Goal: Contribute content

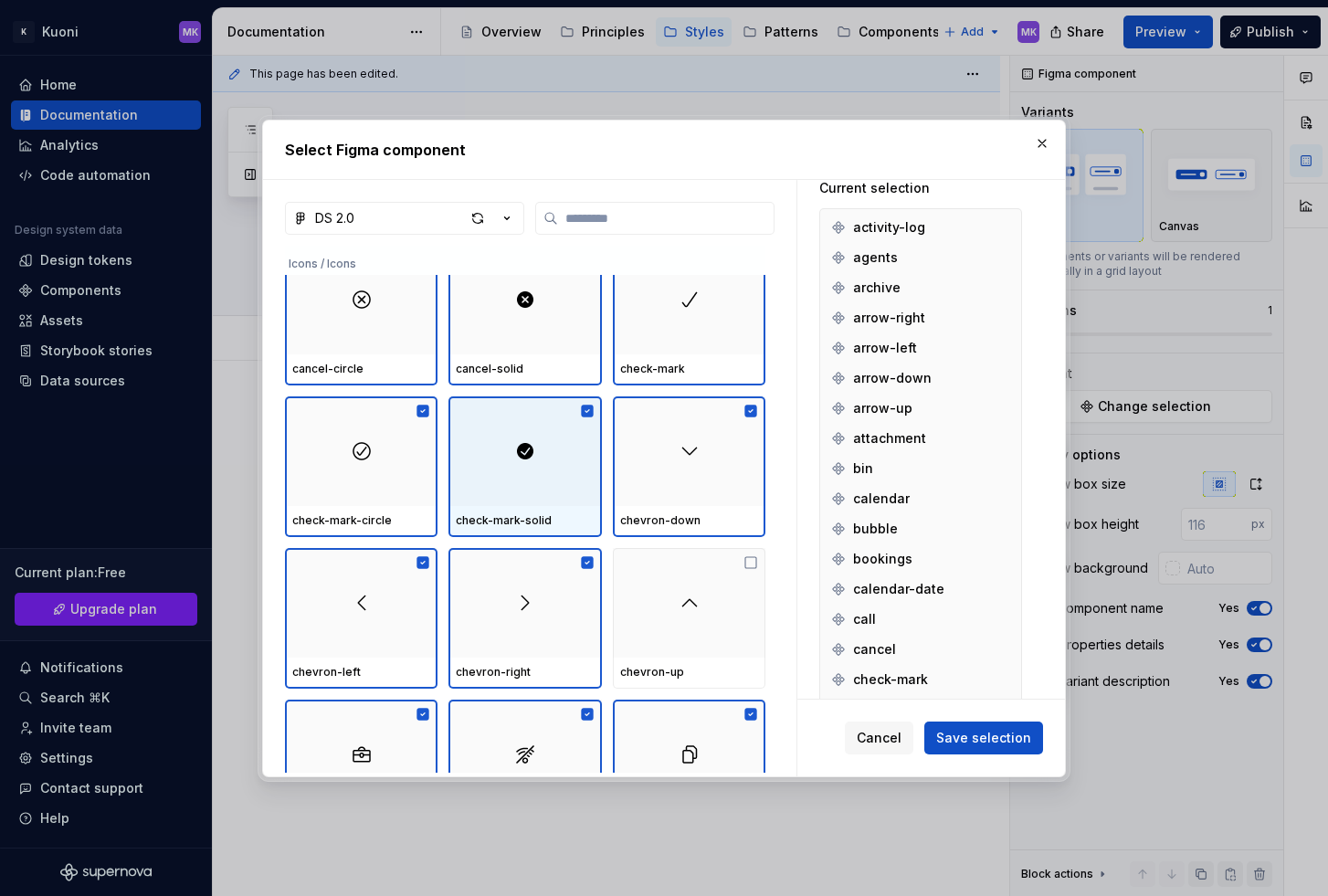
scroll to position [966, 0]
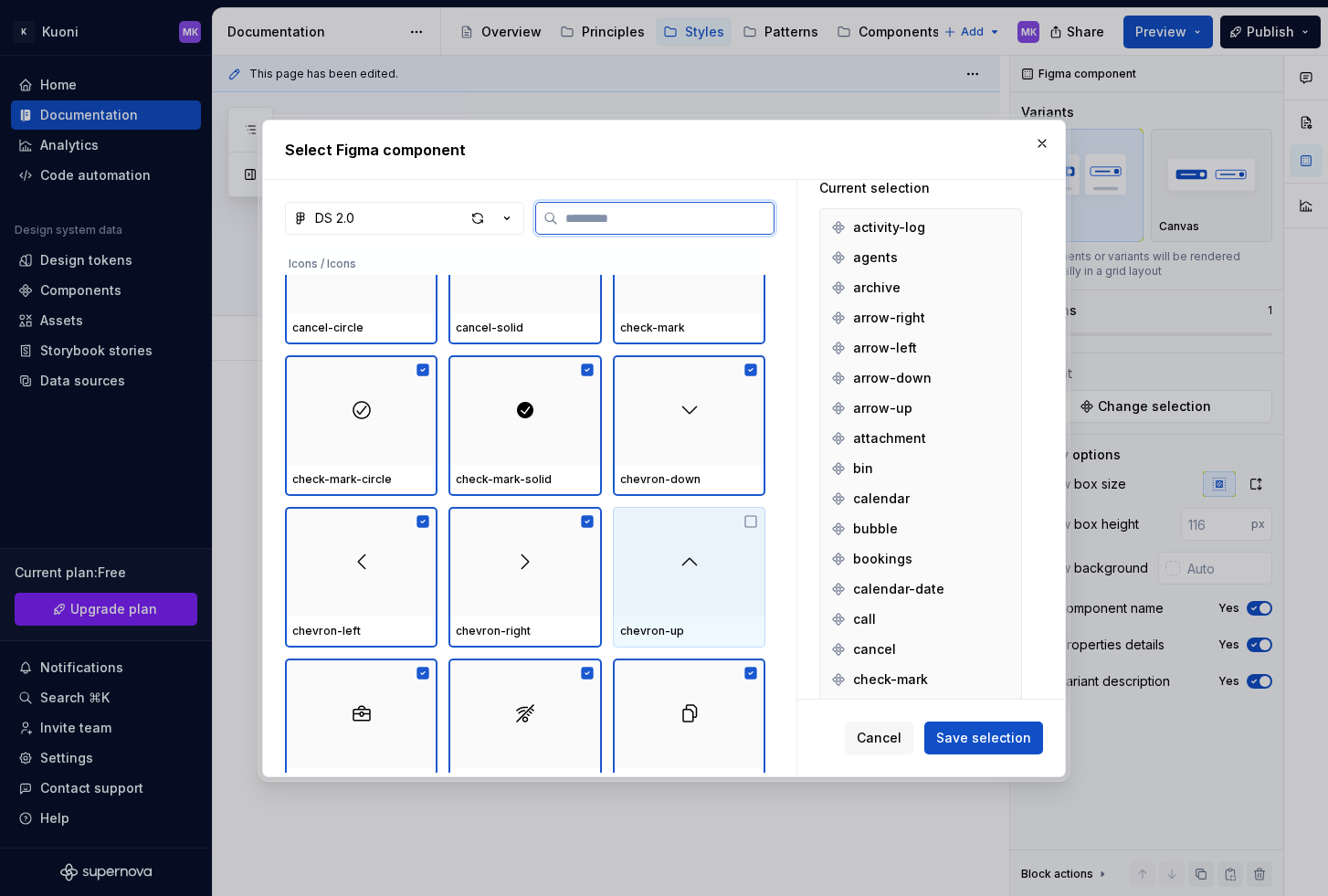
click at [723, 551] on div at bounding box center [689, 562] width 152 height 109
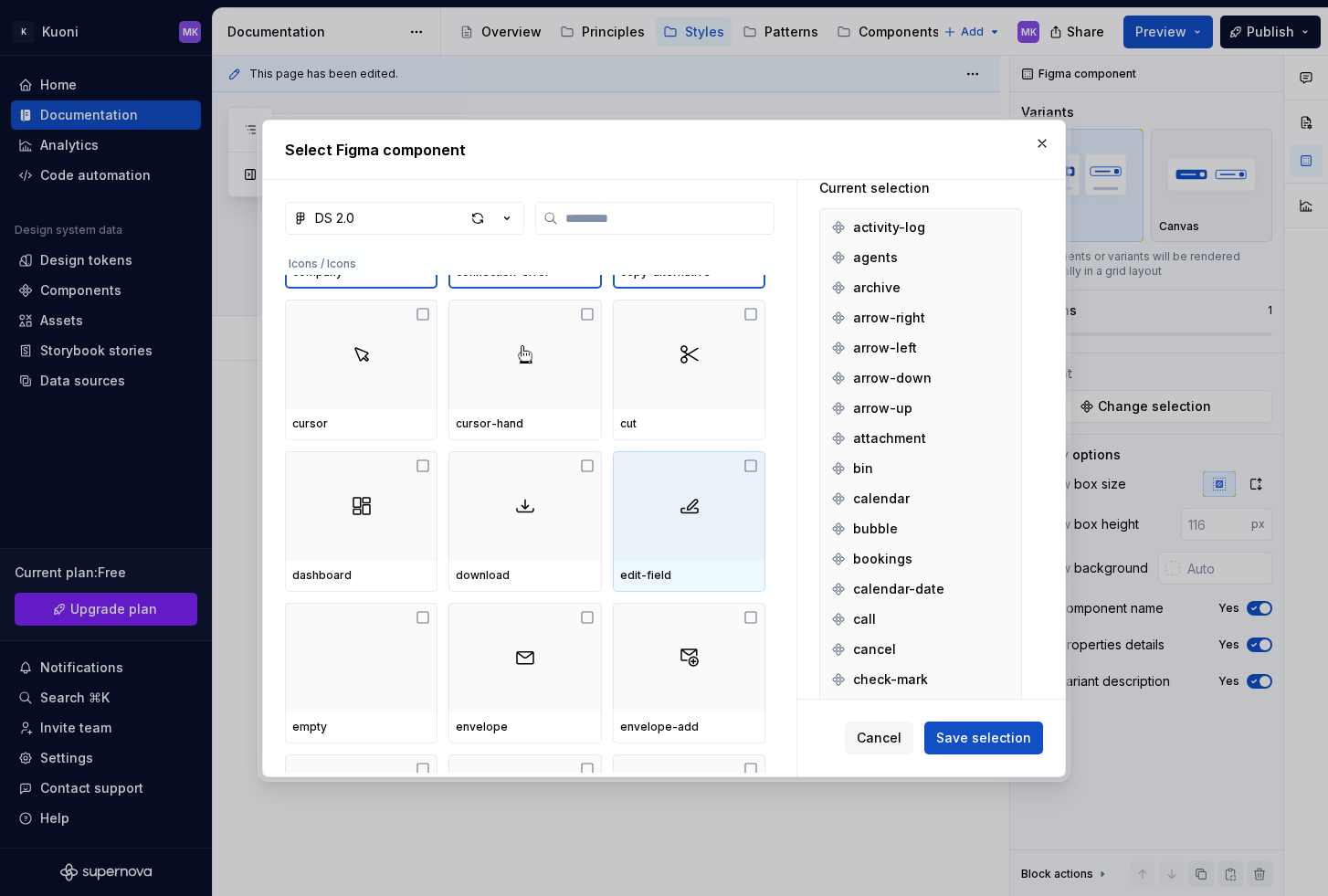
scroll to position [1384, 0]
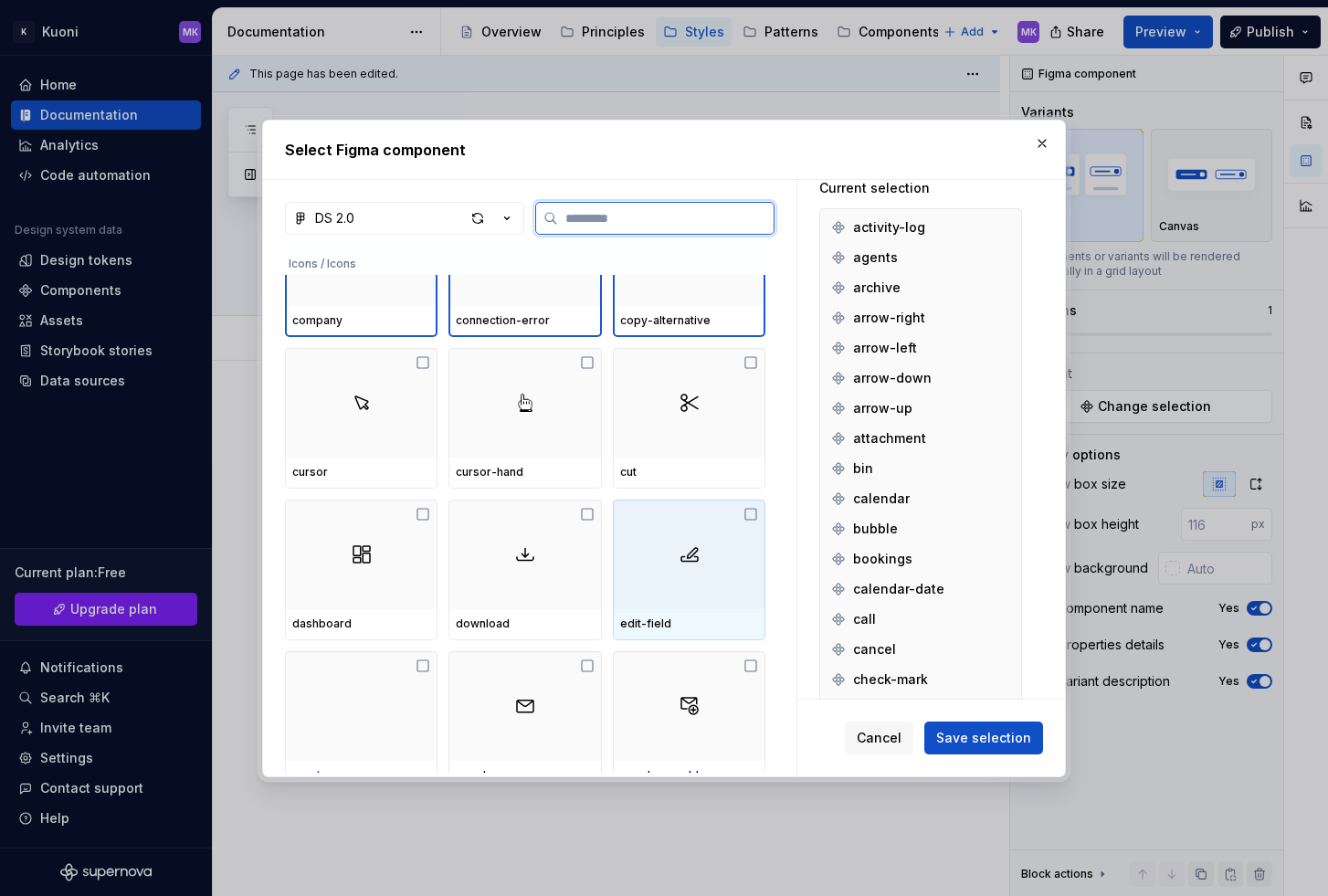
click at [682, 593] on div at bounding box center [689, 554] width 152 height 109
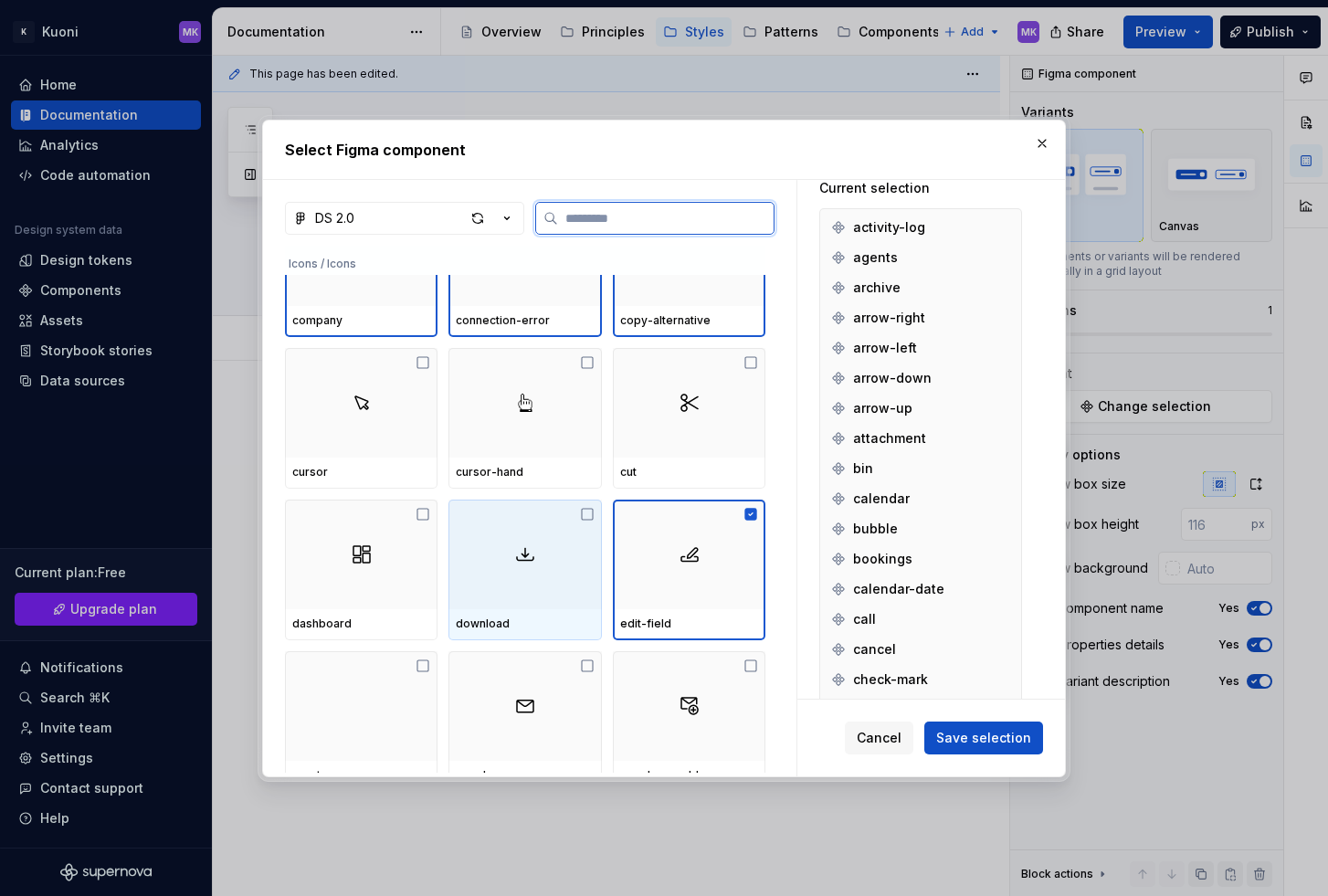
click at [563, 595] on div at bounding box center [525, 554] width 152 height 109
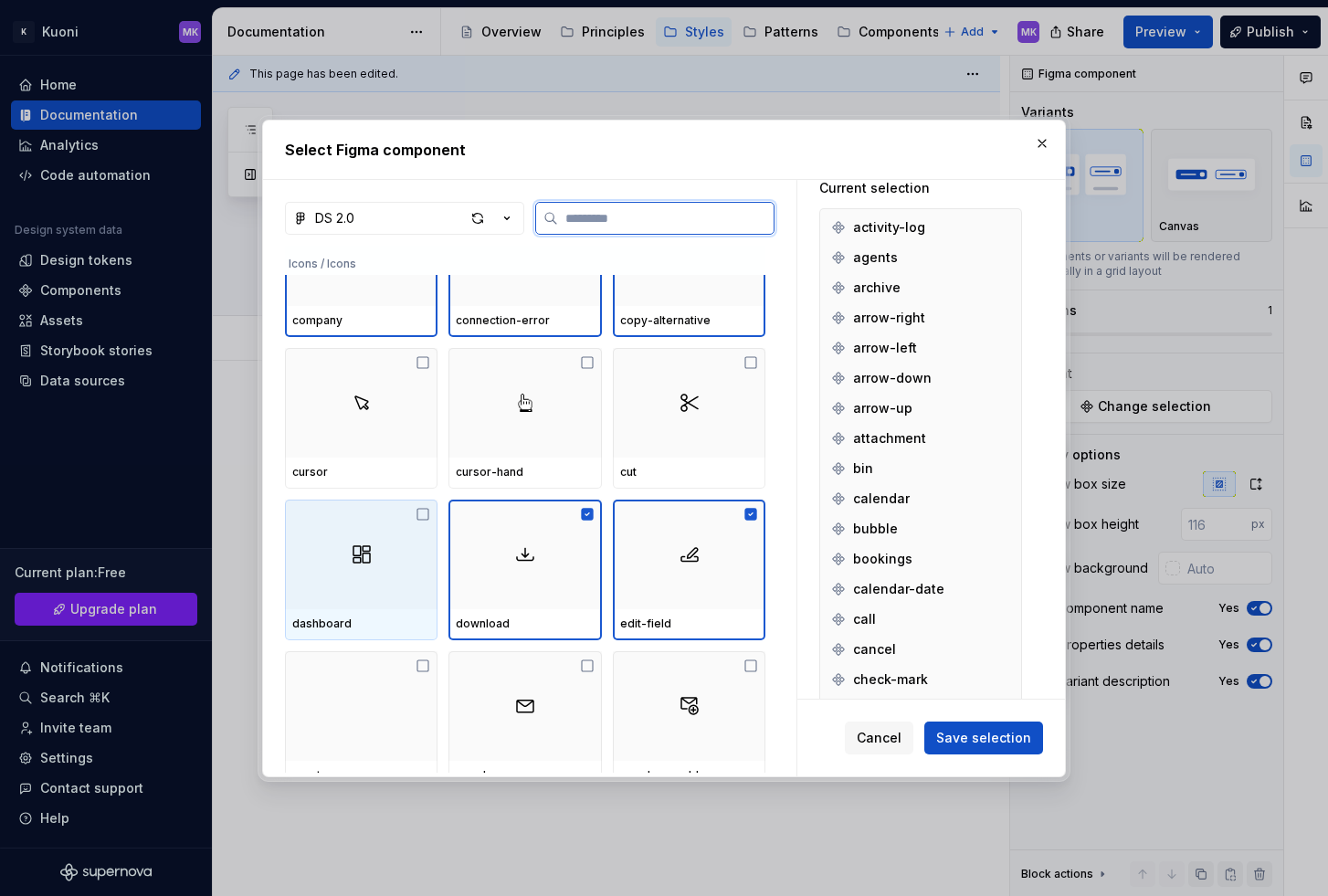
click at [415, 578] on div at bounding box center [362, 554] width 152 height 109
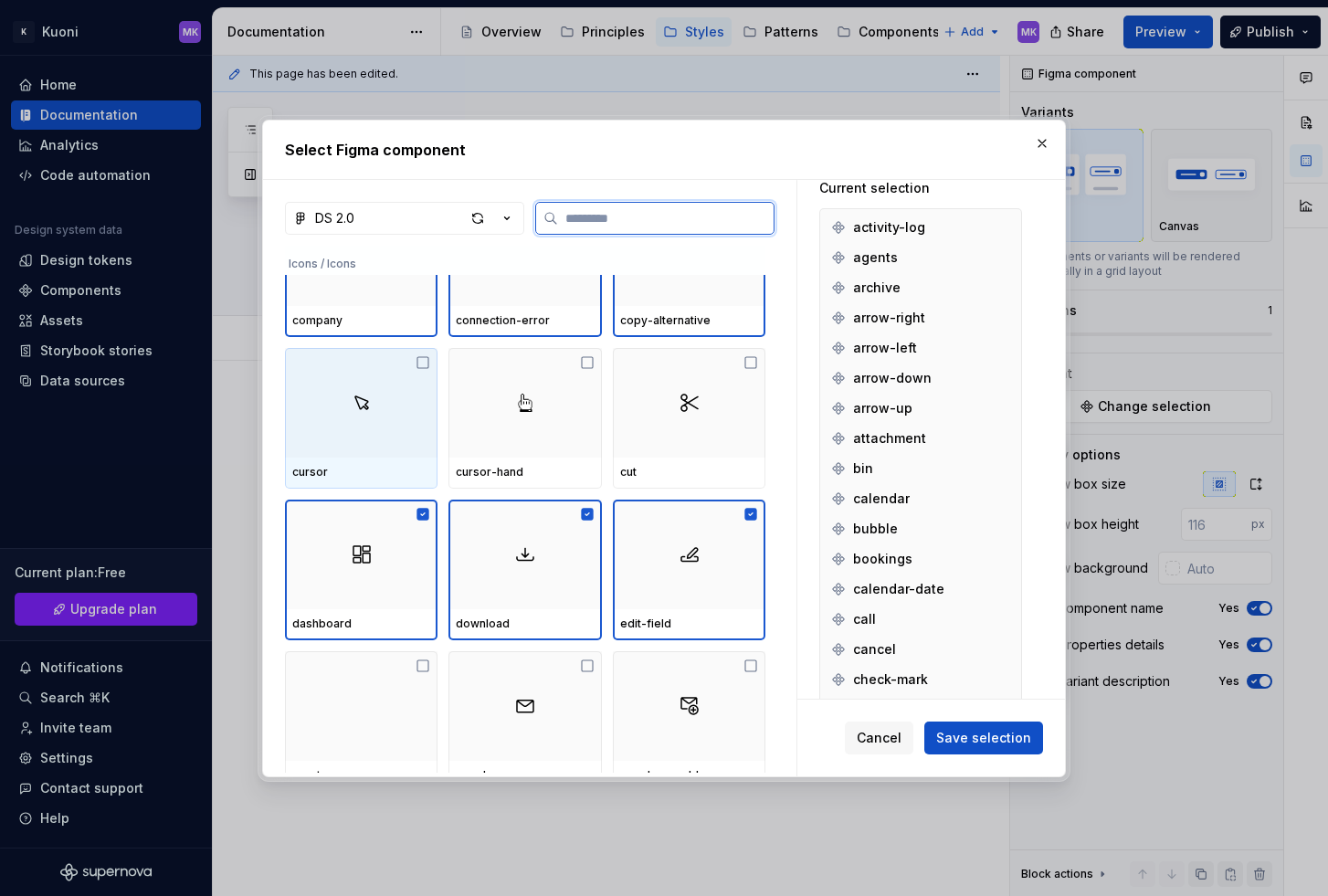
click at [359, 432] on div at bounding box center [362, 403] width 152 height 109
click at [530, 417] on div at bounding box center [525, 403] width 152 height 109
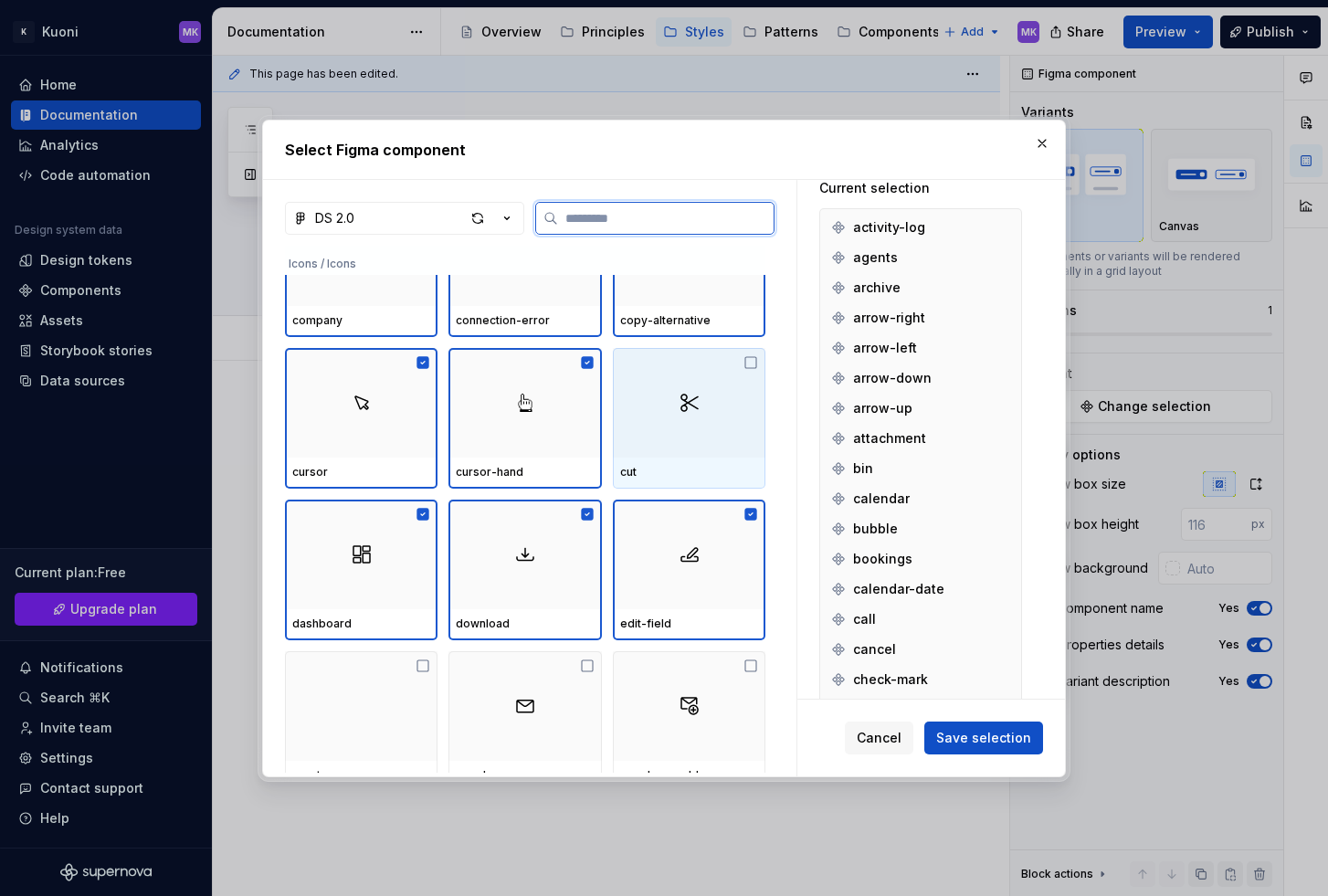
click at [705, 411] on div at bounding box center [689, 403] width 152 height 109
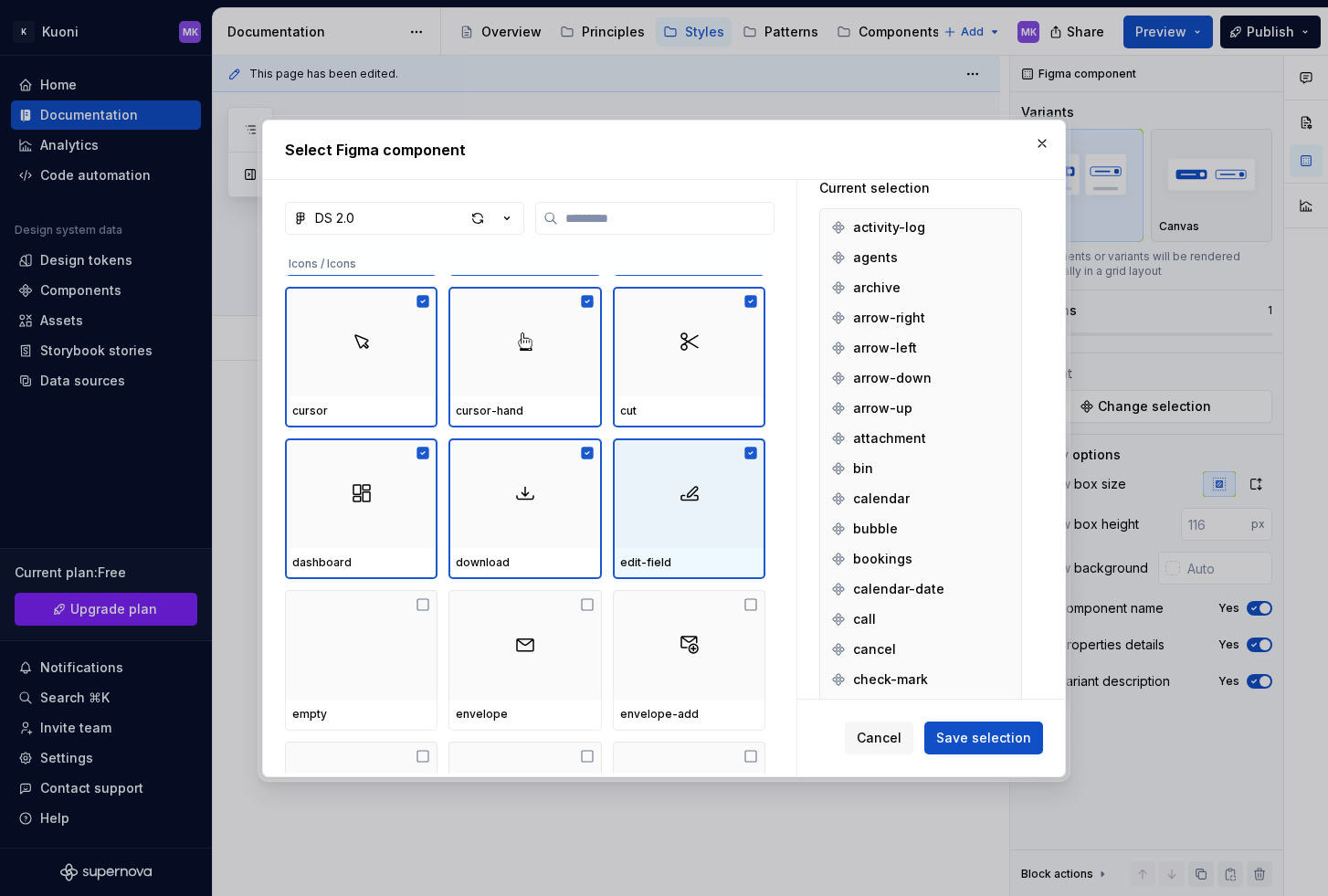
scroll to position [1518, 0]
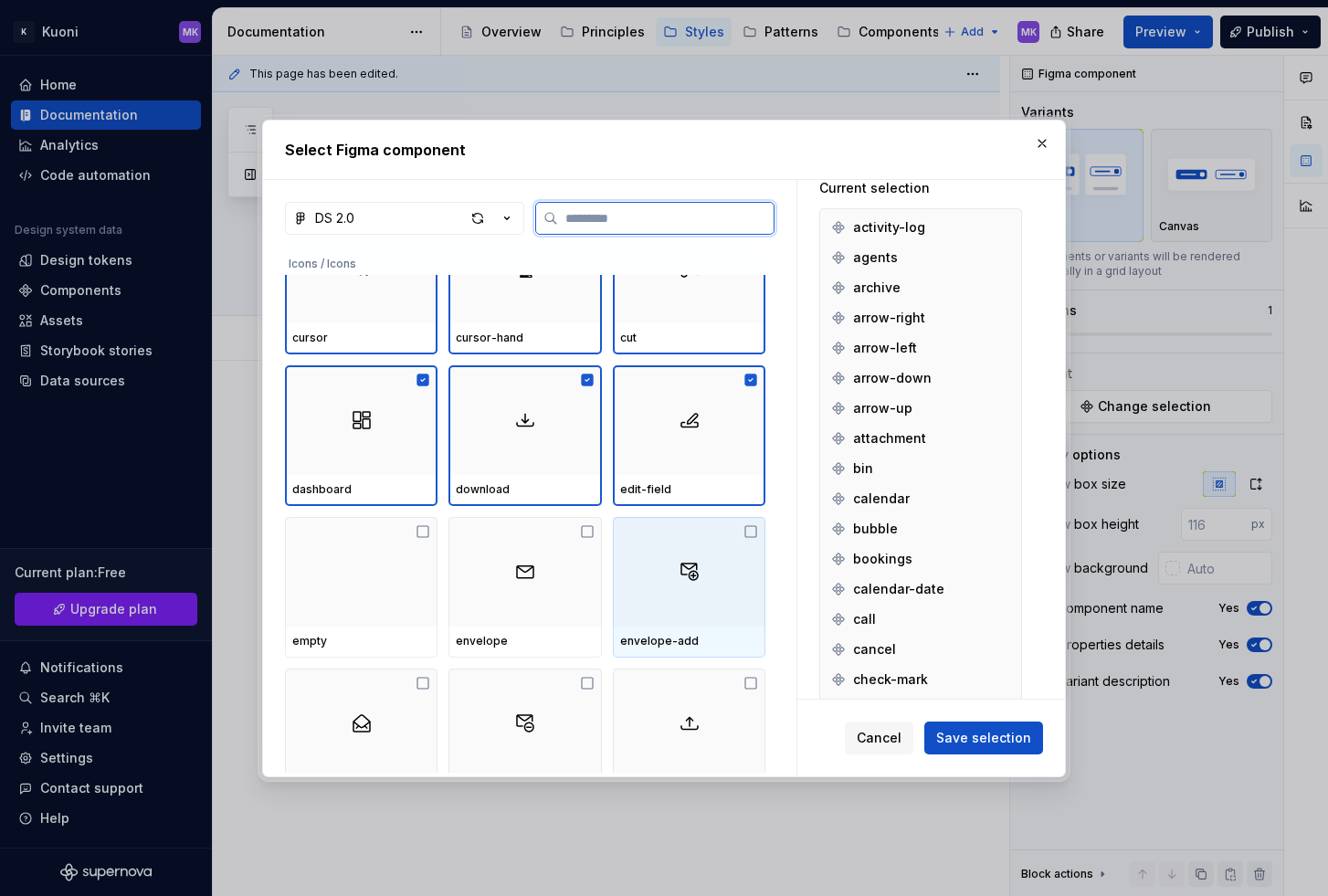
click at [658, 582] on div at bounding box center [689, 572] width 152 height 109
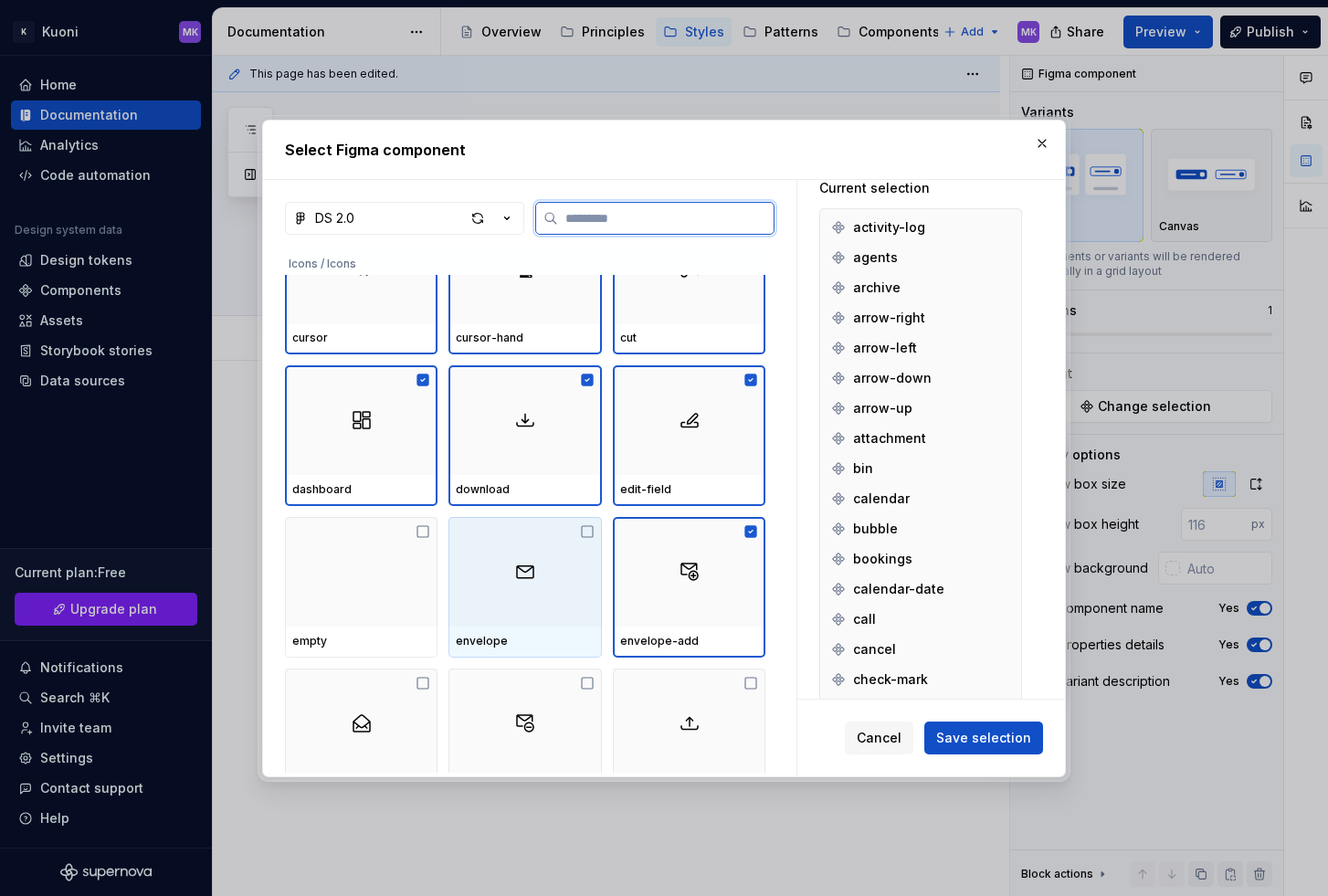
click at [514, 573] on img at bounding box center [525, 572] width 21 height 21
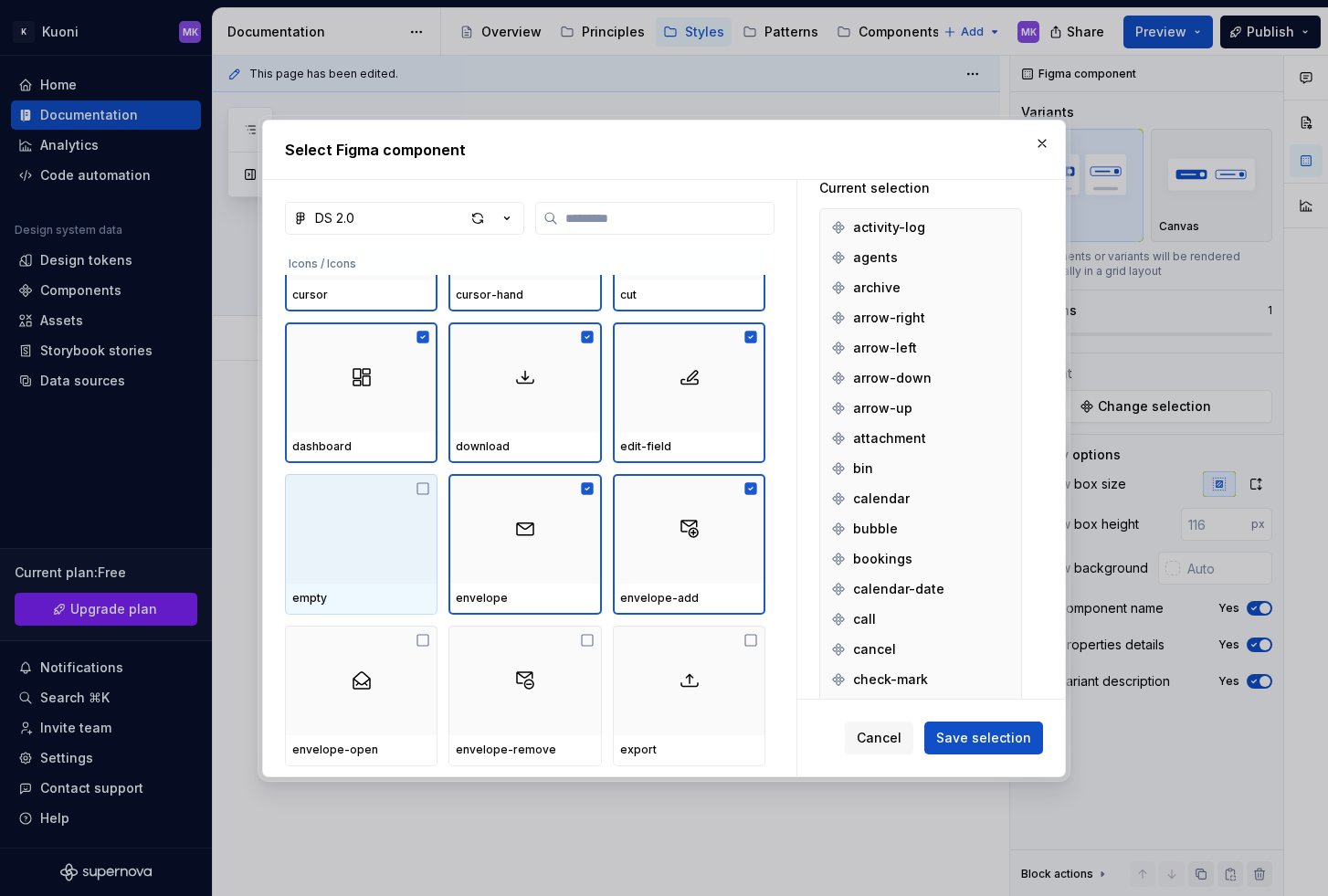
scroll to position [1585, 0]
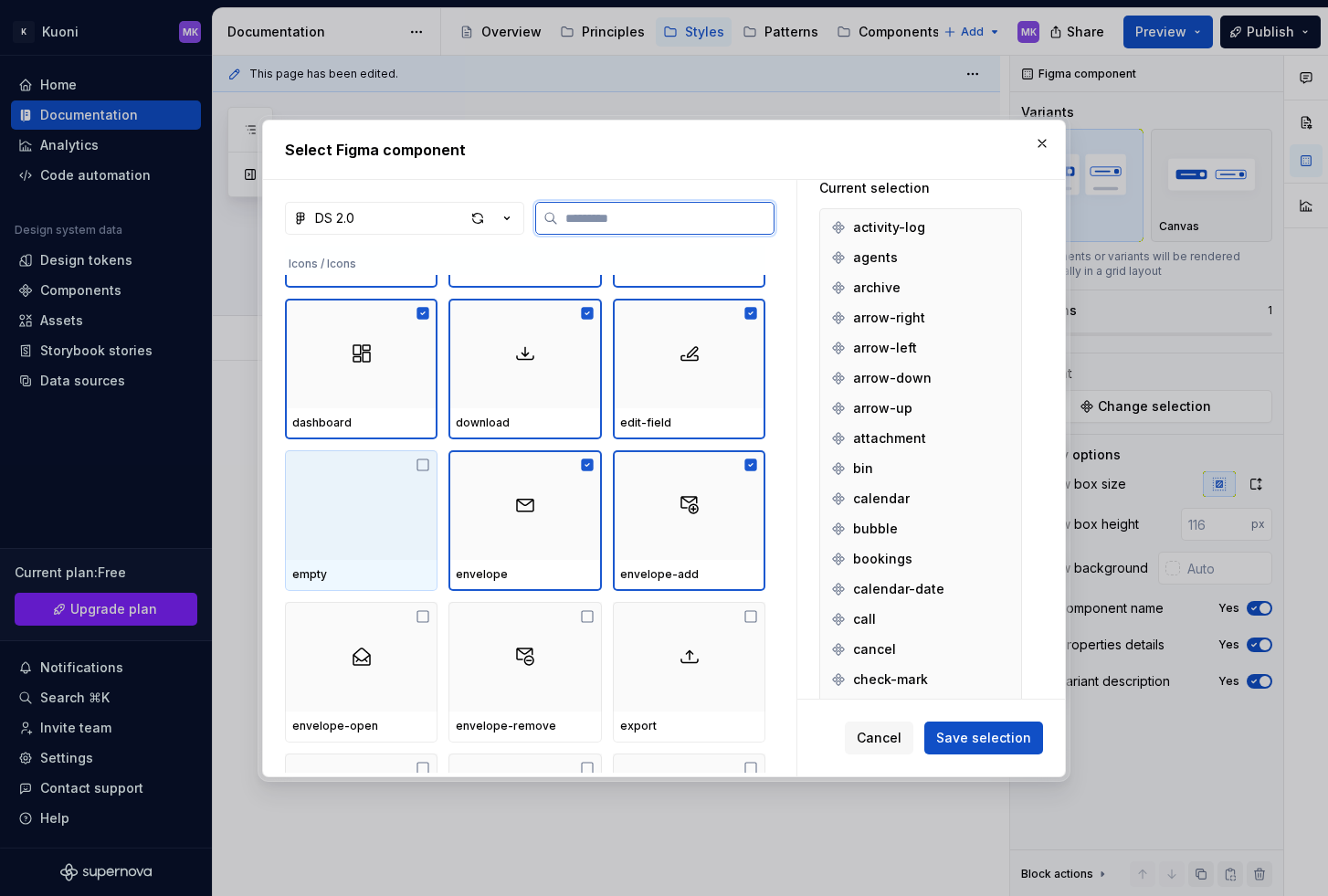
click at [345, 502] on div at bounding box center [362, 505] width 152 height 109
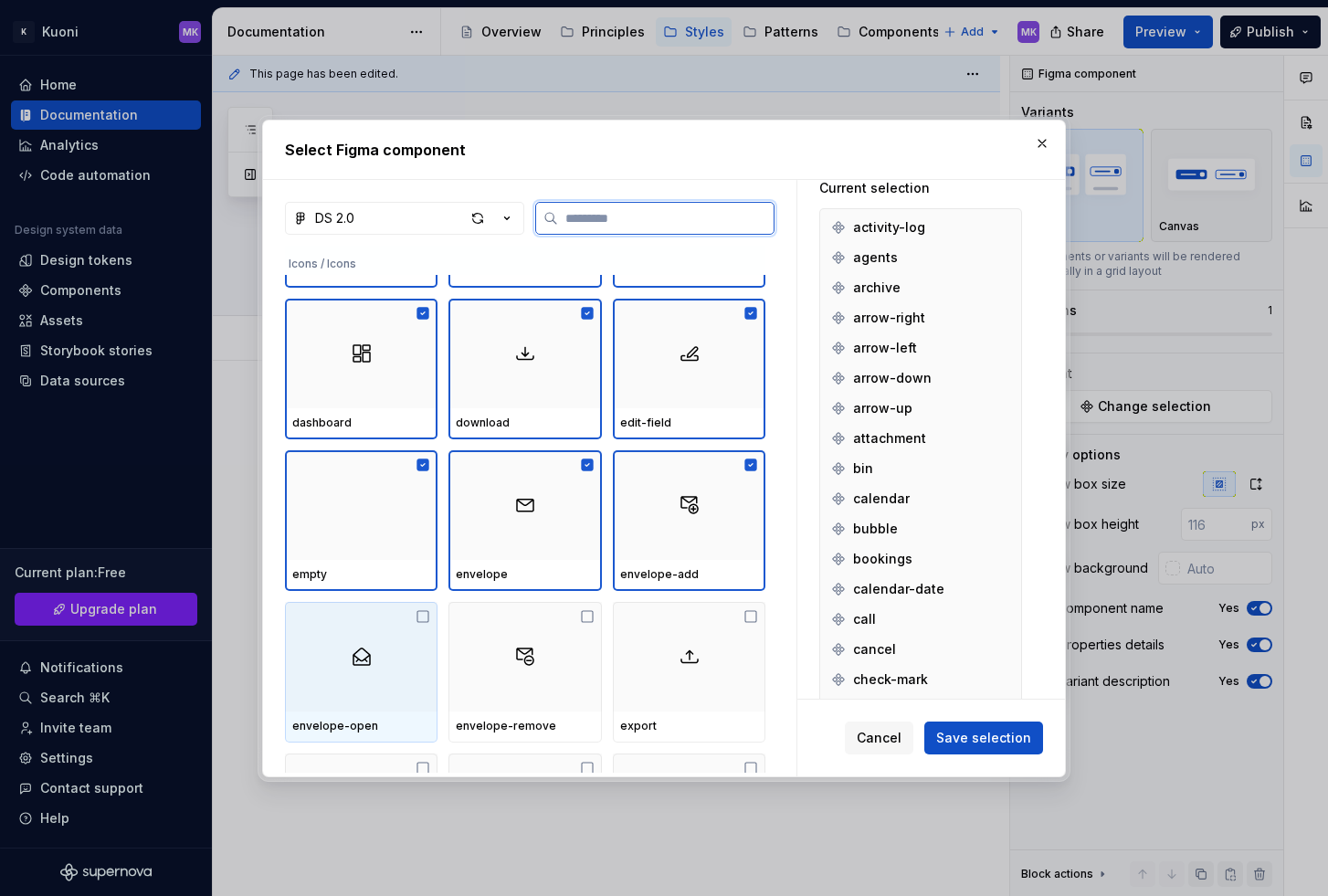
click at [361, 629] on div at bounding box center [362, 657] width 152 height 109
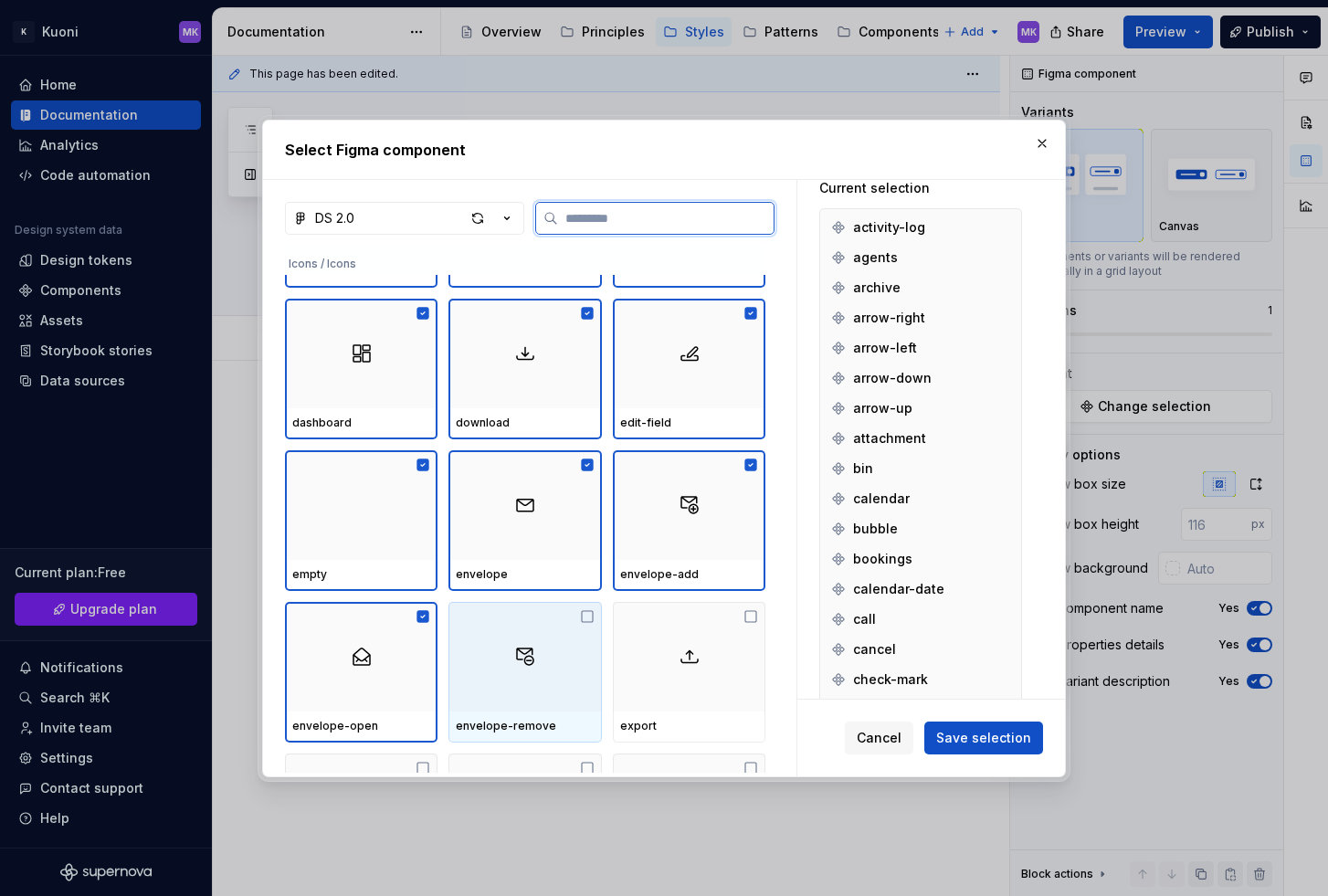
click at [550, 650] on div at bounding box center [525, 657] width 152 height 109
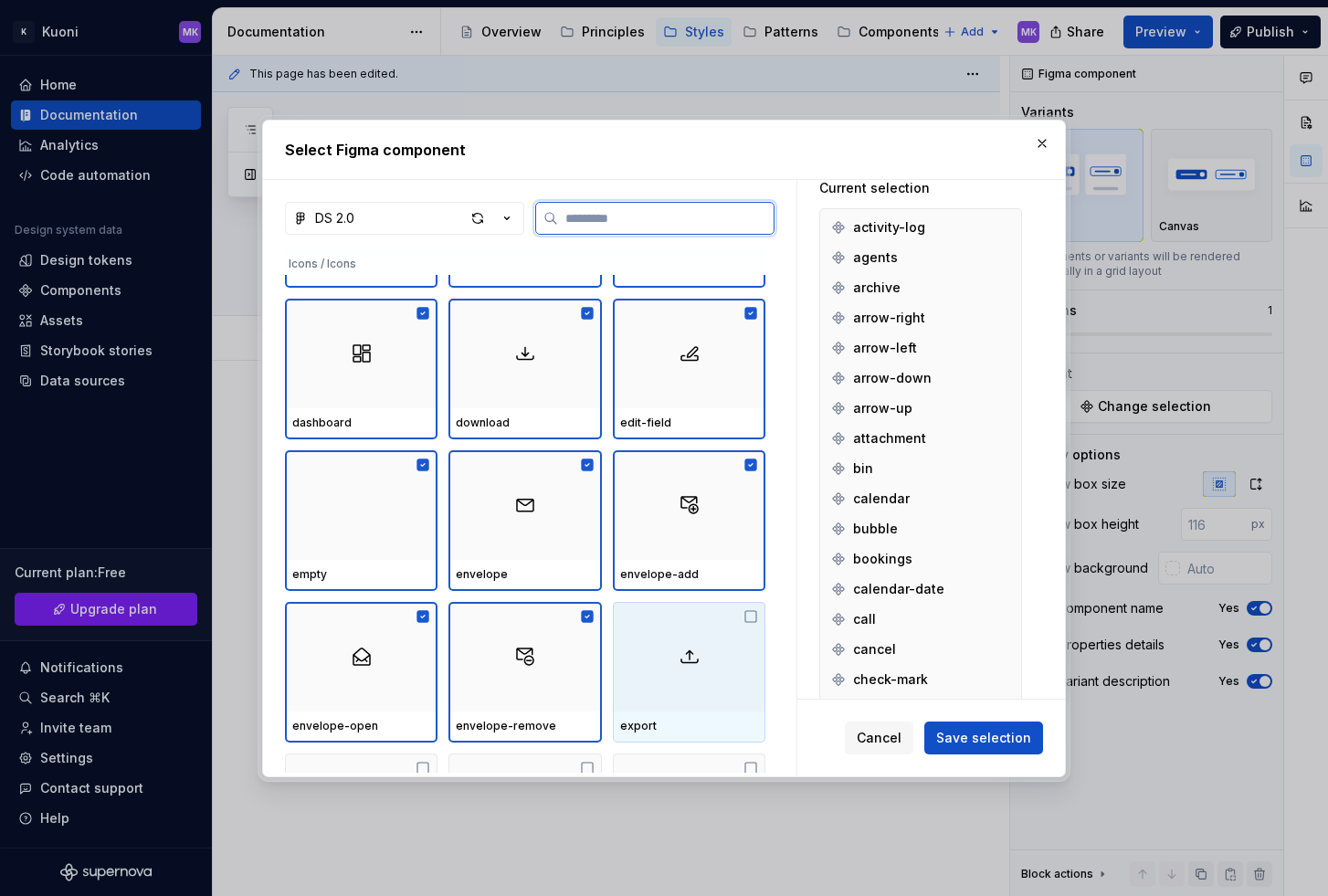
click at [698, 654] on img at bounding box center [689, 657] width 21 height 21
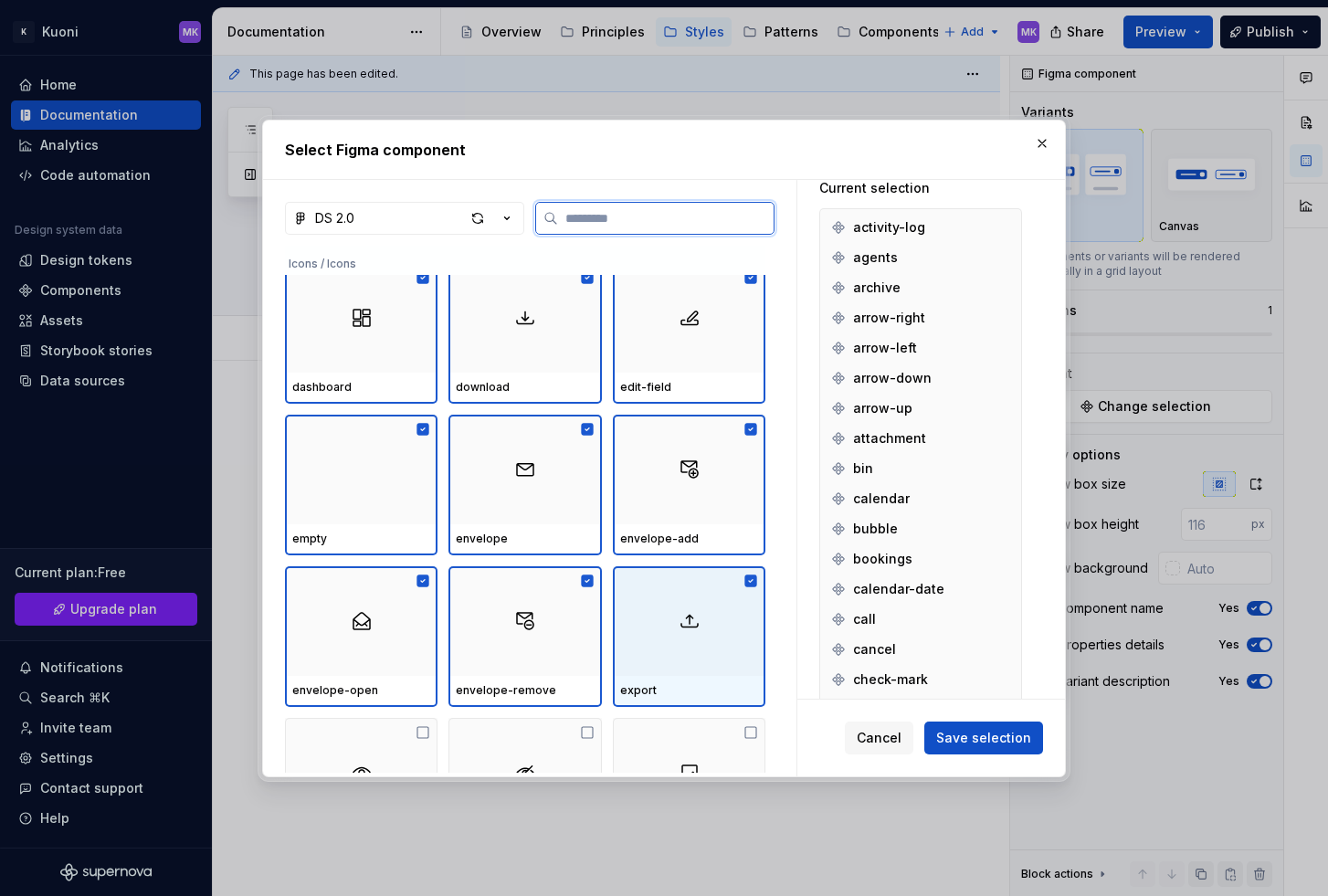
scroll to position [1723, 0]
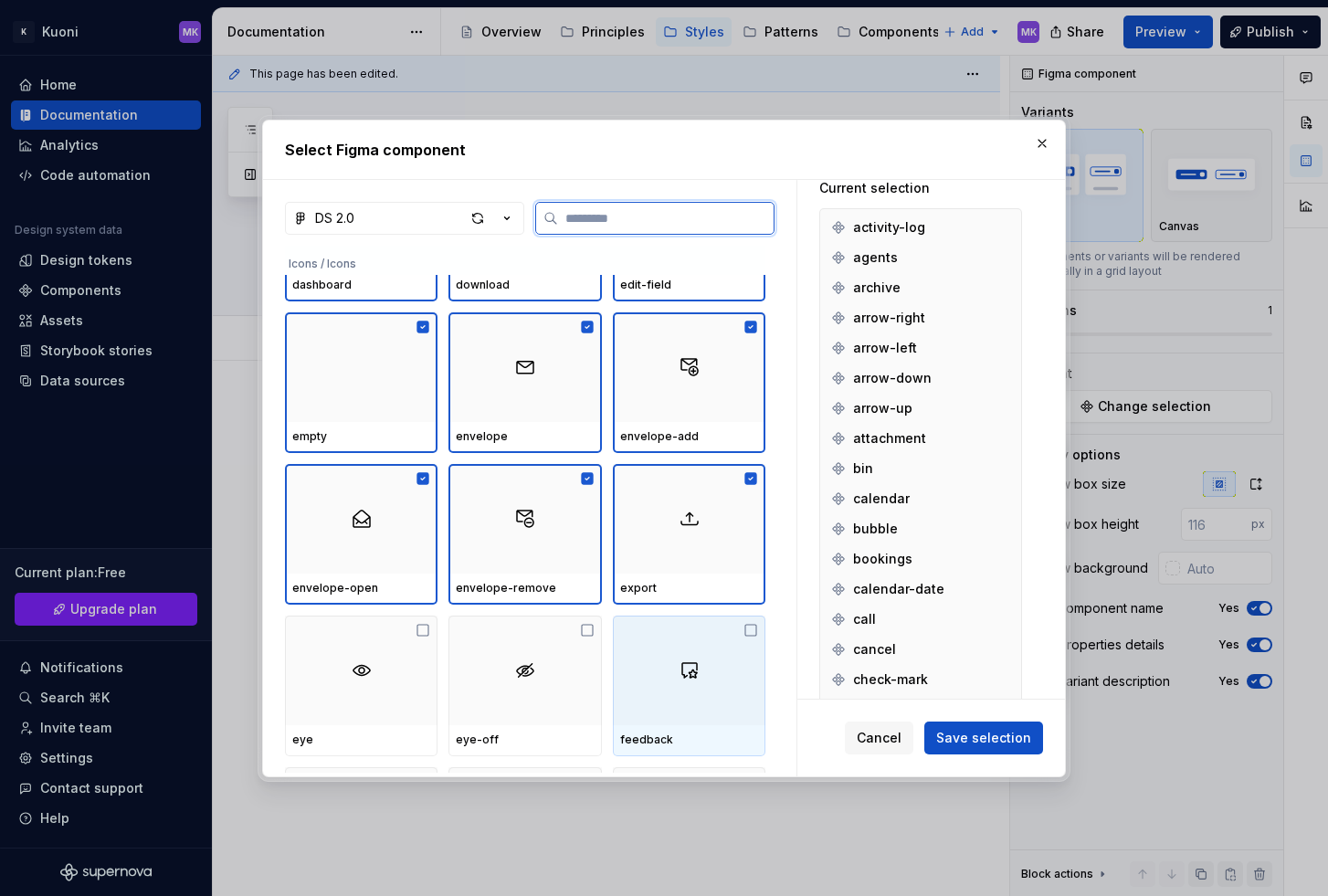
click at [697, 662] on img at bounding box center [689, 670] width 21 height 21
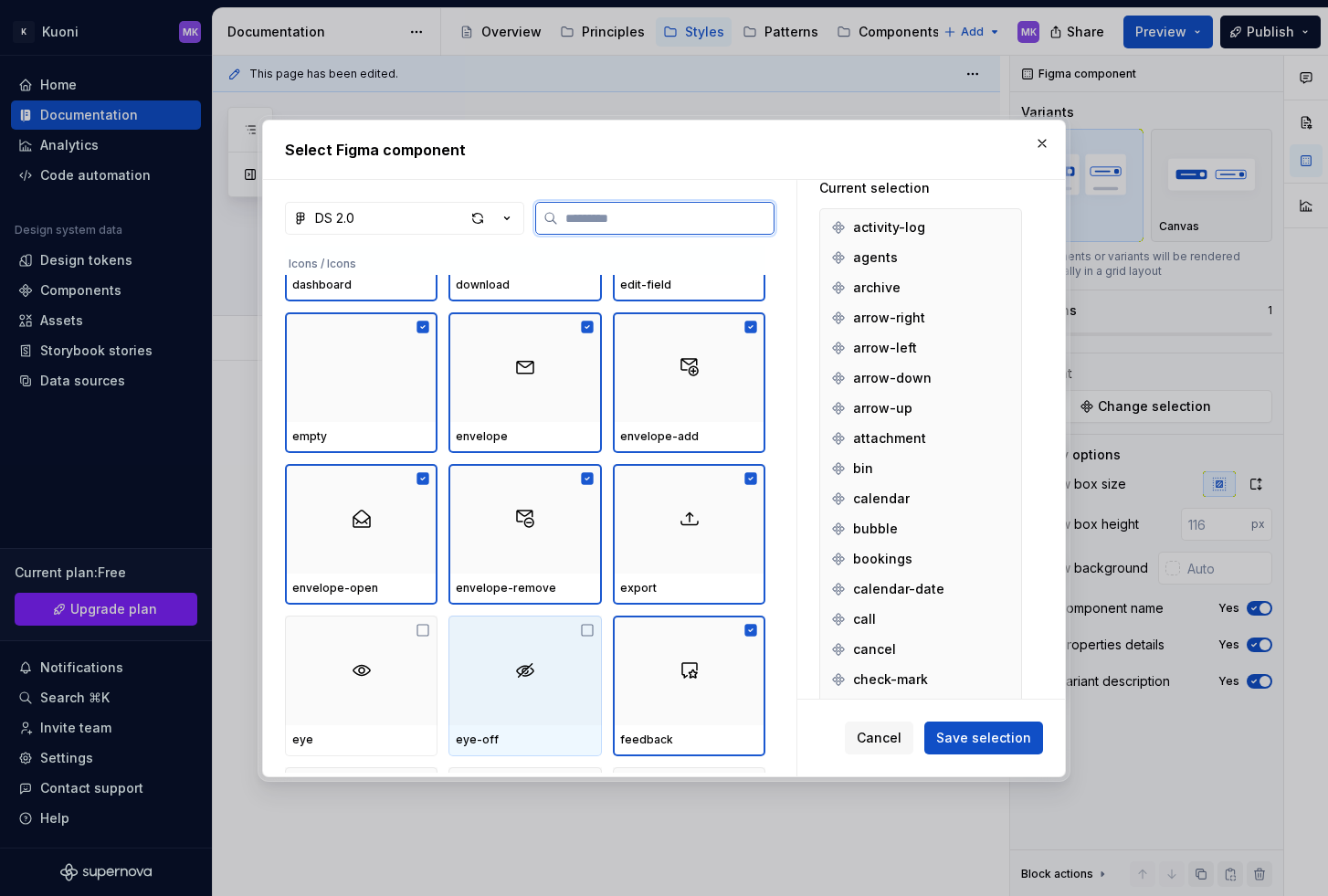
click at [506, 659] on div at bounding box center [525, 670] width 152 height 109
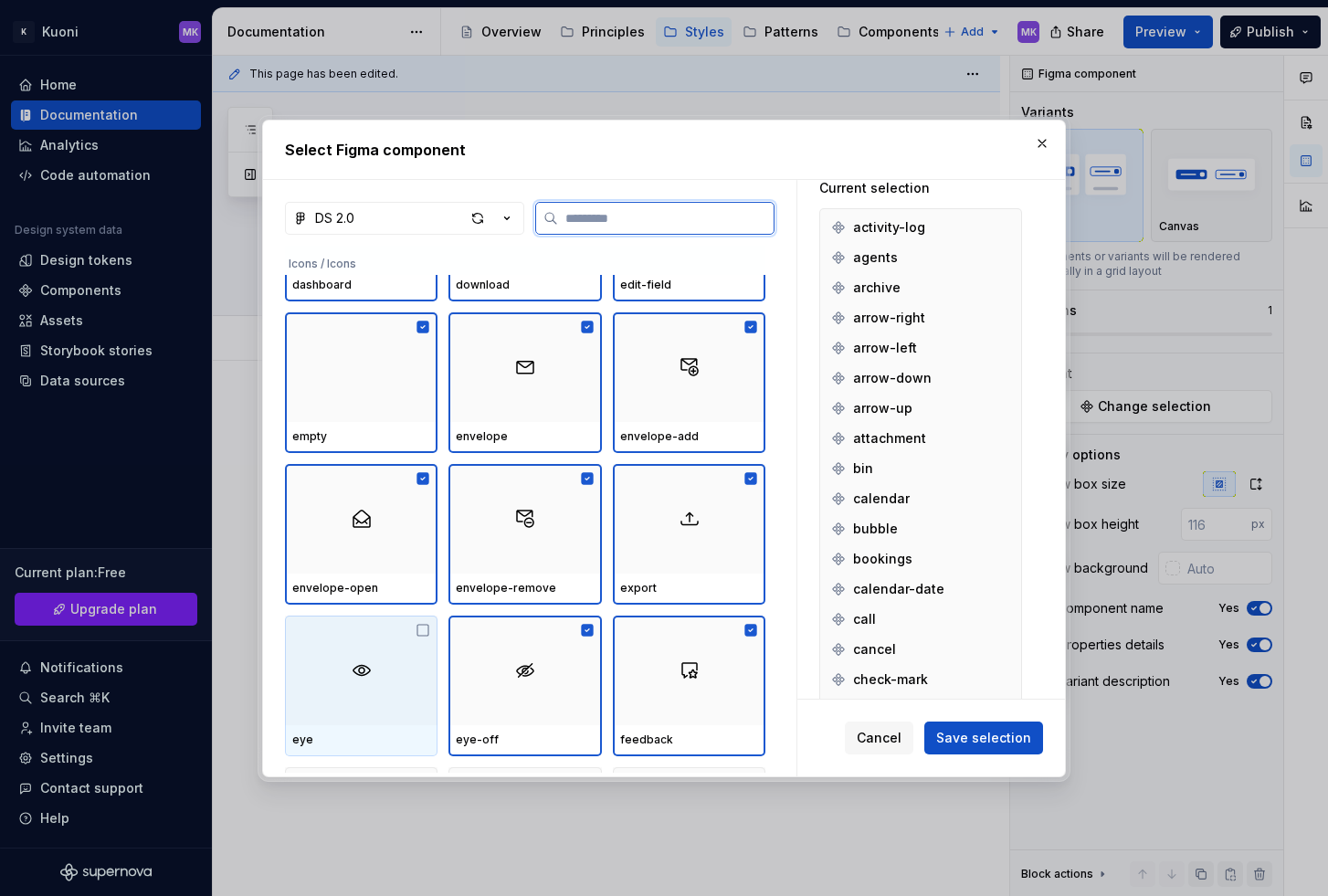
click at [365, 660] on img at bounding box center [362, 670] width 21 height 21
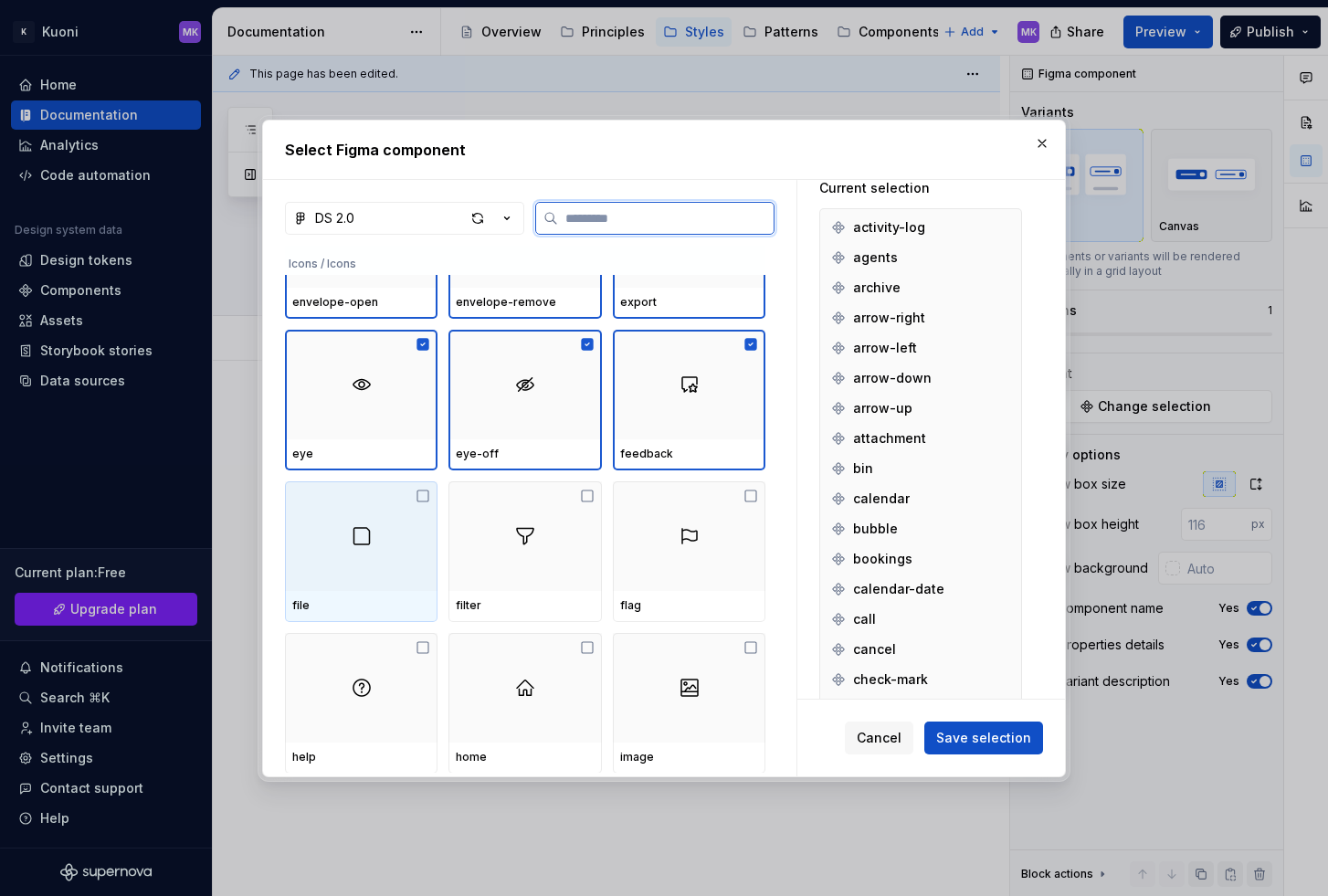
click at [342, 549] on div at bounding box center [362, 535] width 152 height 109
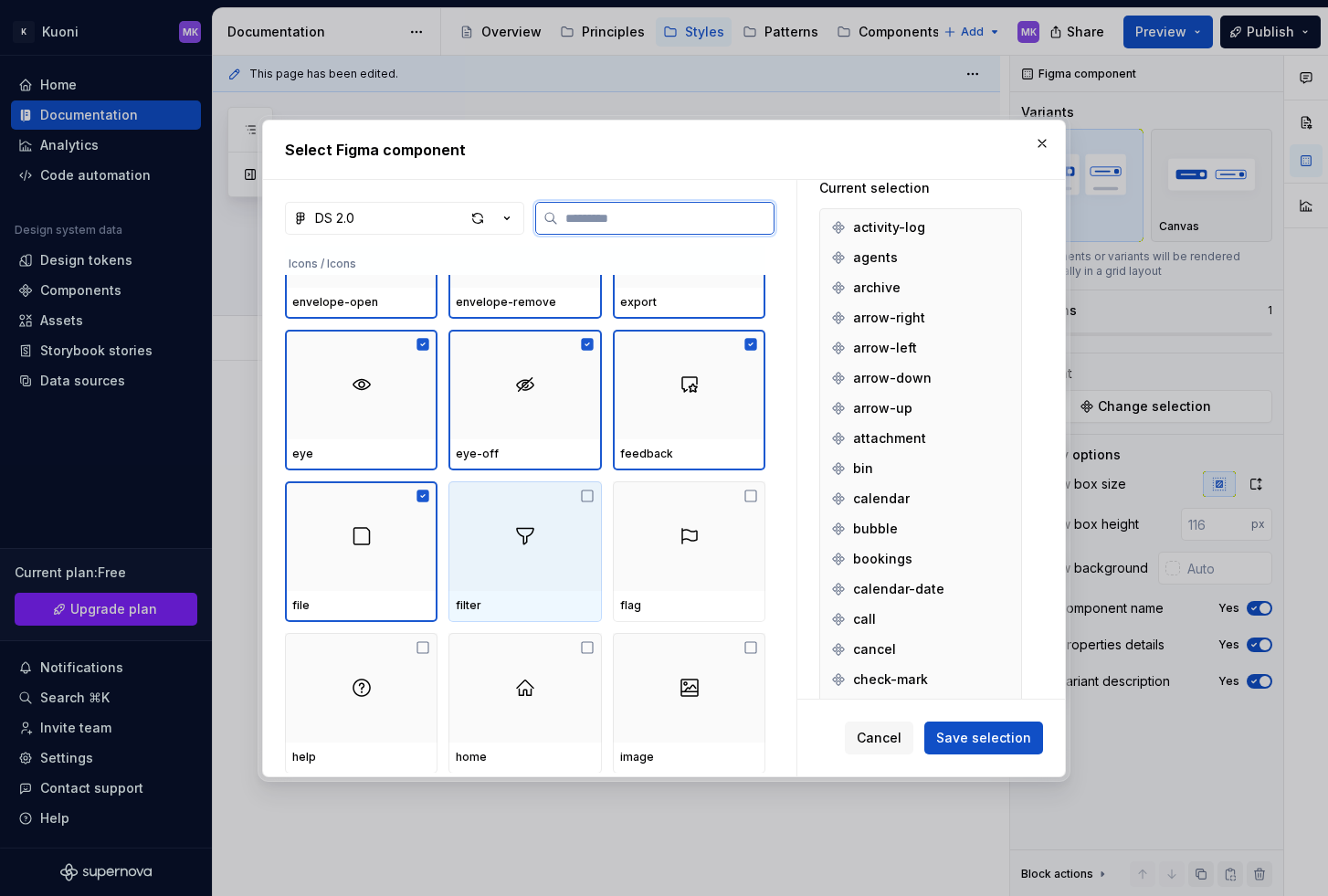
click at [487, 532] on div at bounding box center [525, 535] width 152 height 109
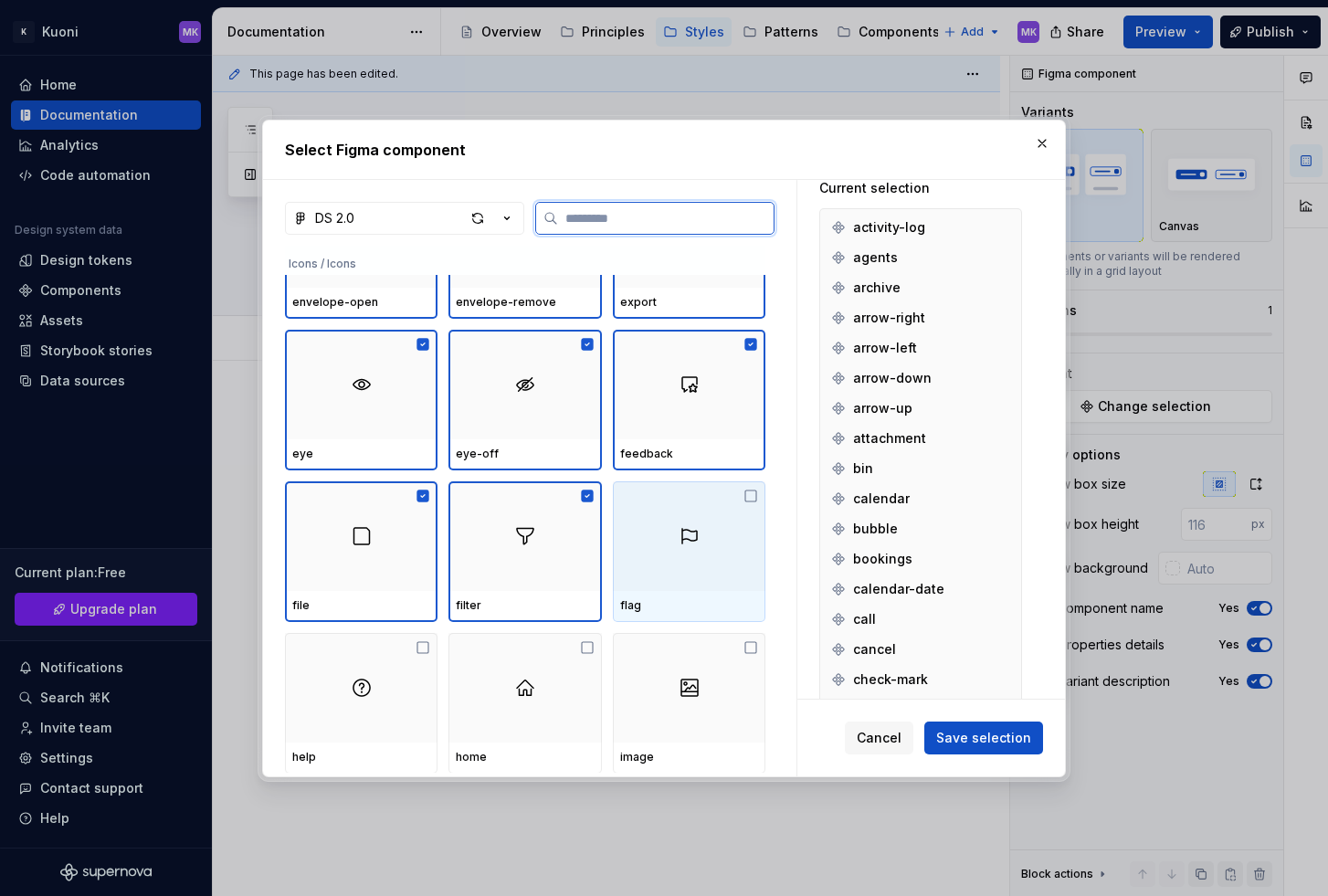
click at [698, 557] on div at bounding box center [689, 535] width 152 height 109
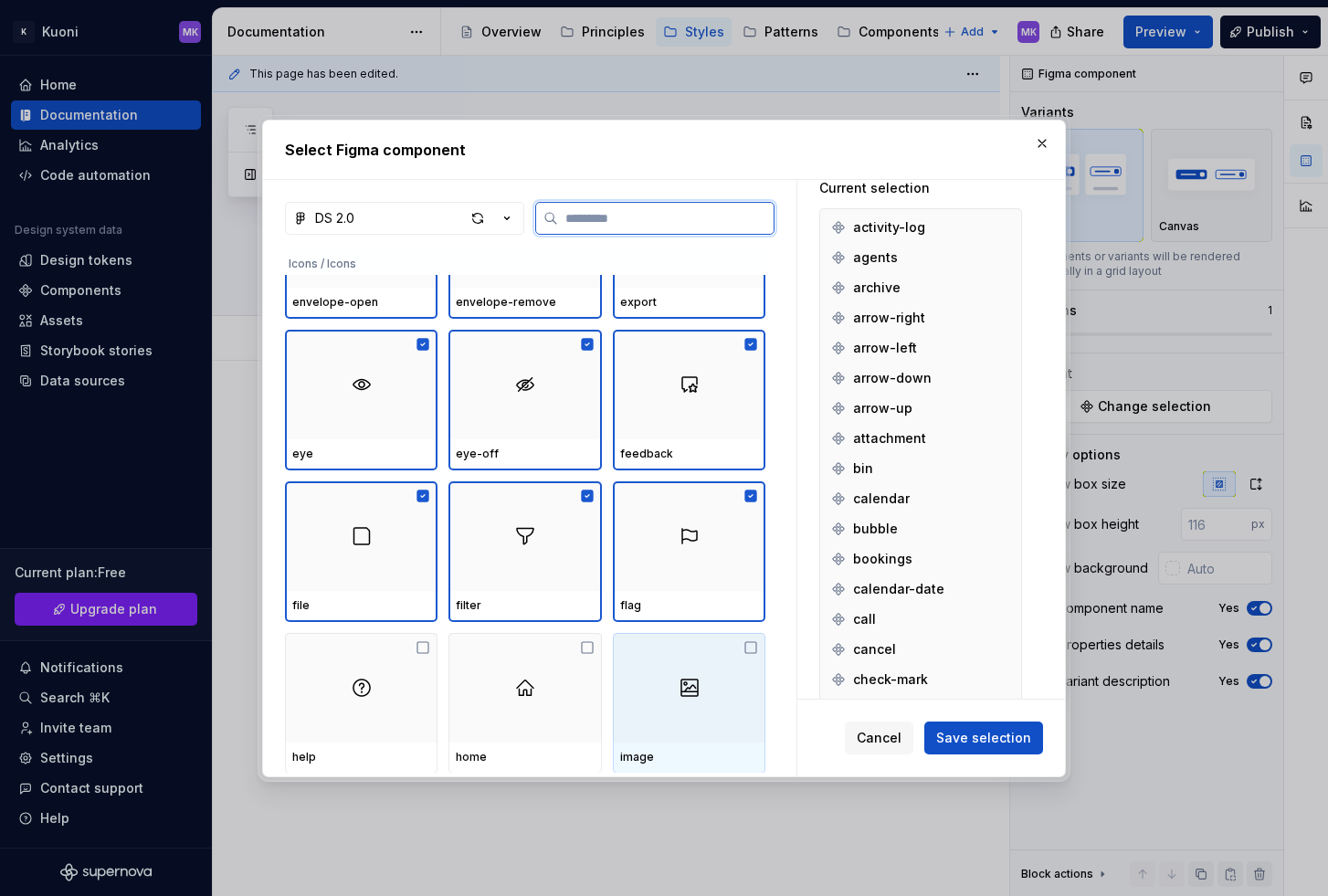
click at [725, 688] on div at bounding box center [689, 687] width 152 height 109
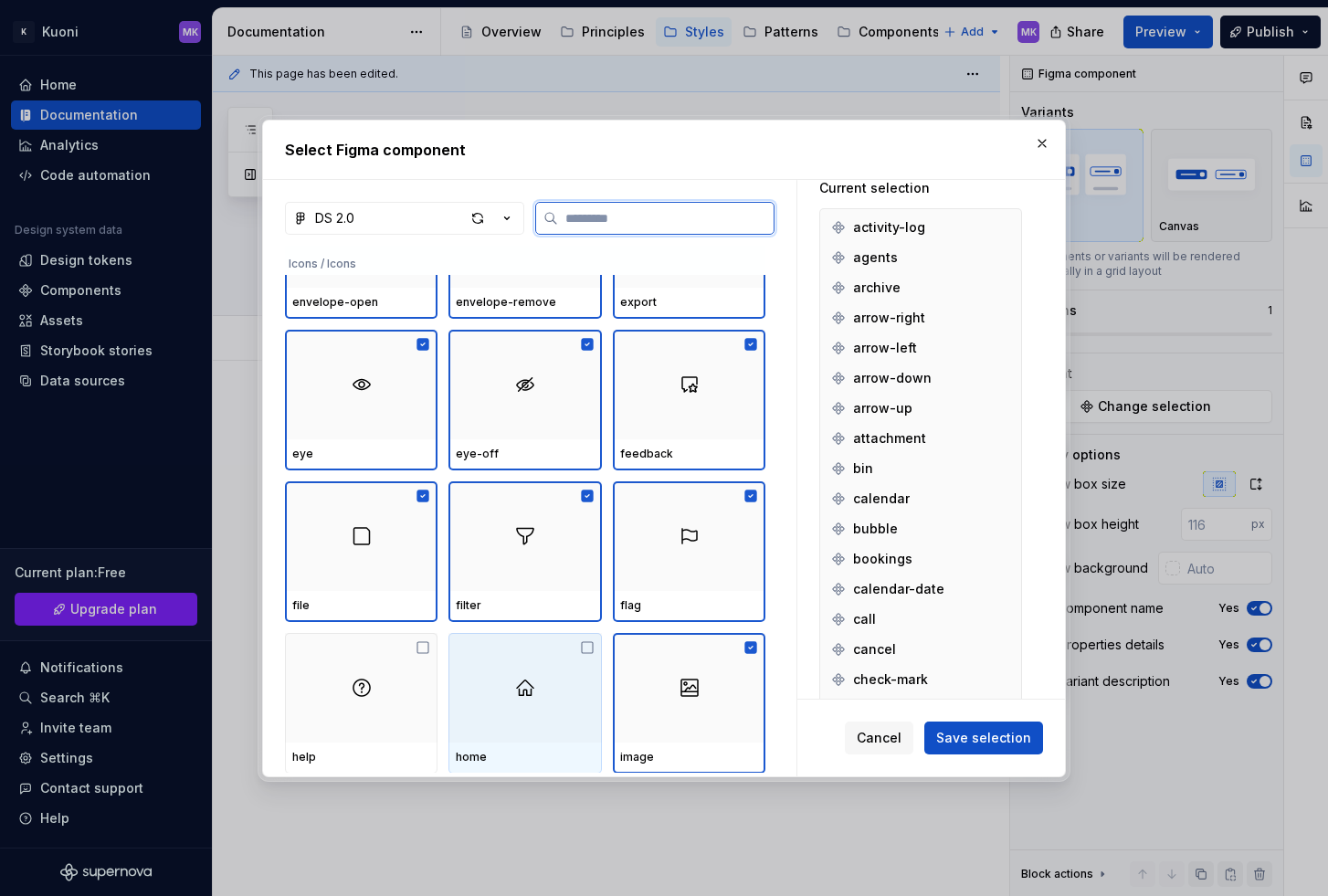
click at [522, 688] on img at bounding box center [525, 687] width 21 height 21
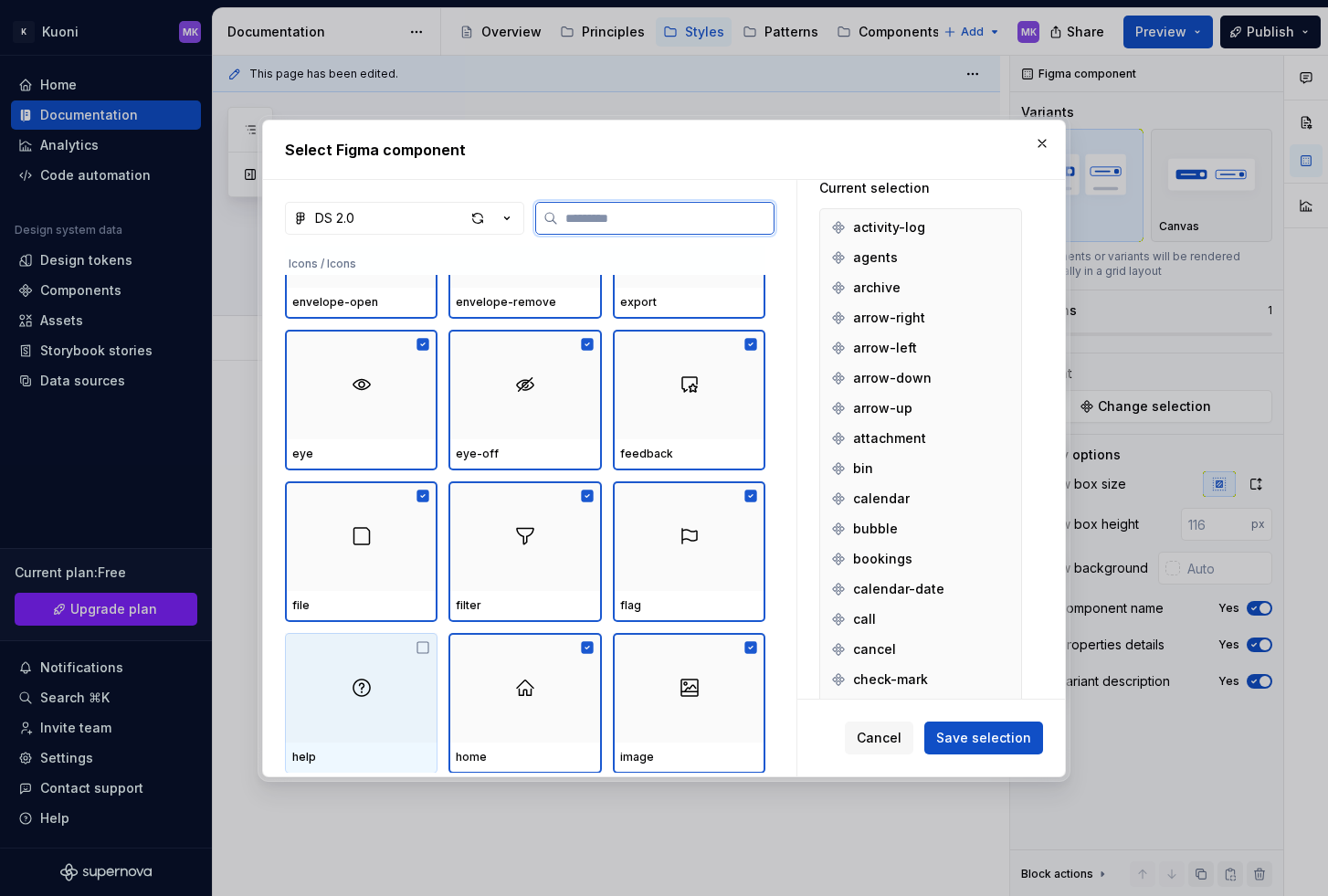
click at [315, 671] on div at bounding box center [362, 687] width 152 height 109
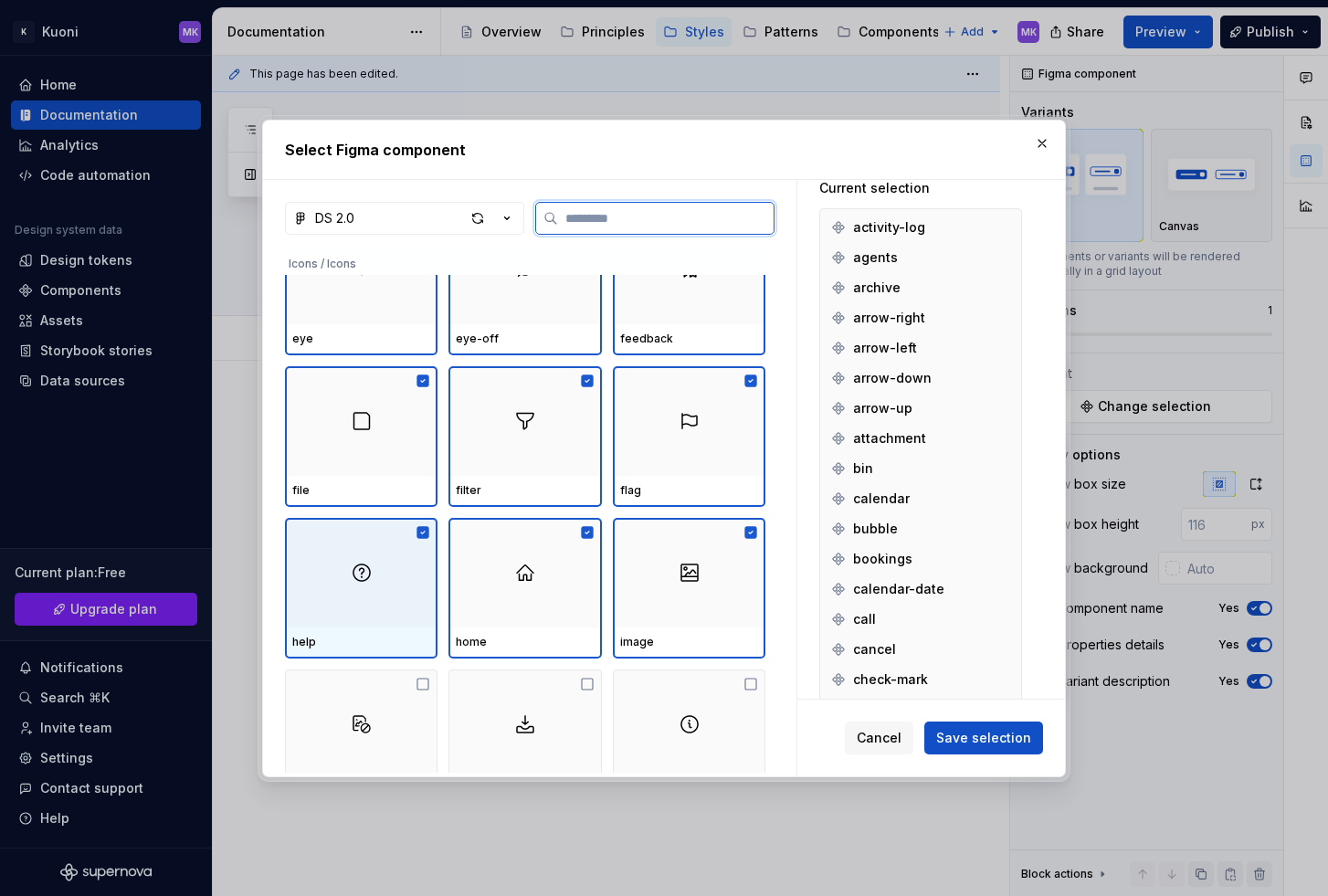
scroll to position [2340, 0]
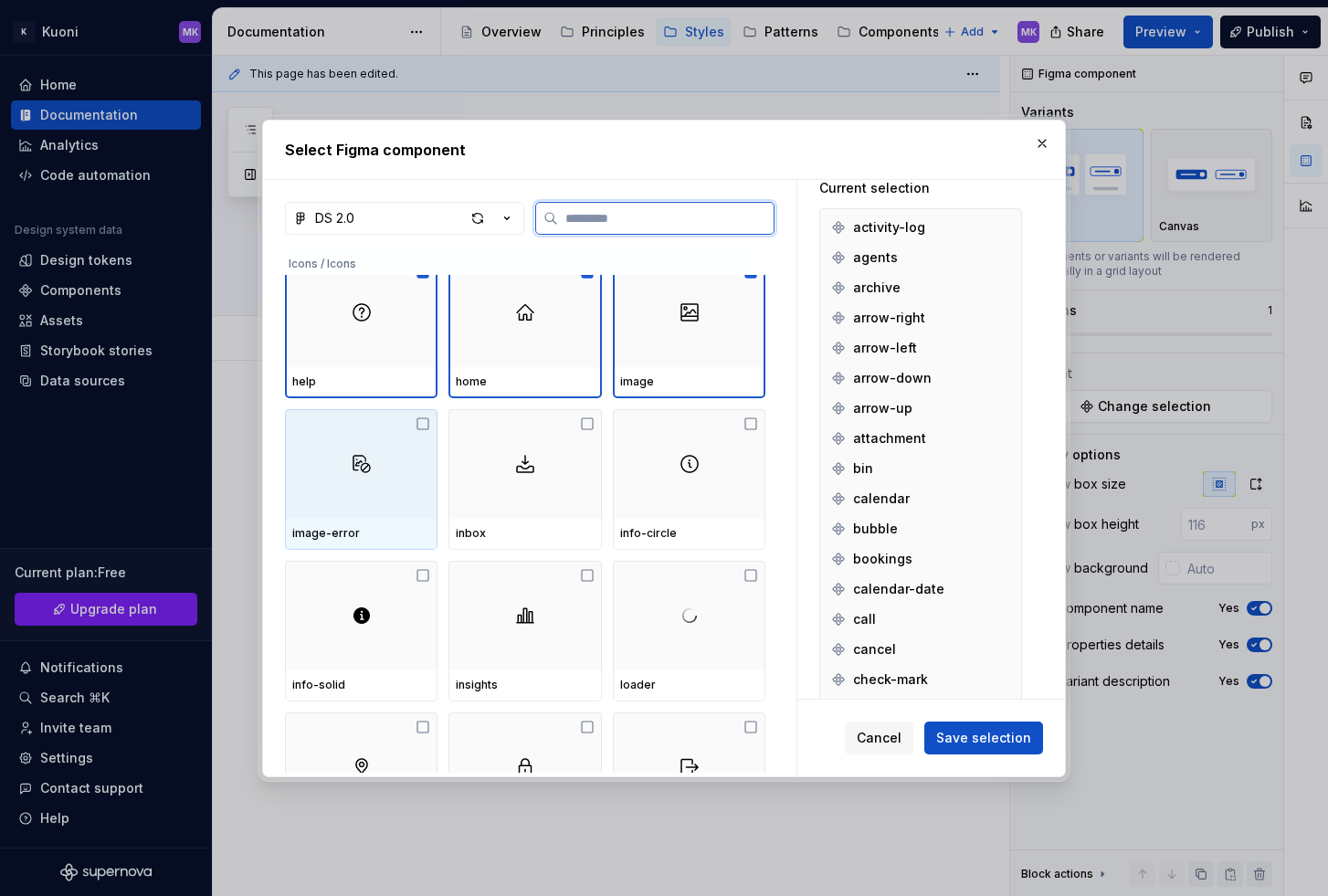
drag, startPoint x: 353, startPoint y: 475, endPoint x: 364, endPoint y: 473, distance: 11.2
click at [353, 475] on div at bounding box center [362, 464] width 152 height 109
click at [534, 459] on img at bounding box center [525, 463] width 21 height 21
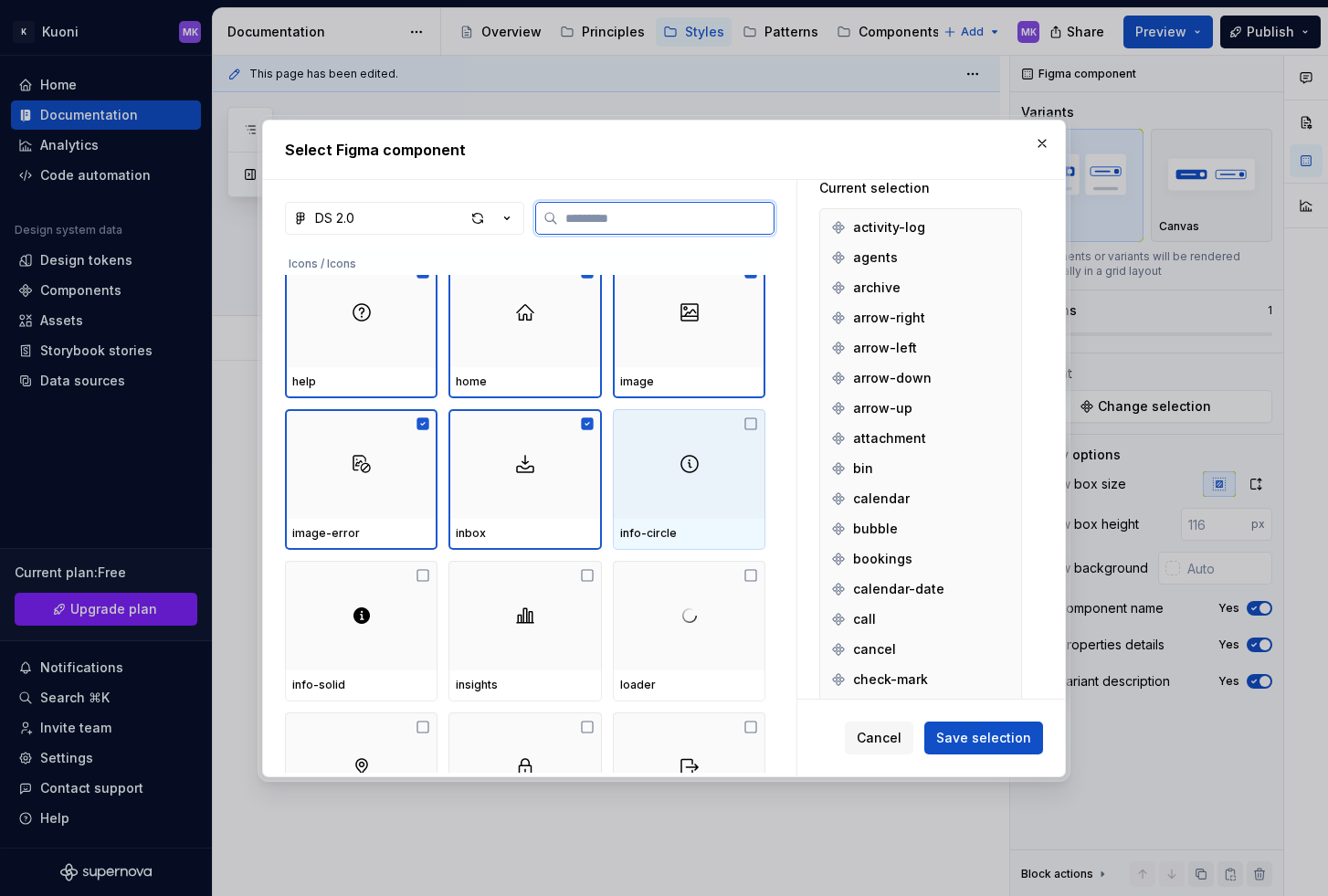
click at [654, 461] on div at bounding box center [689, 464] width 152 height 109
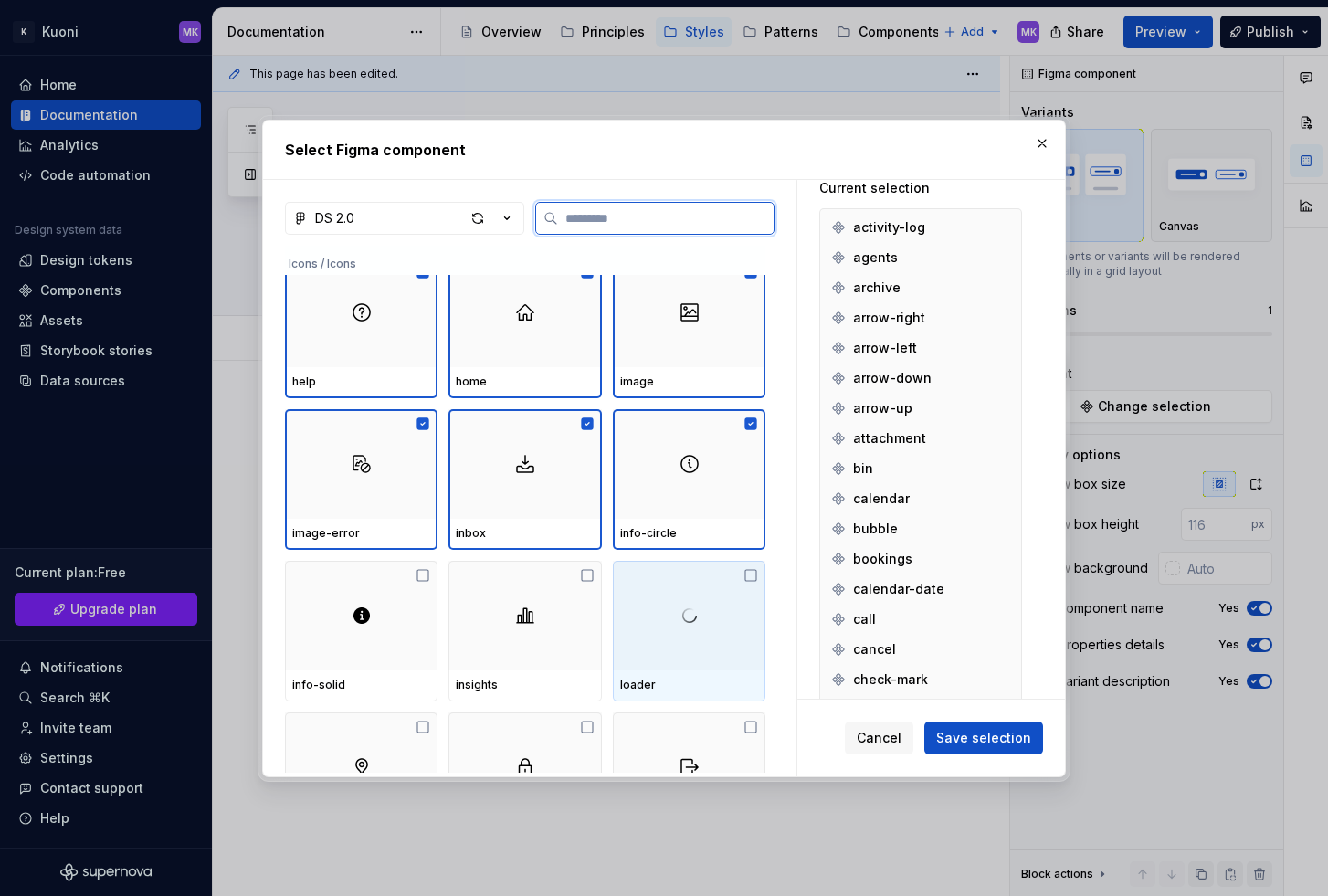
click at [684, 621] on img at bounding box center [689, 616] width 21 height 21
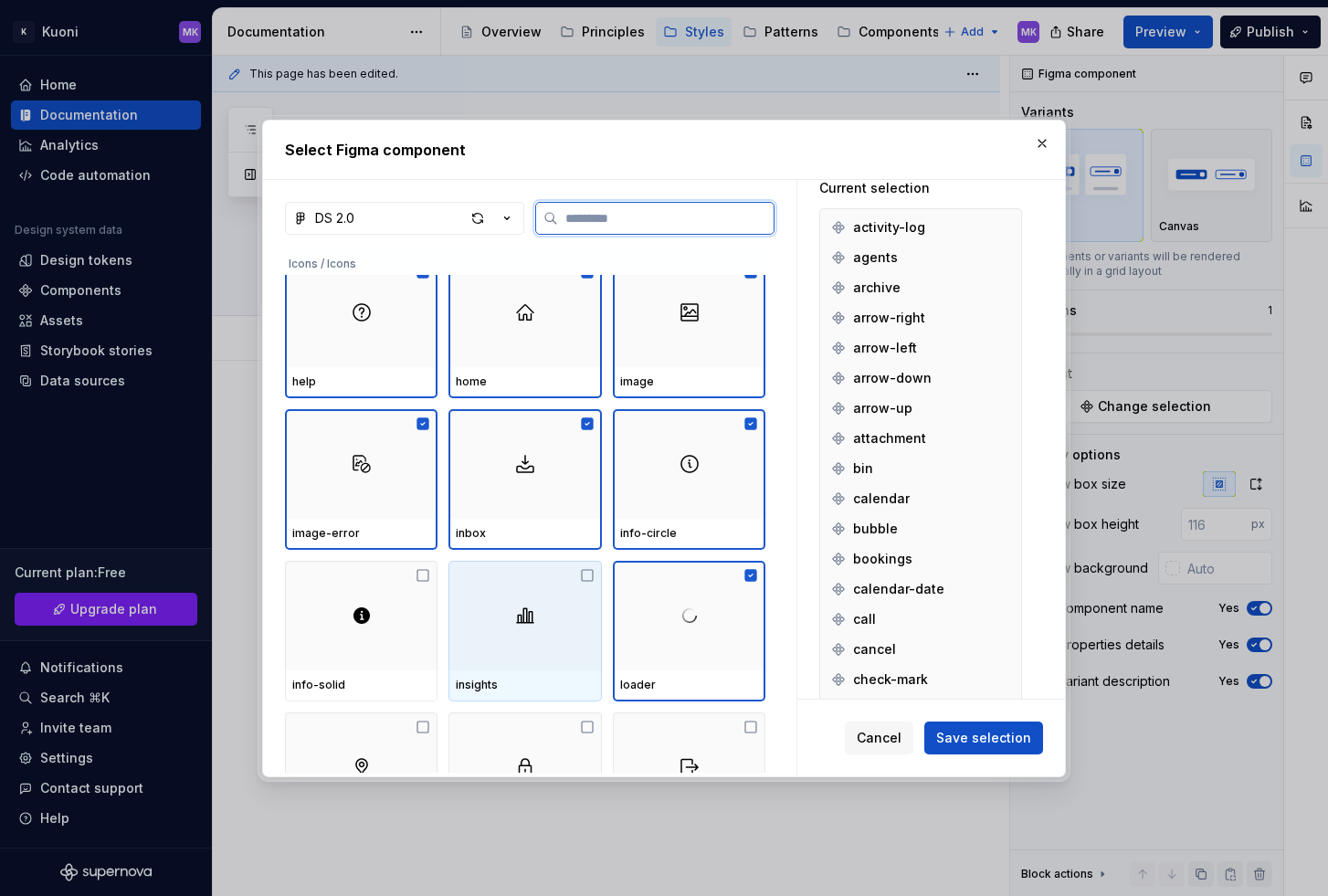
click at [486, 609] on div at bounding box center [525, 616] width 152 height 109
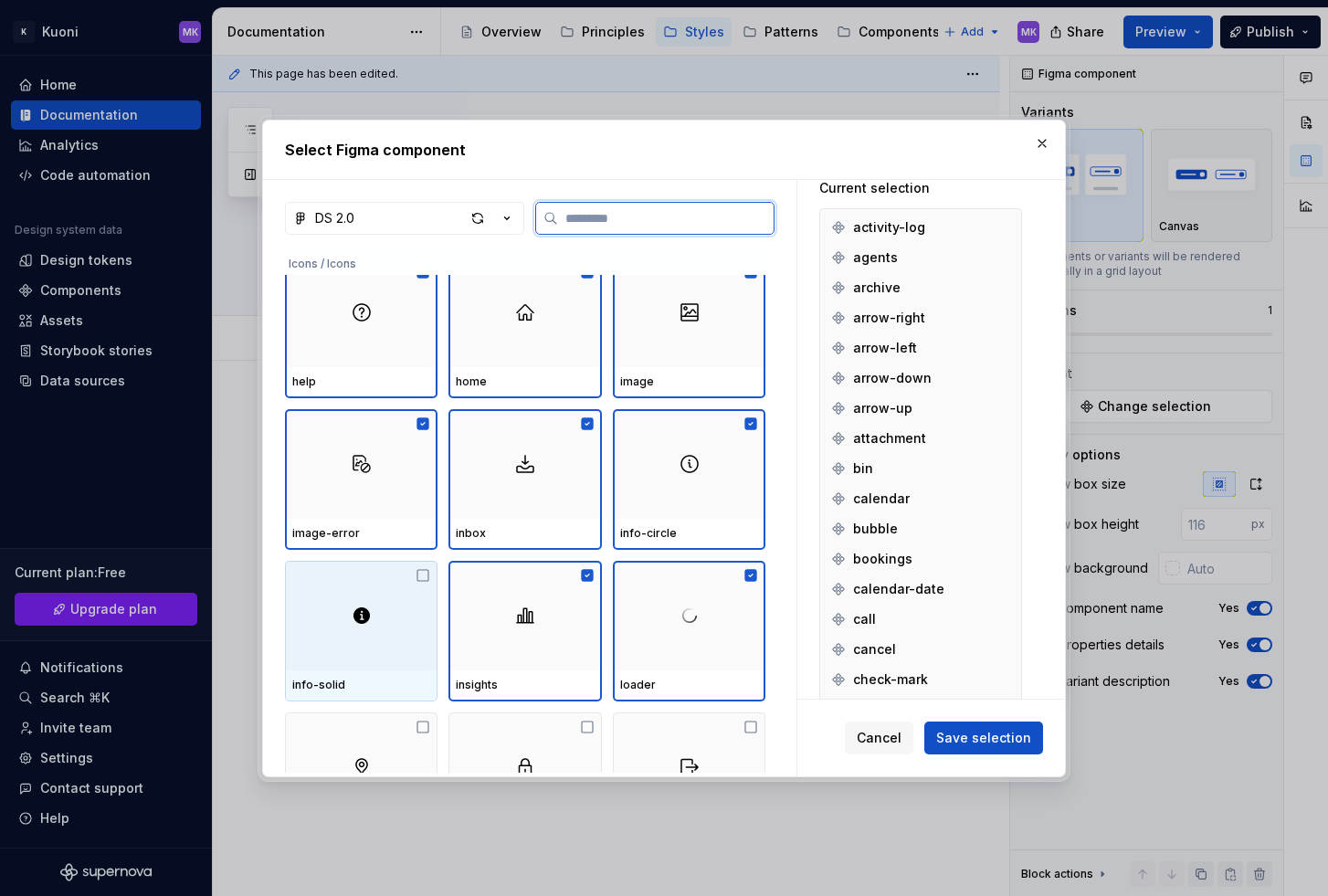
click at [347, 625] on div at bounding box center [362, 616] width 152 height 109
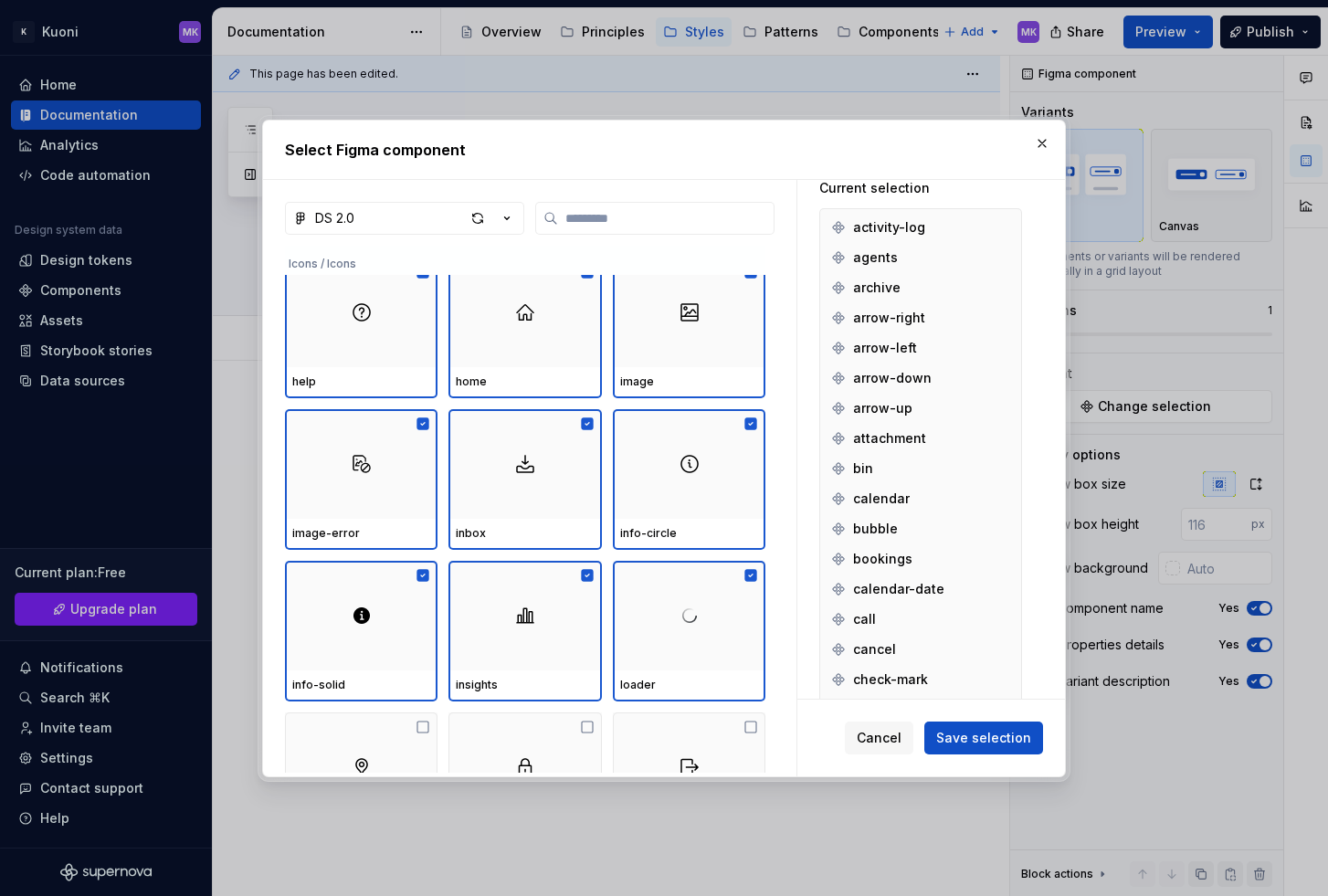
scroll to position [2474, 0]
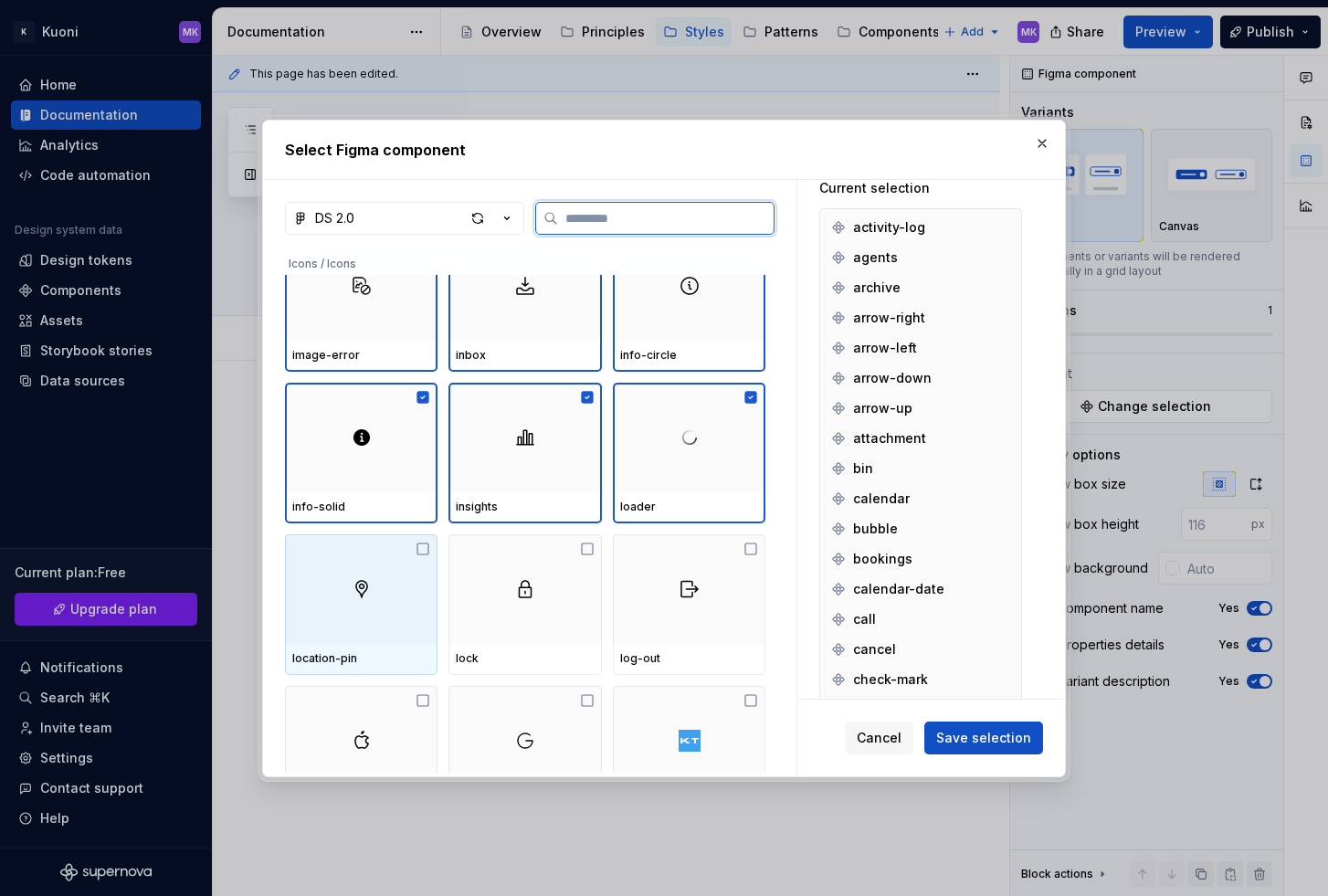
click at [363, 580] on img at bounding box center [362, 588] width 21 height 21
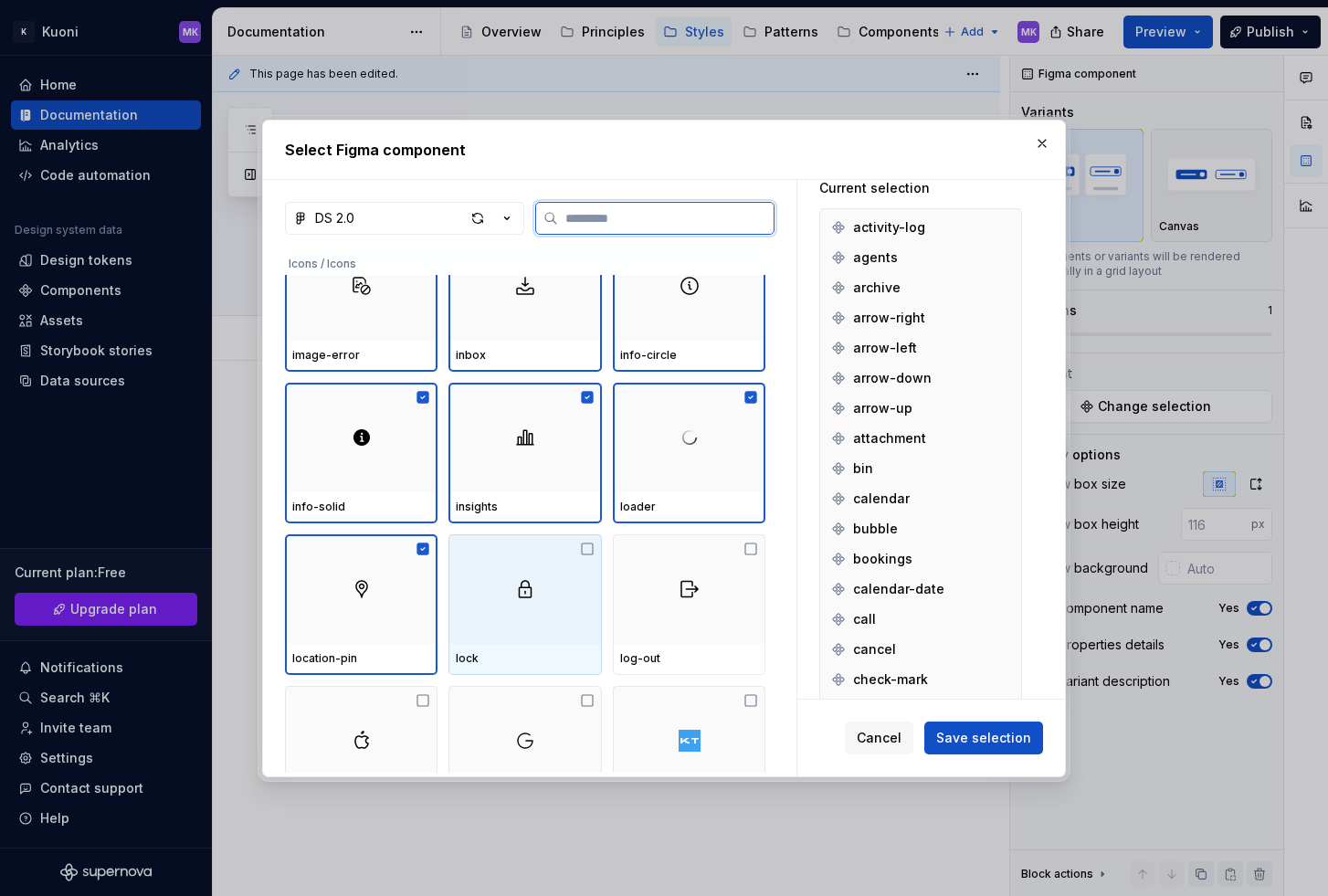
click at [558, 576] on div at bounding box center [525, 589] width 152 height 109
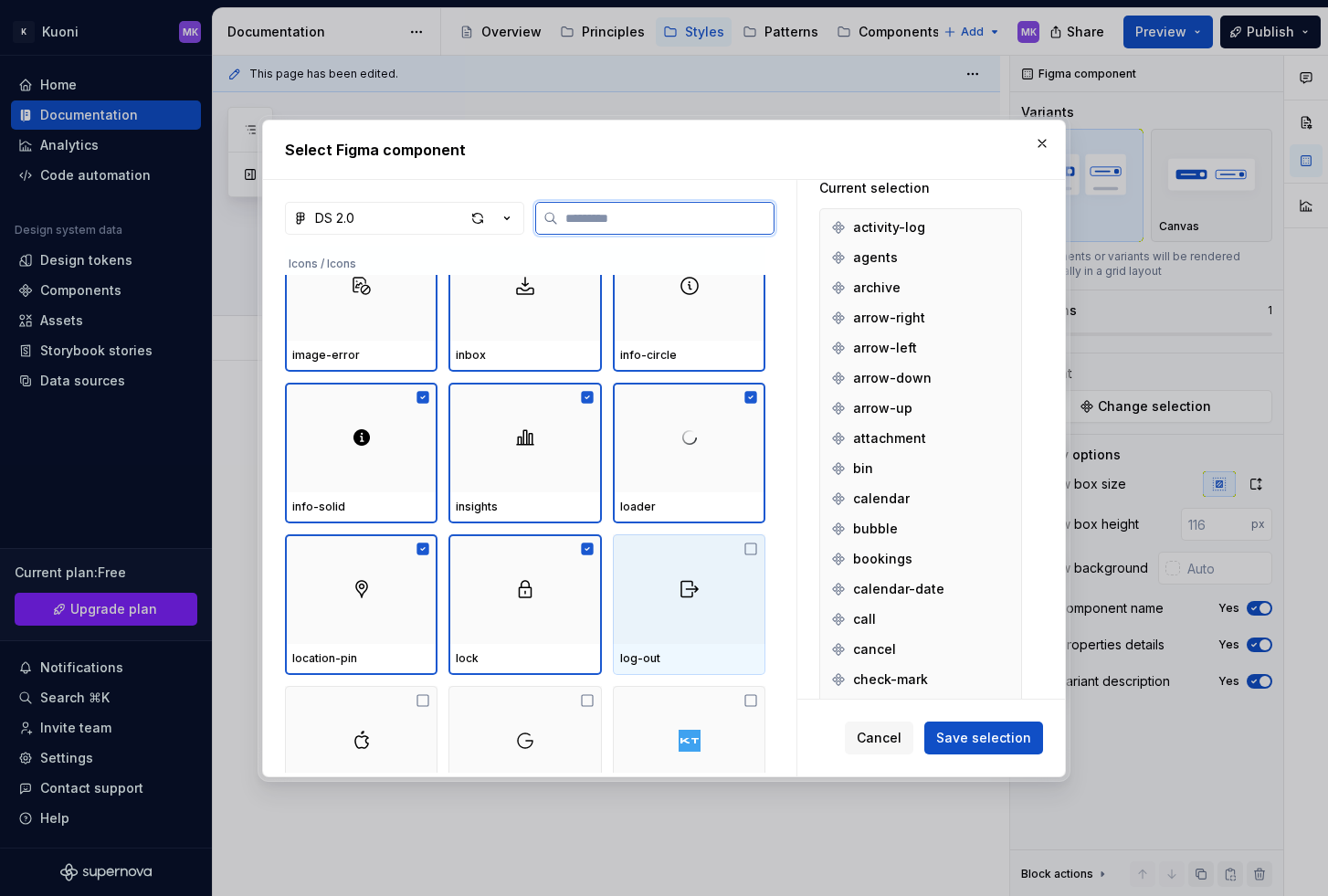
click at [718, 576] on div at bounding box center [689, 589] width 152 height 109
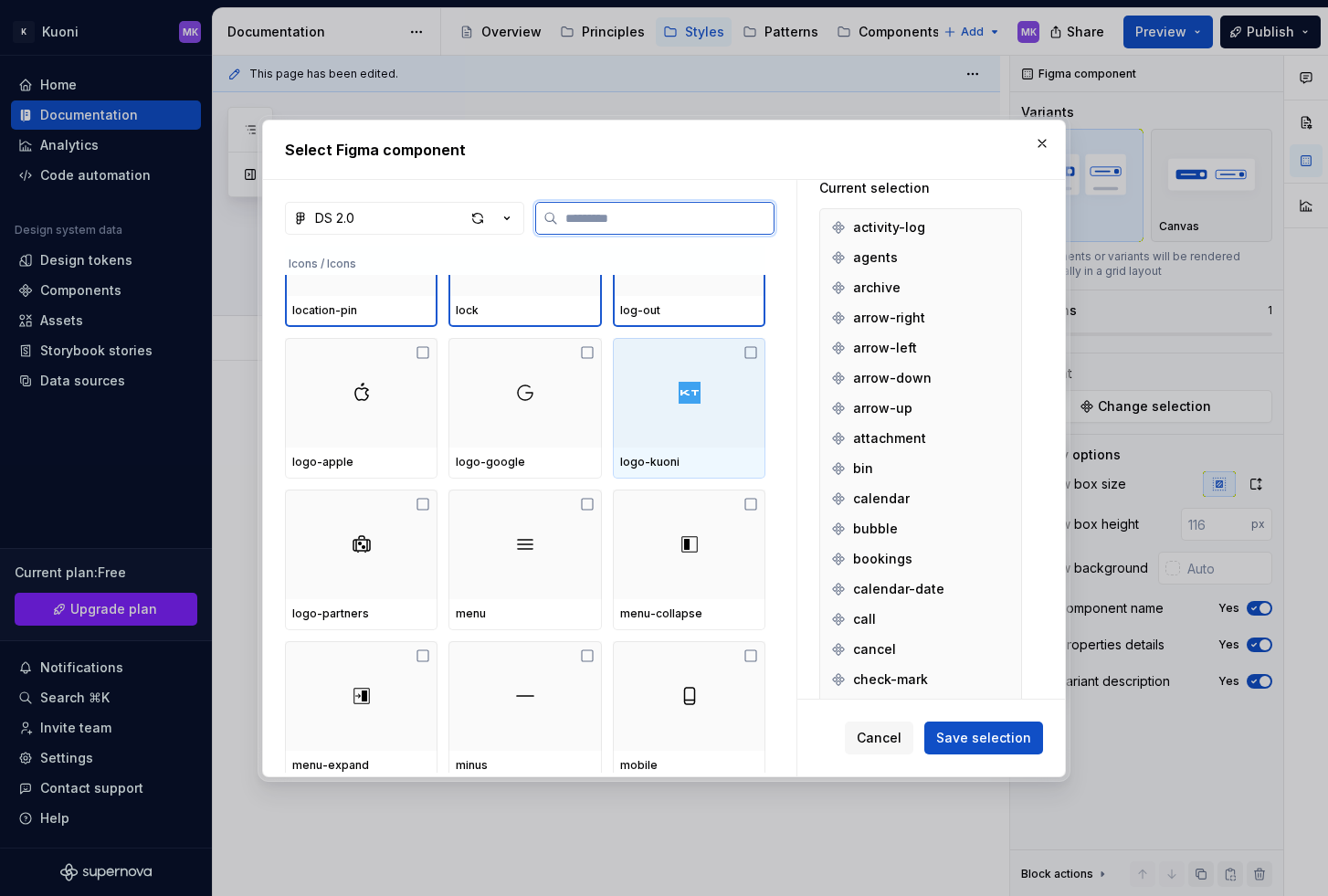
click at [642, 414] on div at bounding box center [689, 393] width 152 height 109
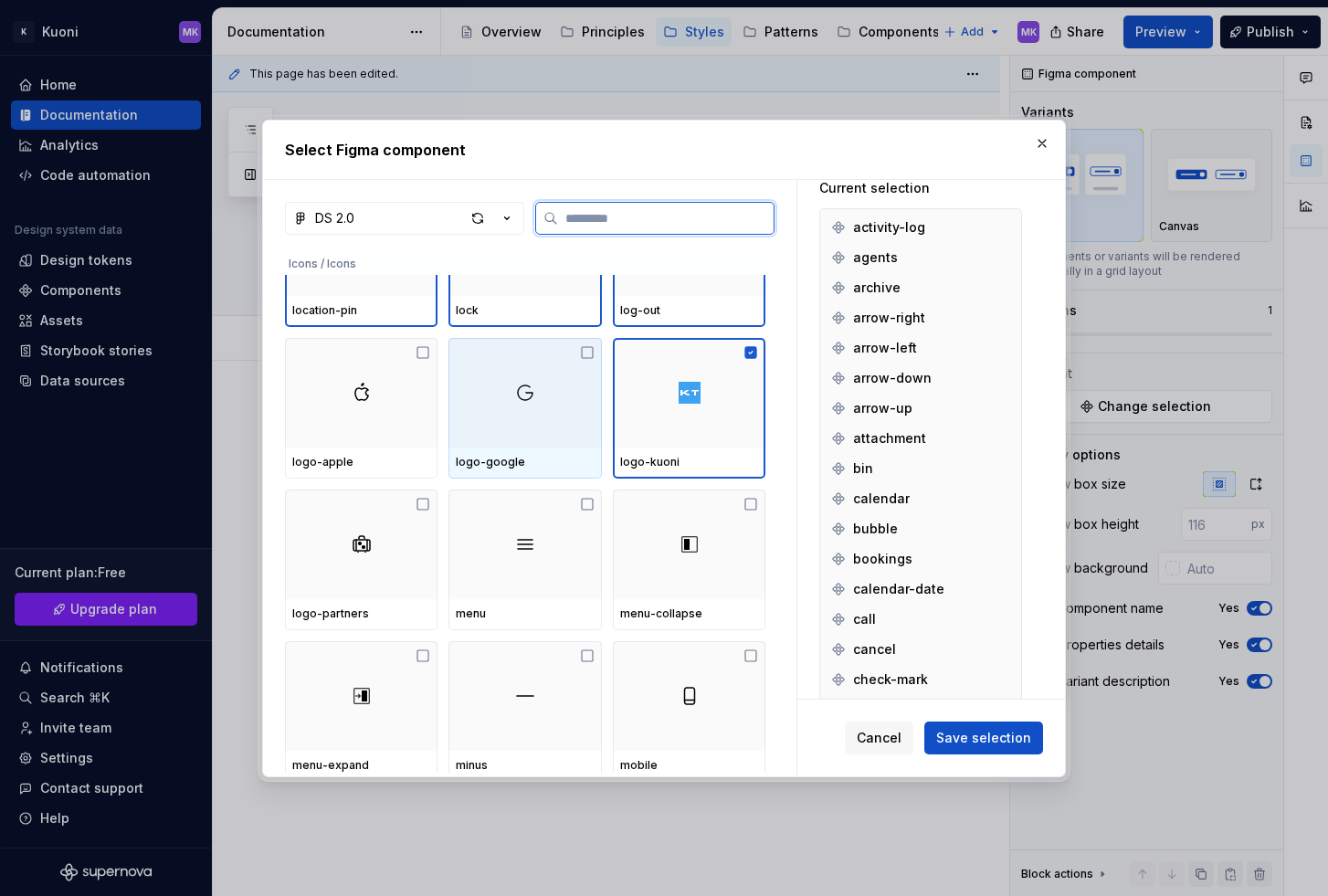
click at [531, 424] on div at bounding box center [525, 393] width 152 height 109
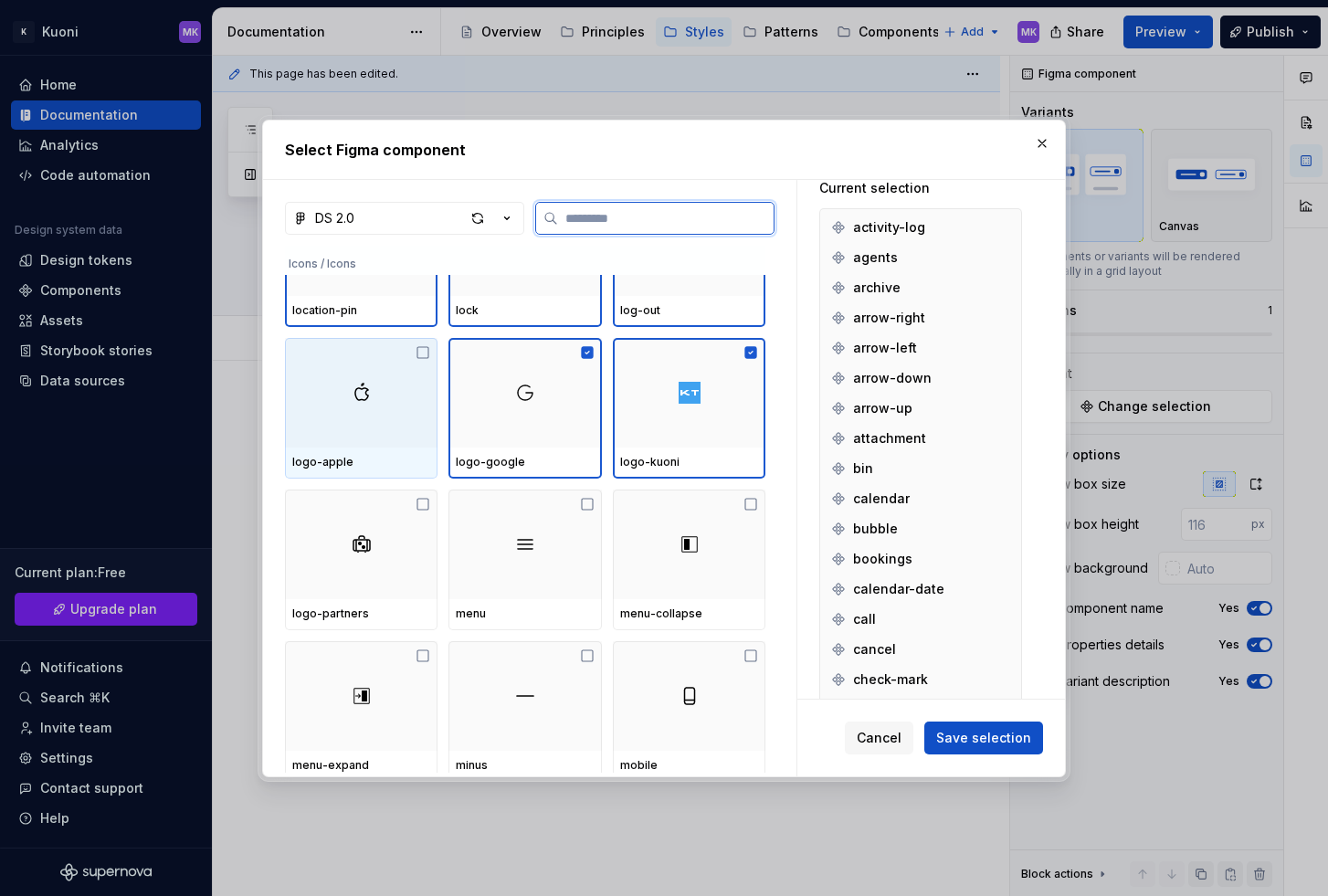
click at [382, 422] on div at bounding box center [362, 393] width 152 height 109
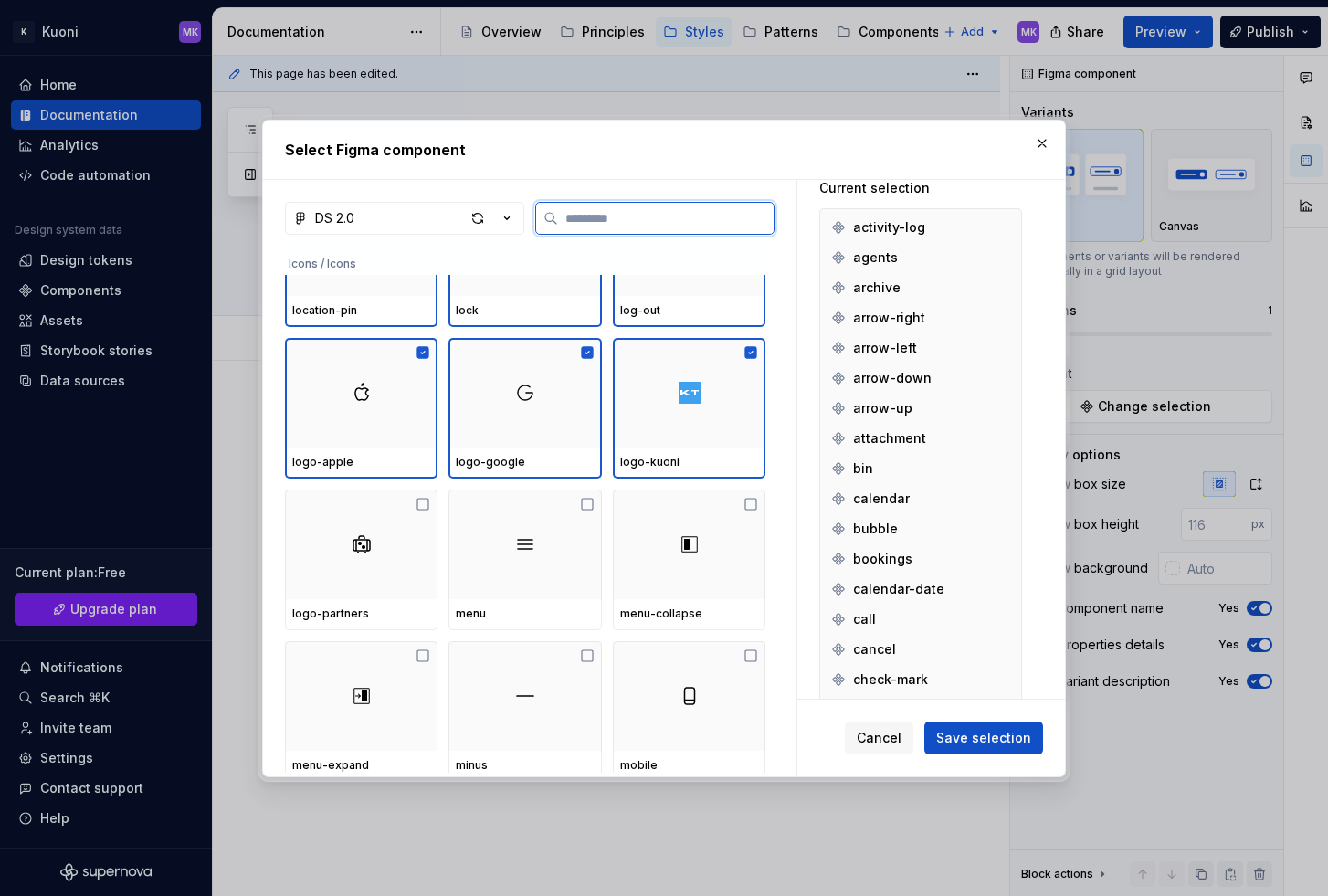
click at [364, 523] on div at bounding box center [362, 544] width 152 height 109
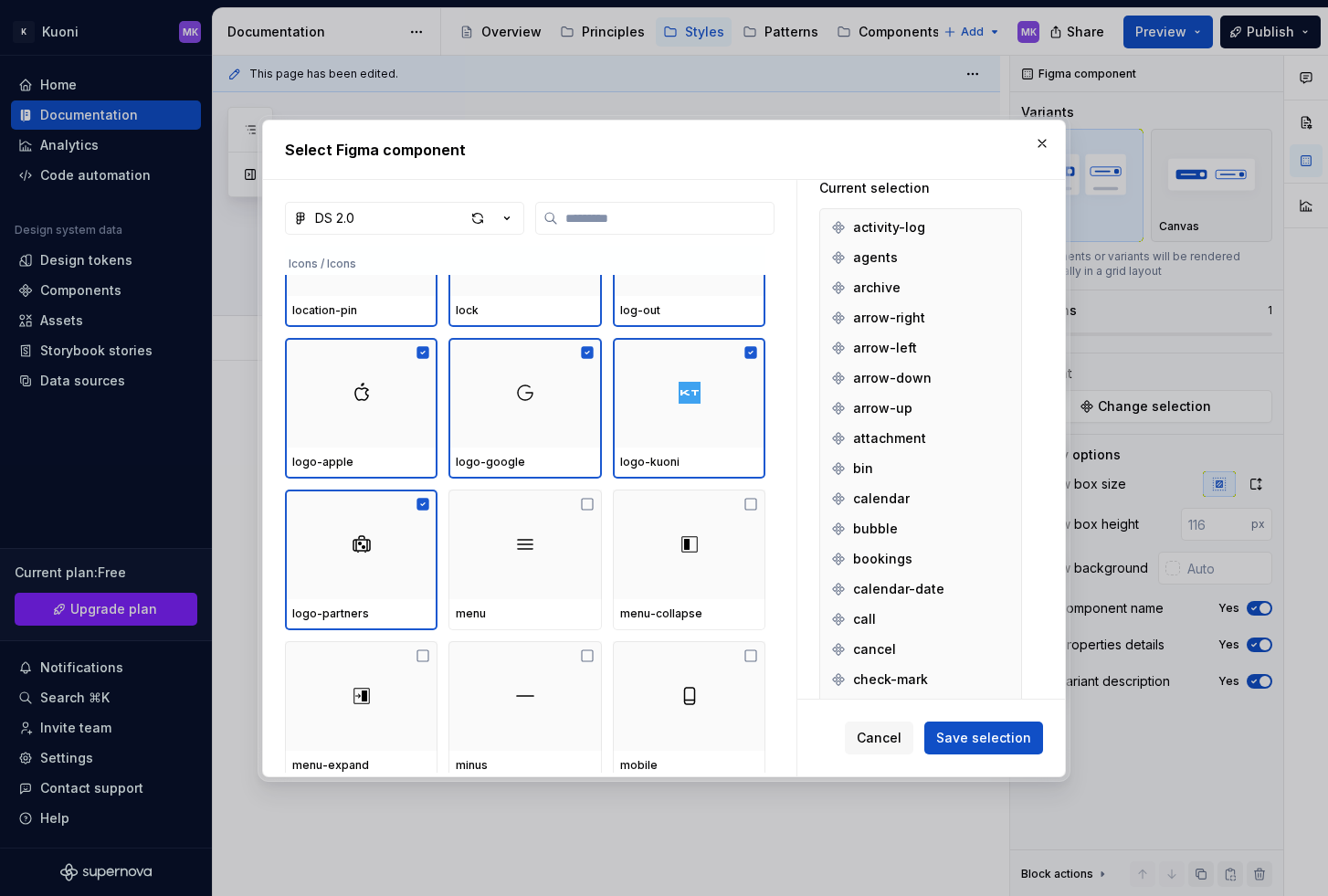
click at [601, 539] on div "logo-partners menu menu-collapse" at bounding box center [525, 560] width 480 height 141
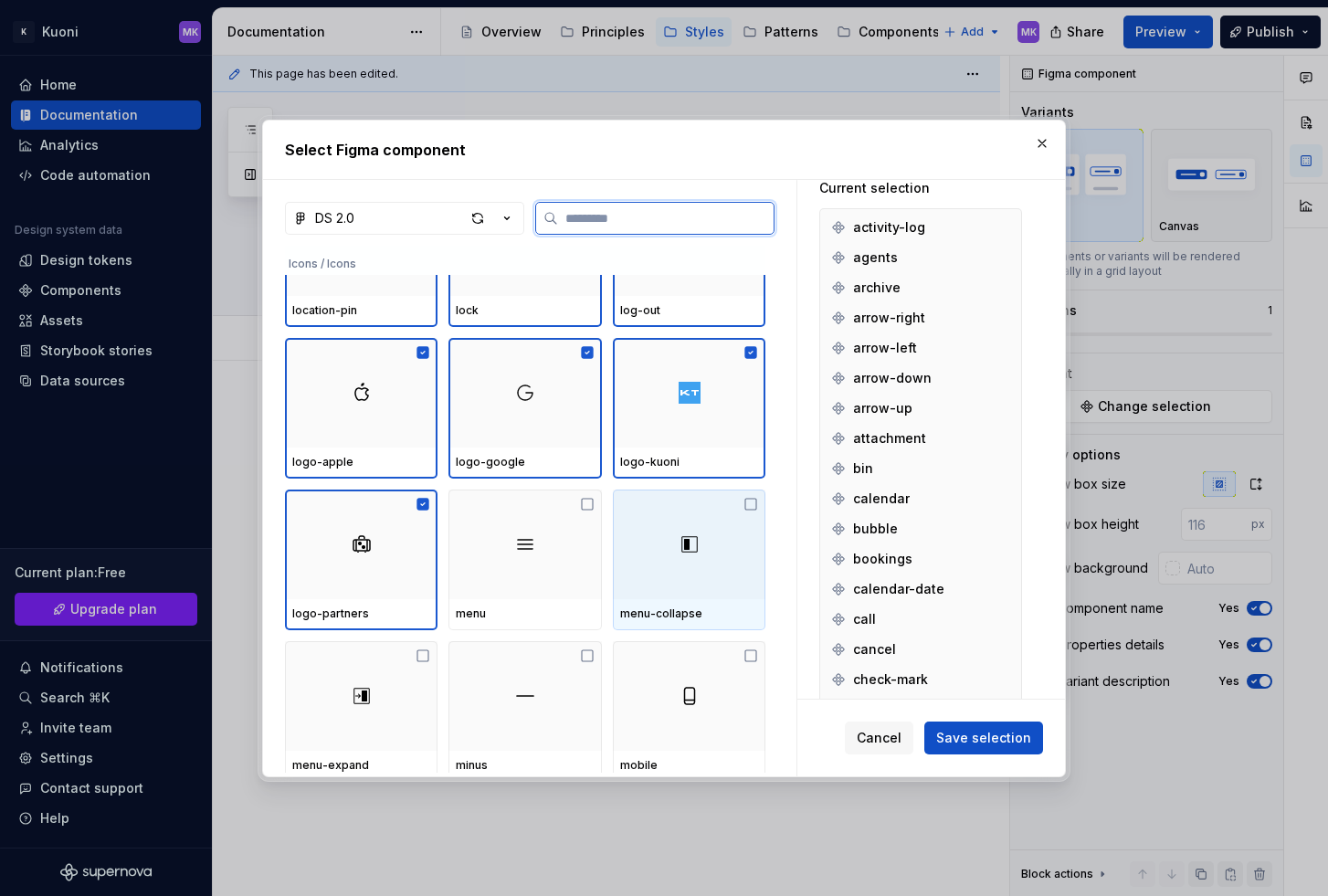
click at [676, 530] on div at bounding box center [689, 544] width 152 height 109
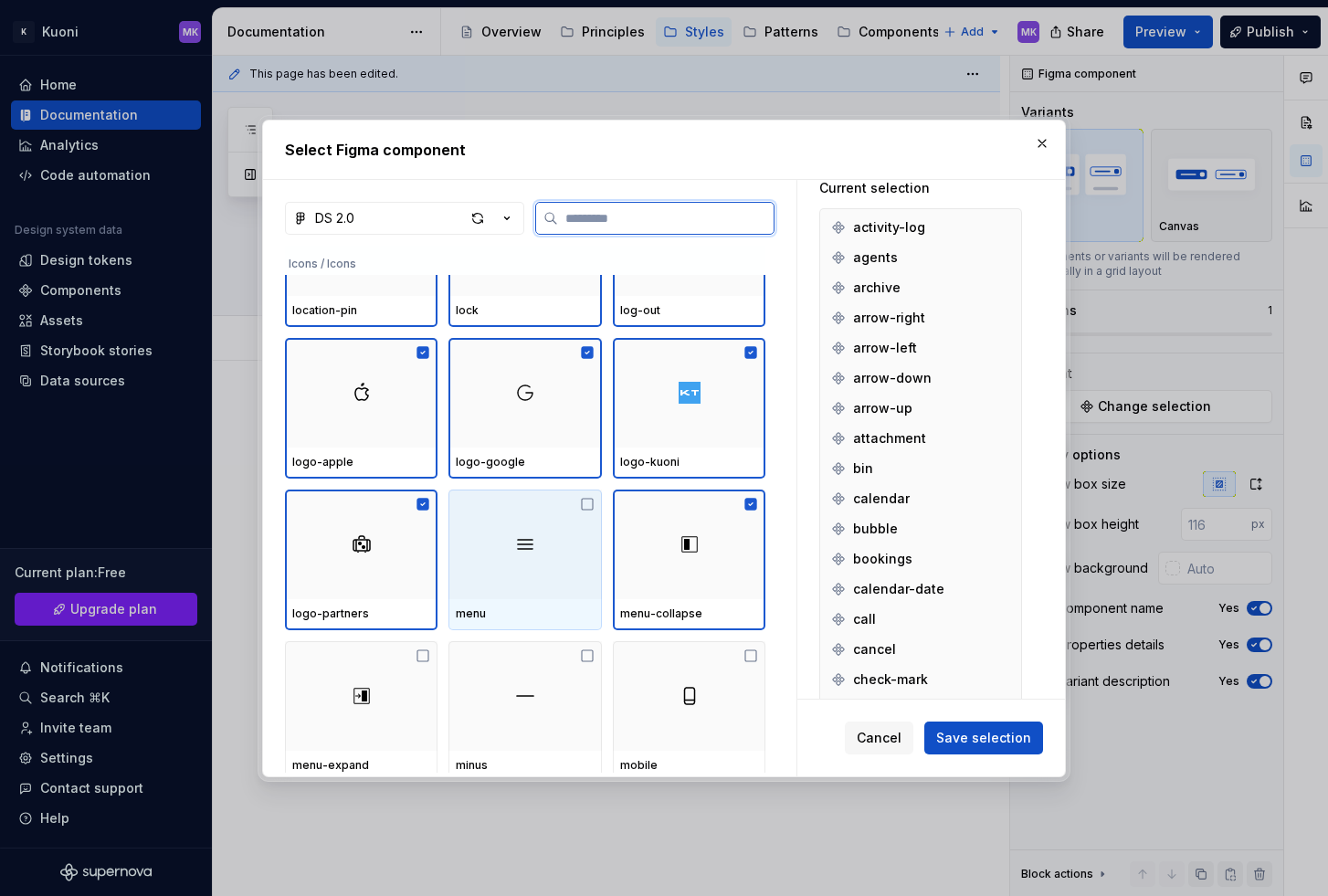
click at [516, 531] on div at bounding box center [525, 544] width 152 height 109
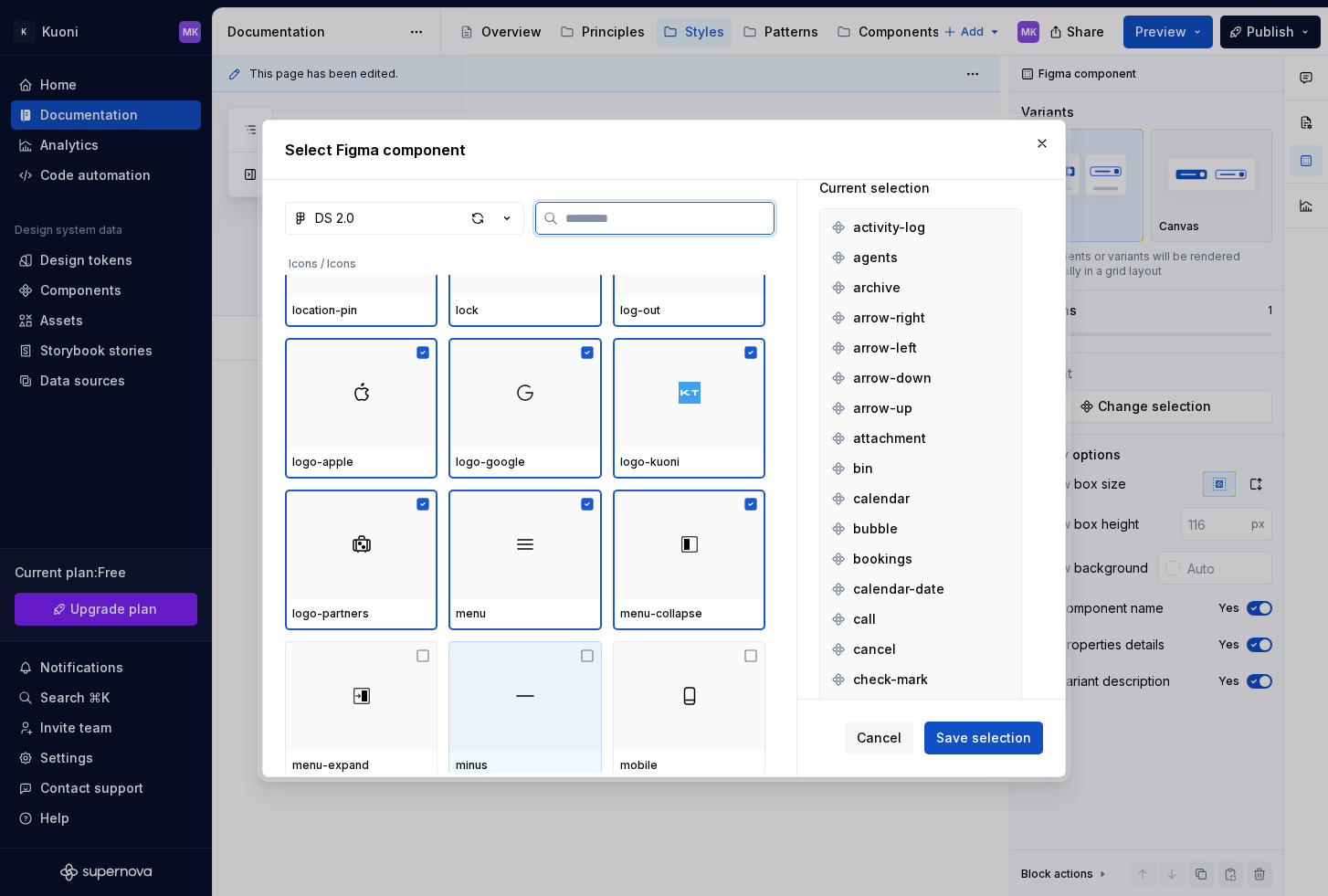
click at [538, 694] on div at bounding box center [525, 696] width 152 height 109
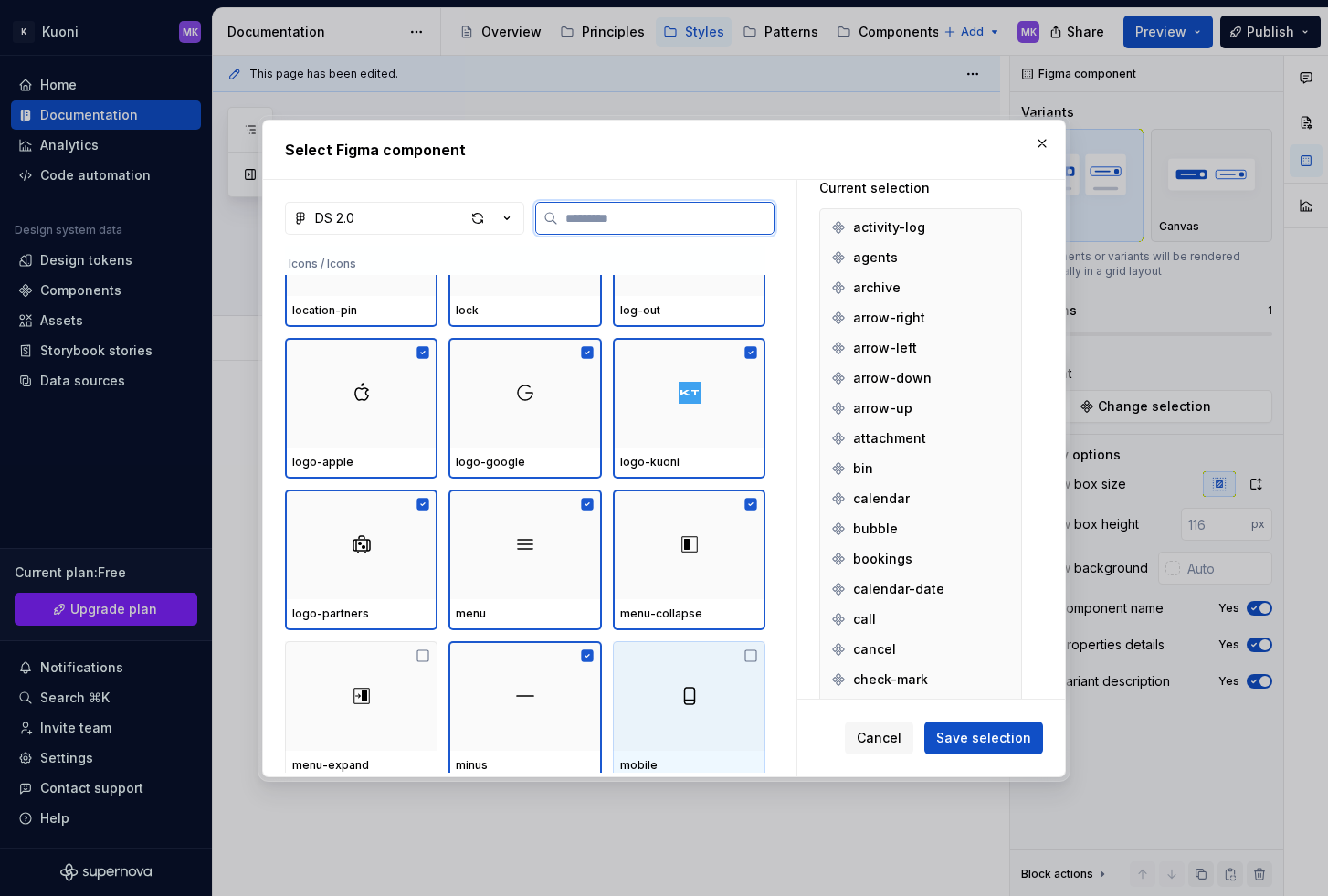
click at [688, 683] on div at bounding box center [689, 696] width 152 height 109
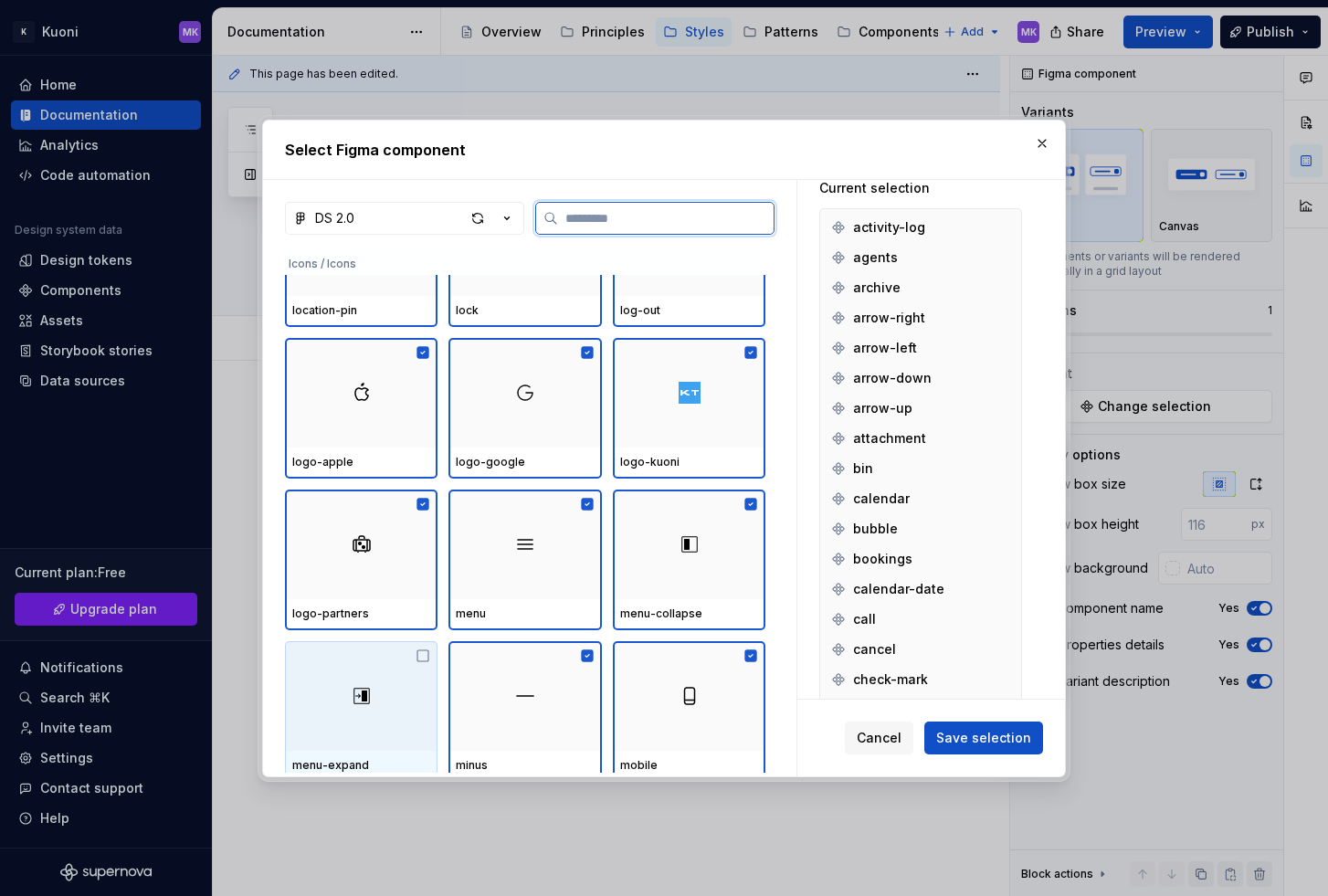
click at [308, 689] on div at bounding box center [362, 696] width 152 height 109
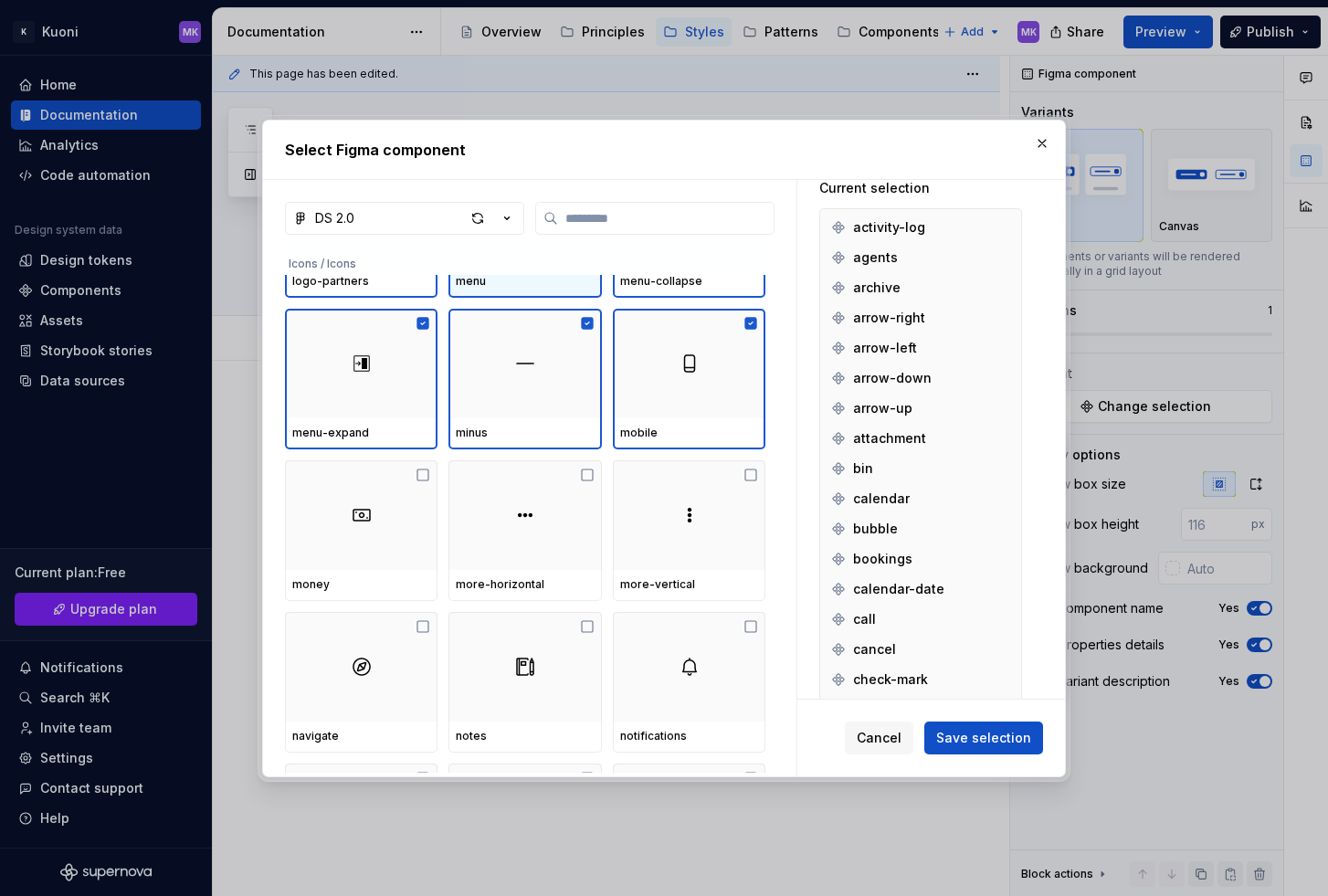
scroll to position [3122, 0]
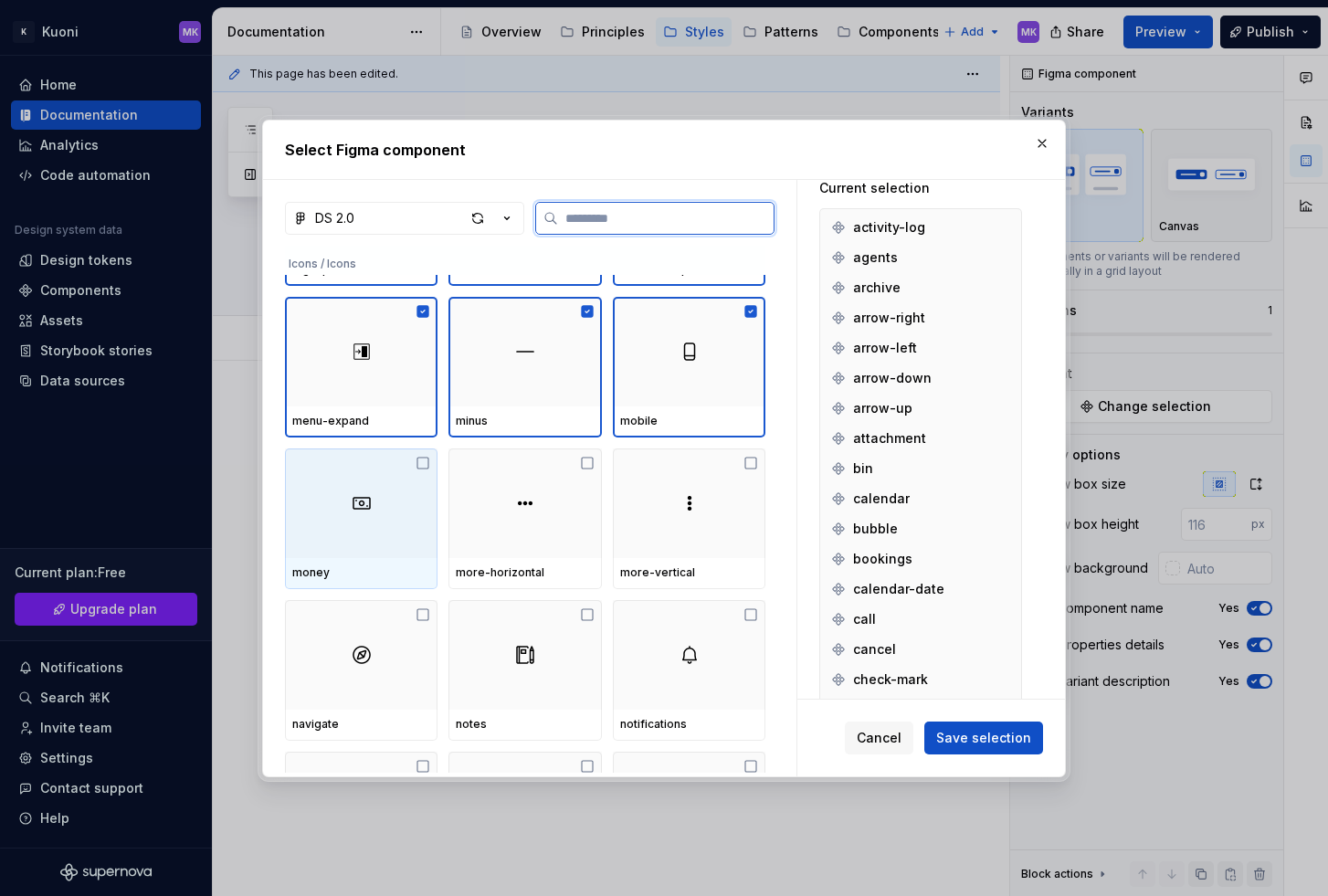
click at [341, 475] on div at bounding box center [362, 503] width 152 height 109
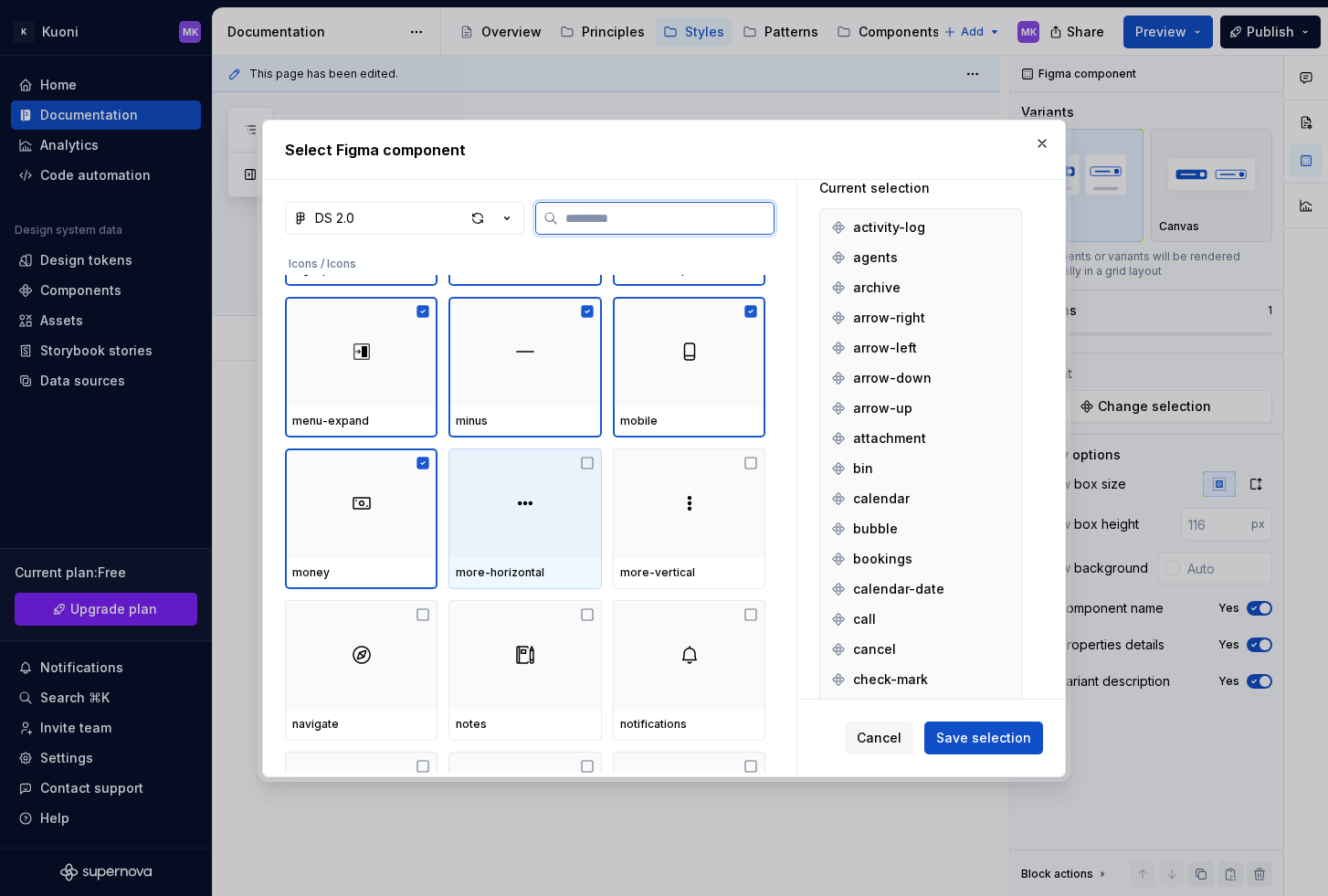
click at [486, 497] on div at bounding box center [525, 503] width 152 height 109
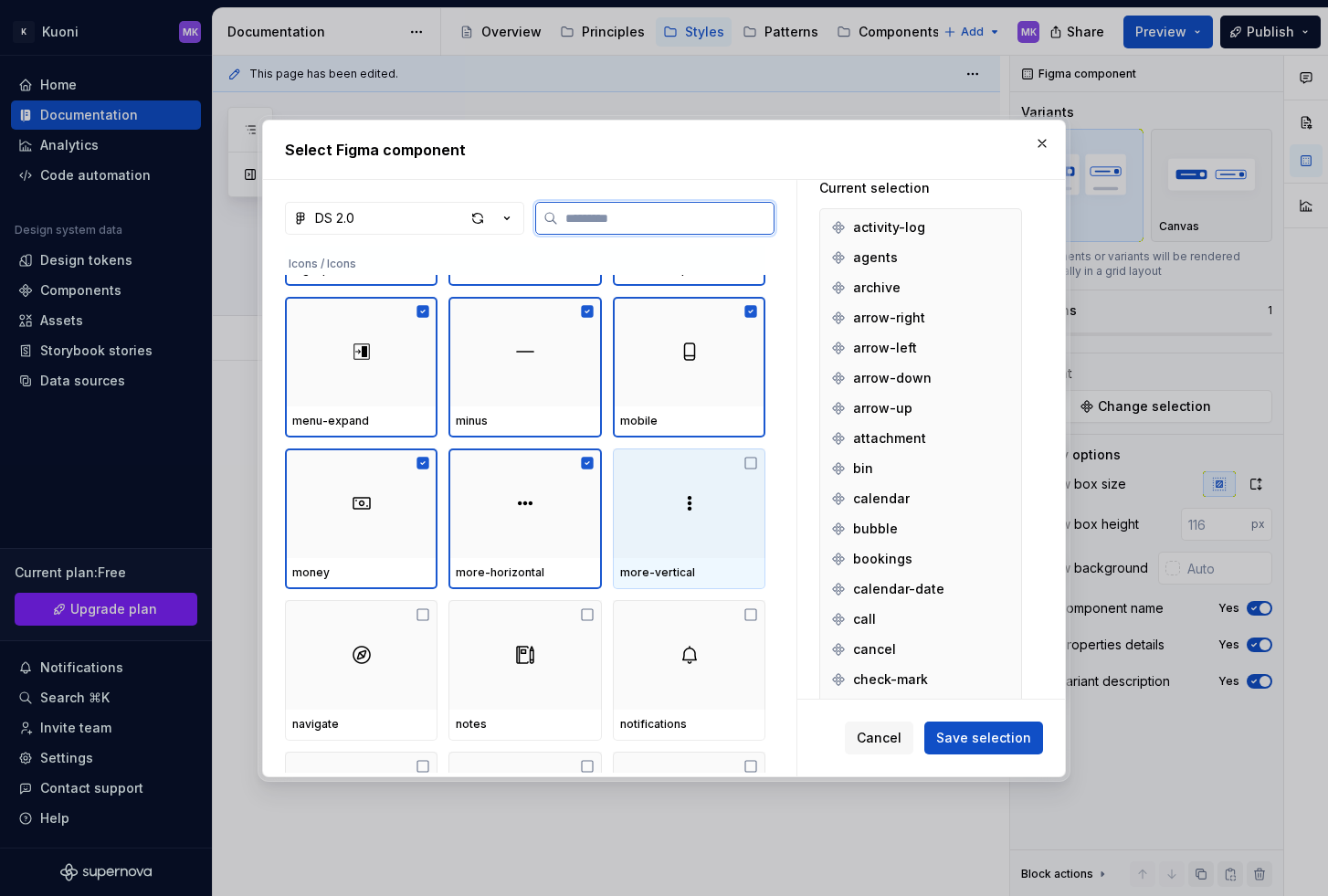
click at [662, 497] on div at bounding box center [689, 503] width 152 height 109
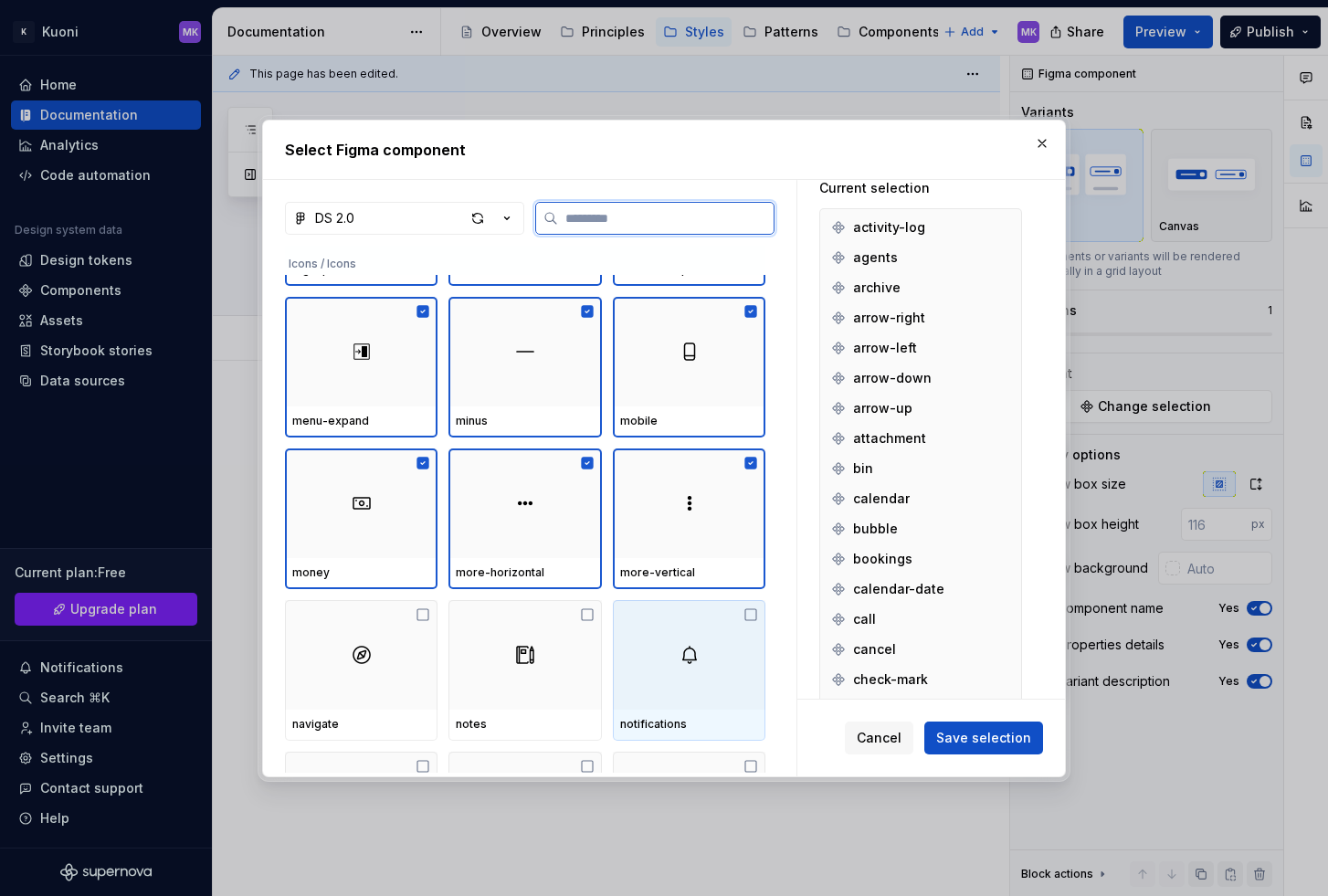
click at [692, 628] on div at bounding box center [689, 655] width 152 height 109
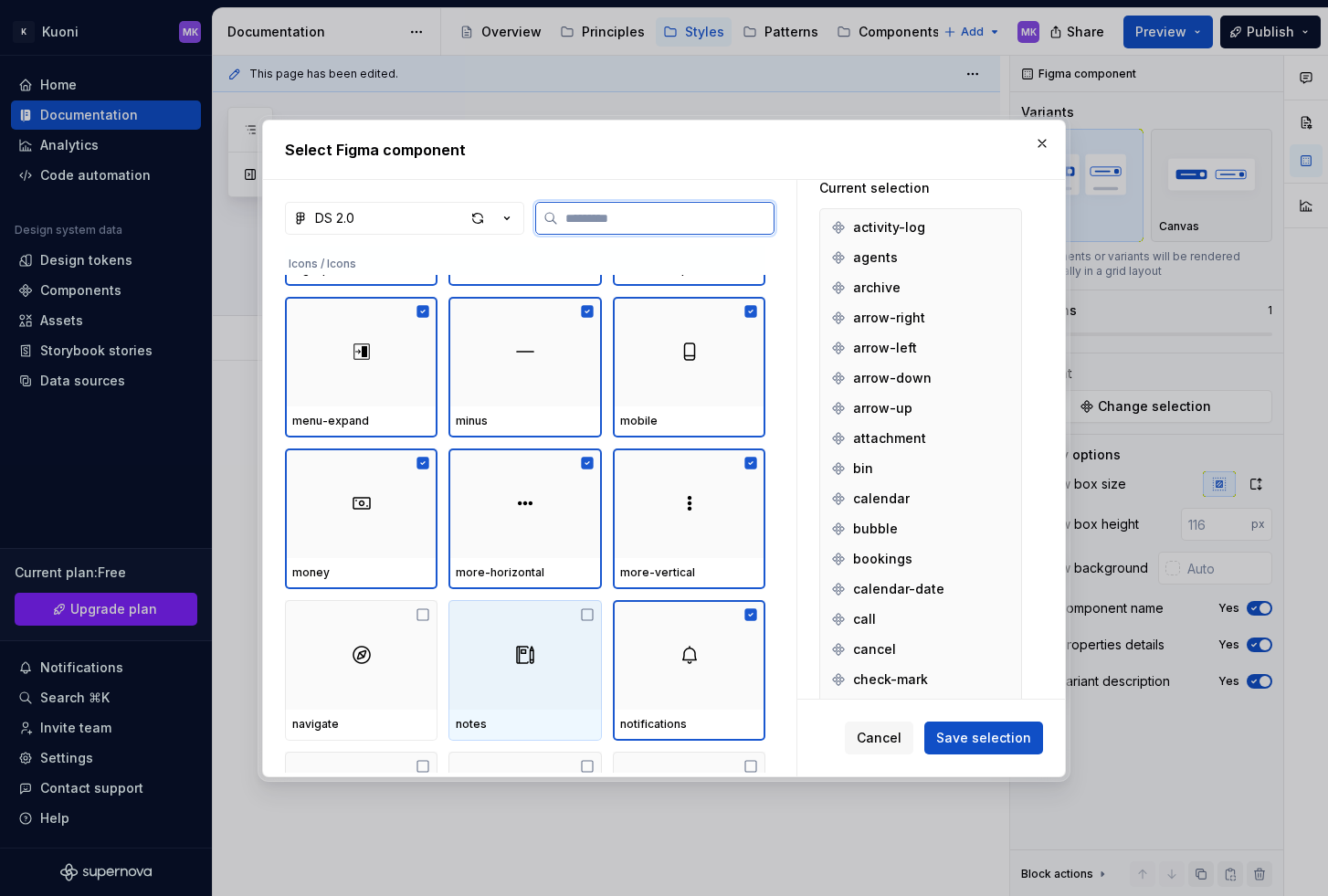
click at [537, 633] on div at bounding box center [525, 655] width 152 height 109
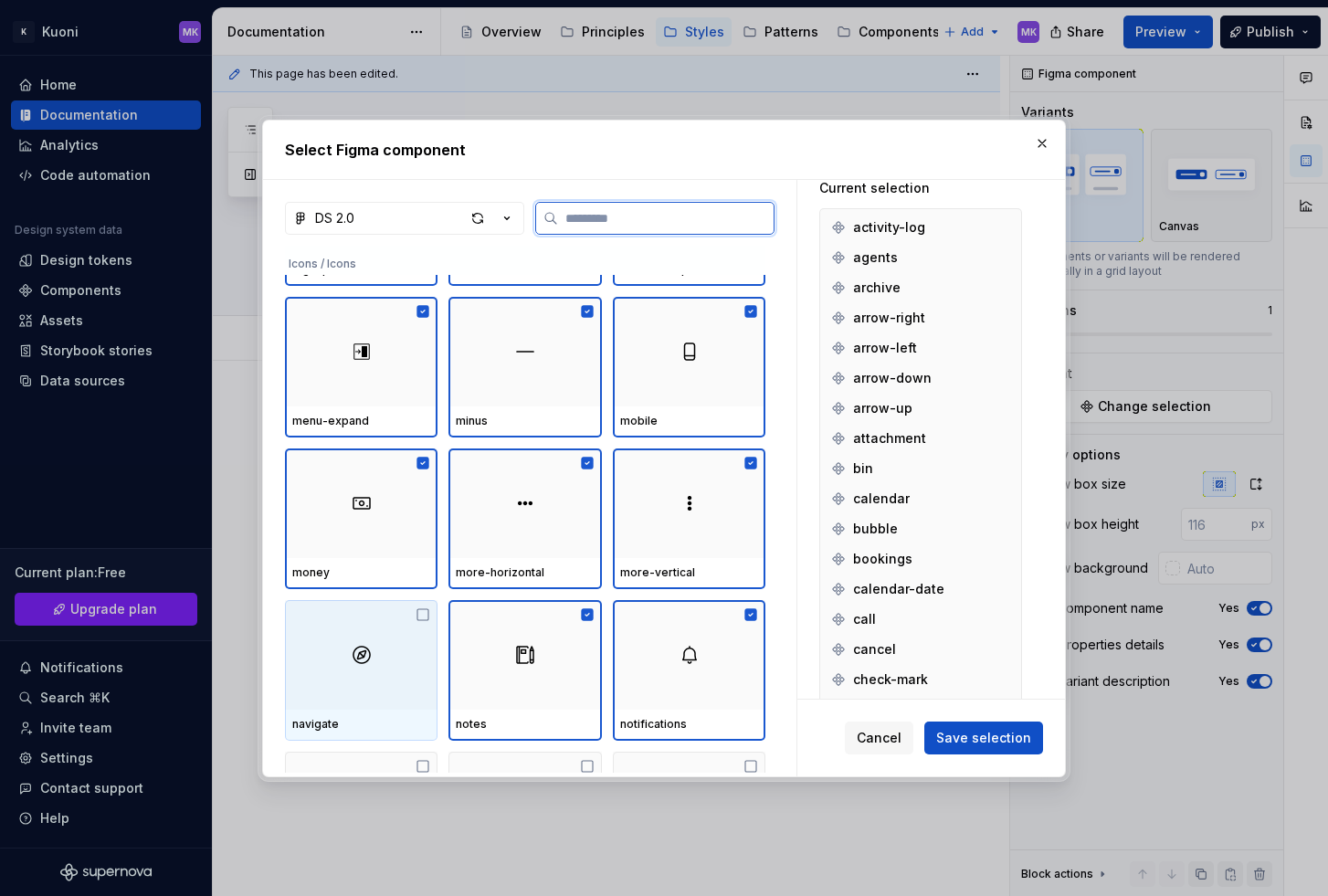
click at [363, 647] on img at bounding box center [362, 655] width 21 height 21
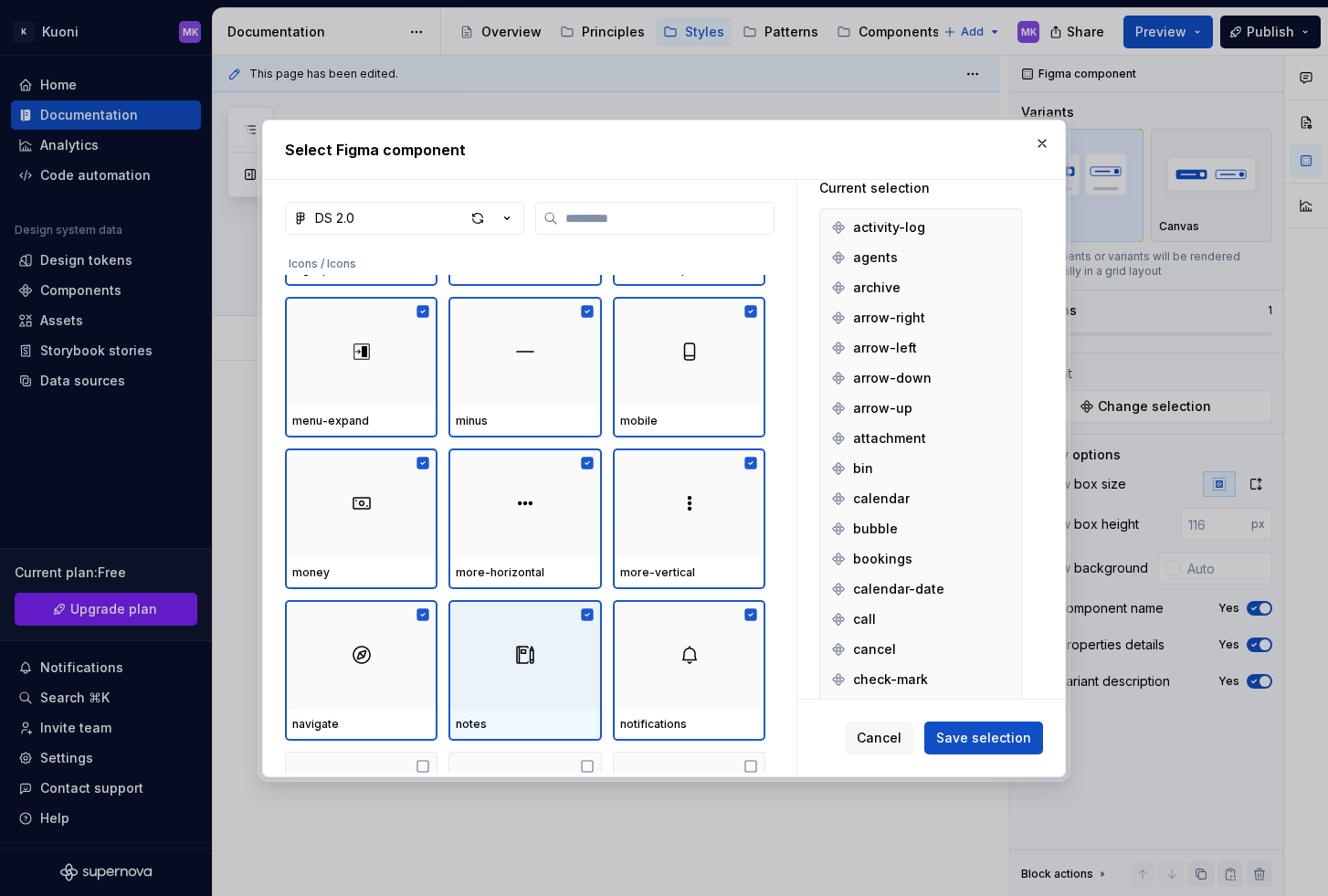
scroll to position [3475, 0]
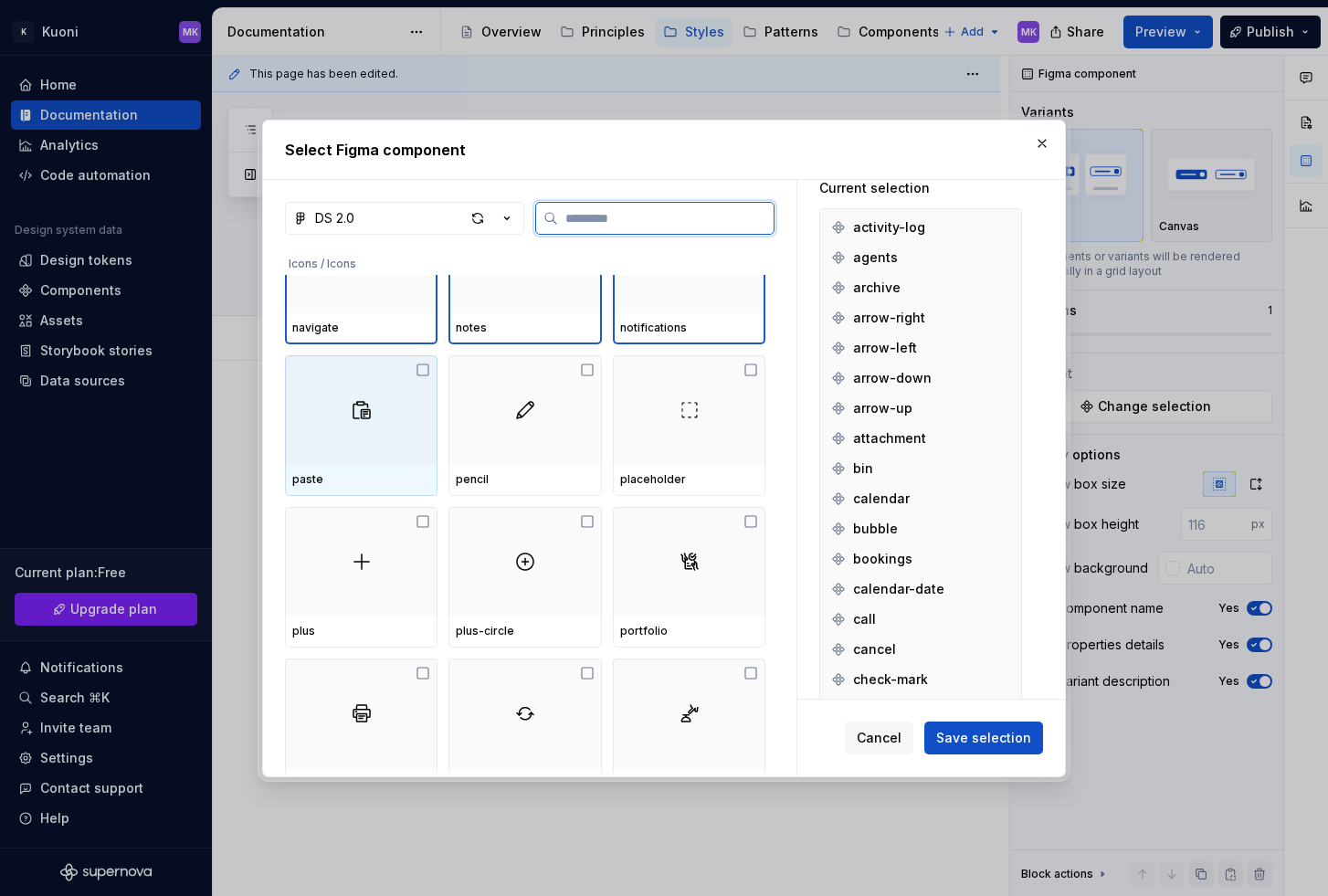
click at [356, 421] on div at bounding box center [362, 409] width 152 height 109
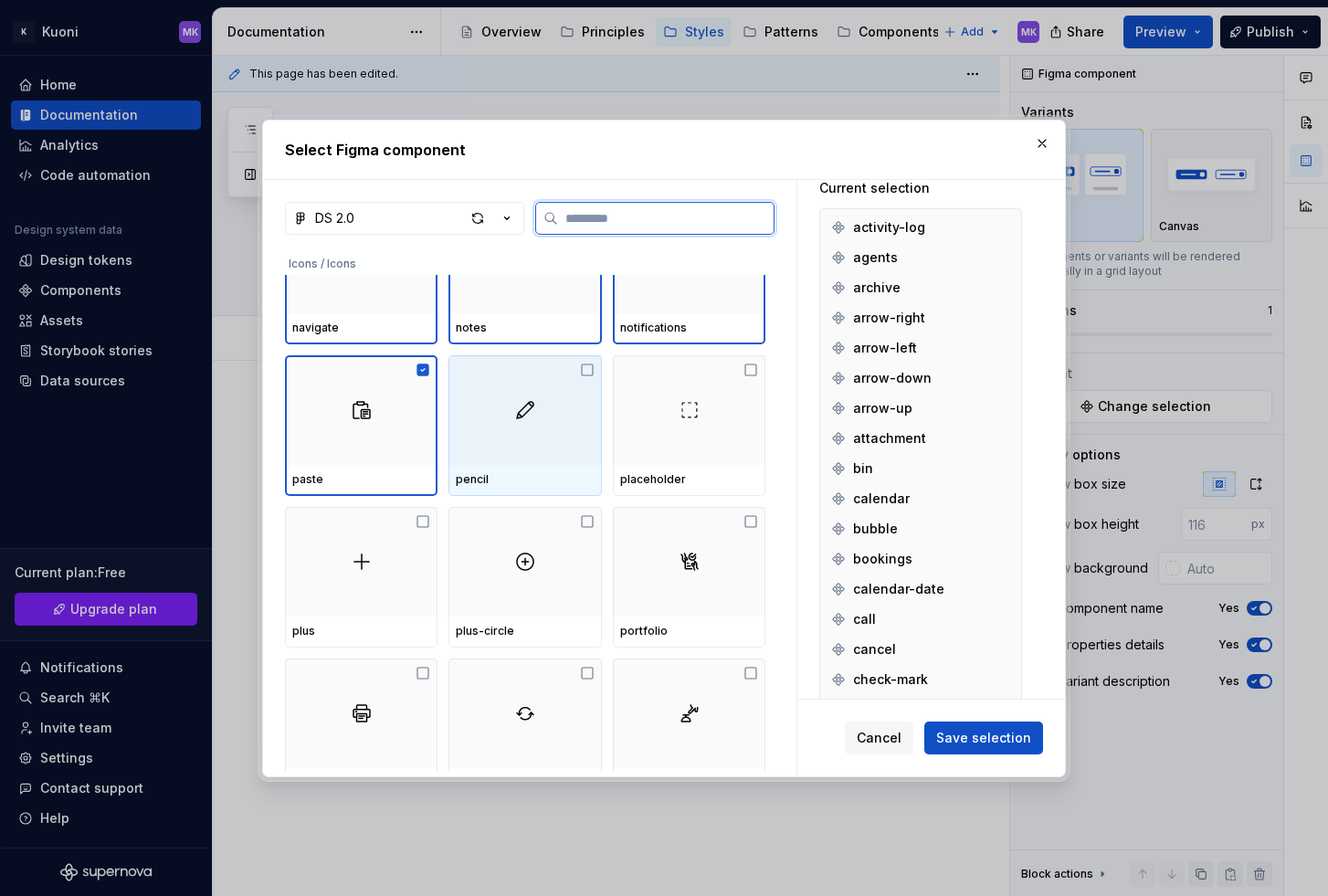
click at [489, 412] on div at bounding box center [525, 409] width 152 height 109
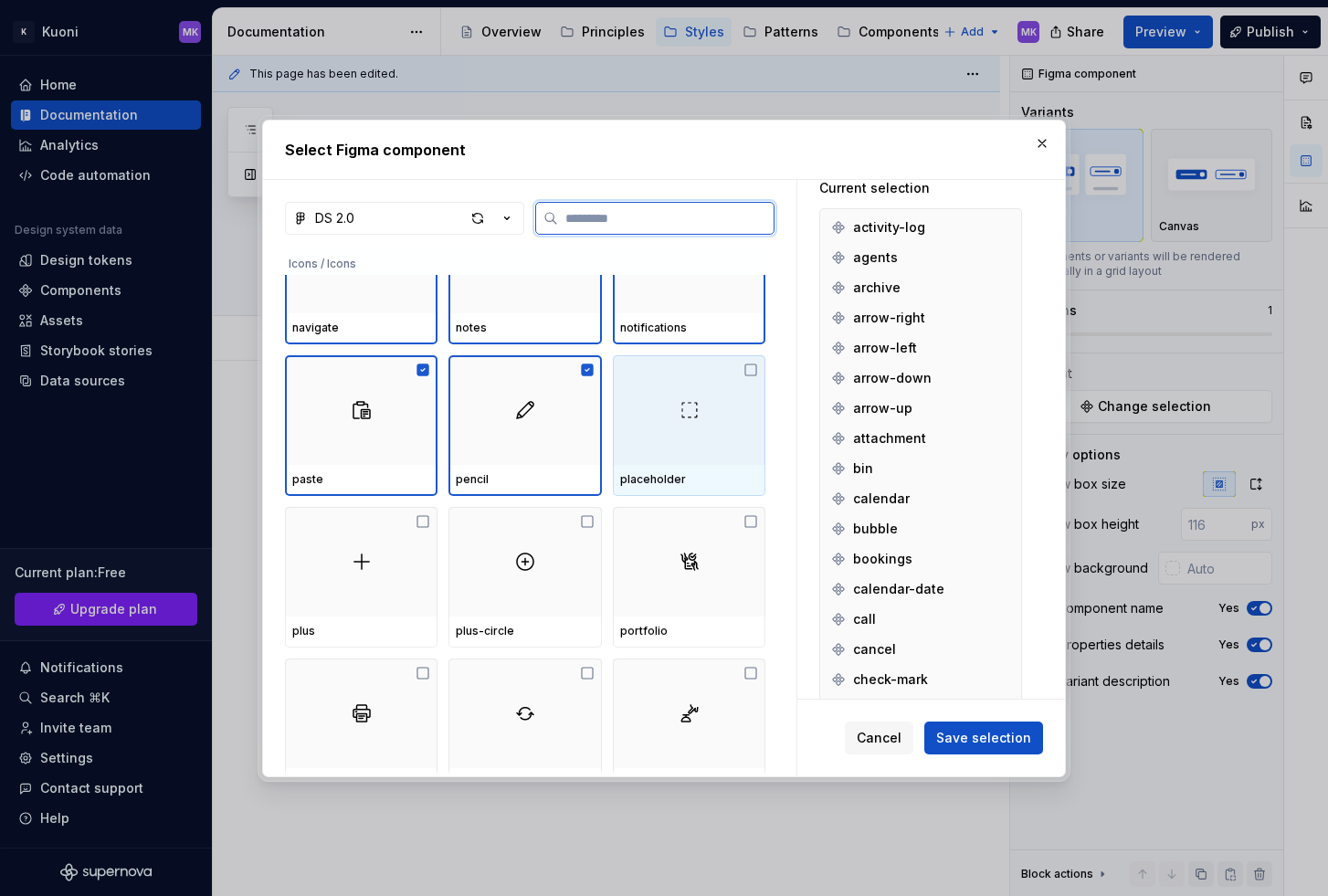
click at [706, 412] on div at bounding box center [689, 409] width 152 height 109
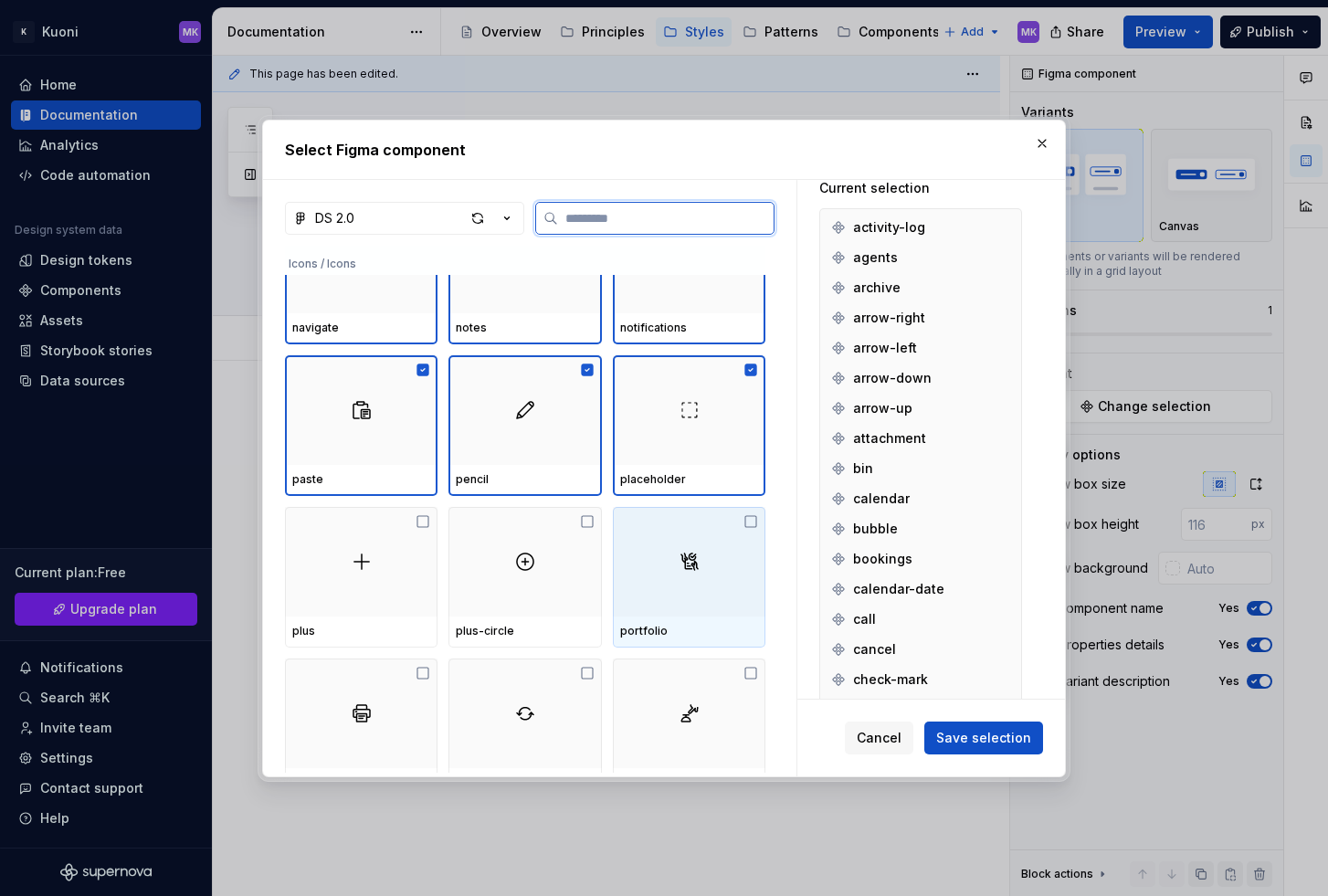
click at [664, 529] on div at bounding box center [689, 562] width 152 height 109
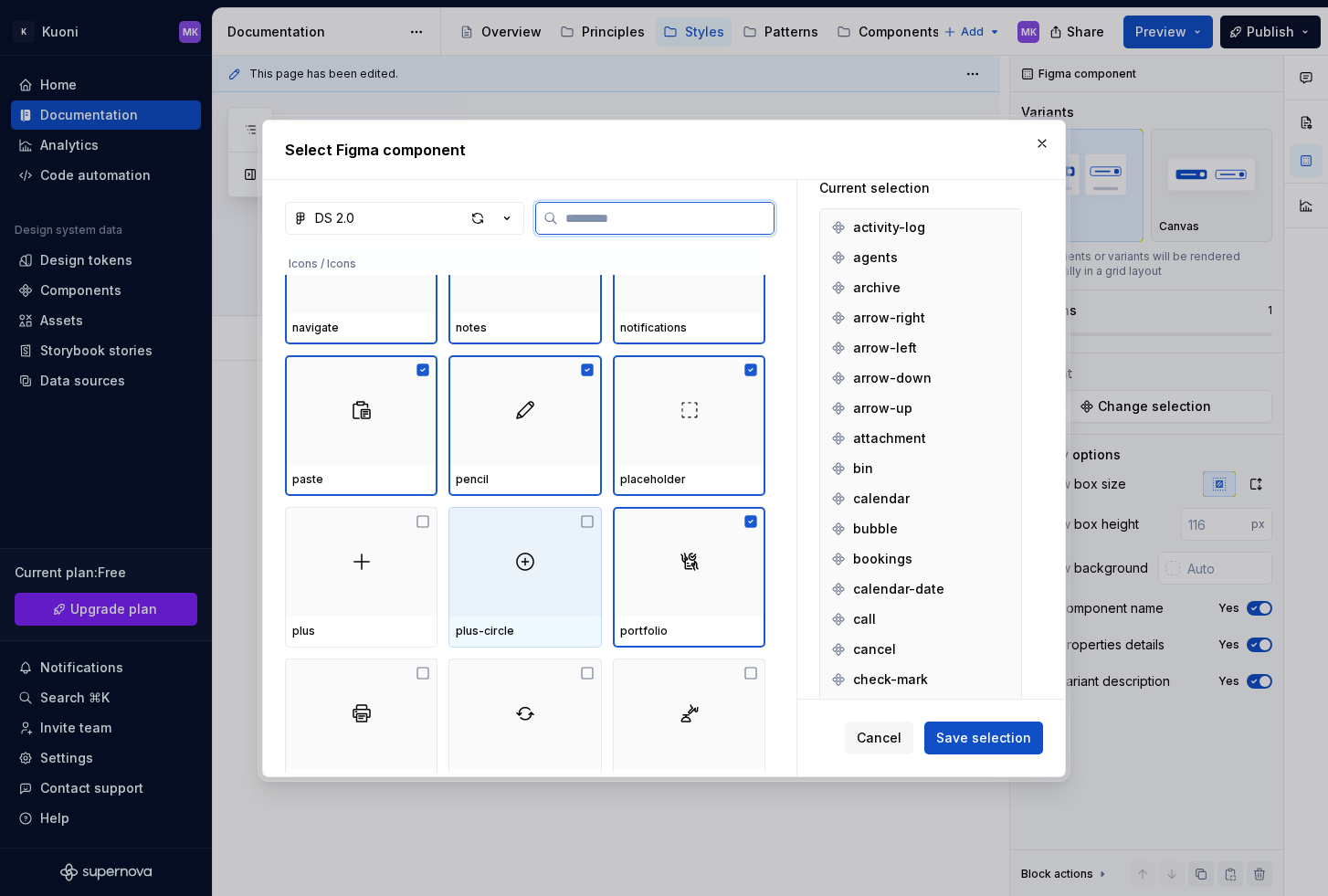
click at [548, 554] on div at bounding box center [525, 562] width 152 height 109
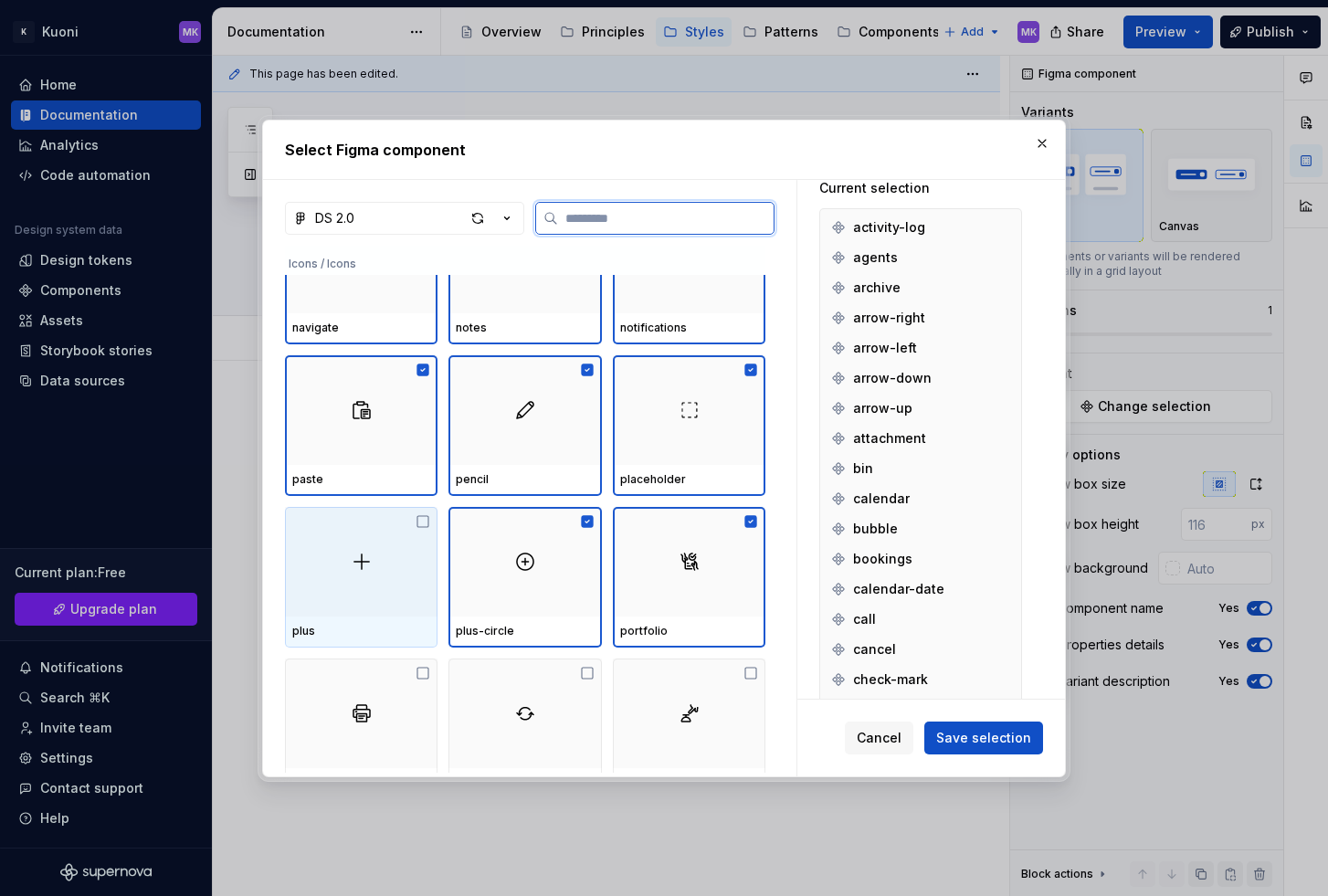
click at [388, 555] on div at bounding box center [362, 562] width 152 height 109
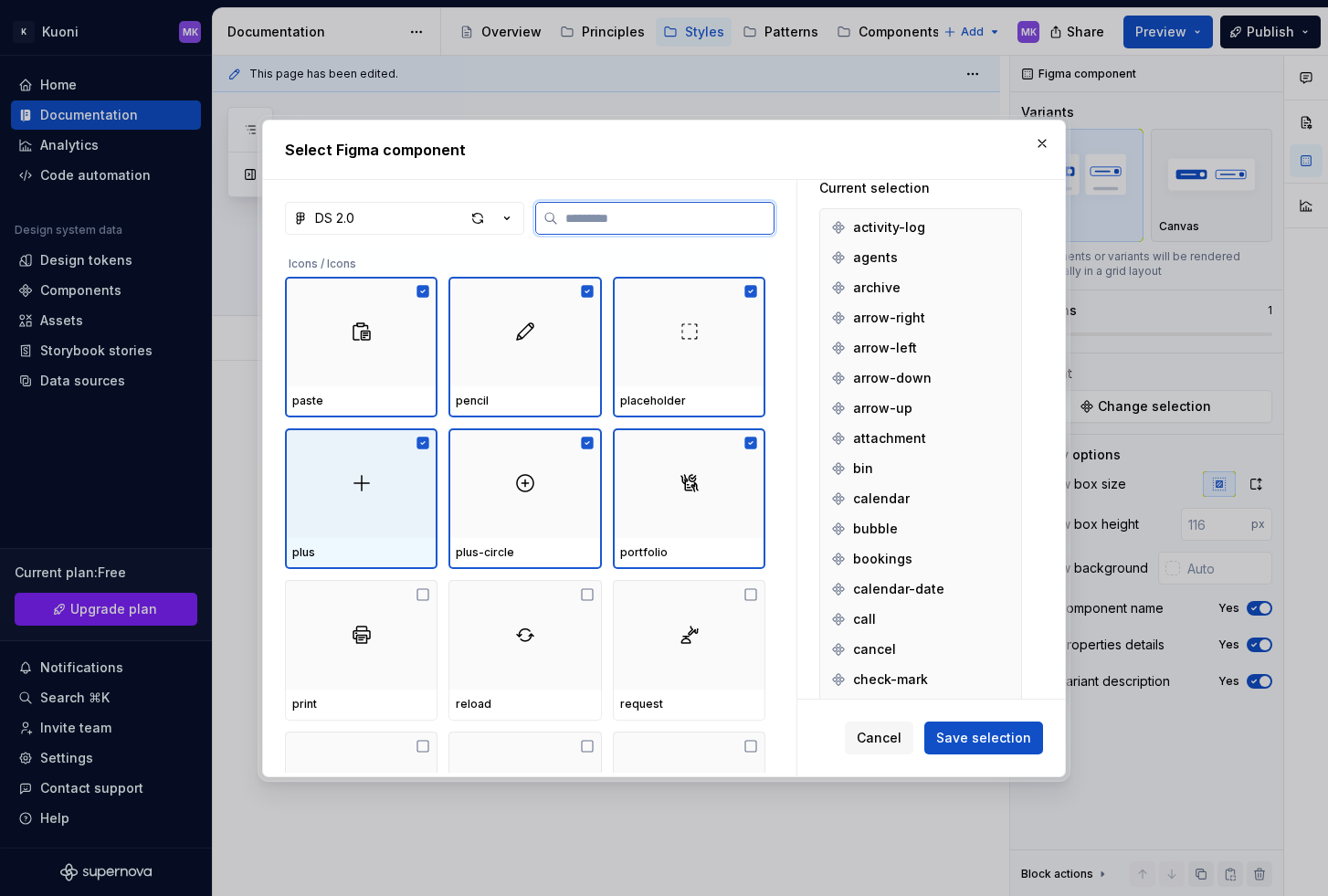
scroll to position [3565, 0]
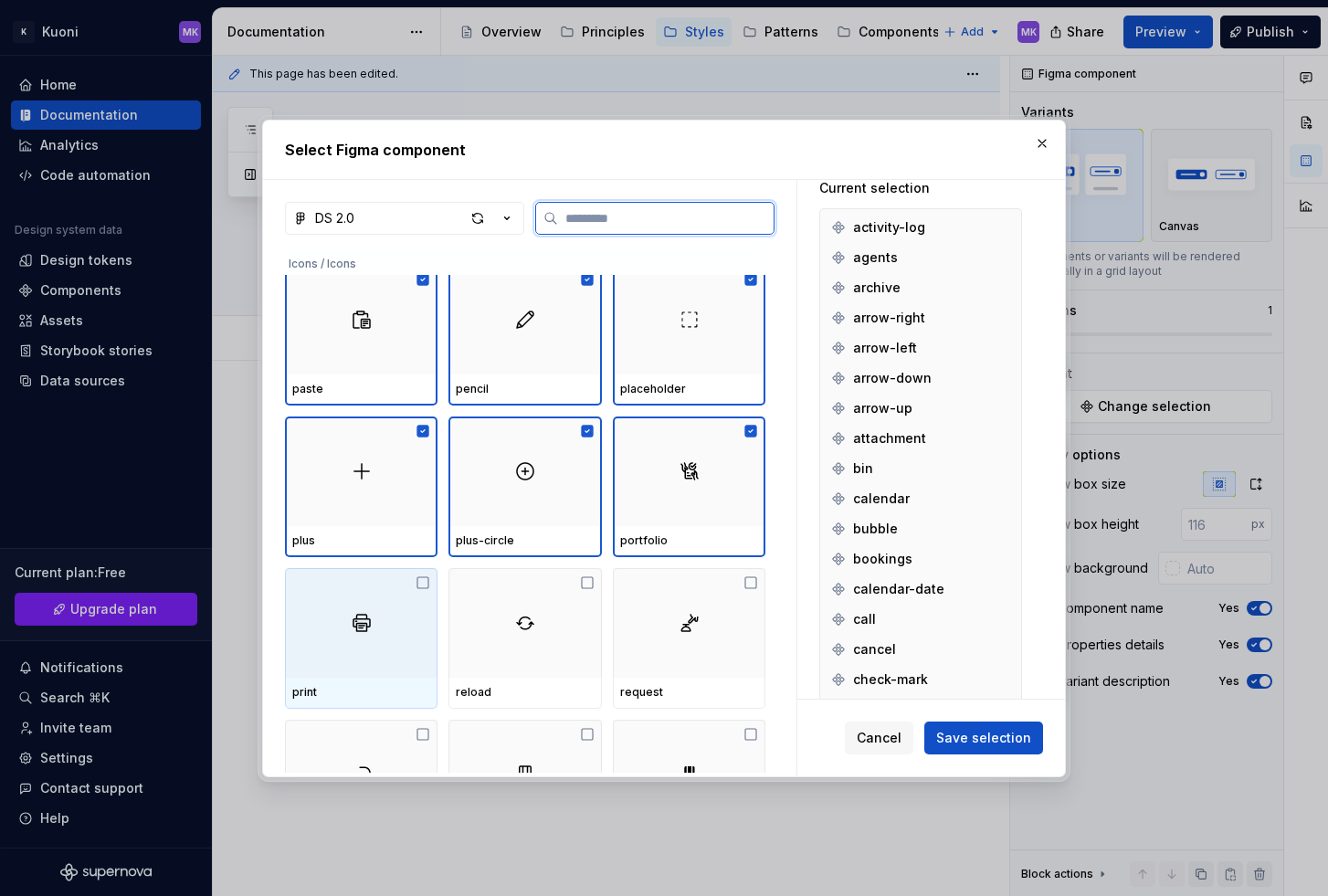
click at [362, 604] on div at bounding box center [362, 622] width 152 height 109
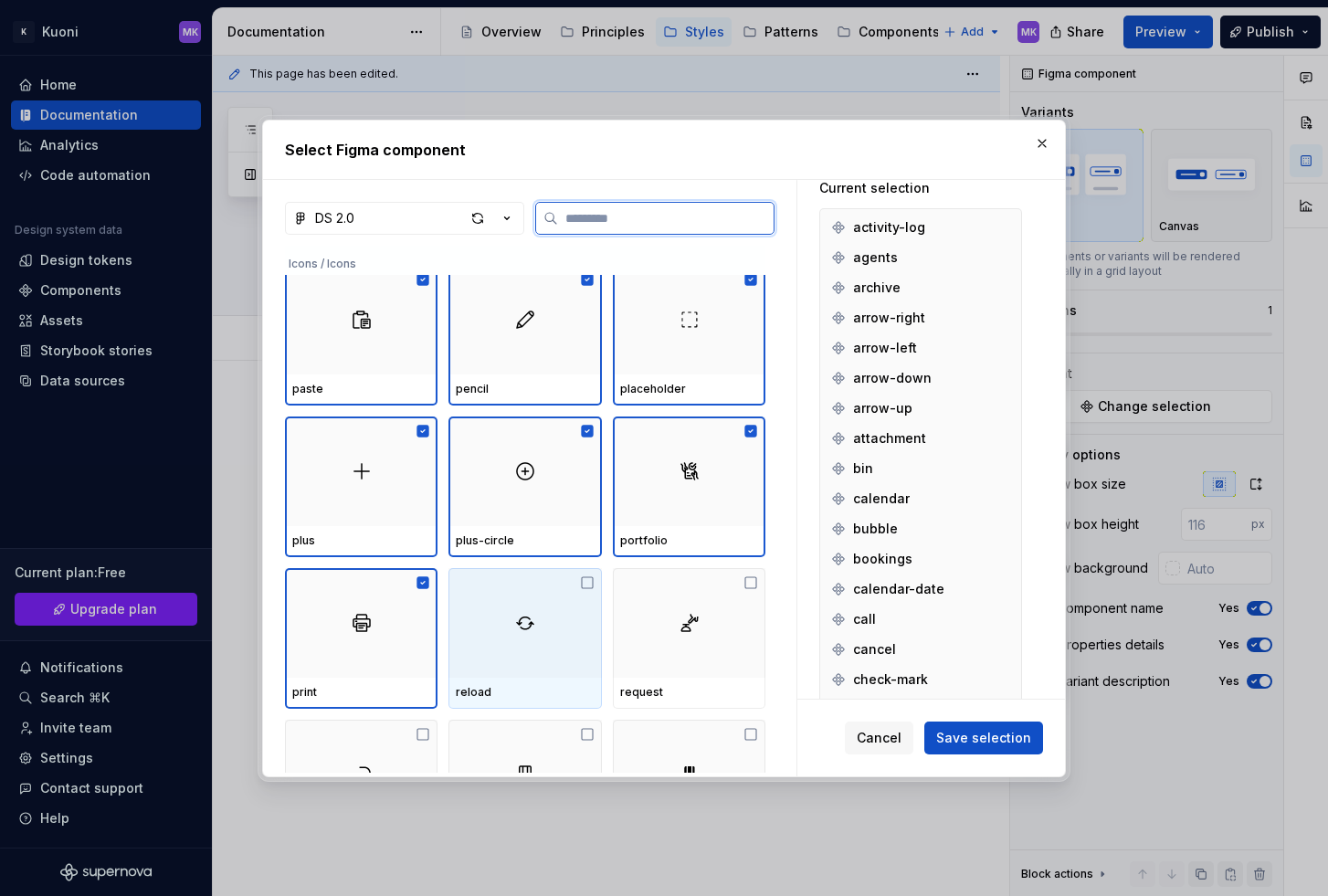
click at [545, 605] on div at bounding box center [525, 622] width 152 height 109
click at [706, 607] on div at bounding box center [689, 622] width 152 height 109
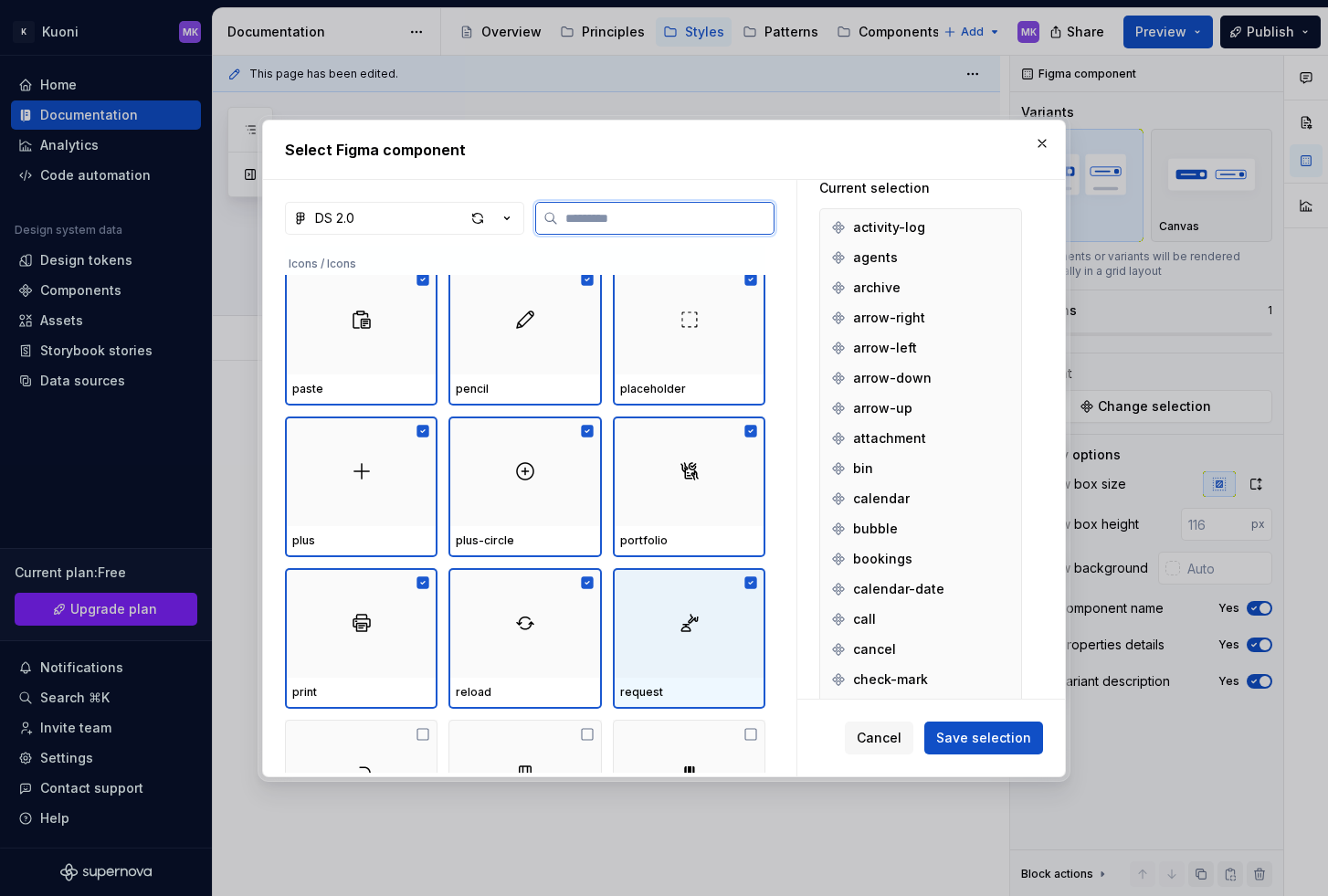
scroll to position [3873, 0]
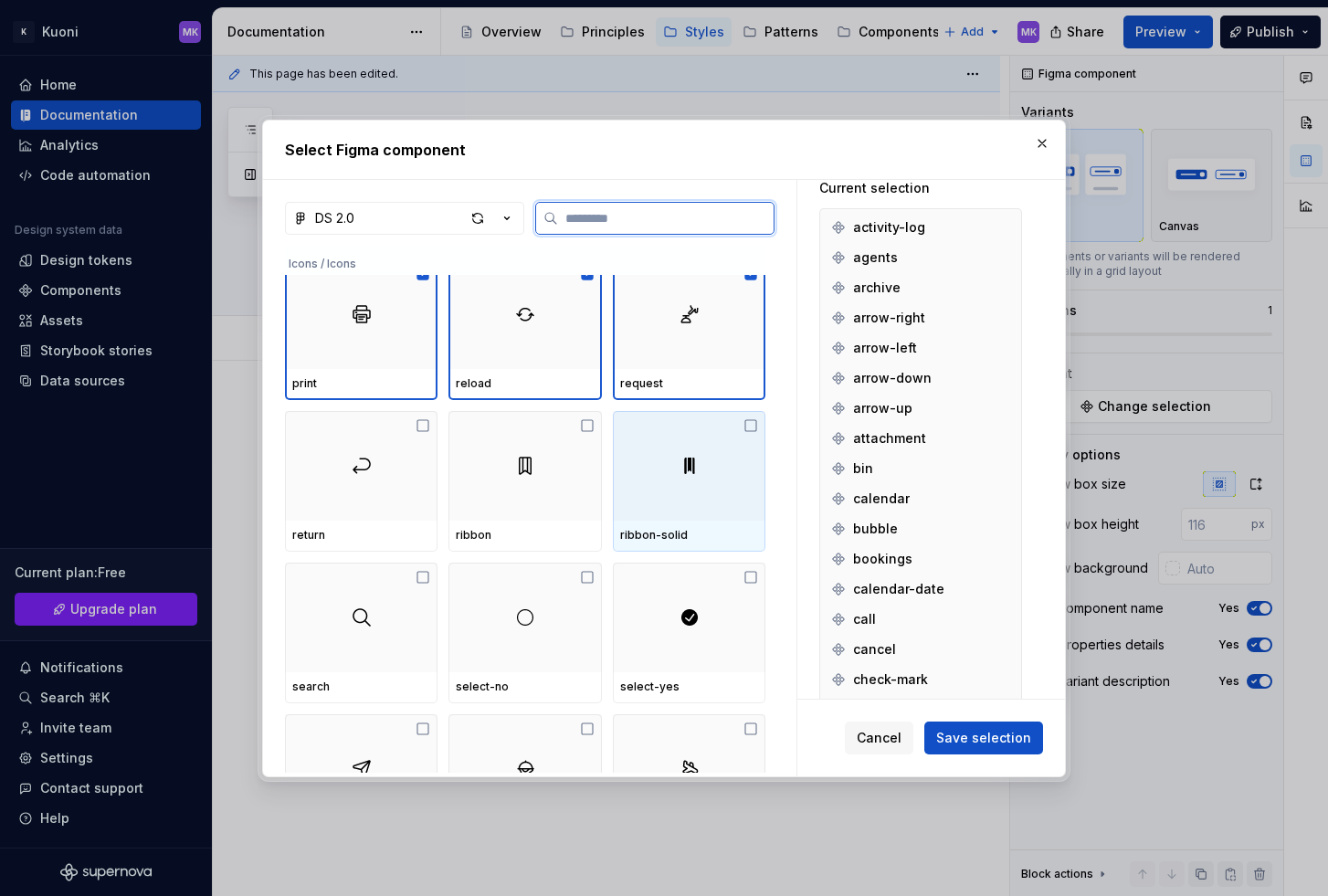
click at [673, 447] on div at bounding box center [689, 465] width 152 height 109
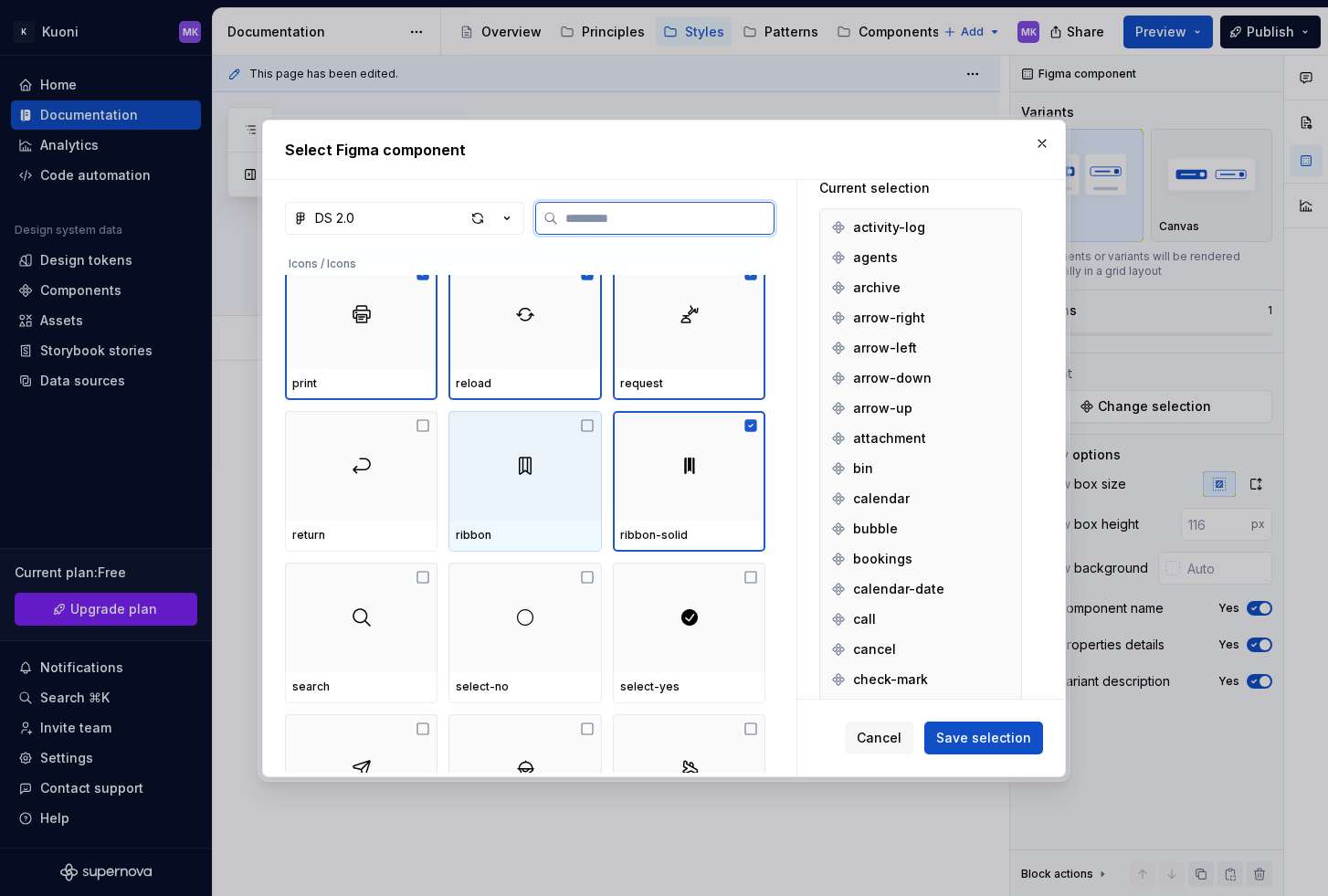
click at [543, 466] on div at bounding box center [525, 465] width 152 height 109
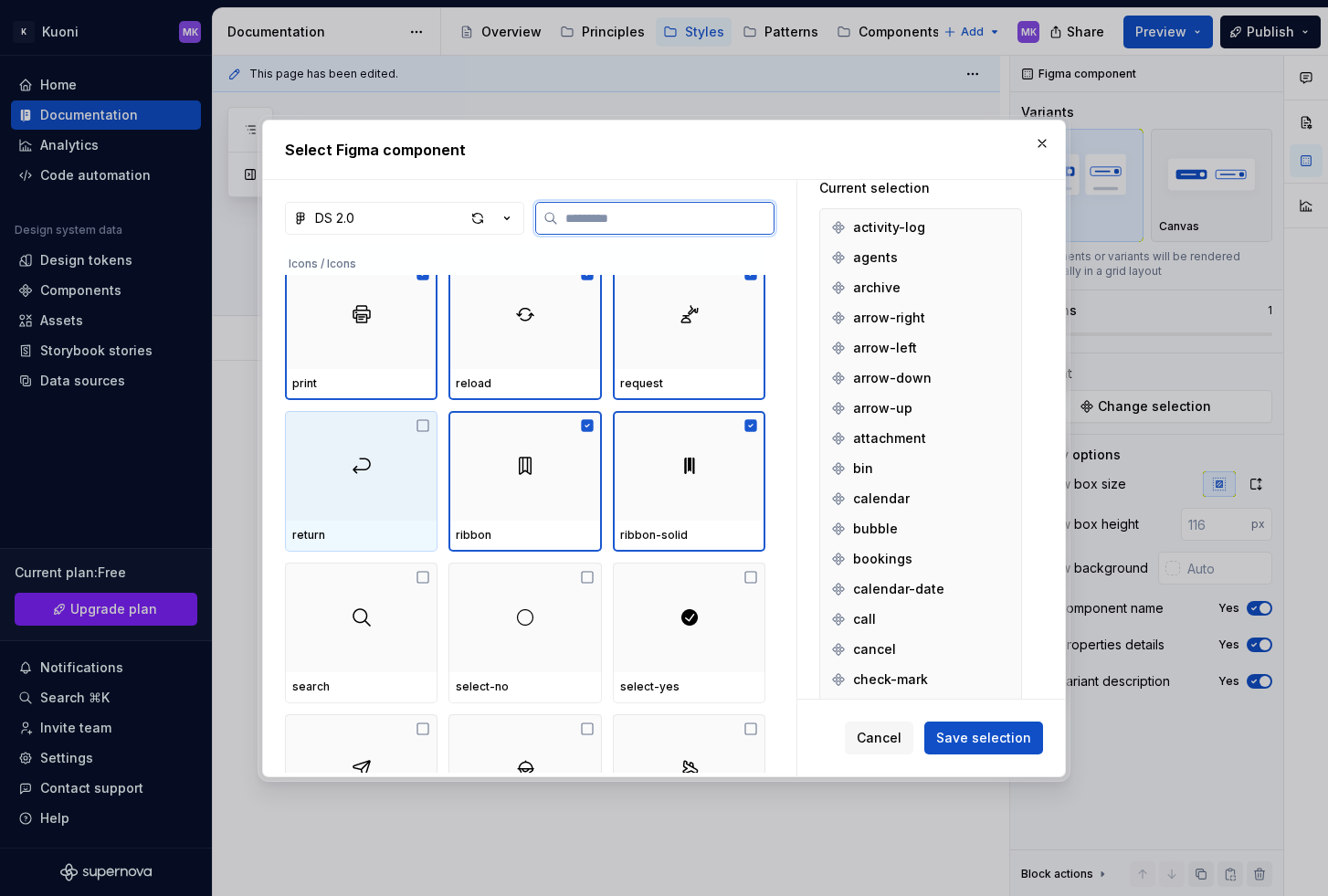
click at [355, 482] on div at bounding box center [362, 465] width 152 height 109
click at [369, 613] on img at bounding box center [362, 617] width 21 height 21
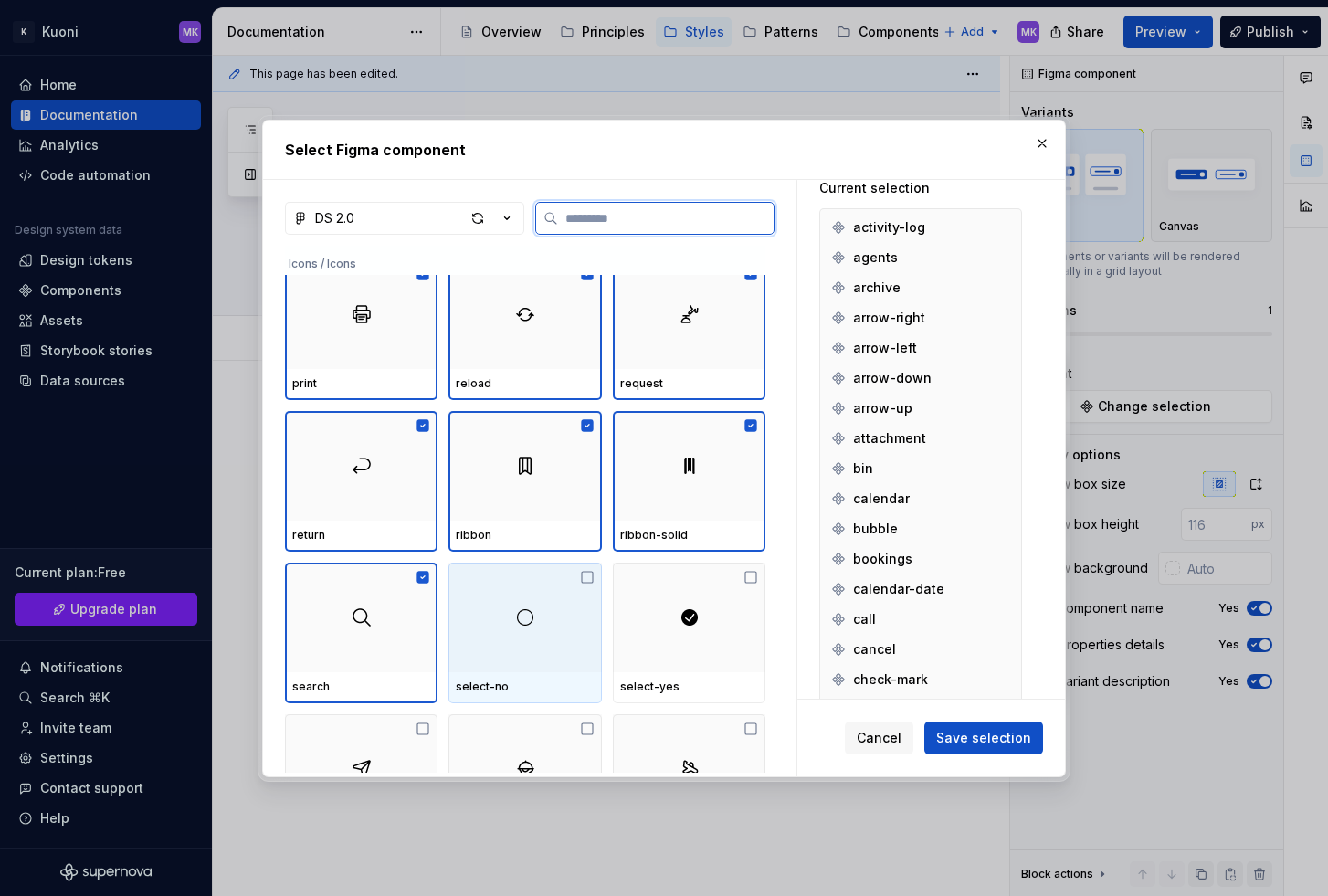
drag, startPoint x: 528, startPoint y: 606, endPoint x: 549, endPoint y: 609, distance: 21.2
click at [528, 606] on img at bounding box center [525, 617] width 21 height 21
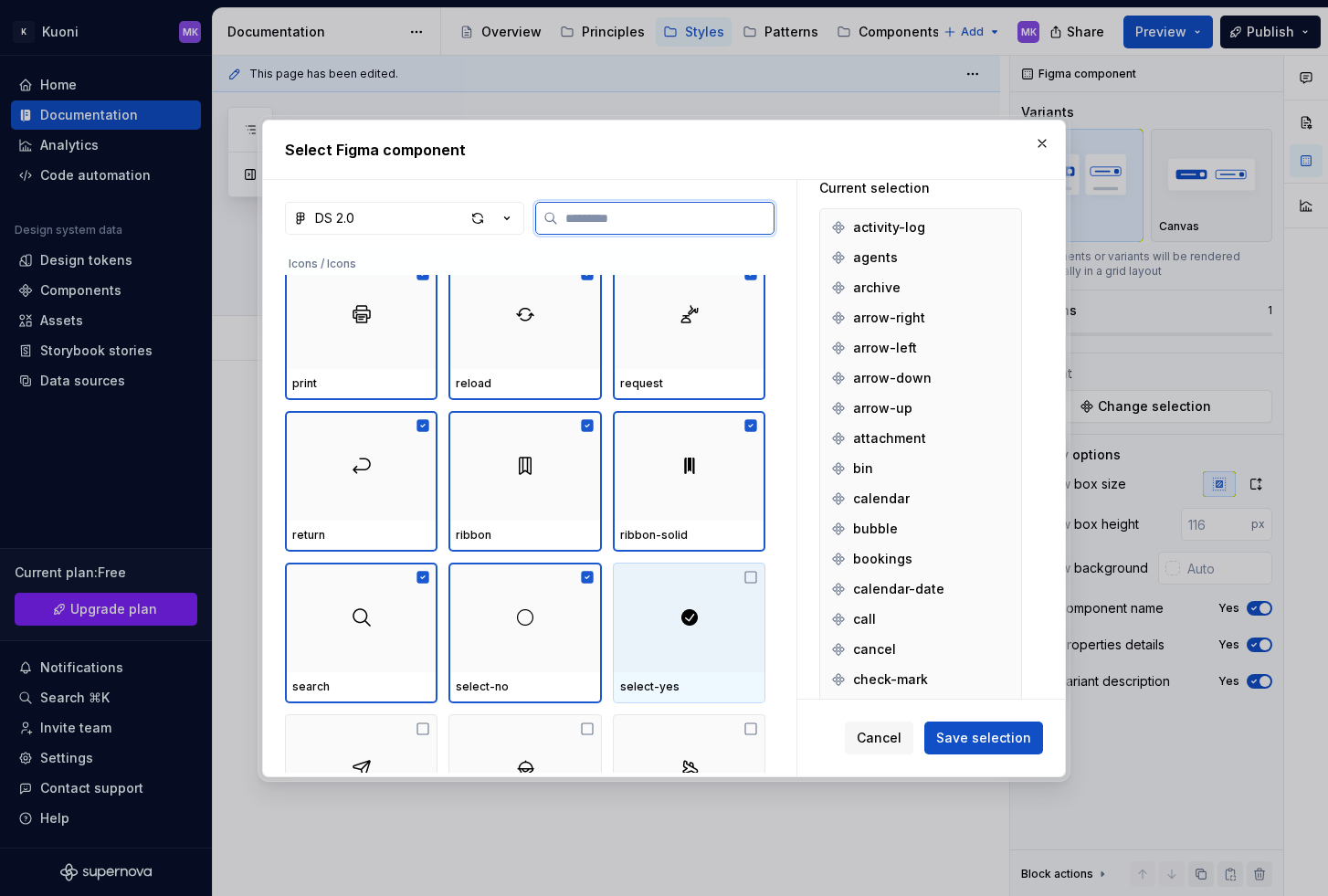
click at [716, 615] on div at bounding box center [689, 618] width 152 height 109
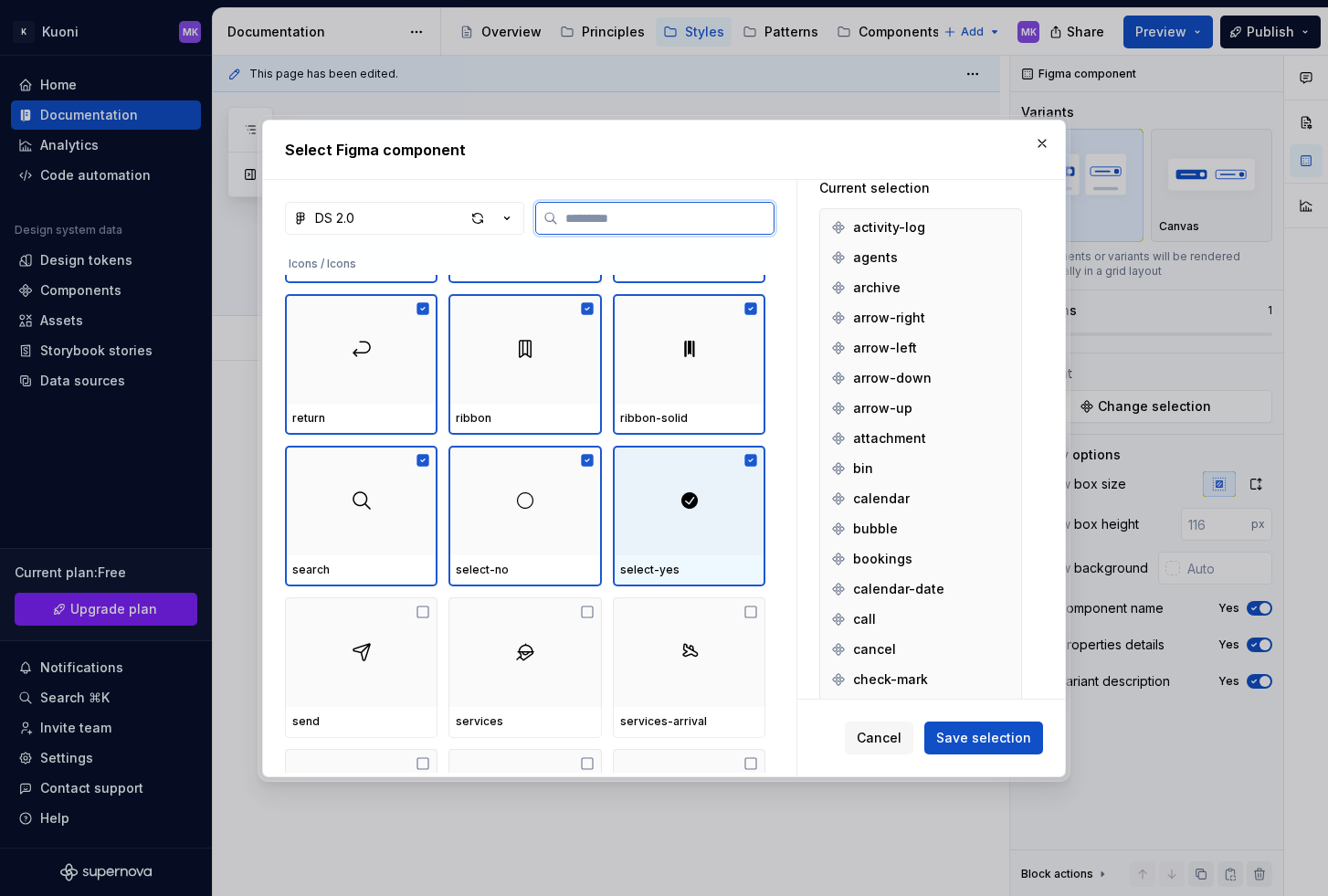
scroll to position [4014, 0]
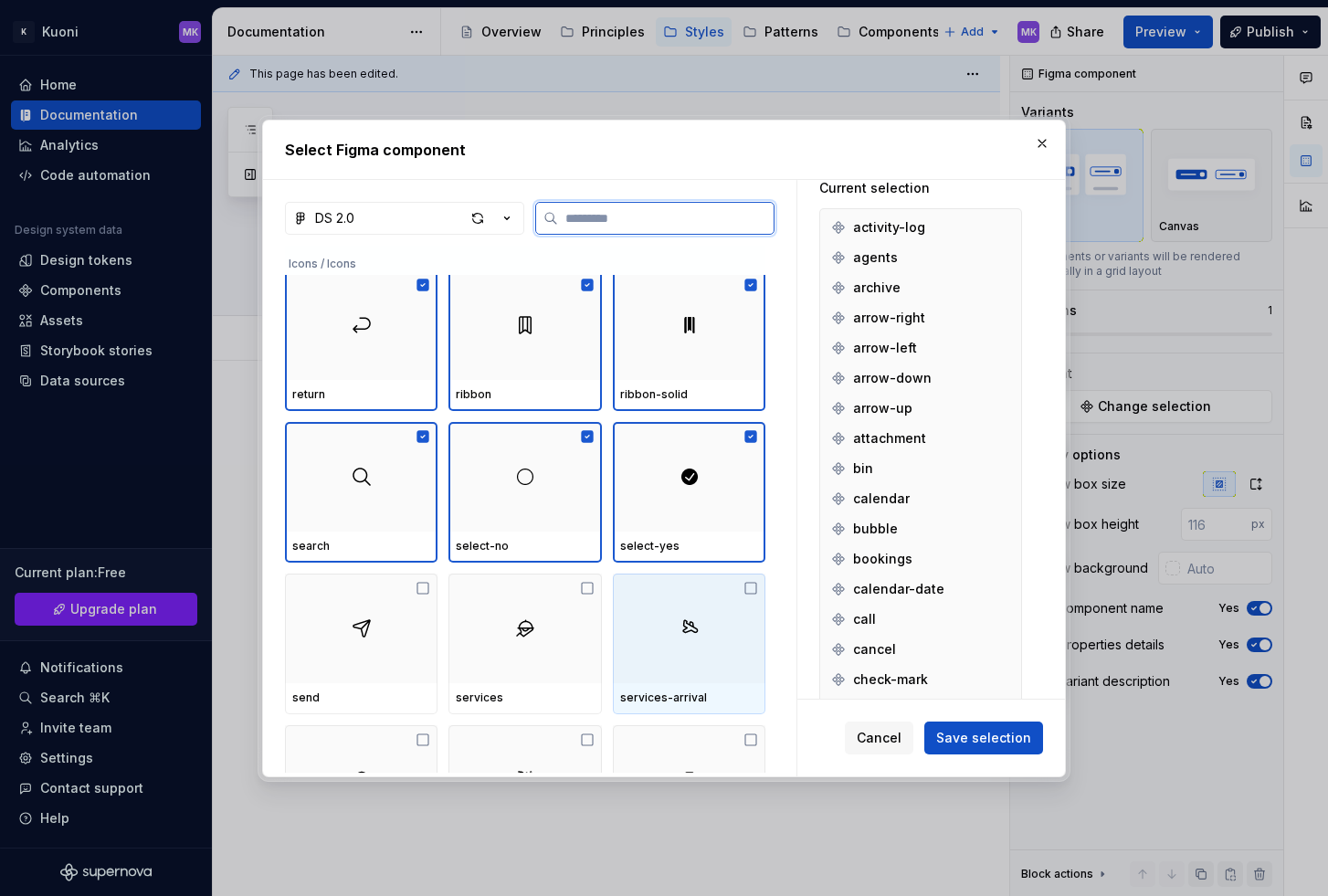
click at [707, 620] on div at bounding box center [689, 628] width 152 height 109
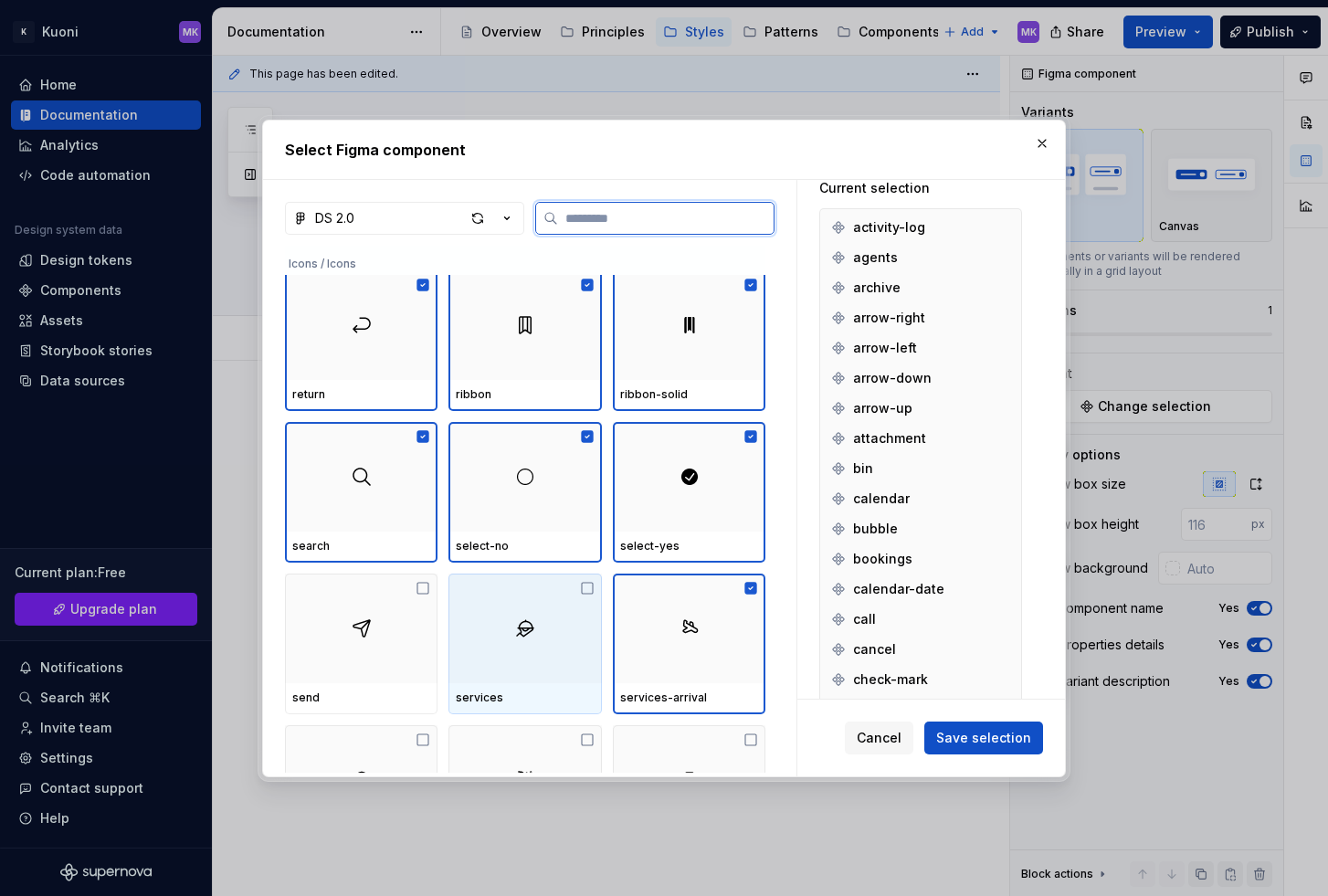
click at [547, 623] on div at bounding box center [525, 628] width 152 height 109
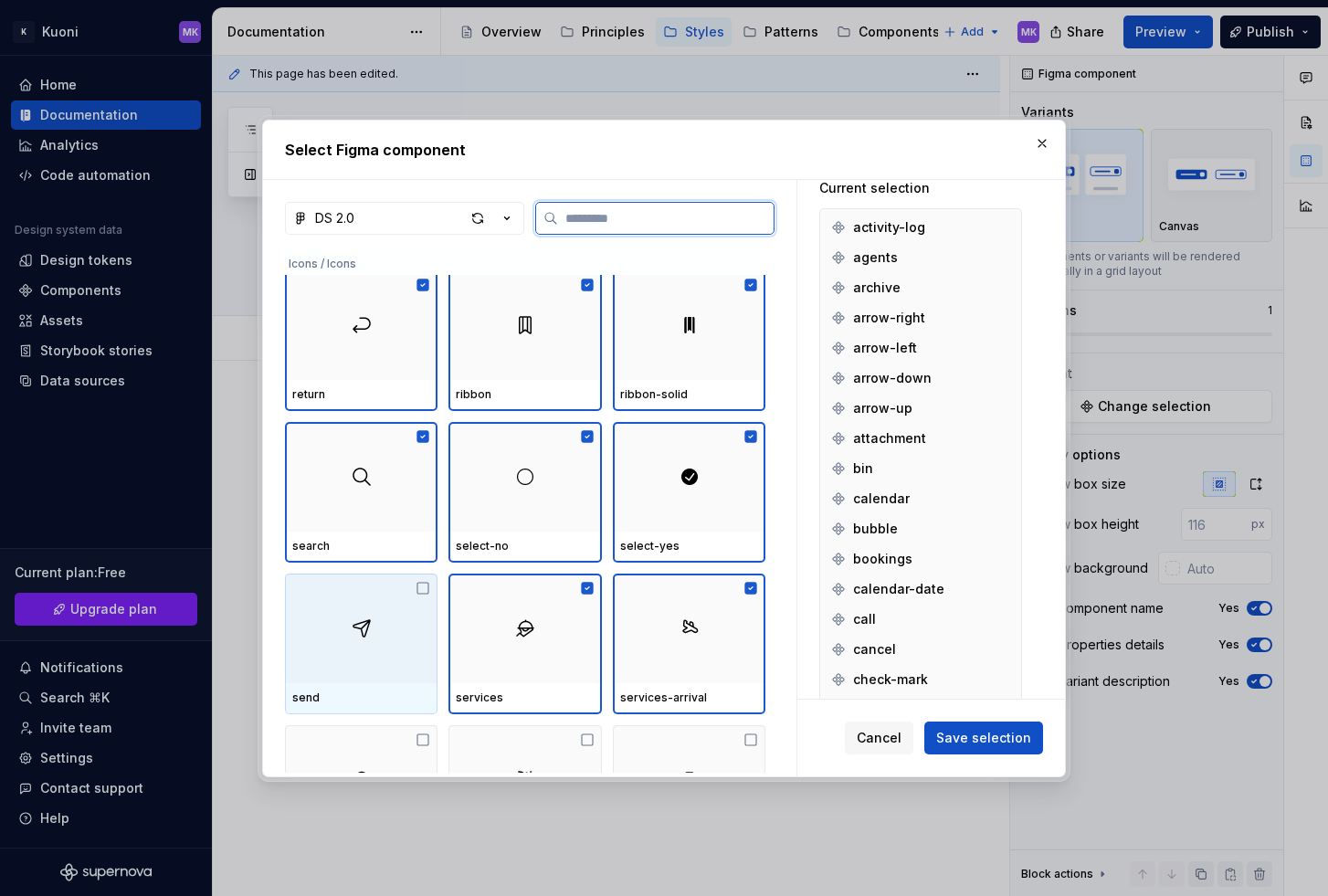
click at [311, 627] on div at bounding box center [362, 628] width 152 height 109
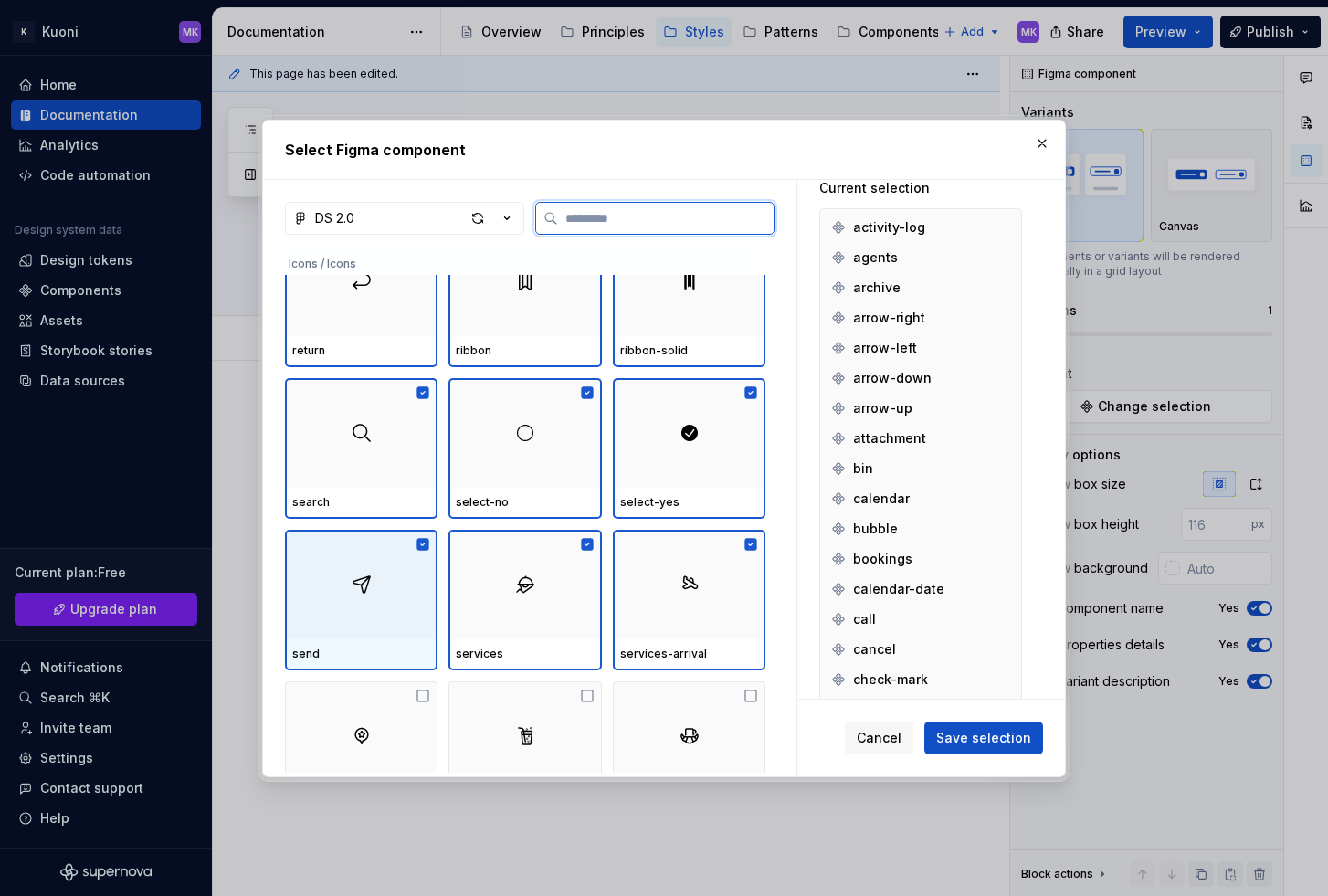
scroll to position [4358, 0]
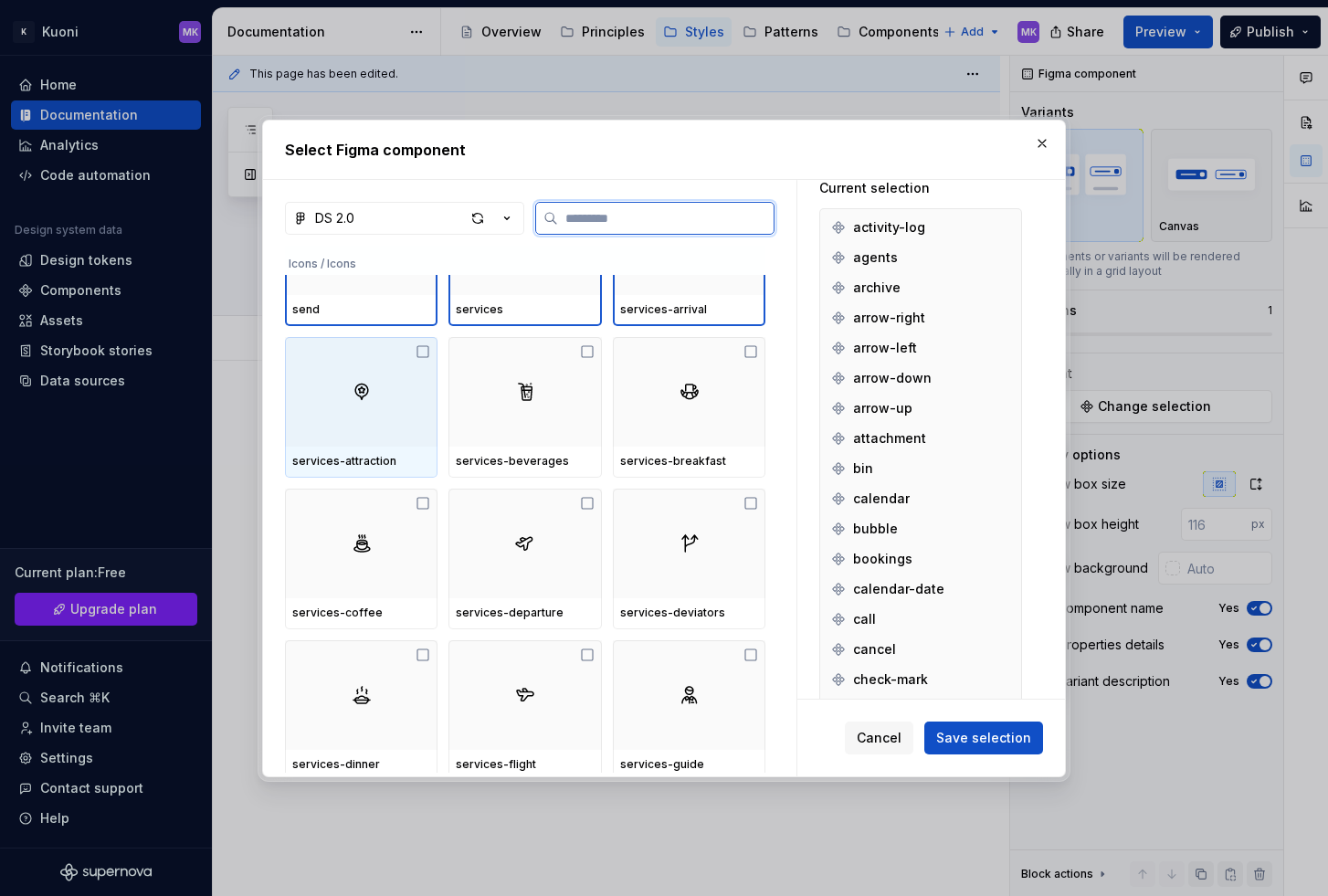
click at [331, 424] on div at bounding box center [362, 392] width 152 height 109
click at [476, 411] on div at bounding box center [525, 392] width 152 height 109
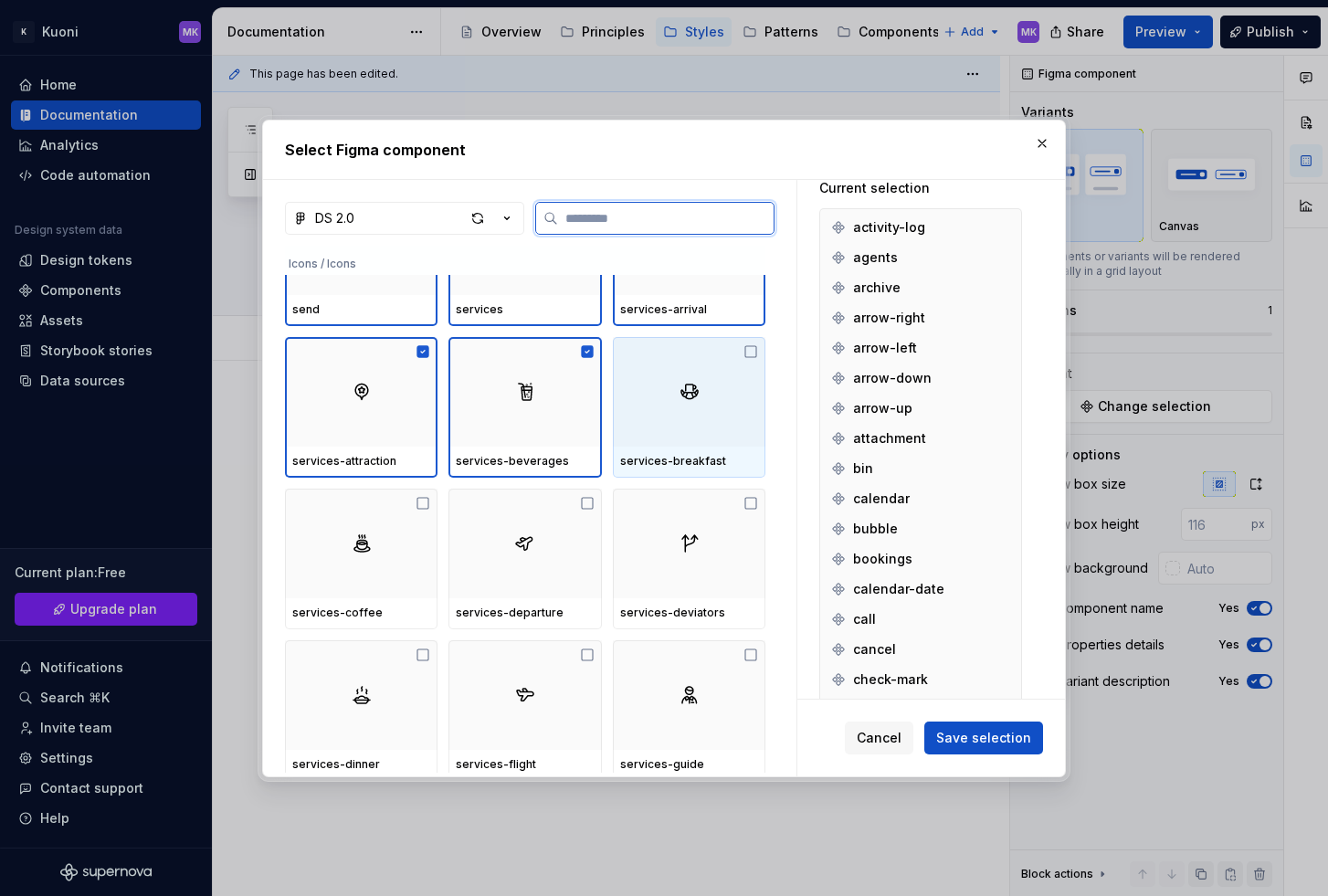
click at [660, 395] on div at bounding box center [689, 392] width 152 height 109
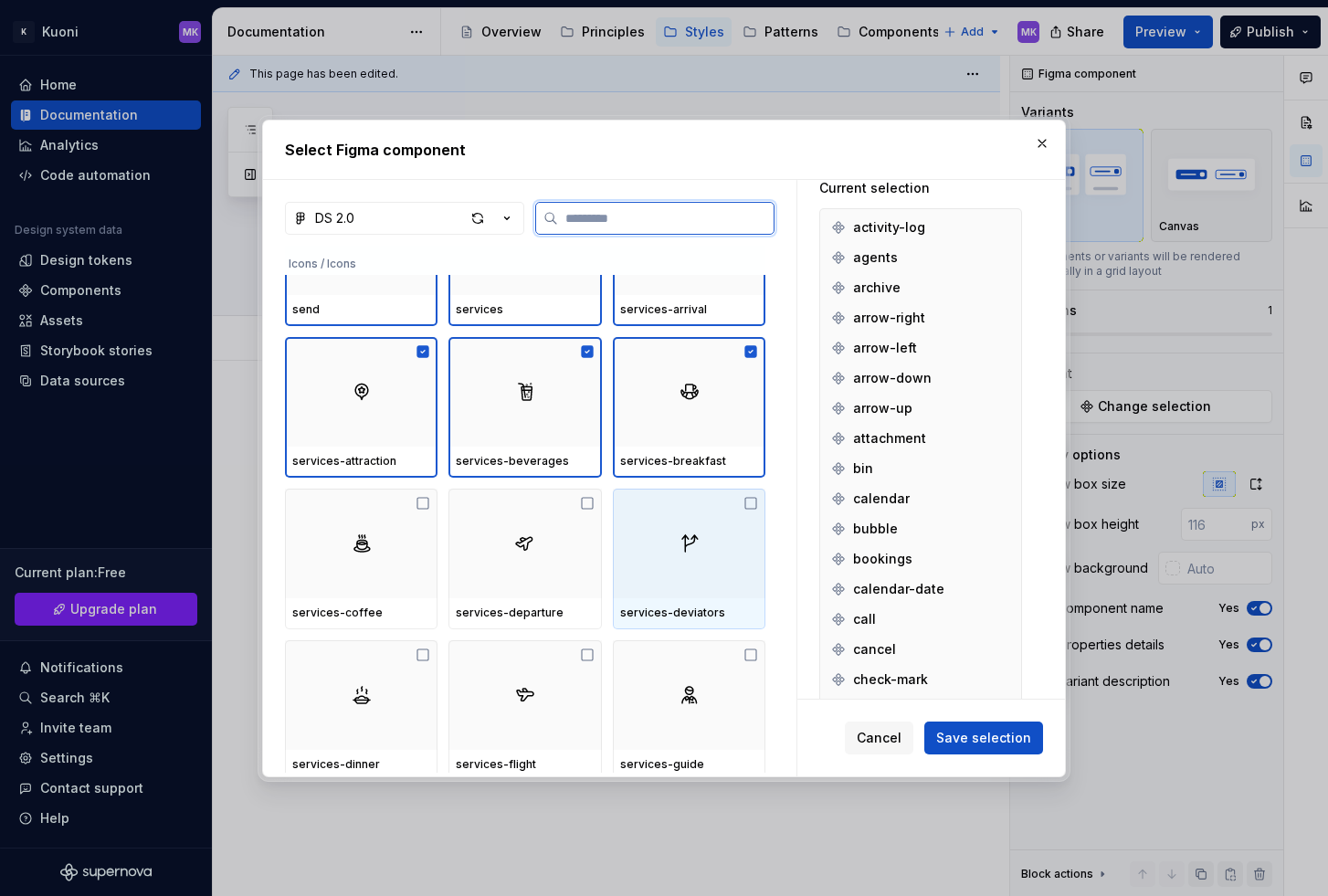
click at [698, 584] on div at bounding box center [689, 543] width 152 height 109
drag, startPoint x: 518, startPoint y: 573, endPoint x: 493, endPoint y: 576, distance: 25.2
click at [518, 573] on div at bounding box center [525, 543] width 152 height 109
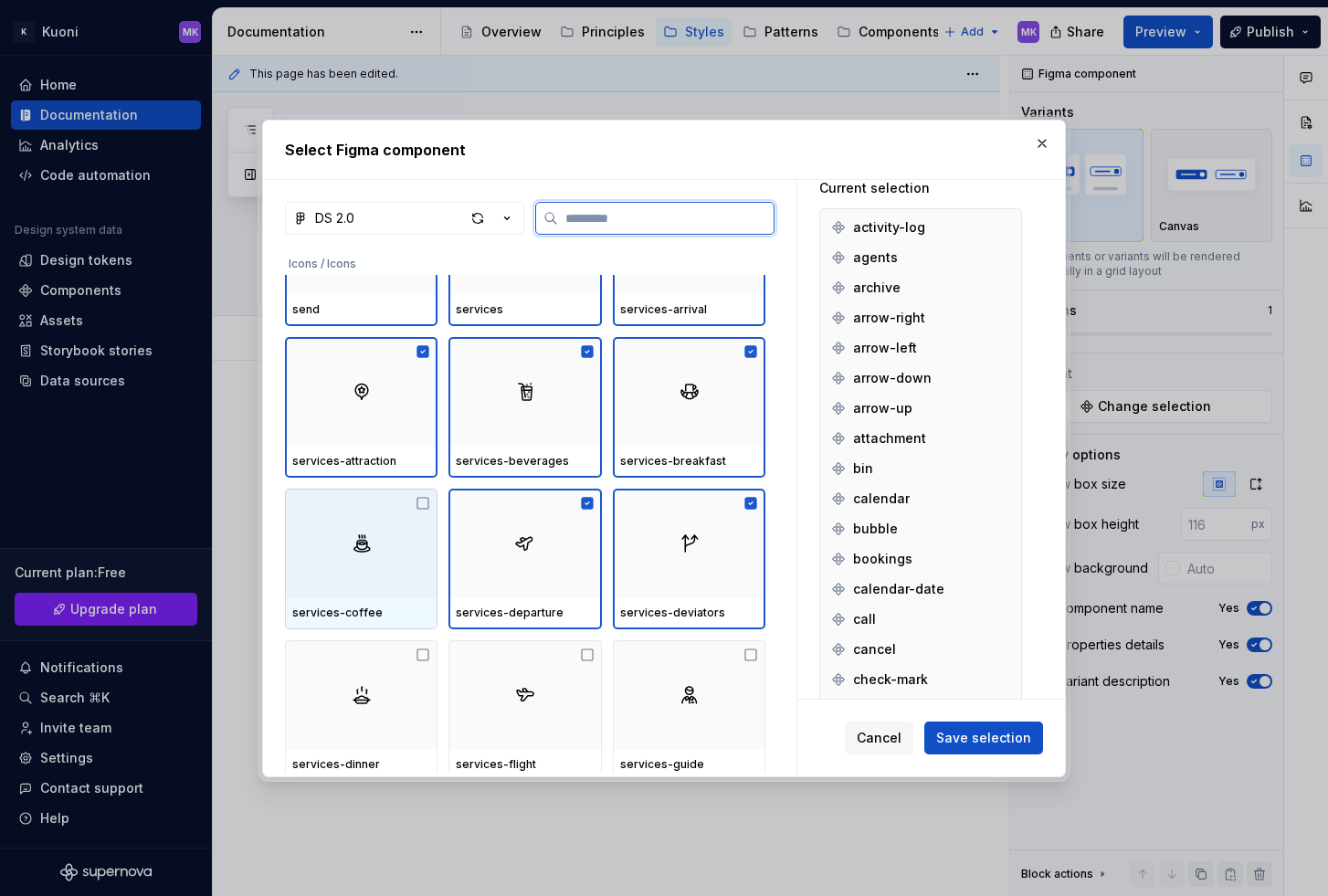
click at [343, 563] on div at bounding box center [362, 543] width 152 height 109
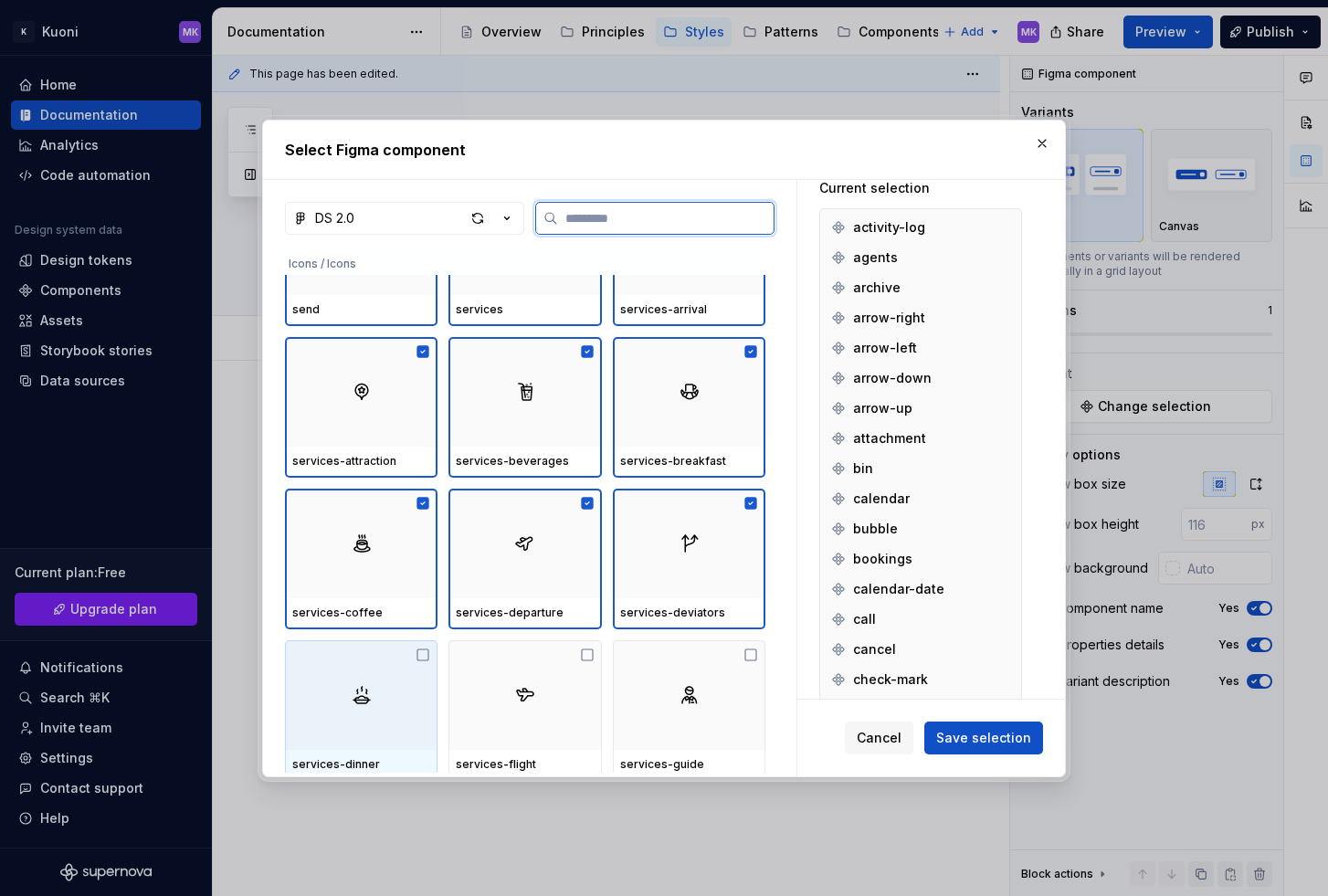
click at [358, 671] on div at bounding box center [362, 695] width 152 height 109
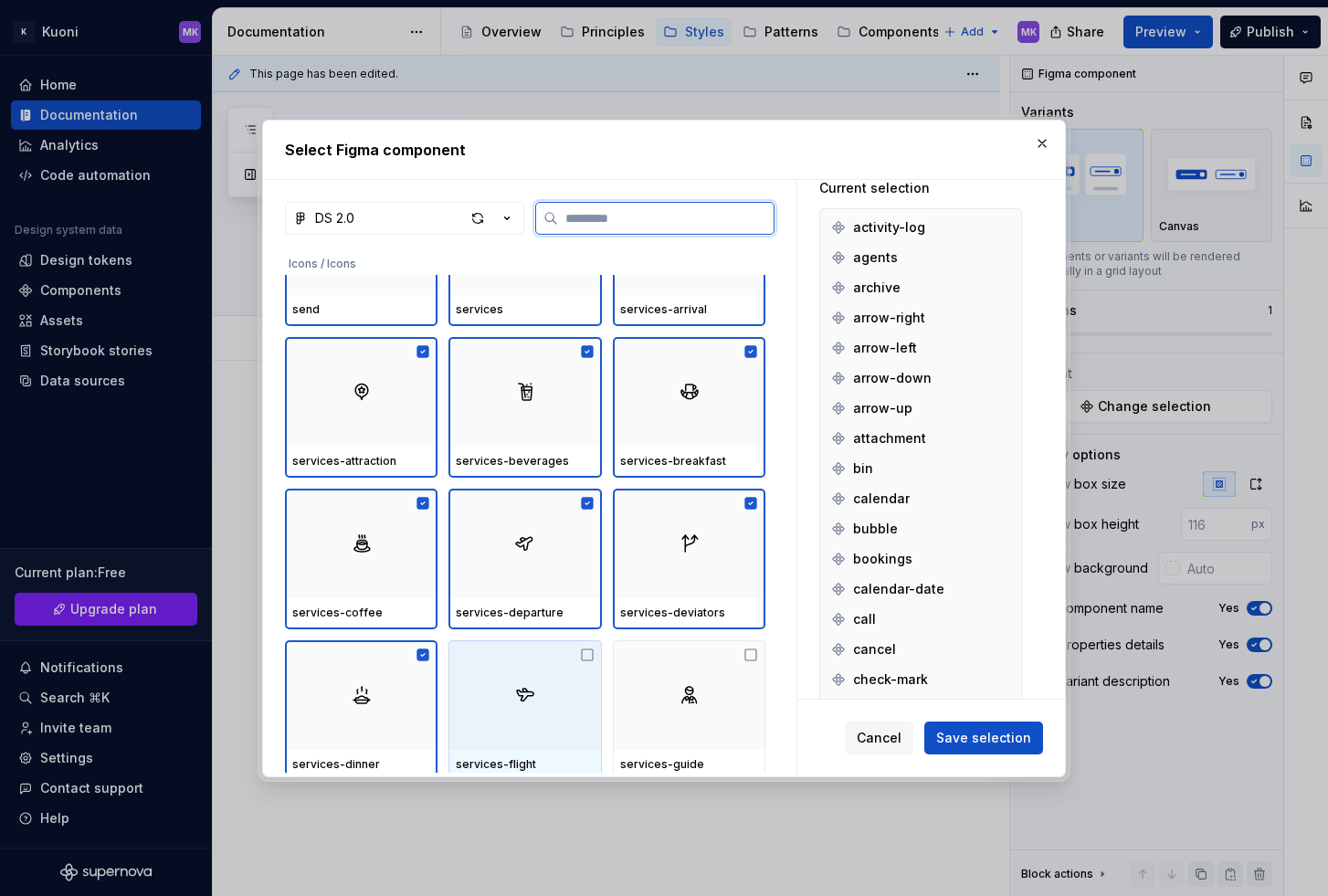
click at [559, 678] on div at bounding box center [525, 695] width 152 height 109
click at [667, 683] on div at bounding box center [689, 695] width 152 height 109
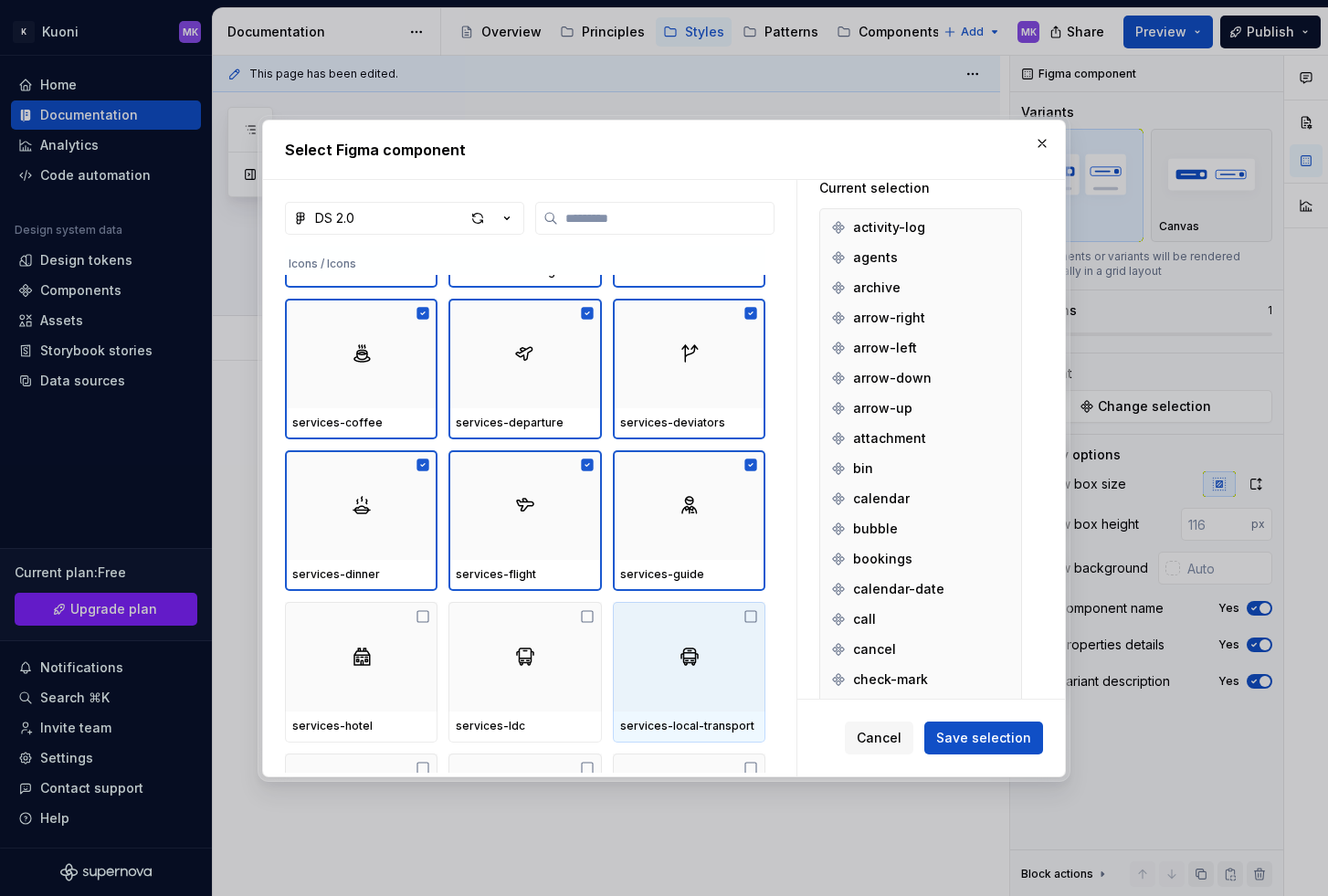
scroll to position [4743, 0]
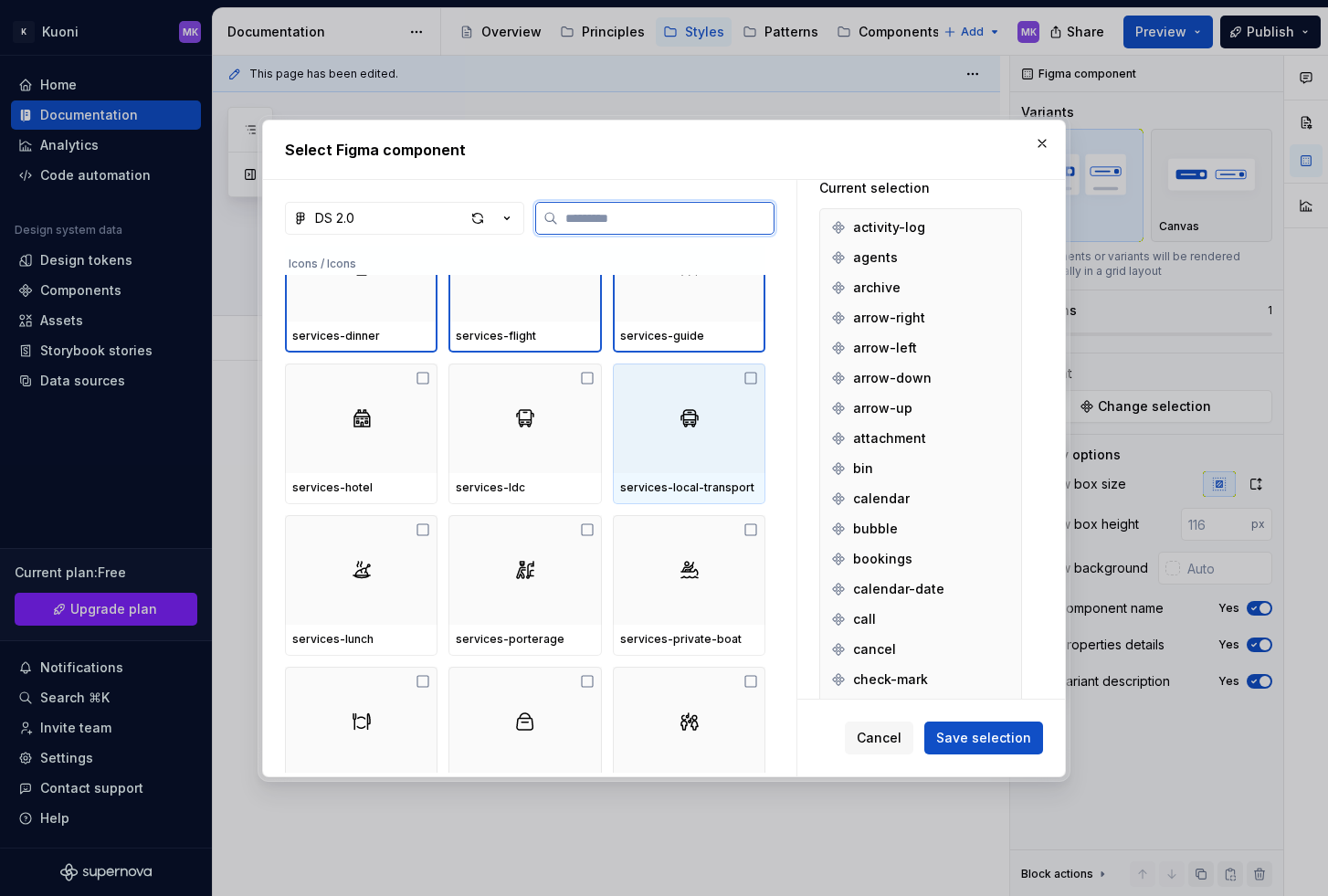
click at [668, 410] on div at bounding box center [689, 418] width 152 height 109
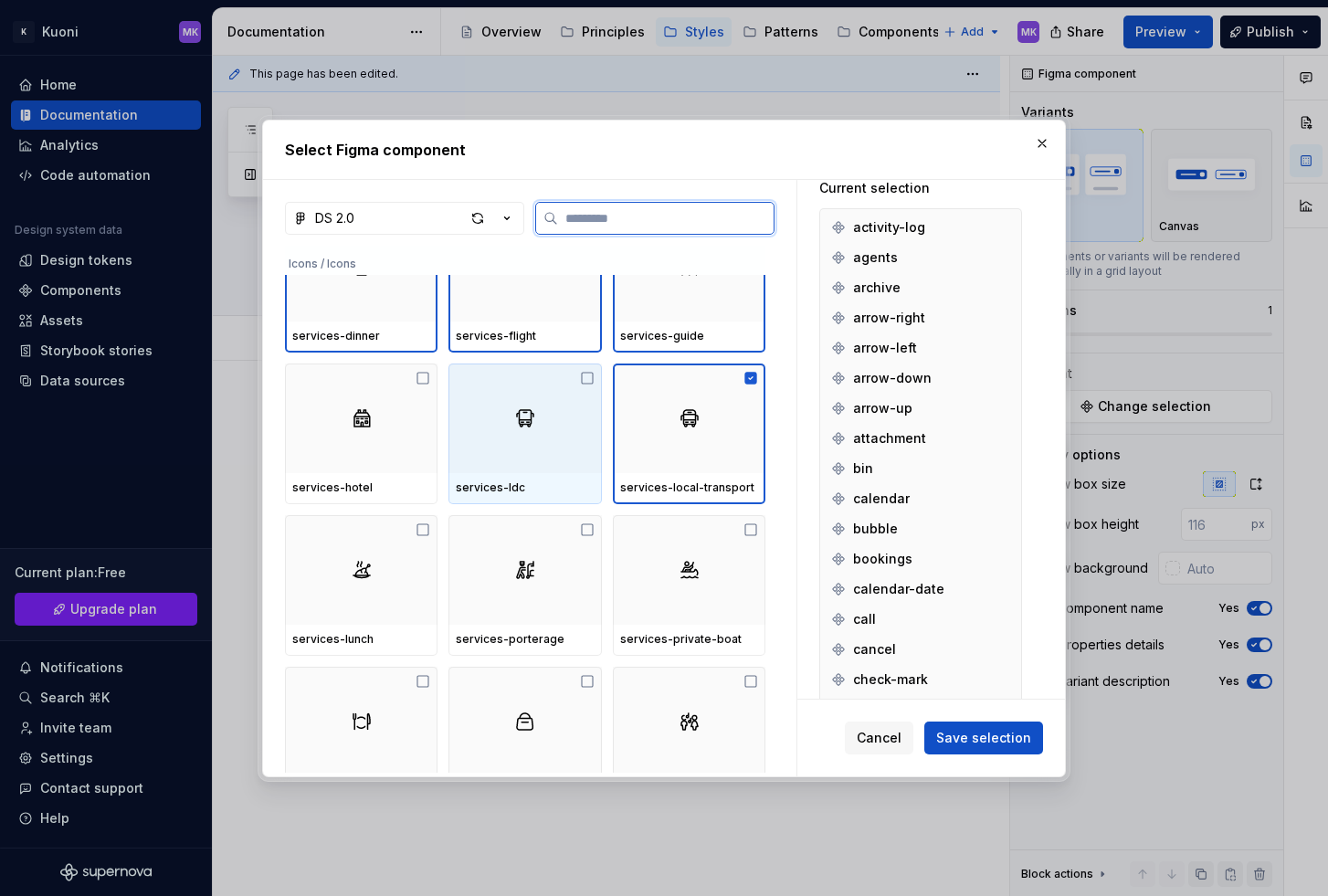
click at [532, 426] on img at bounding box center [525, 418] width 21 height 21
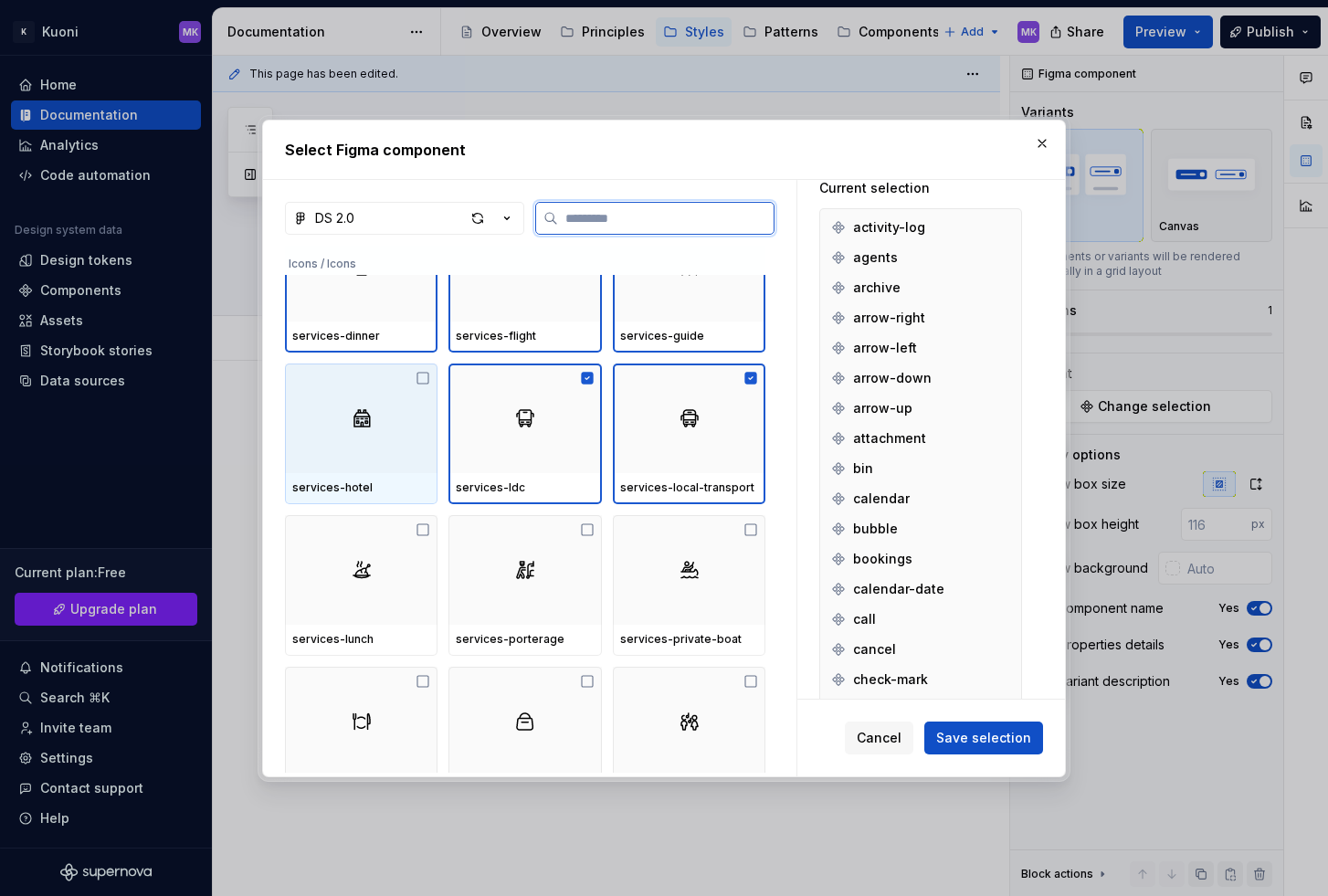
click at [400, 433] on div at bounding box center [362, 418] width 152 height 109
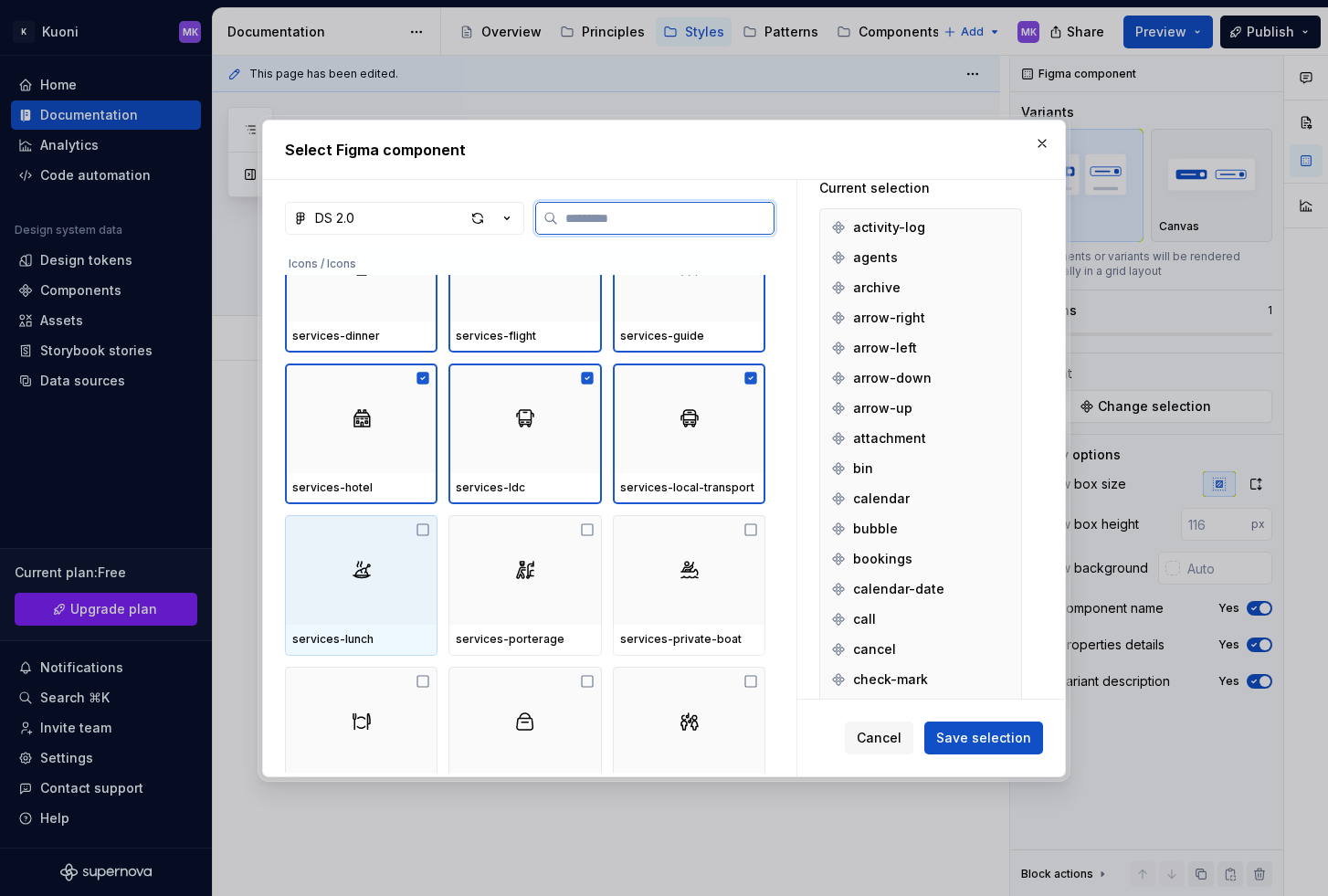
click at [383, 526] on div at bounding box center [362, 570] width 152 height 109
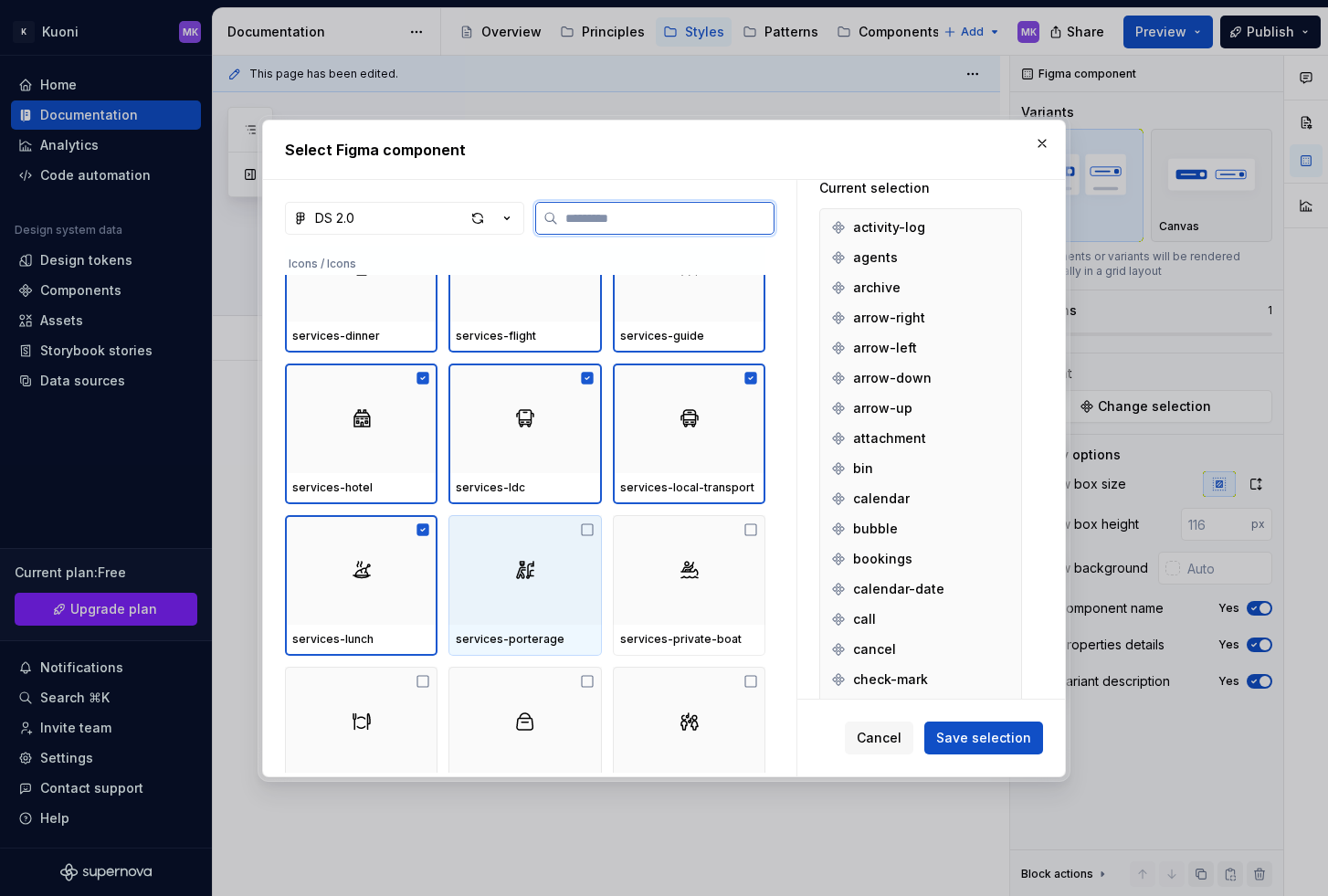
click at [518, 543] on div at bounding box center [525, 570] width 152 height 109
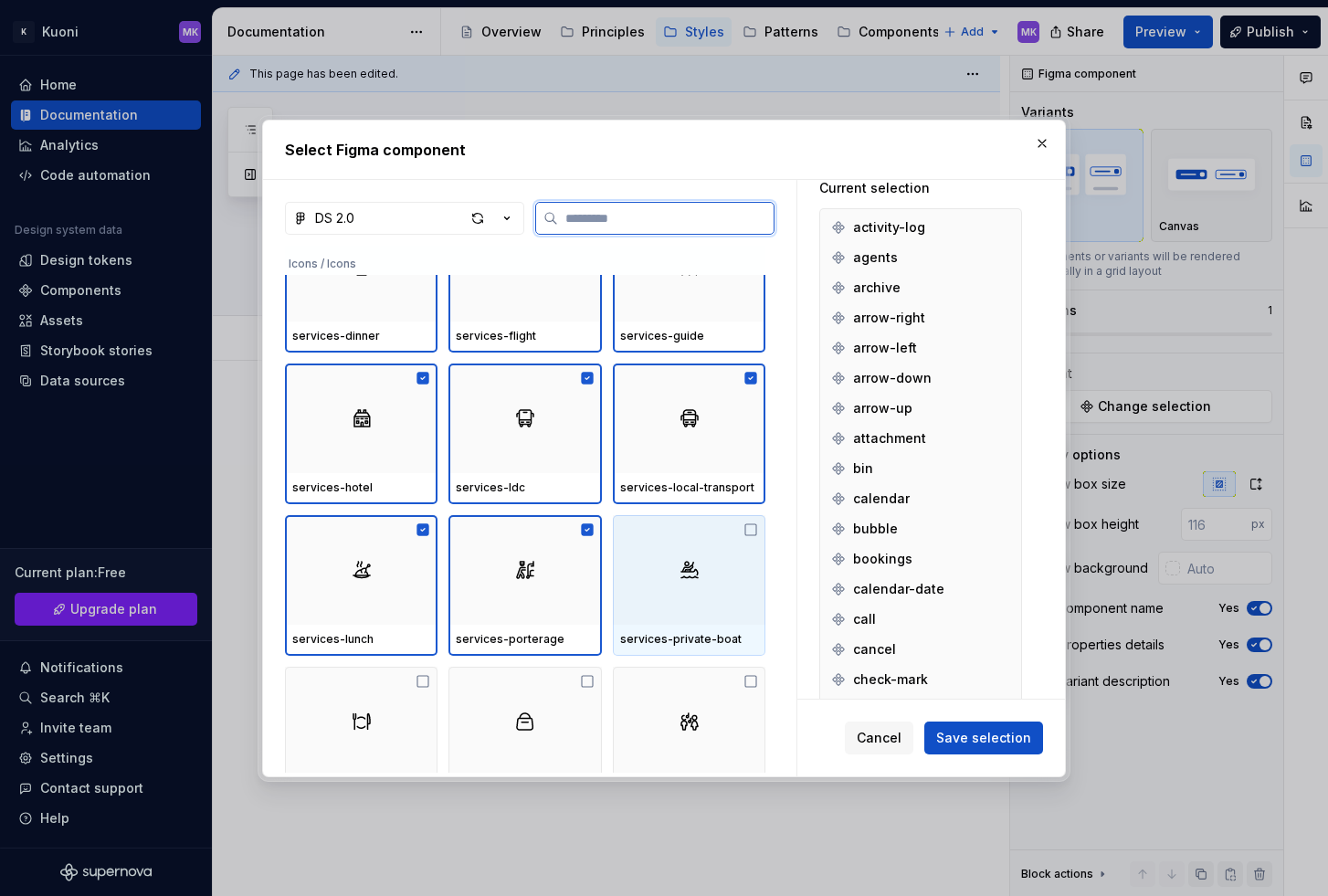
click at [670, 553] on div at bounding box center [689, 570] width 152 height 109
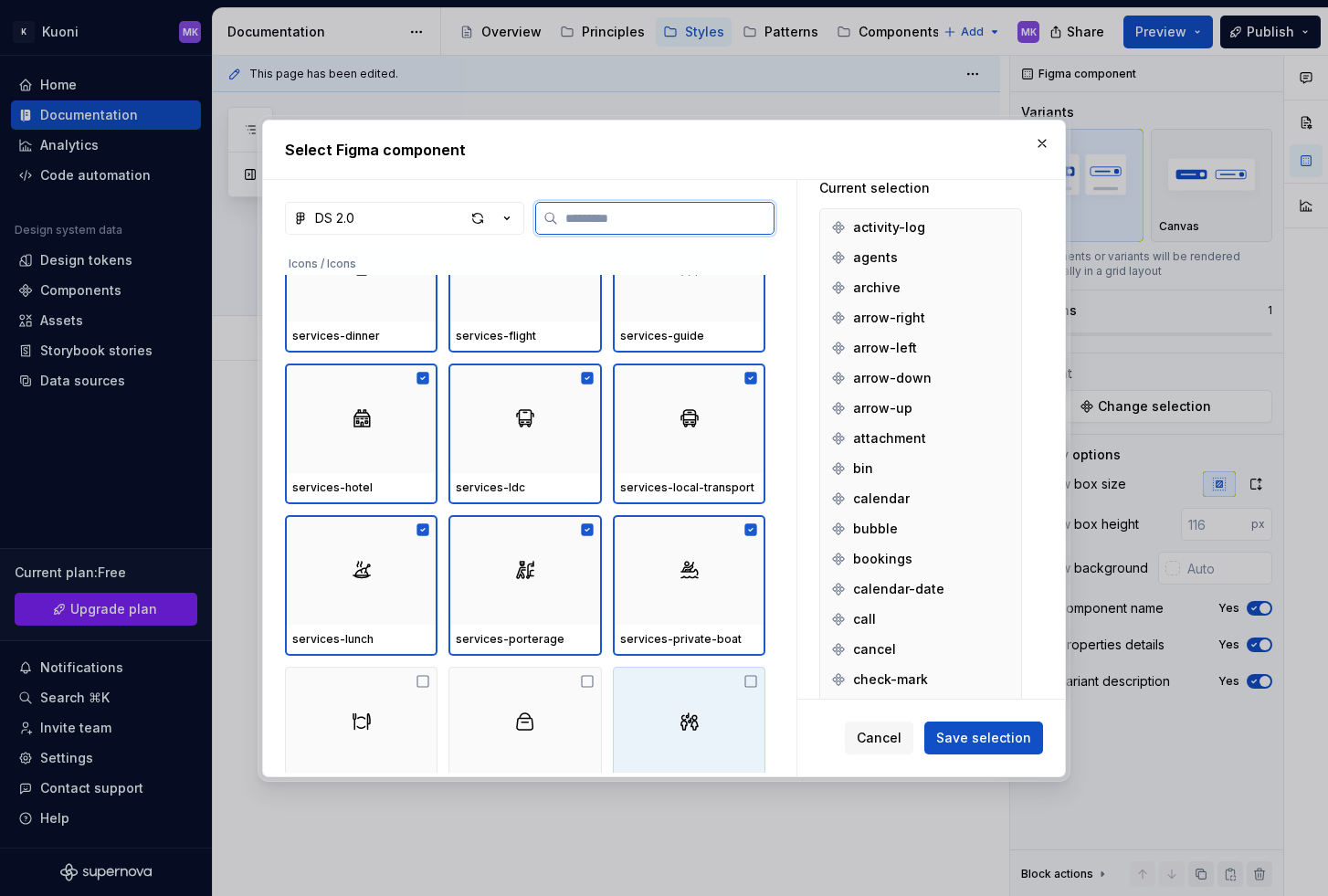
click at [692, 711] on img at bounding box center [689, 721] width 21 height 21
drag, startPoint x: 471, startPoint y: 717, endPoint x: 462, endPoint y: 720, distance: 9.5
click at [471, 717] on div at bounding box center [525, 721] width 152 height 109
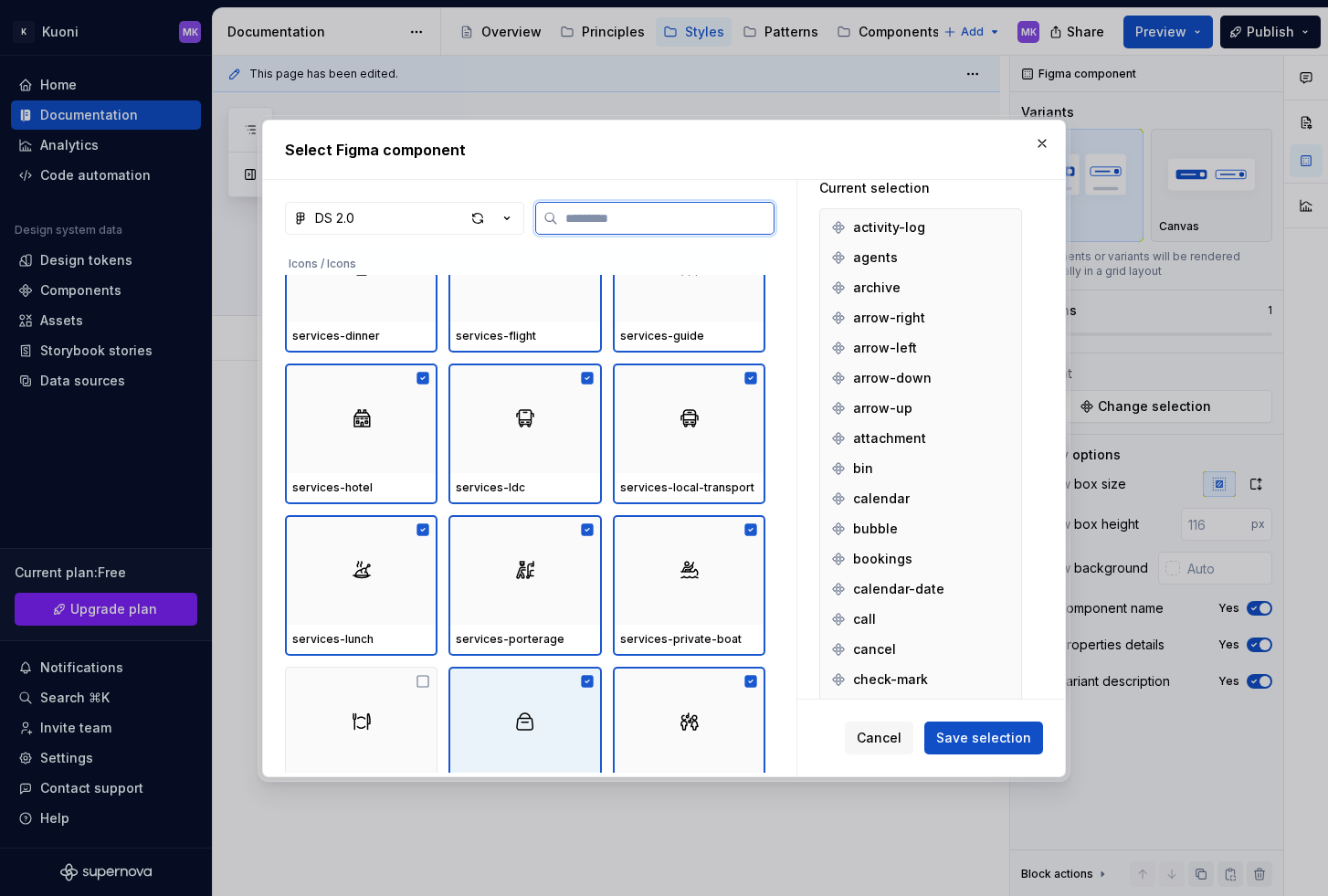
click at [361, 720] on img at bounding box center [362, 721] width 21 height 21
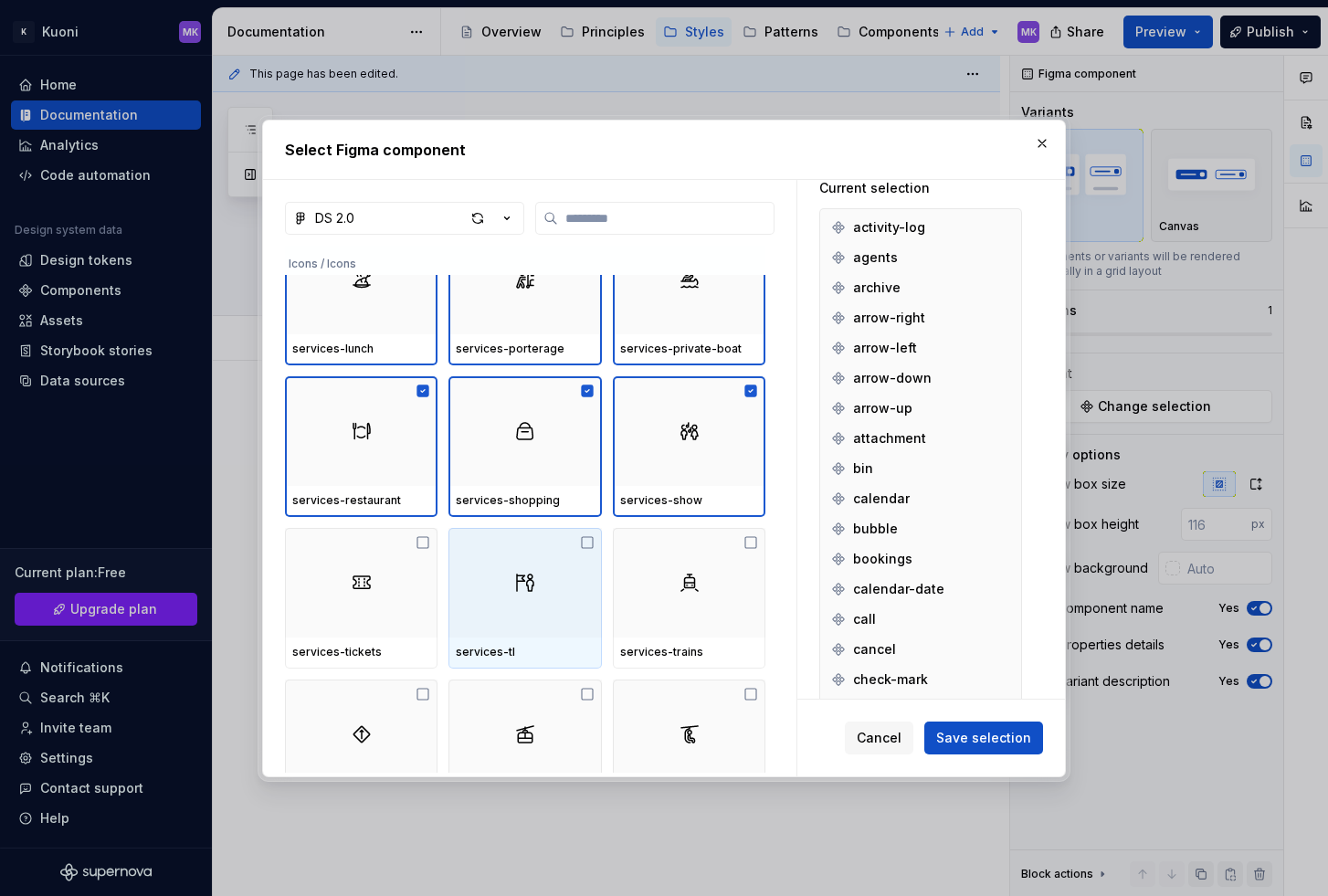
scroll to position [5045, 0]
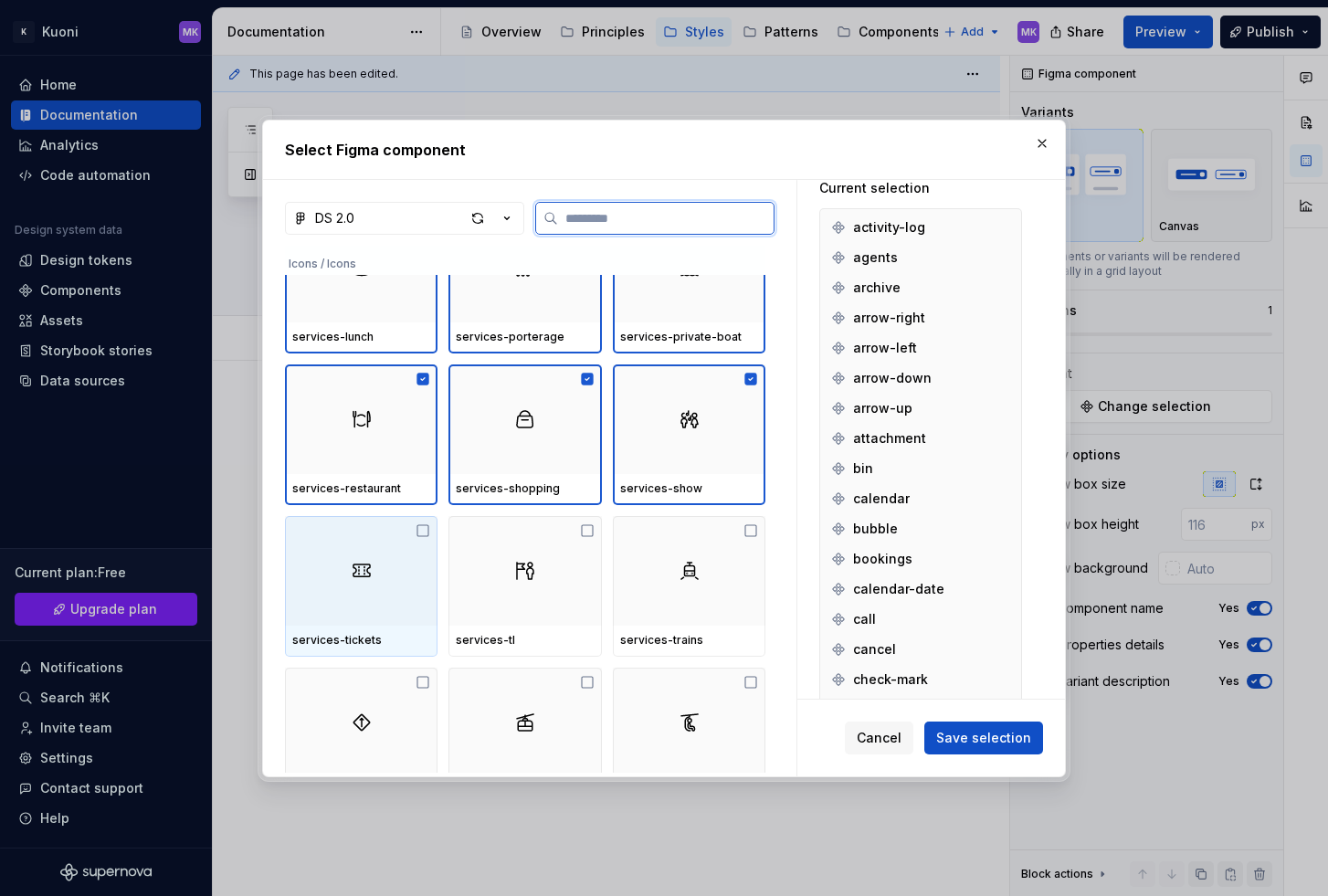
click at [354, 553] on div at bounding box center [362, 571] width 152 height 109
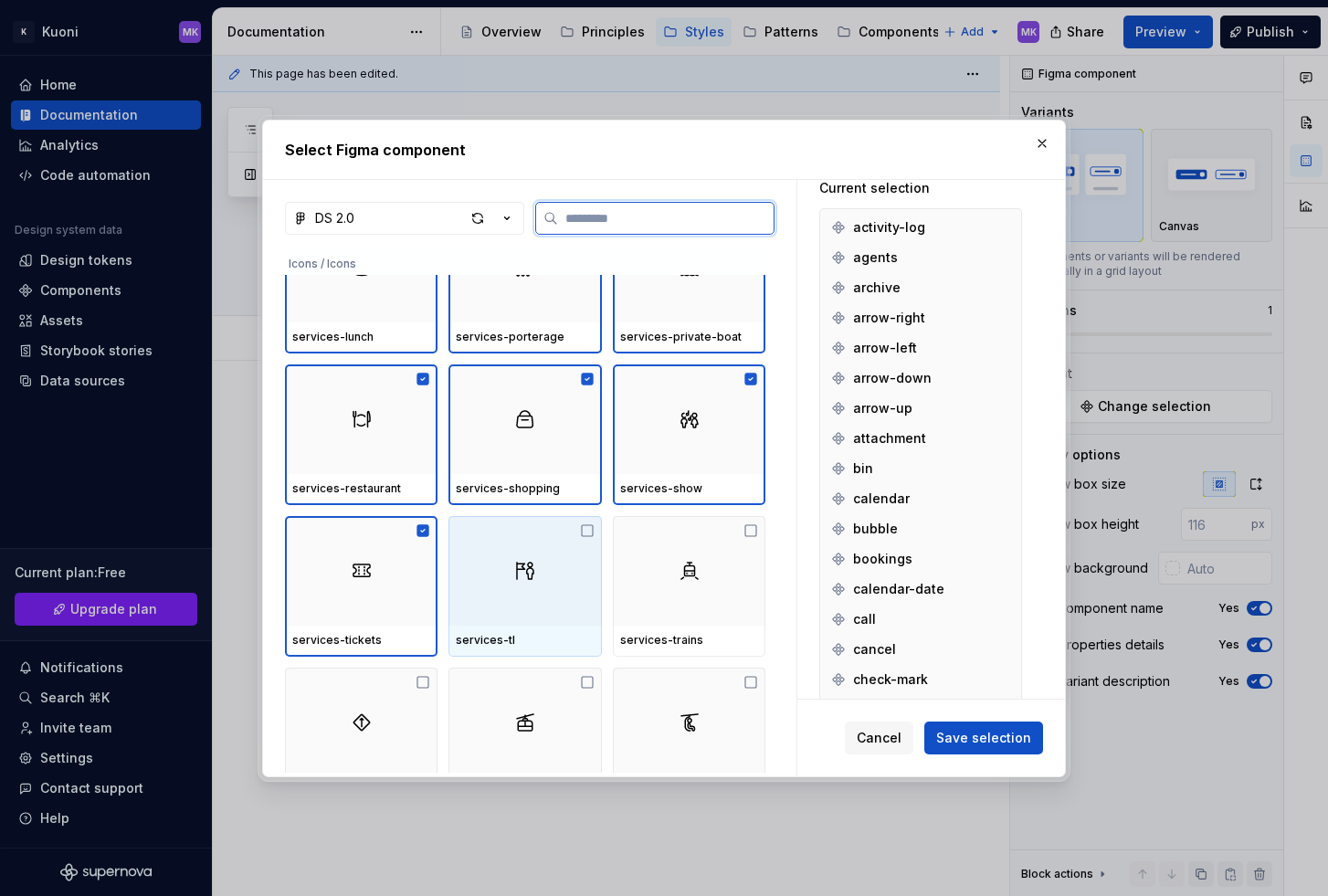
click at [520, 576] on img at bounding box center [525, 571] width 21 height 21
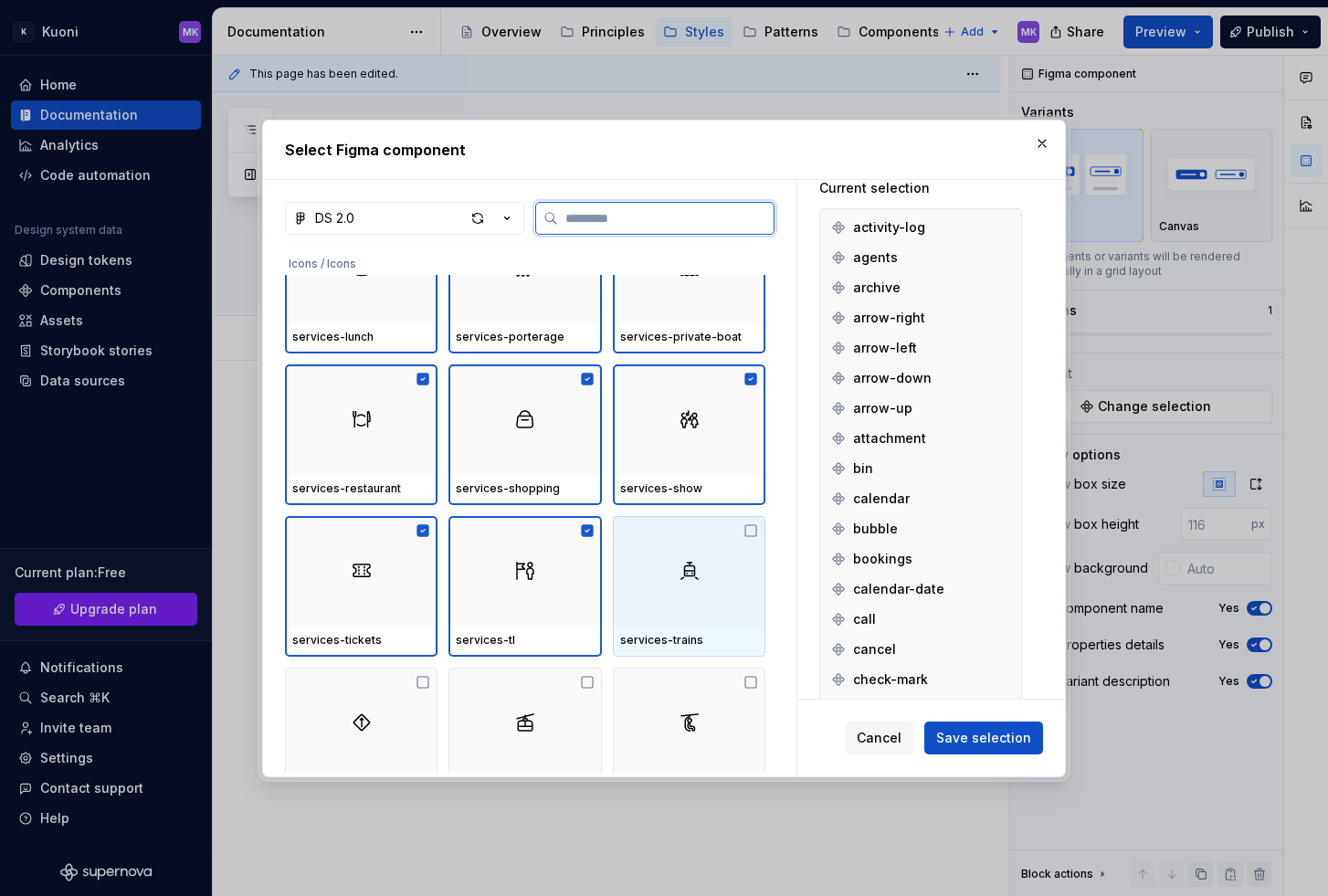
click at [699, 576] on img at bounding box center [689, 571] width 21 height 21
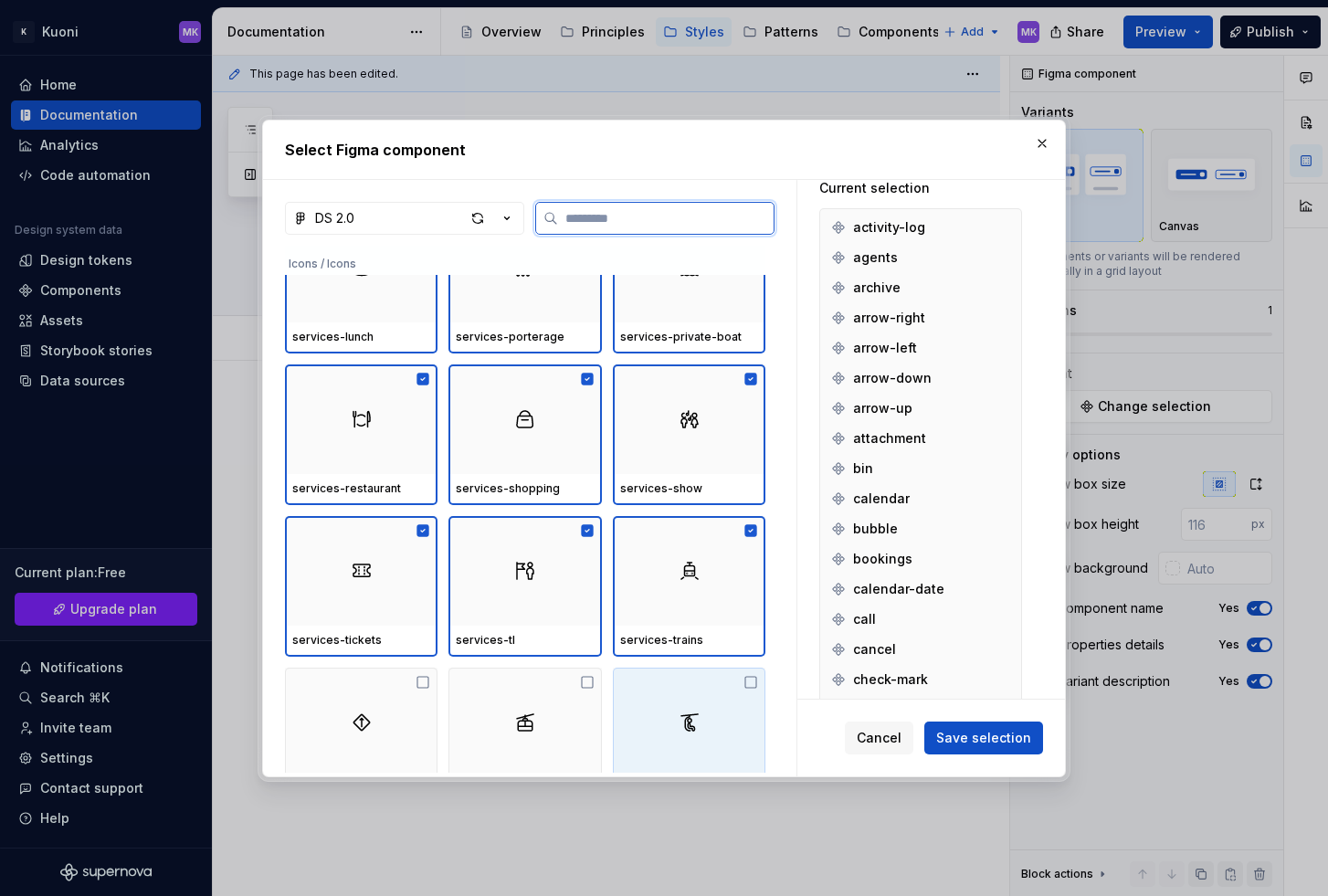
click at [696, 704] on div at bounding box center [689, 722] width 152 height 109
click at [544, 718] on div at bounding box center [525, 722] width 152 height 109
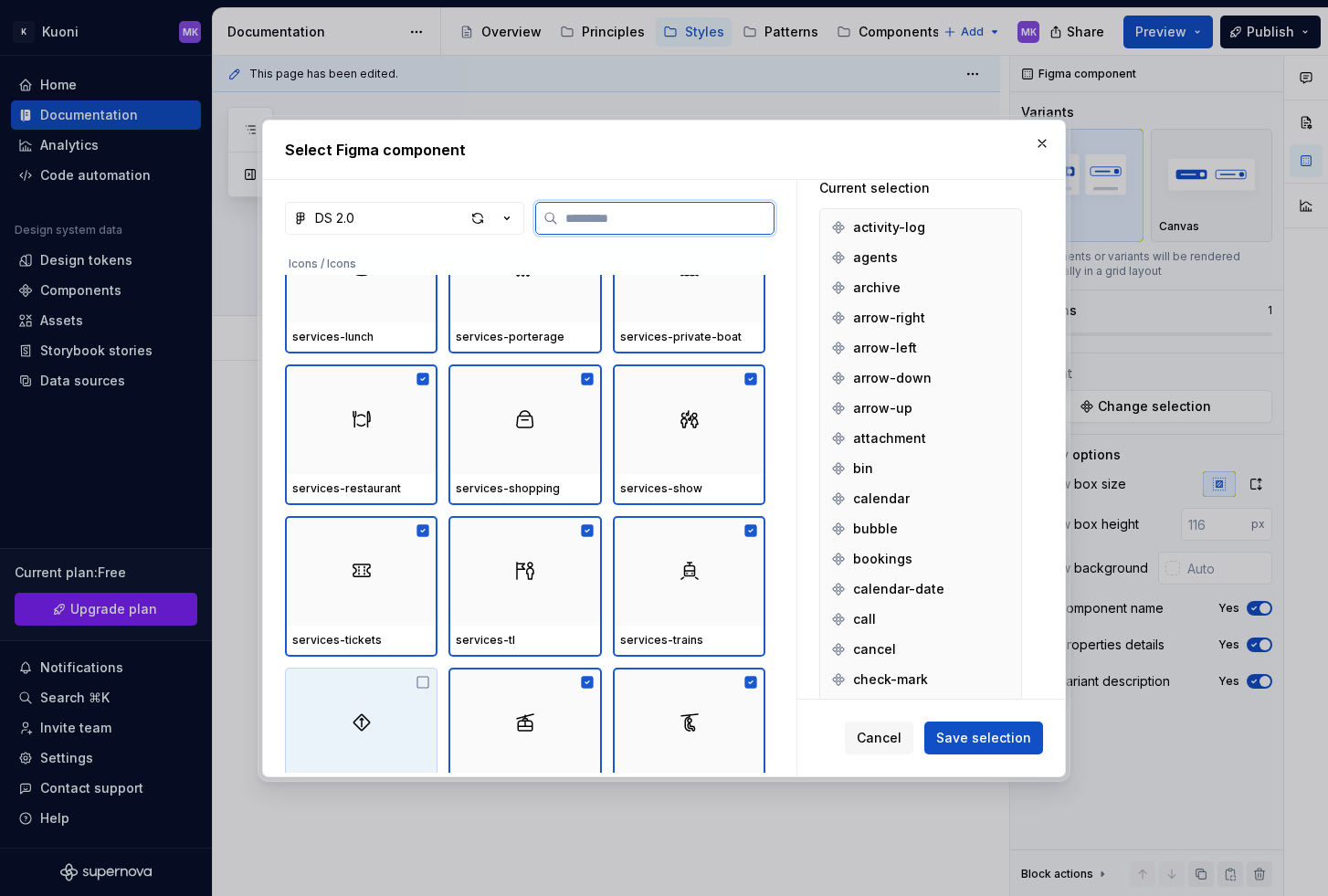
click at [394, 715] on div at bounding box center [362, 722] width 152 height 109
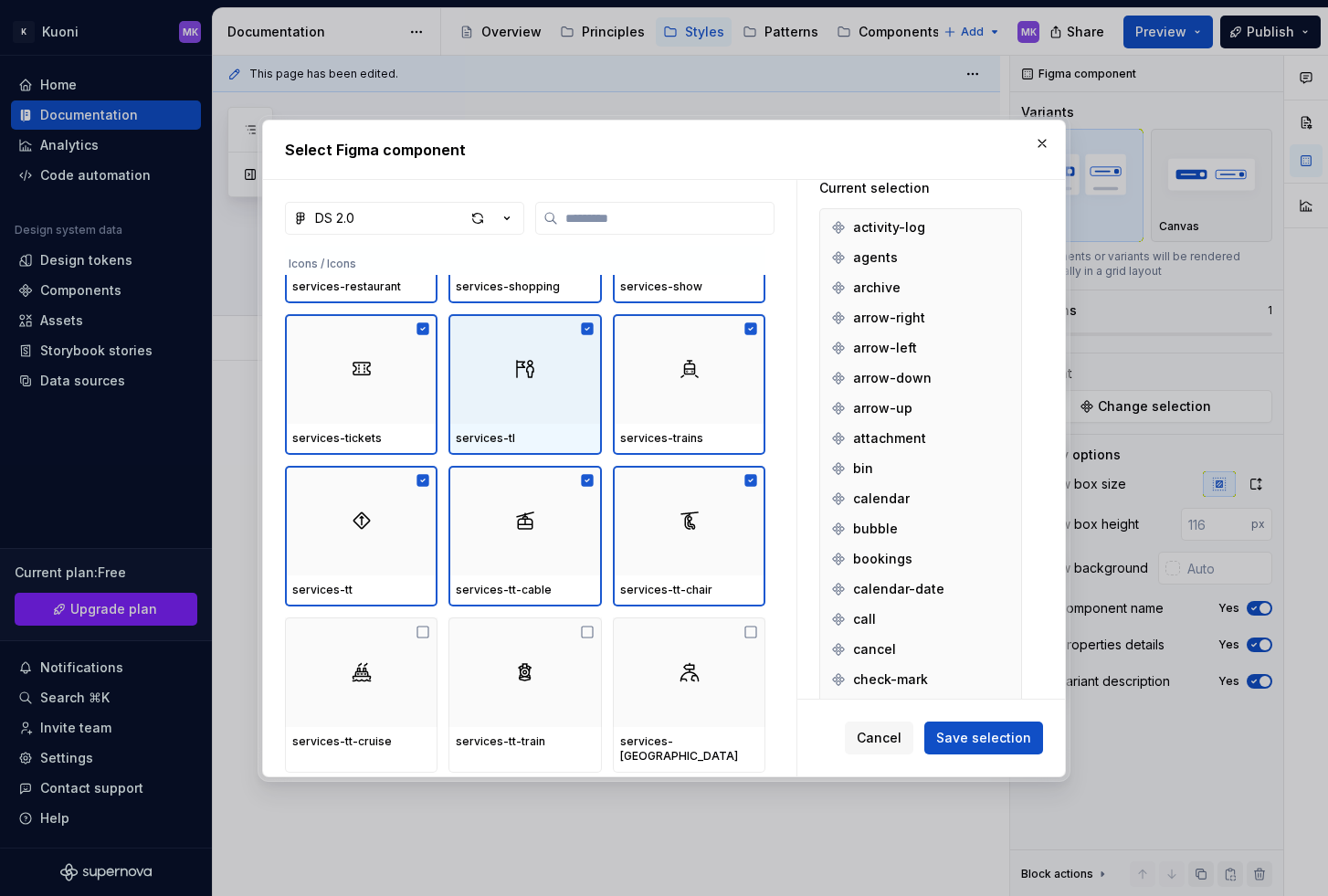
scroll to position [5238, 0]
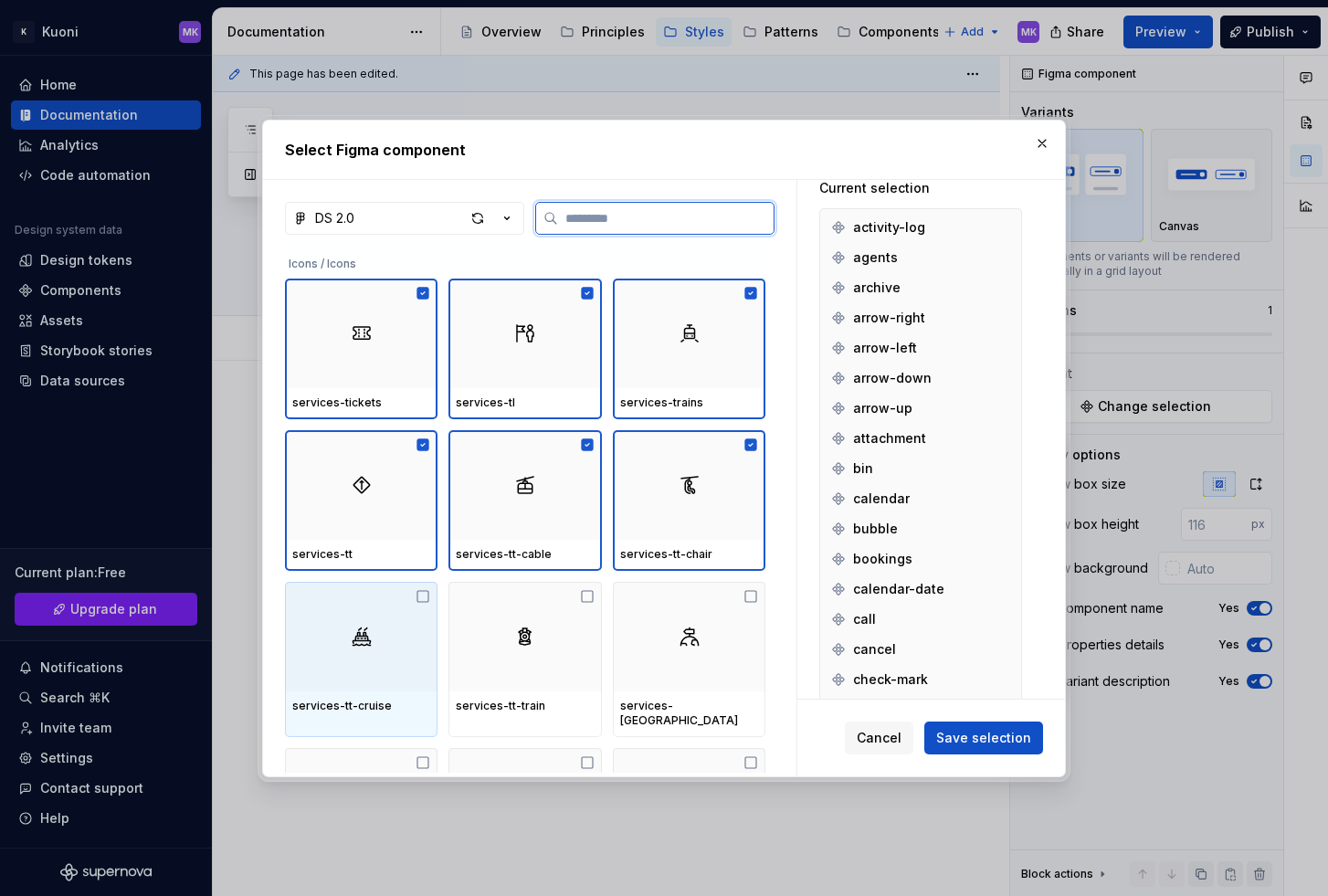
click at [337, 637] on div at bounding box center [362, 636] width 152 height 109
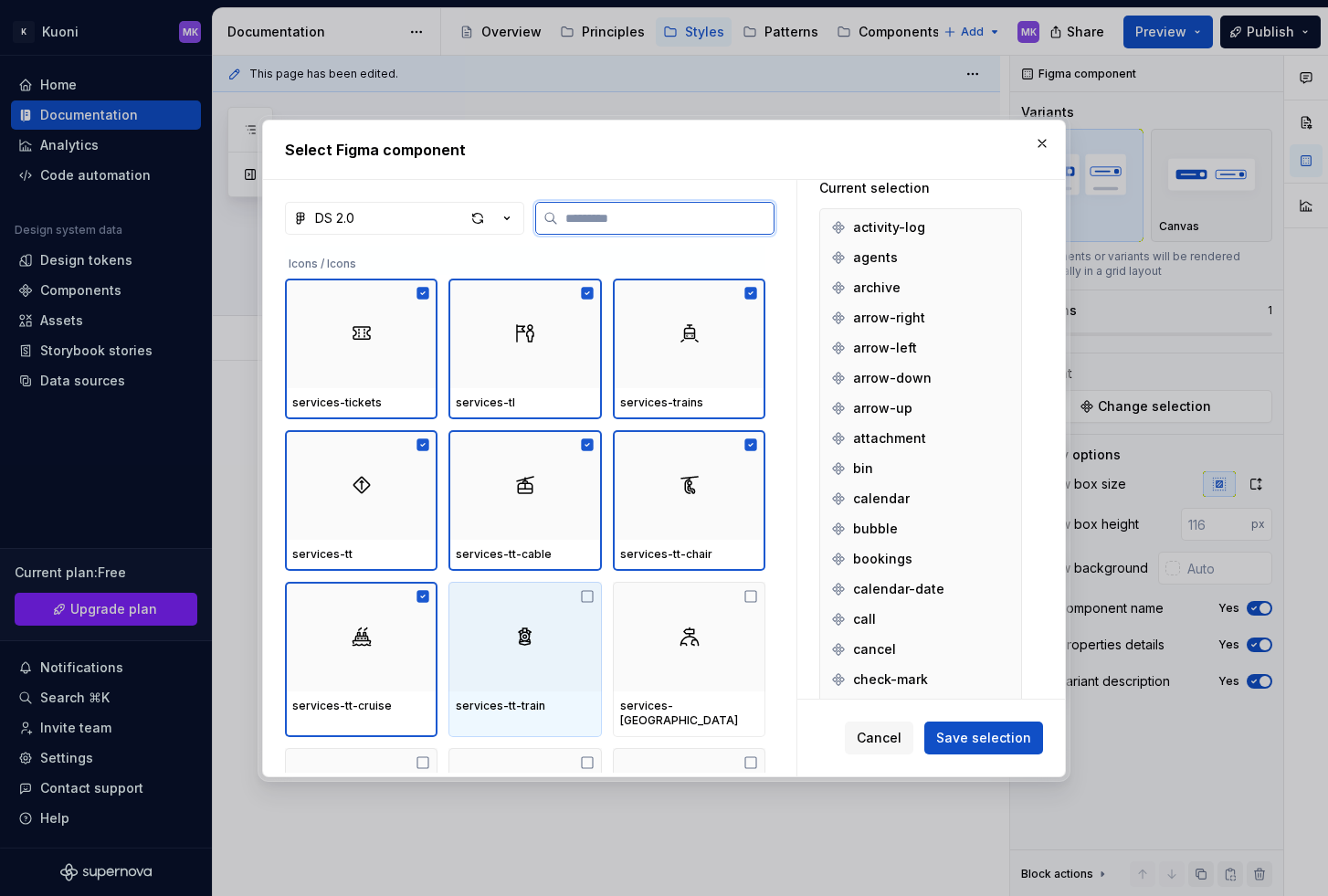
click at [543, 627] on div at bounding box center [525, 636] width 152 height 109
click at [707, 627] on div at bounding box center [689, 636] width 152 height 109
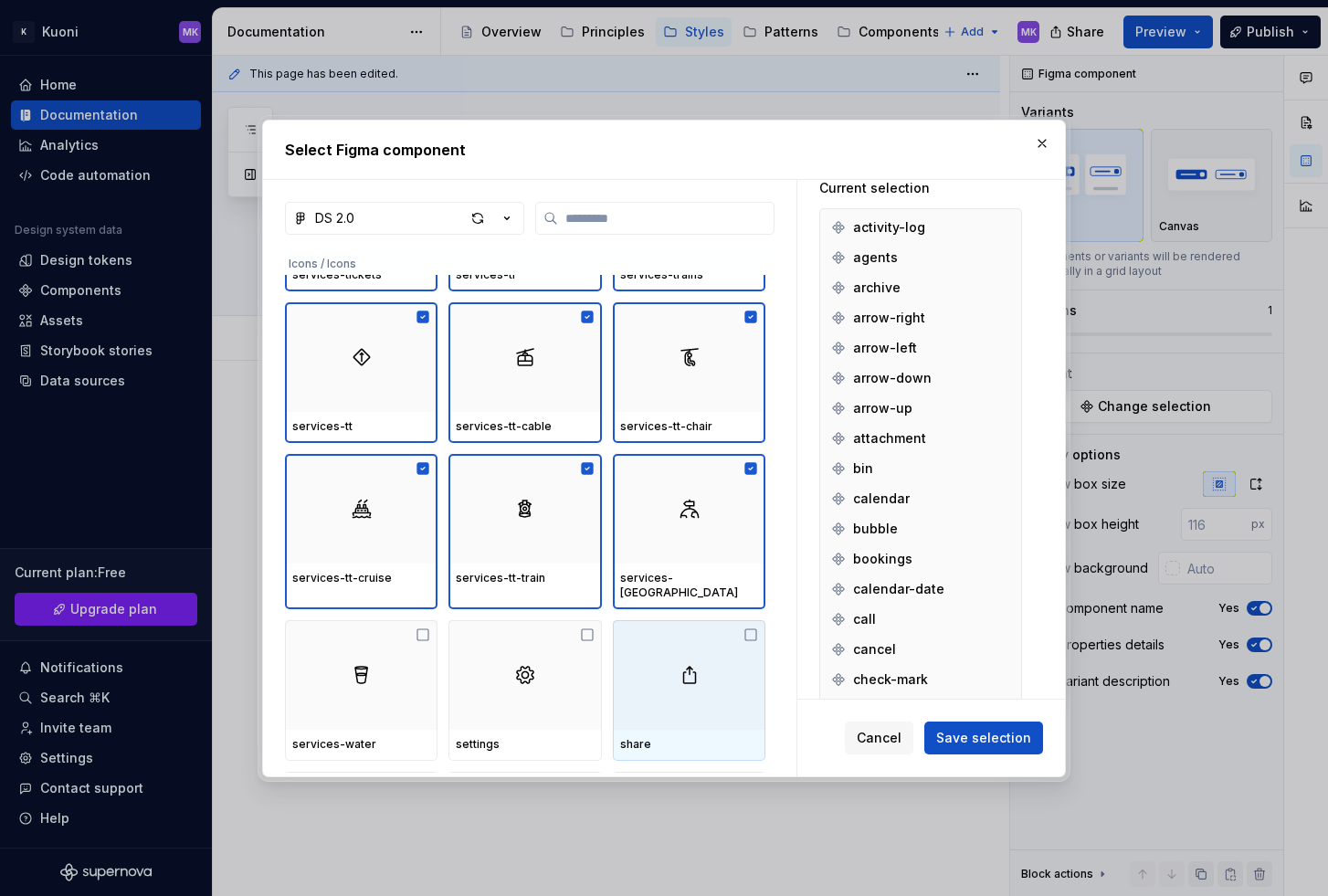
scroll to position [5378, 0]
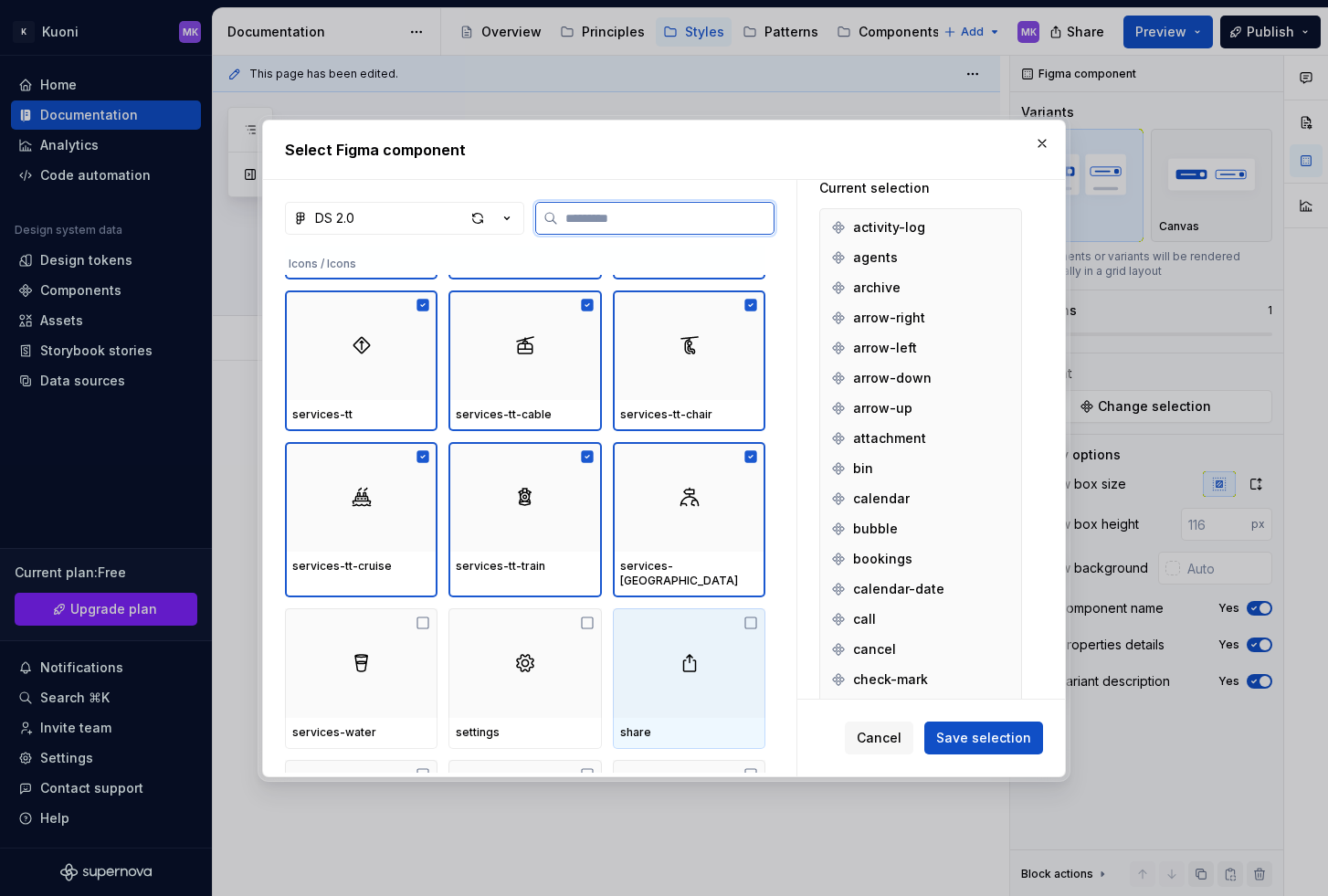
click at [695, 628] on div at bounding box center [689, 662] width 152 height 109
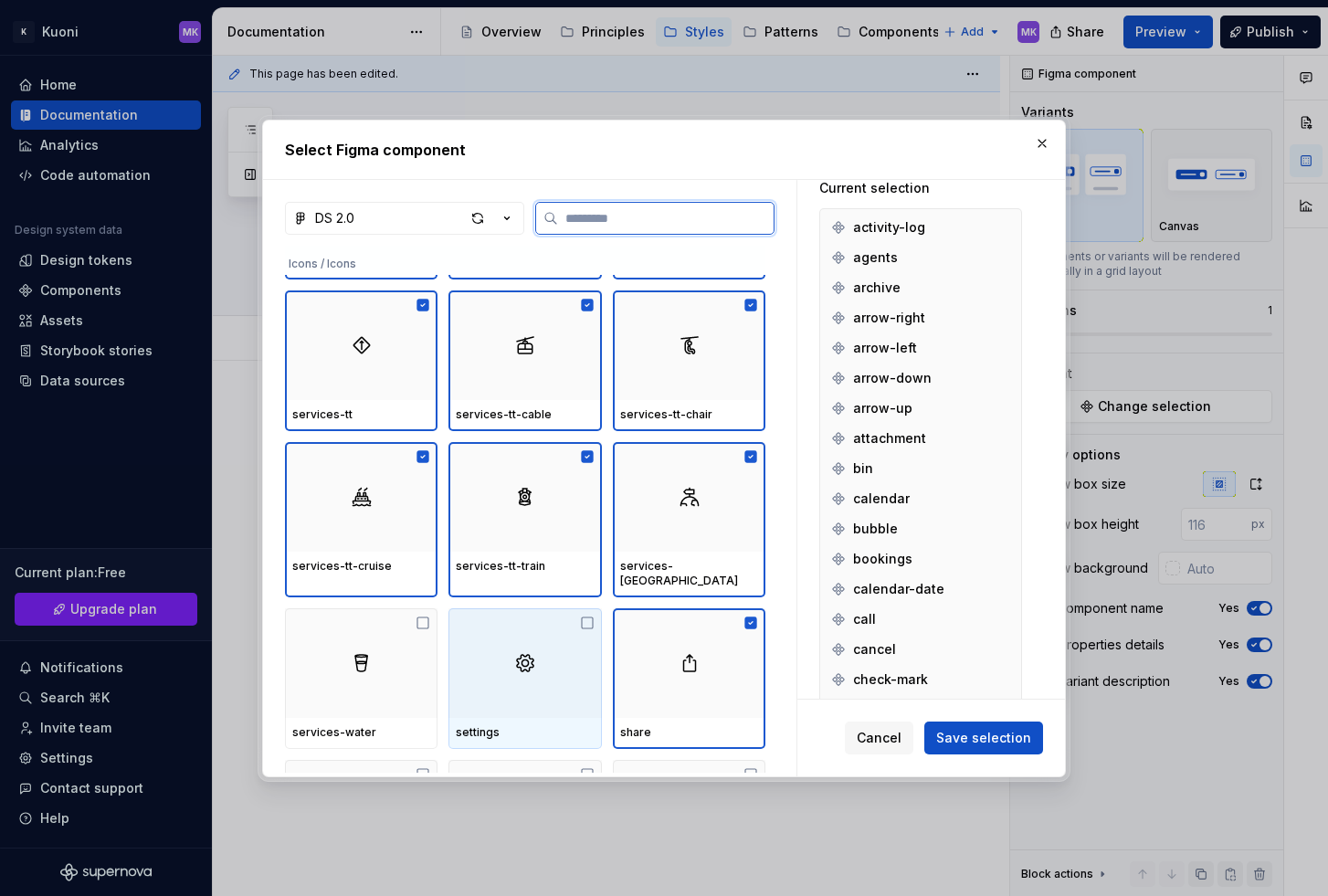
click at [535, 652] on img at bounding box center [525, 662] width 21 height 21
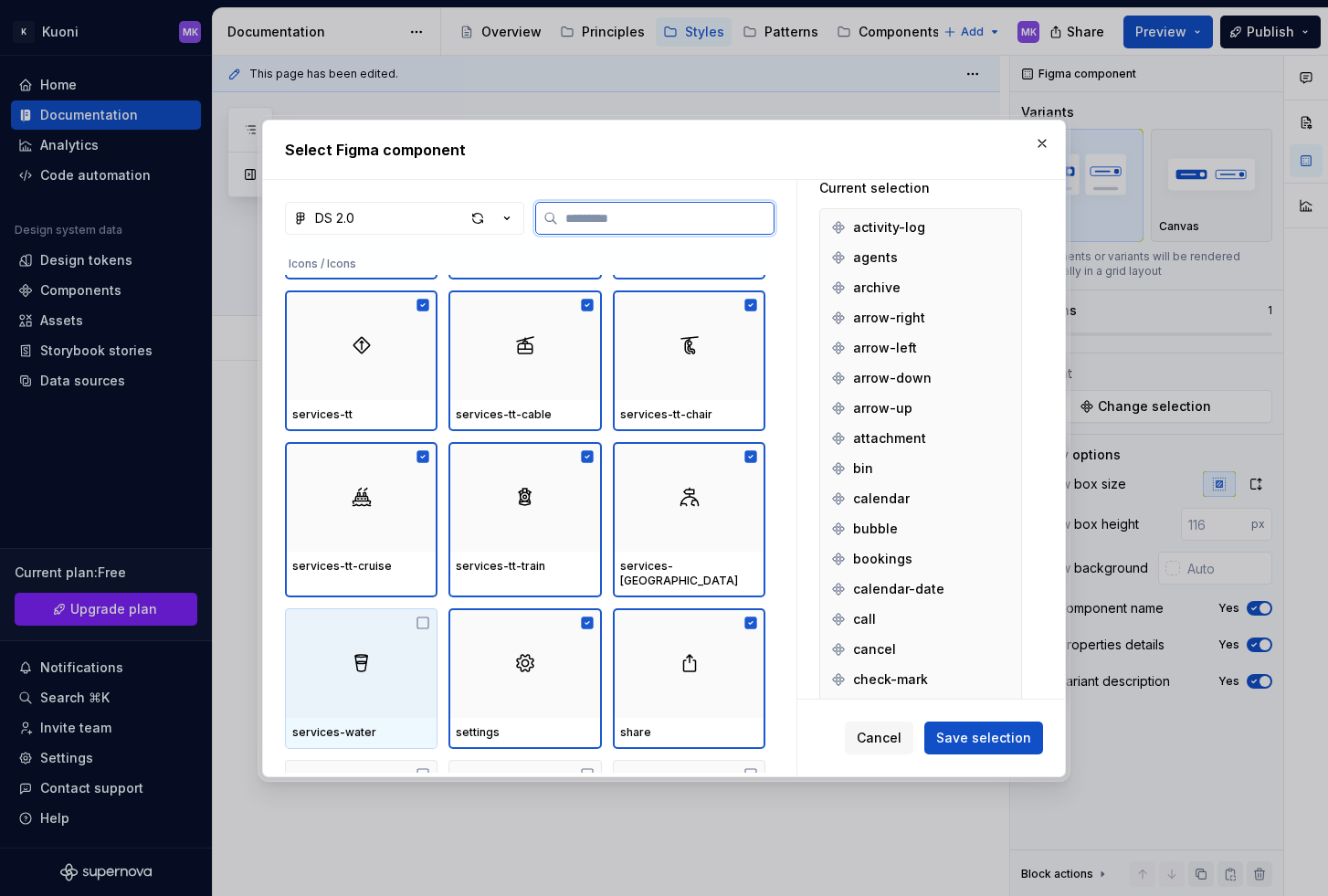
click at [341, 644] on div at bounding box center [362, 662] width 152 height 109
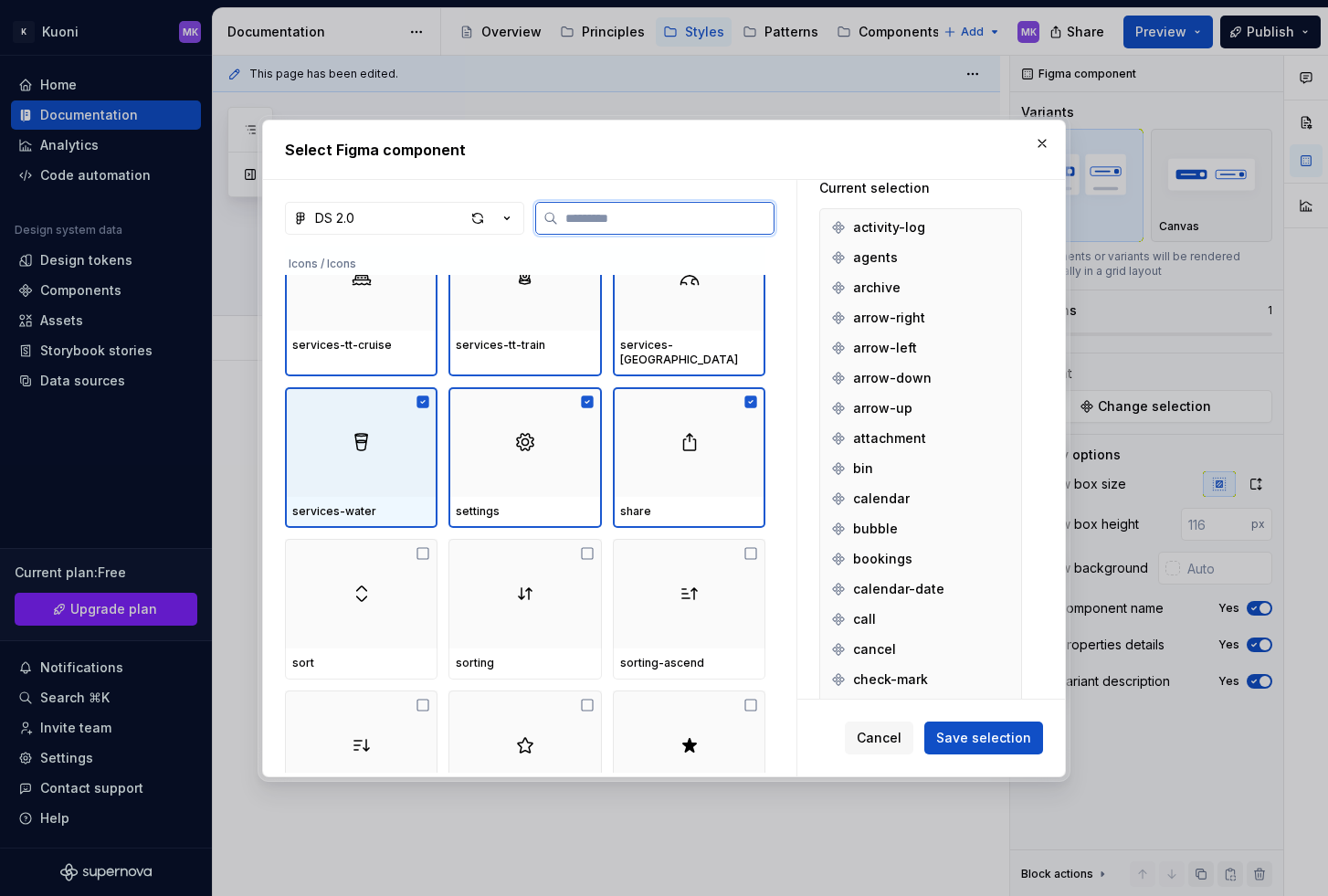
scroll to position [5611, 0]
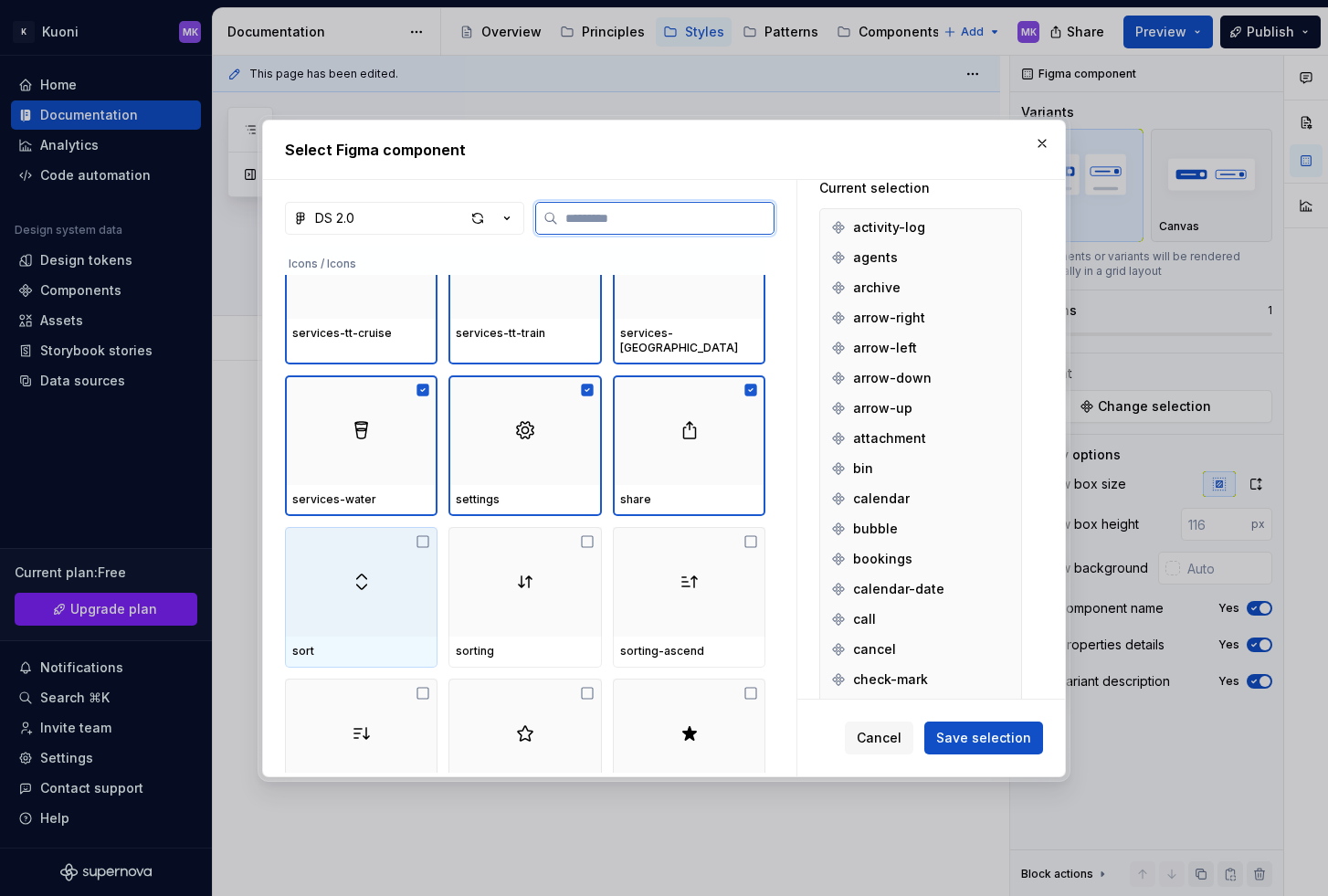
click at [333, 575] on div at bounding box center [362, 581] width 152 height 109
click at [581, 579] on div at bounding box center [525, 581] width 152 height 109
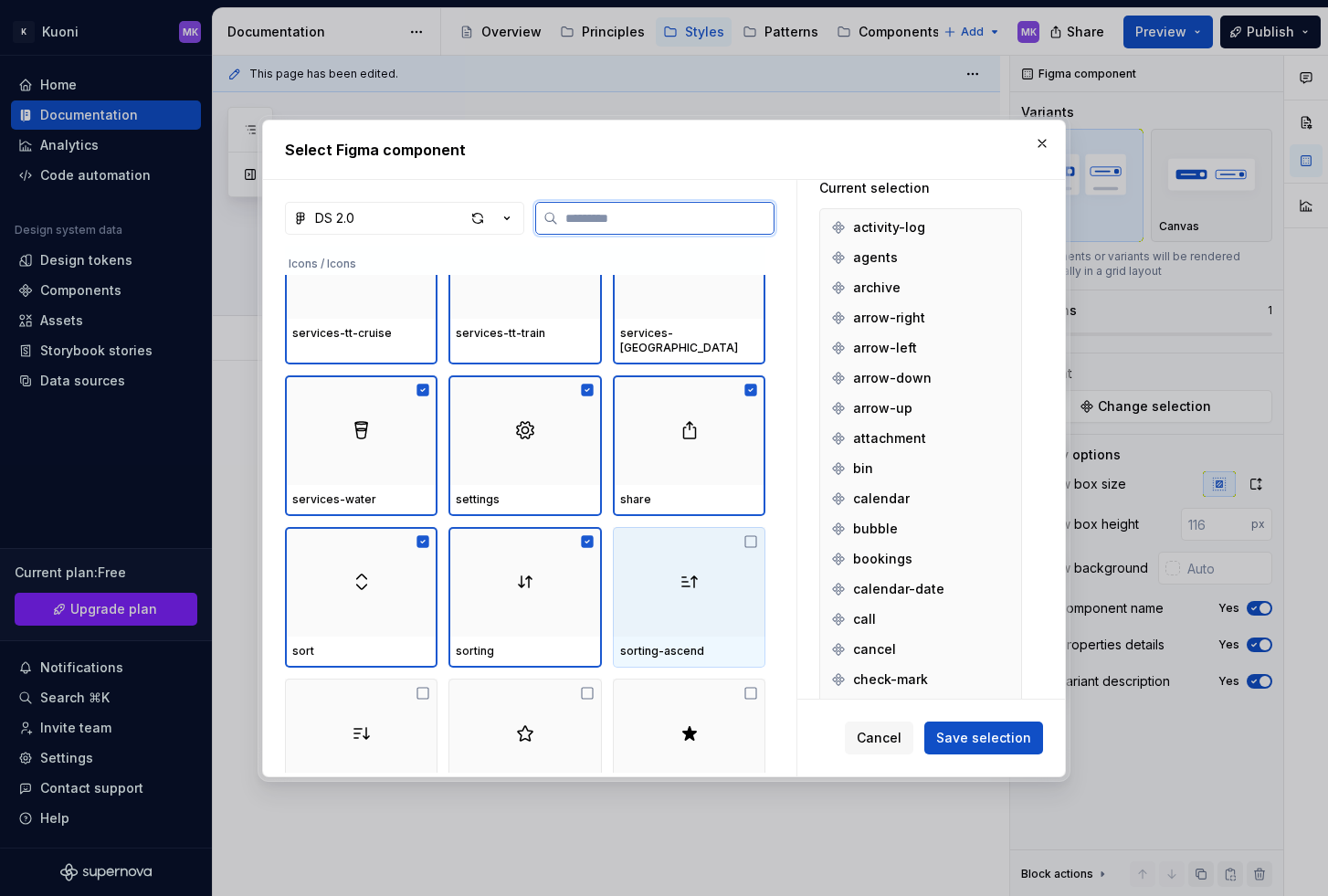
click at [725, 567] on div at bounding box center [689, 581] width 152 height 109
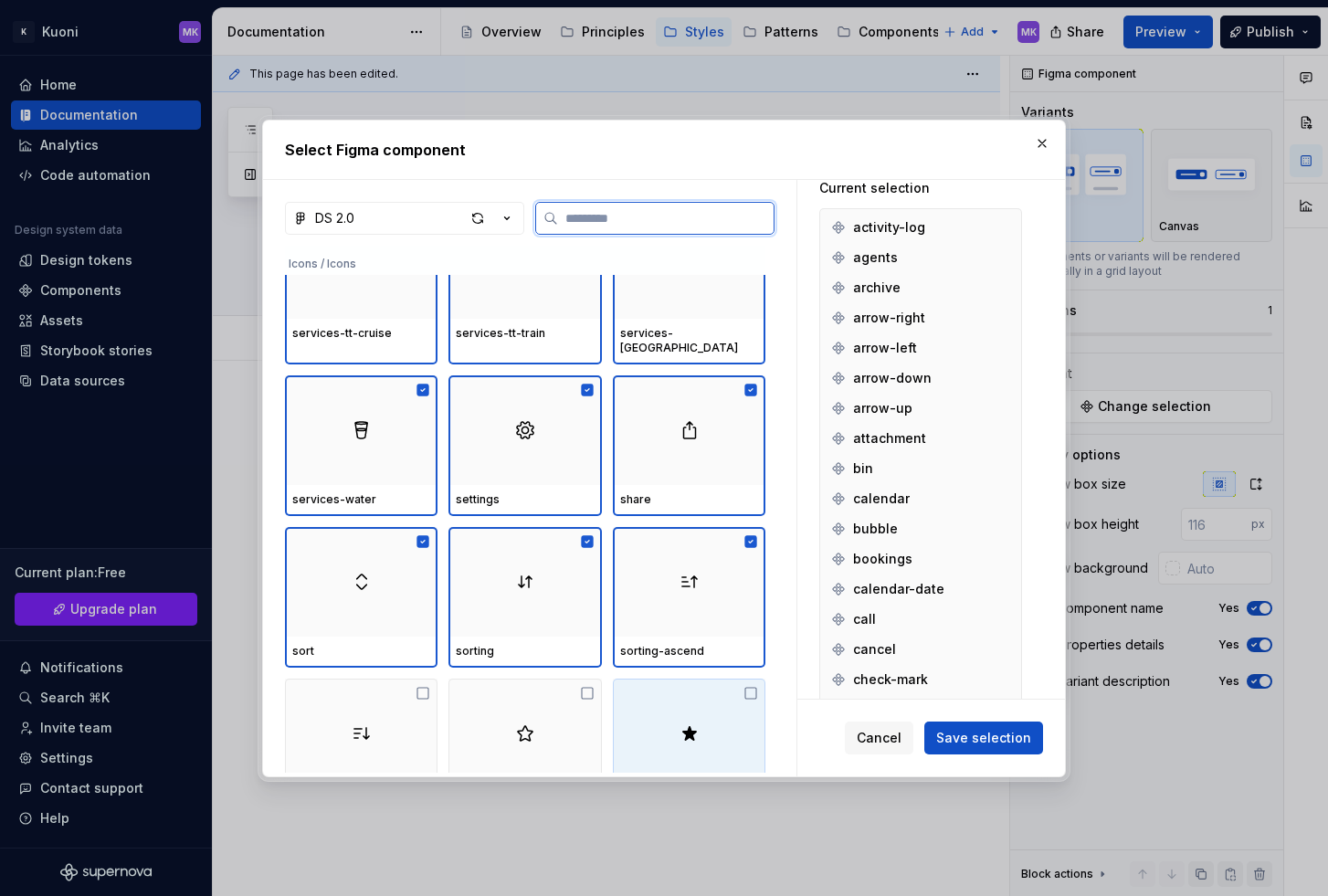
click at [722, 695] on div at bounding box center [689, 733] width 152 height 109
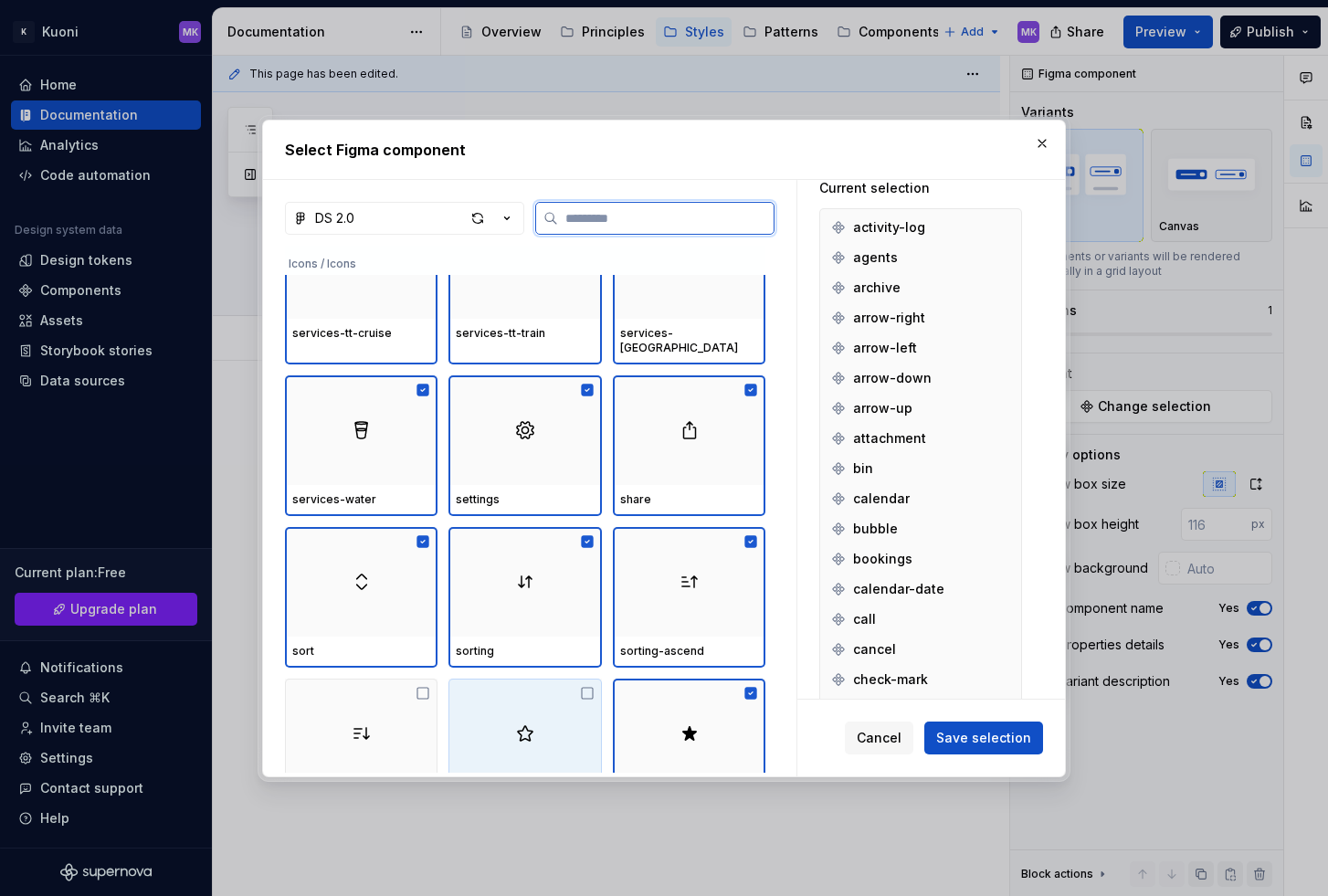
click at [521, 722] on img at bounding box center [525, 733] width 21 height 21
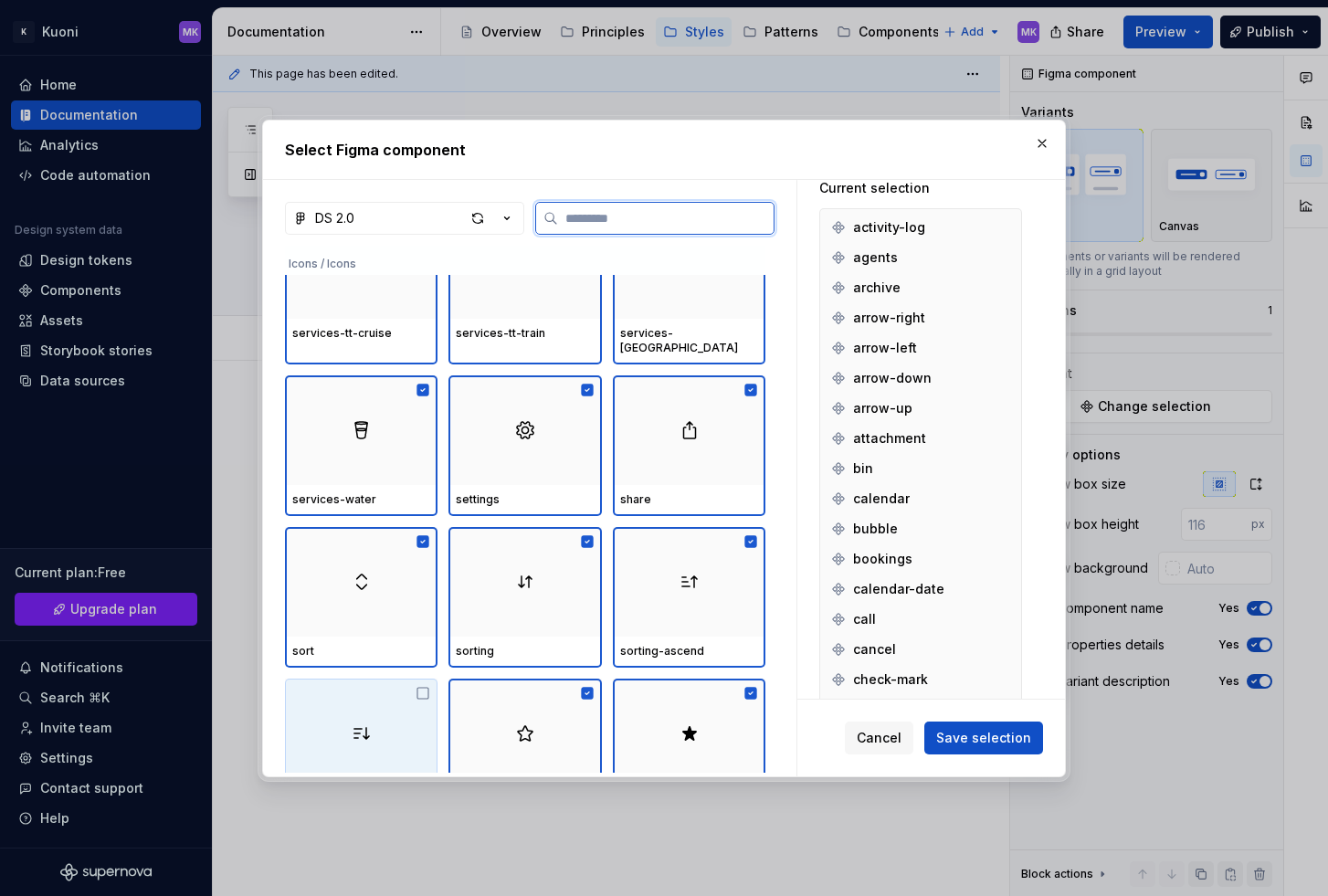
click at [341, 706] on div at bounding box center [362, 733] width 152 height 109
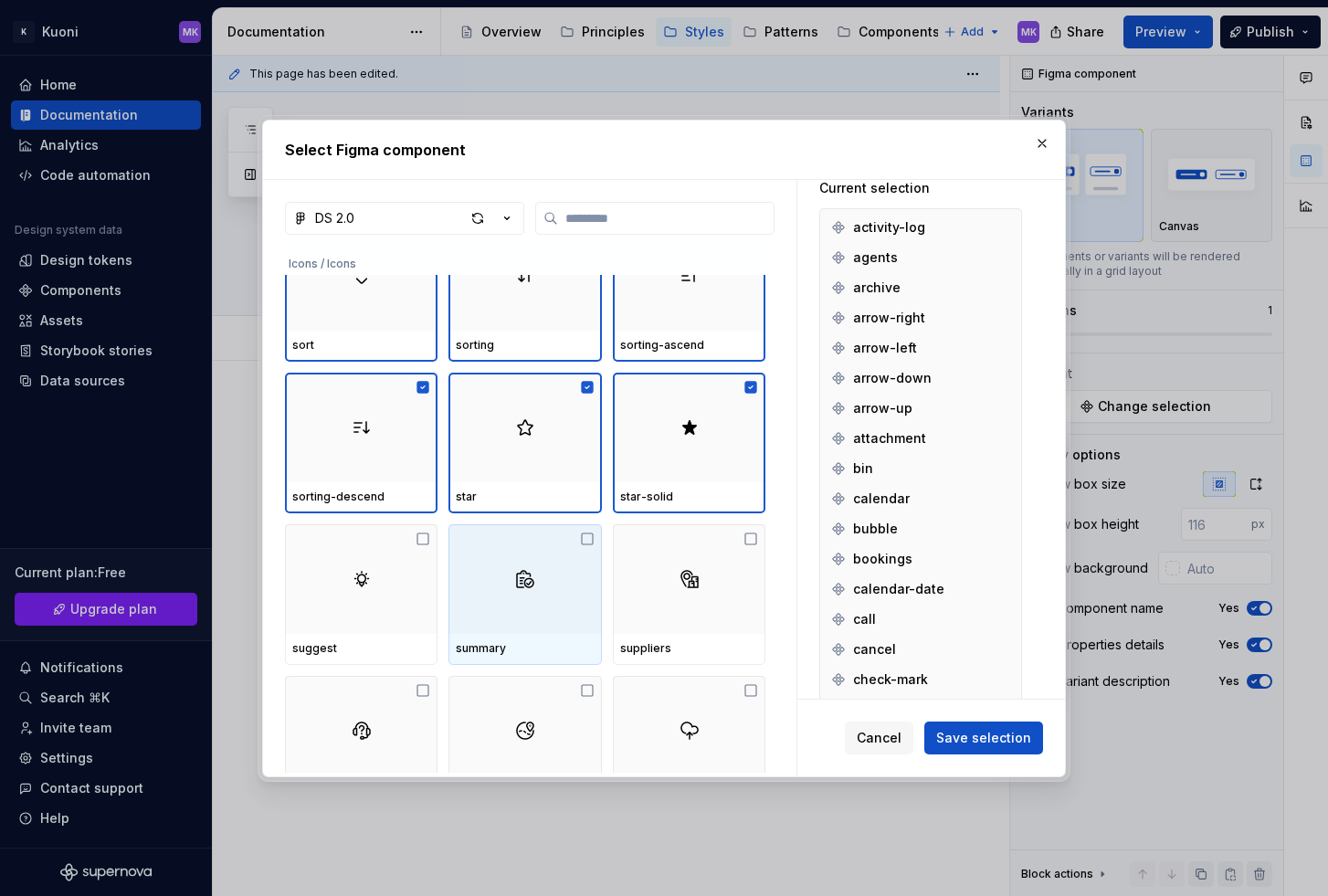
scroll to position [5859, 0]
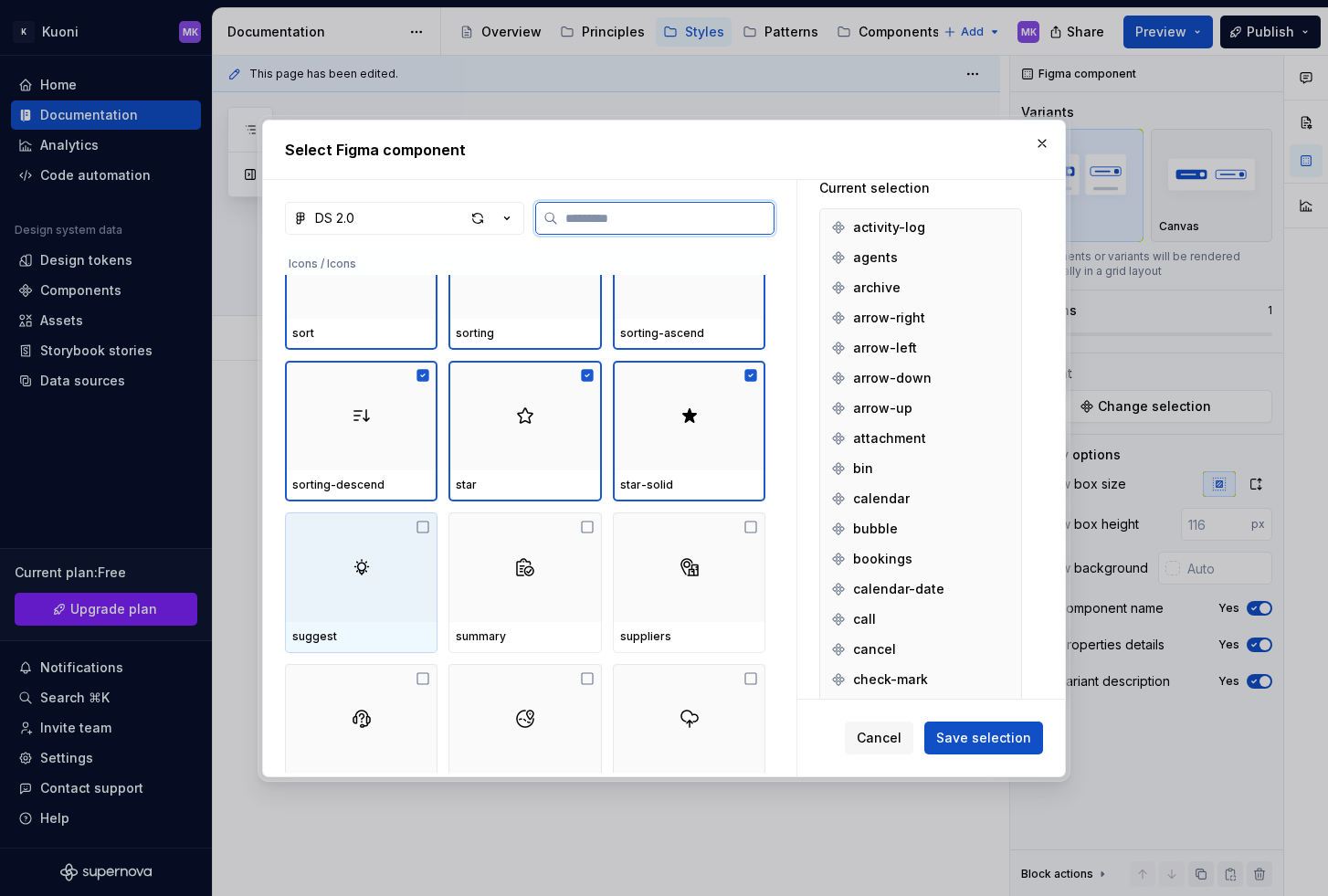
click at [351, 554] on div at bounding box center [362, 567] width 152 height 109
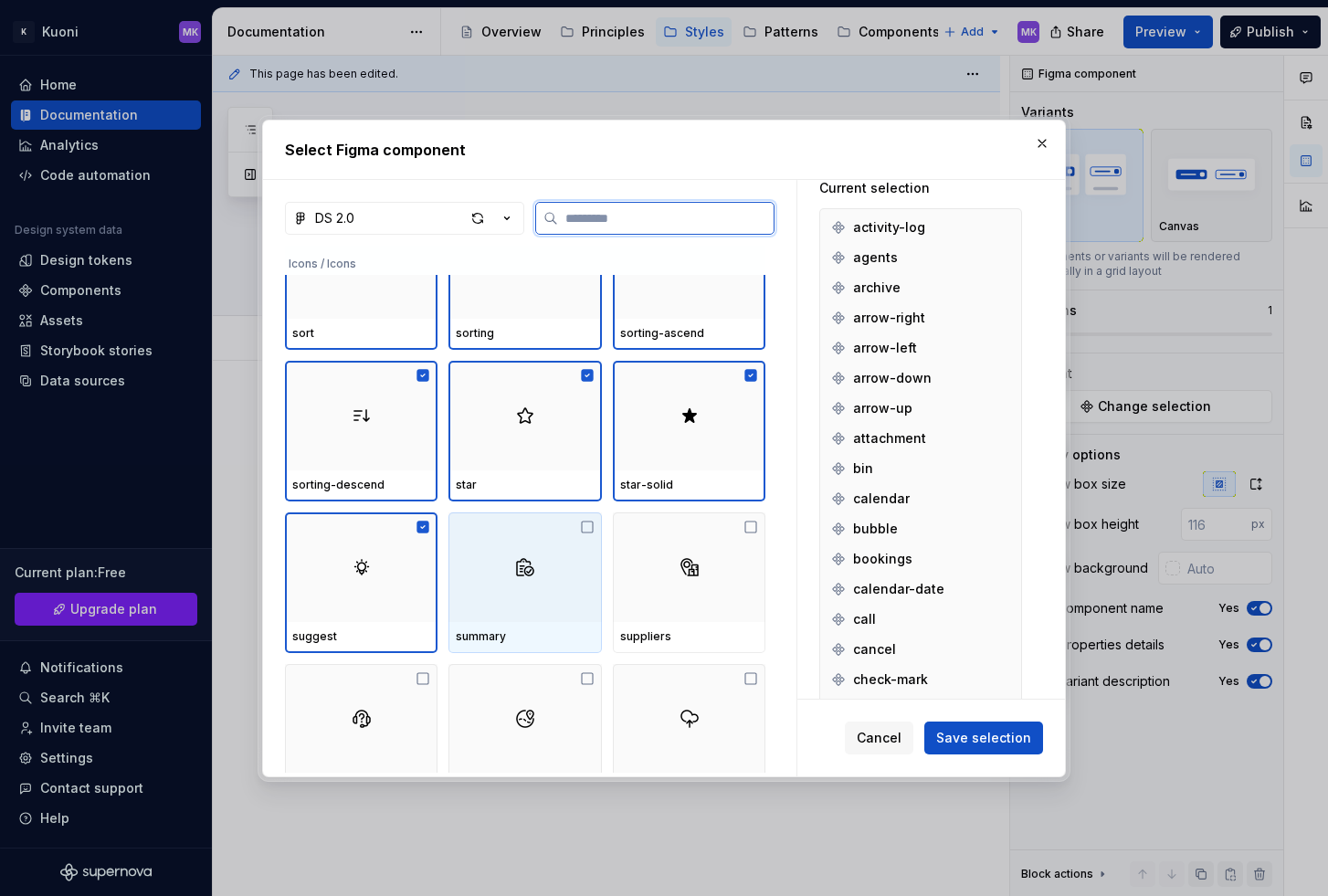
drag, startPoint x: 578, startPoint y: 553, endPoint x: 722, endPoint y: 553, distance: 144.0
click at [578, 553] on div at bounding box center [525, 567] width 152 height 109
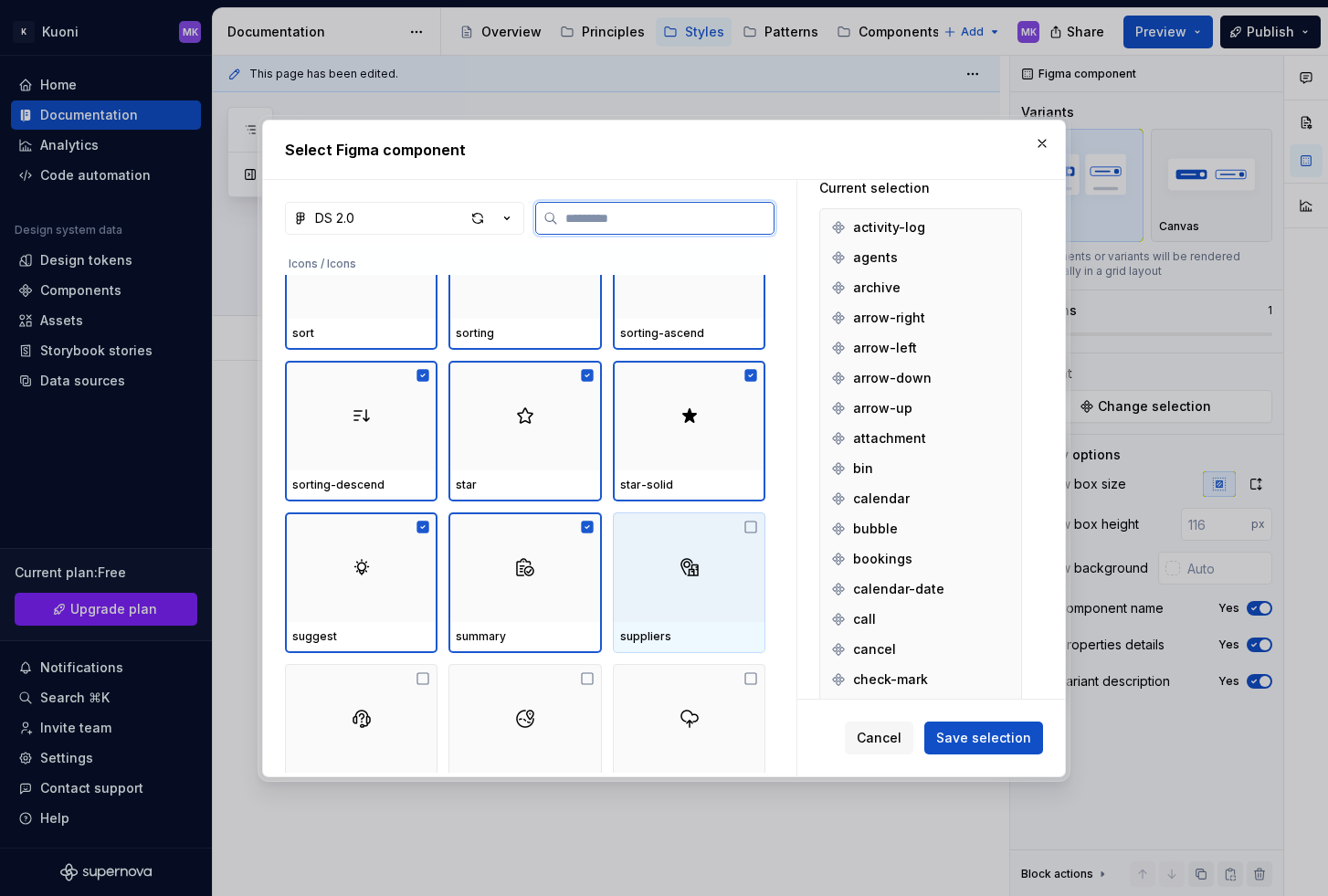
click at [723, 553] on div at bounding box center [689, 567] width 152 height 109
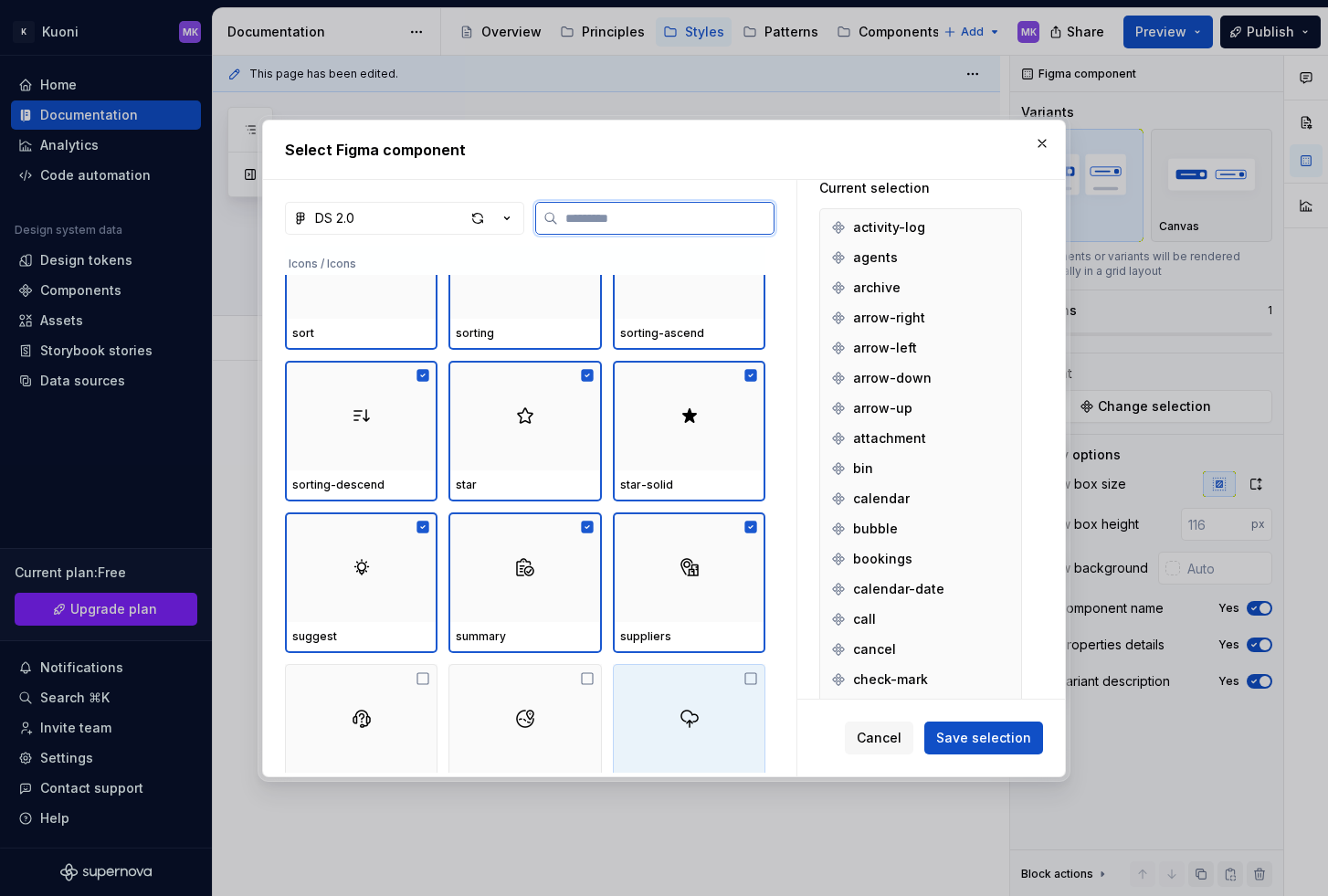
drag, startPoint x: 684, startPoint y: 674, endPoint x: 591, endPoint y: 696, distance: 95.6
click at [684, 674] on div at bounding box center [689, 718] width 152 height 109
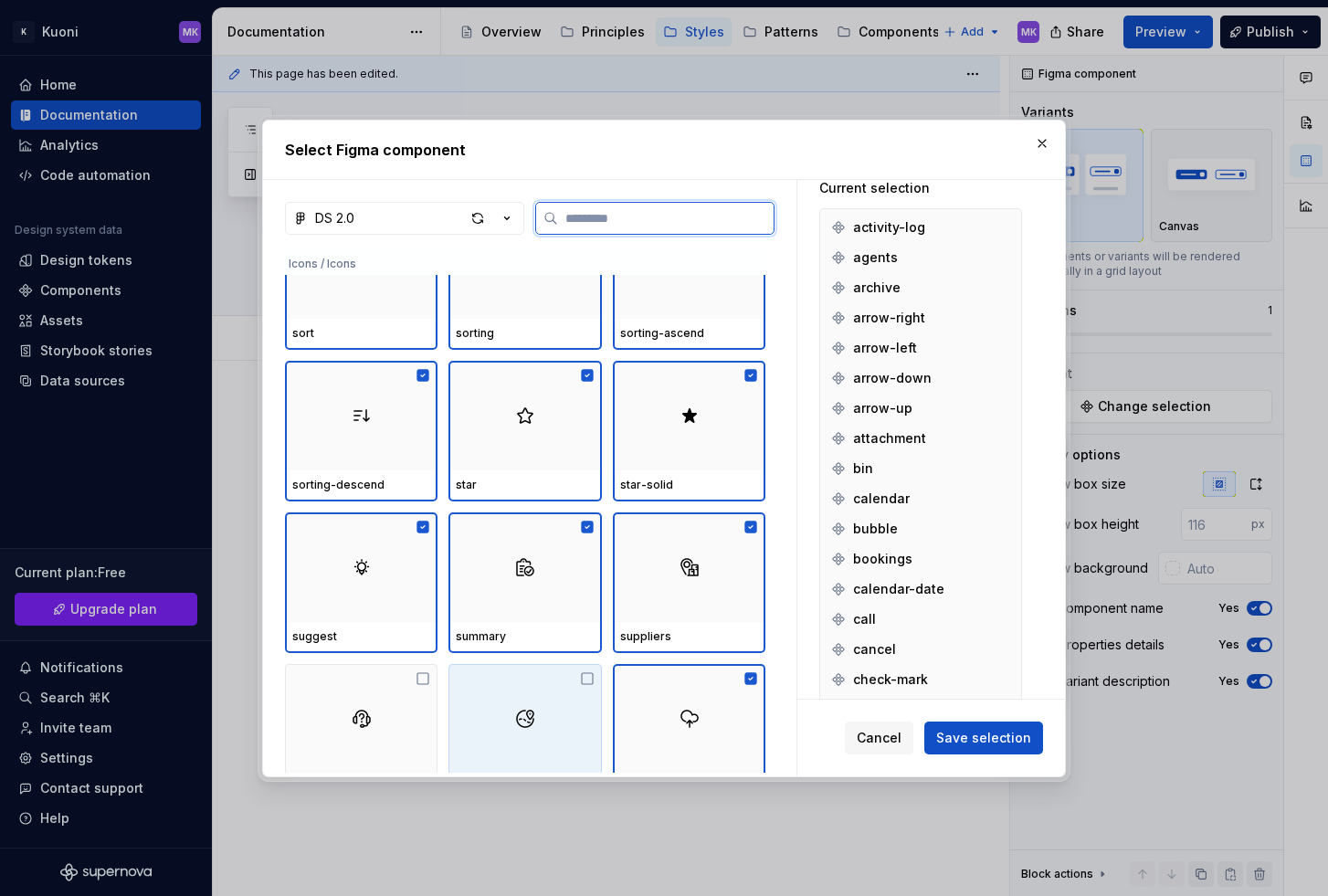
click at [501, 695] on div at bounding box center [525, 718] width 152 height 109
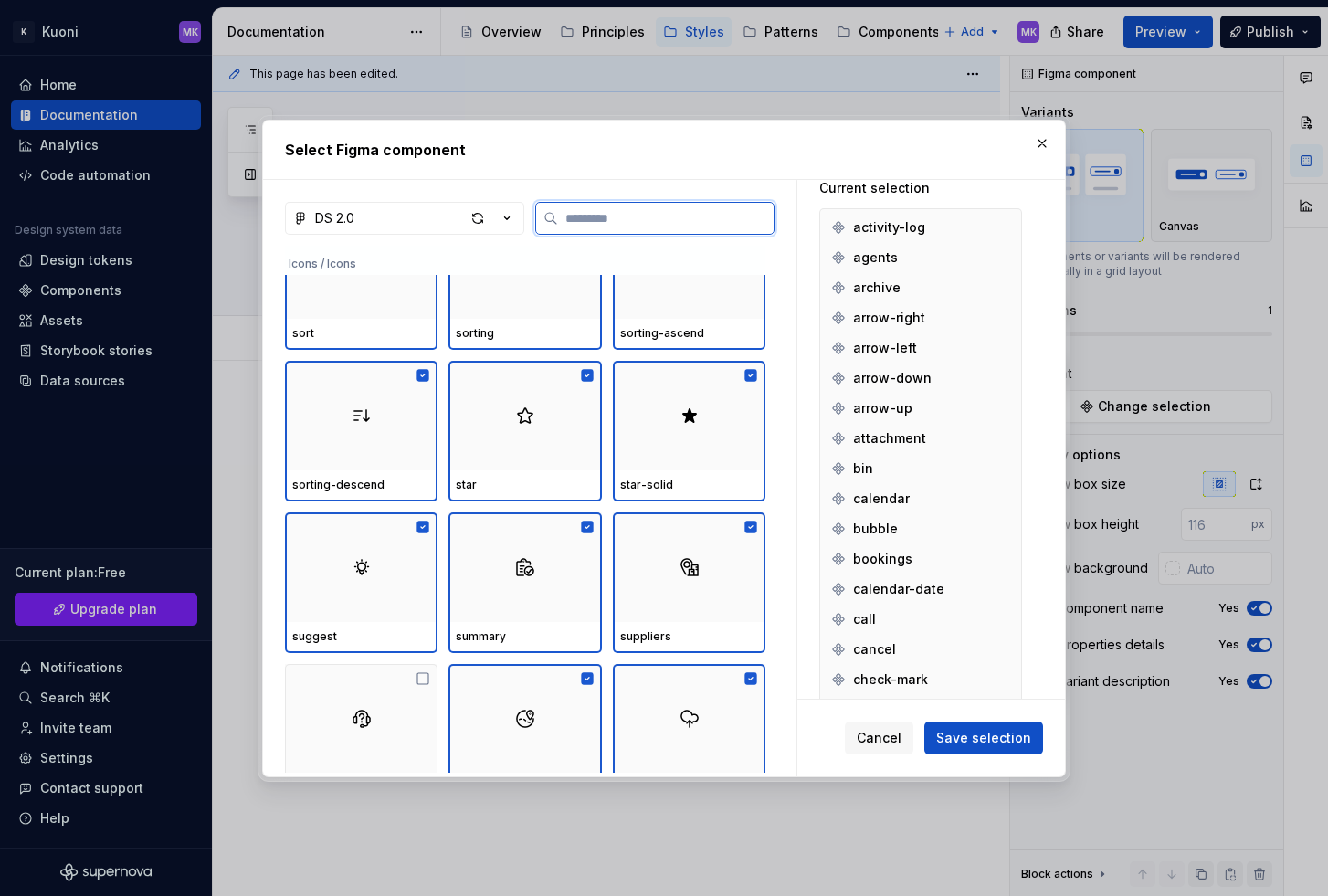
click at [395, 706] on div at bounding box center [362, 718] width 152 height 109
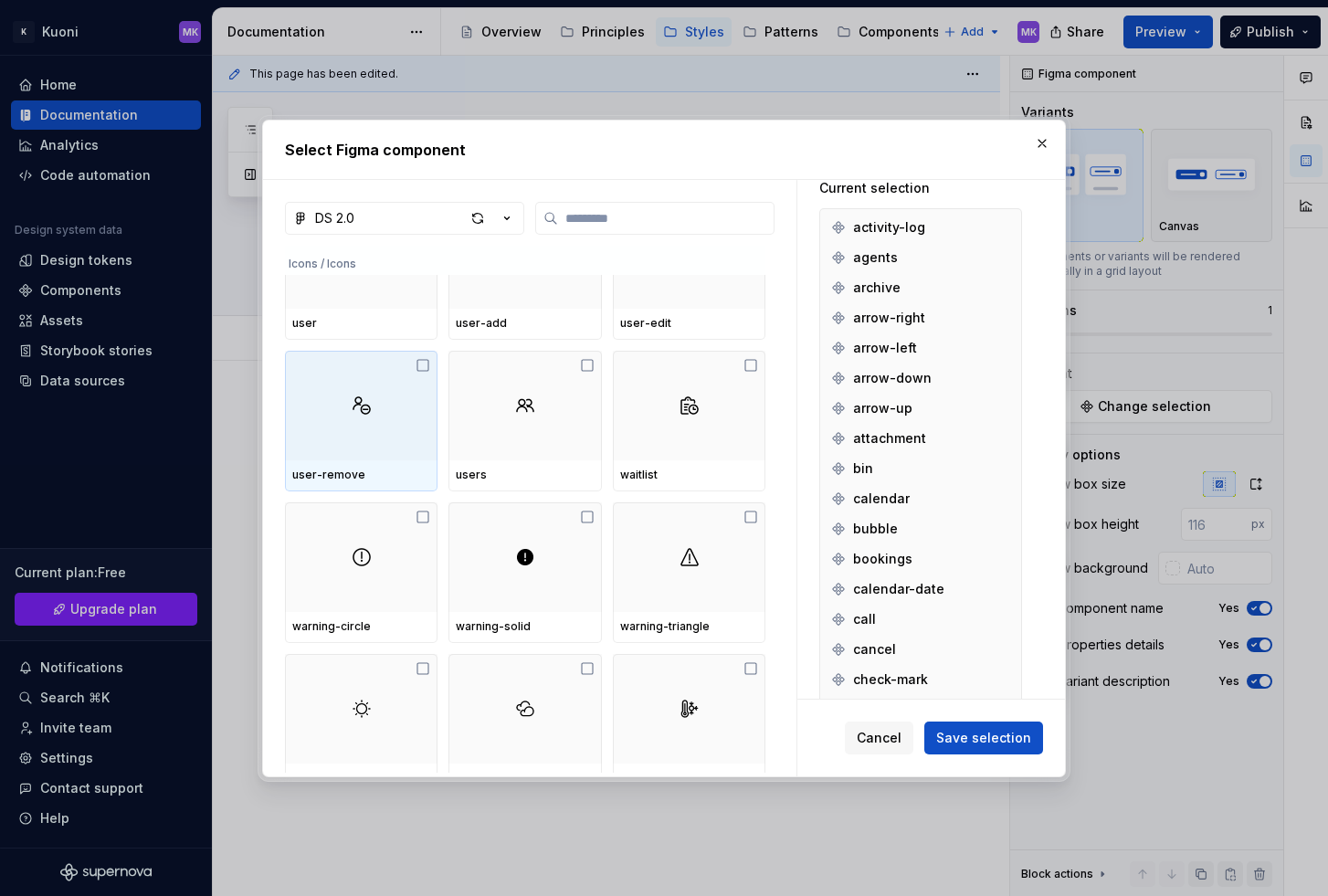
scroll to position [6314, 0]
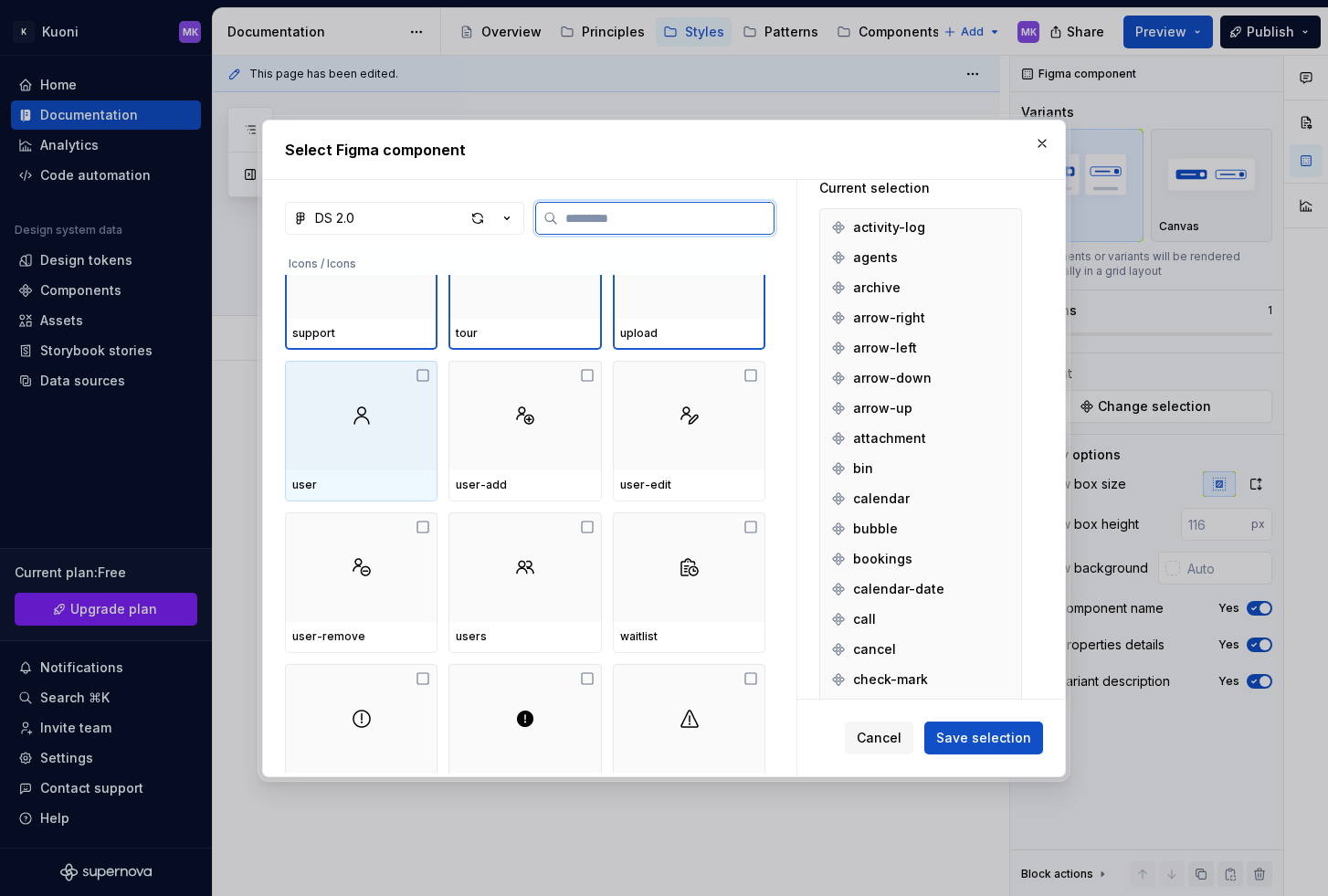
click at [378, 414] on div at bounding box center [362, 415] width 152 height 109
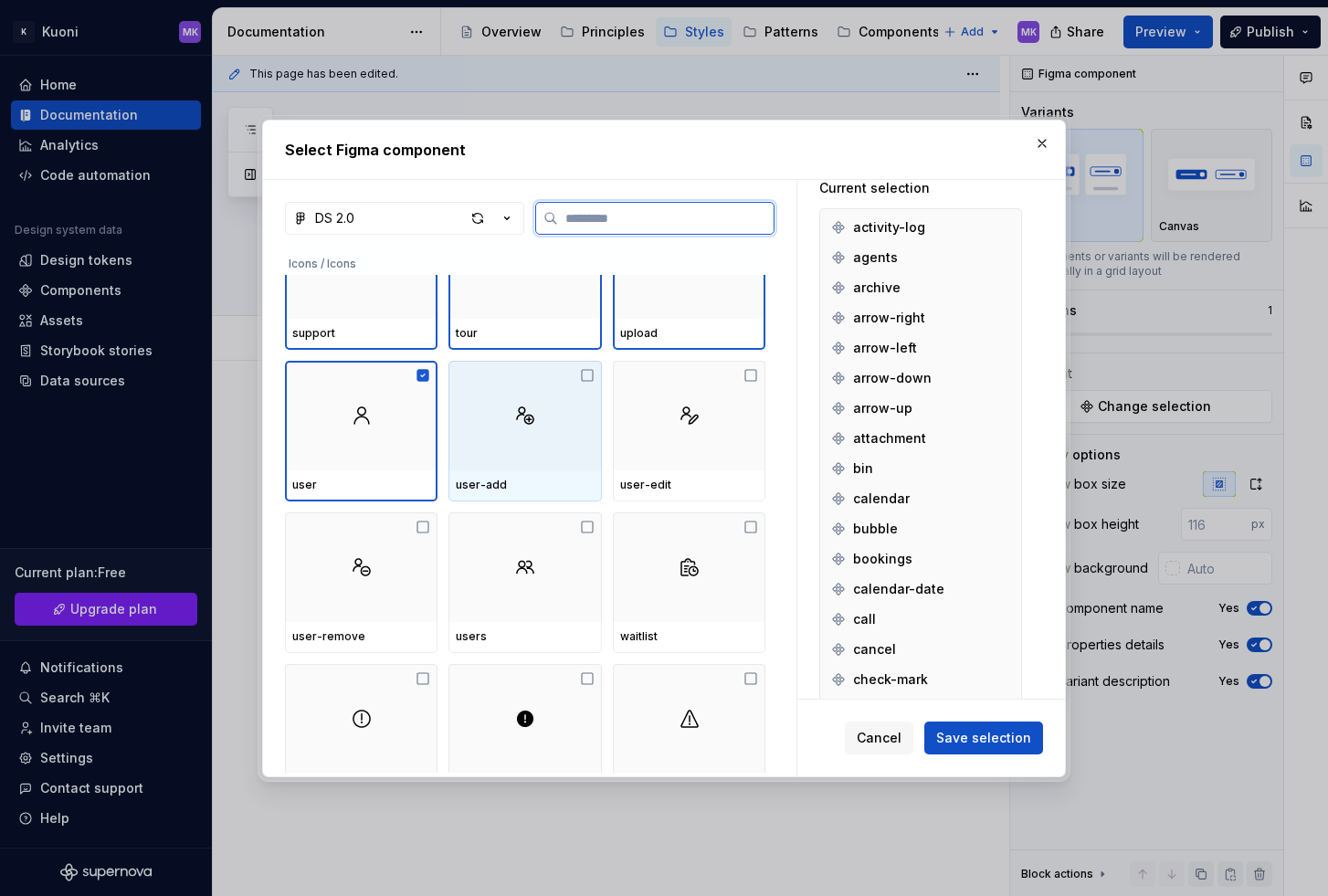
click at [529, 422] on img at bounding box center [525, 415] width 21 height 21
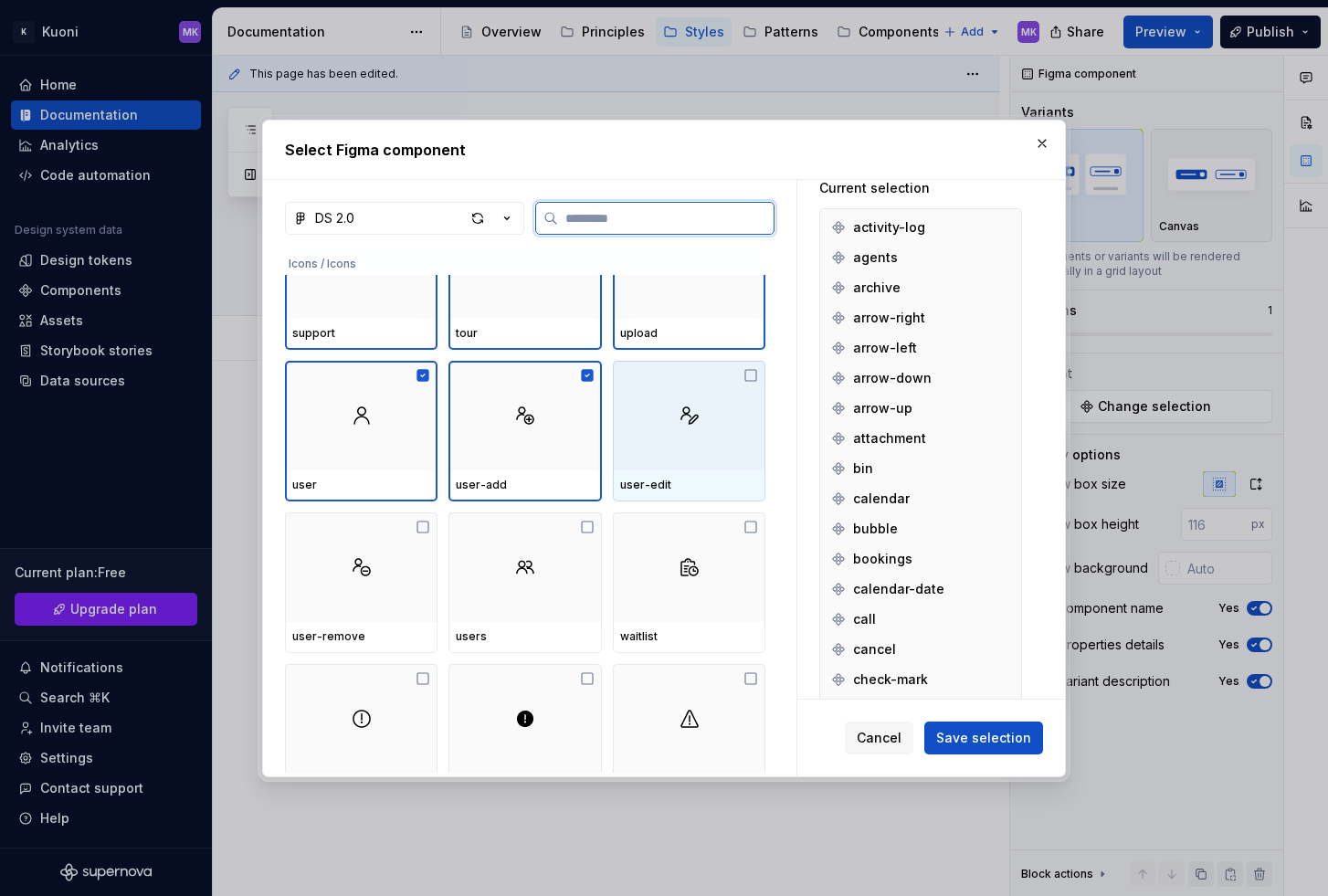
click at [672, 419] on div at bounding box center [689, 415] width 152 height 109
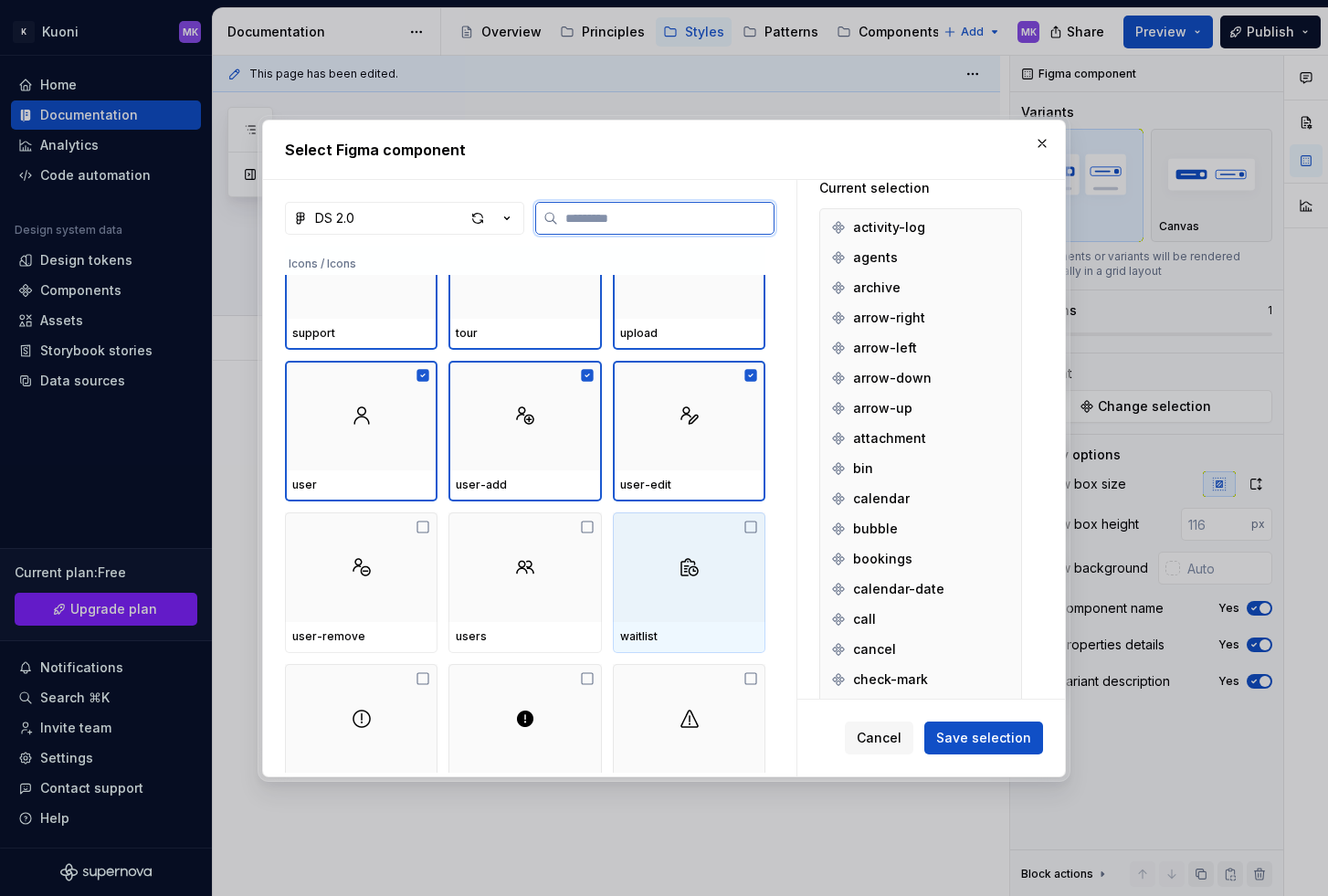
click at [684, 557] on img at bounding box center [689, 567] width 21 height 21
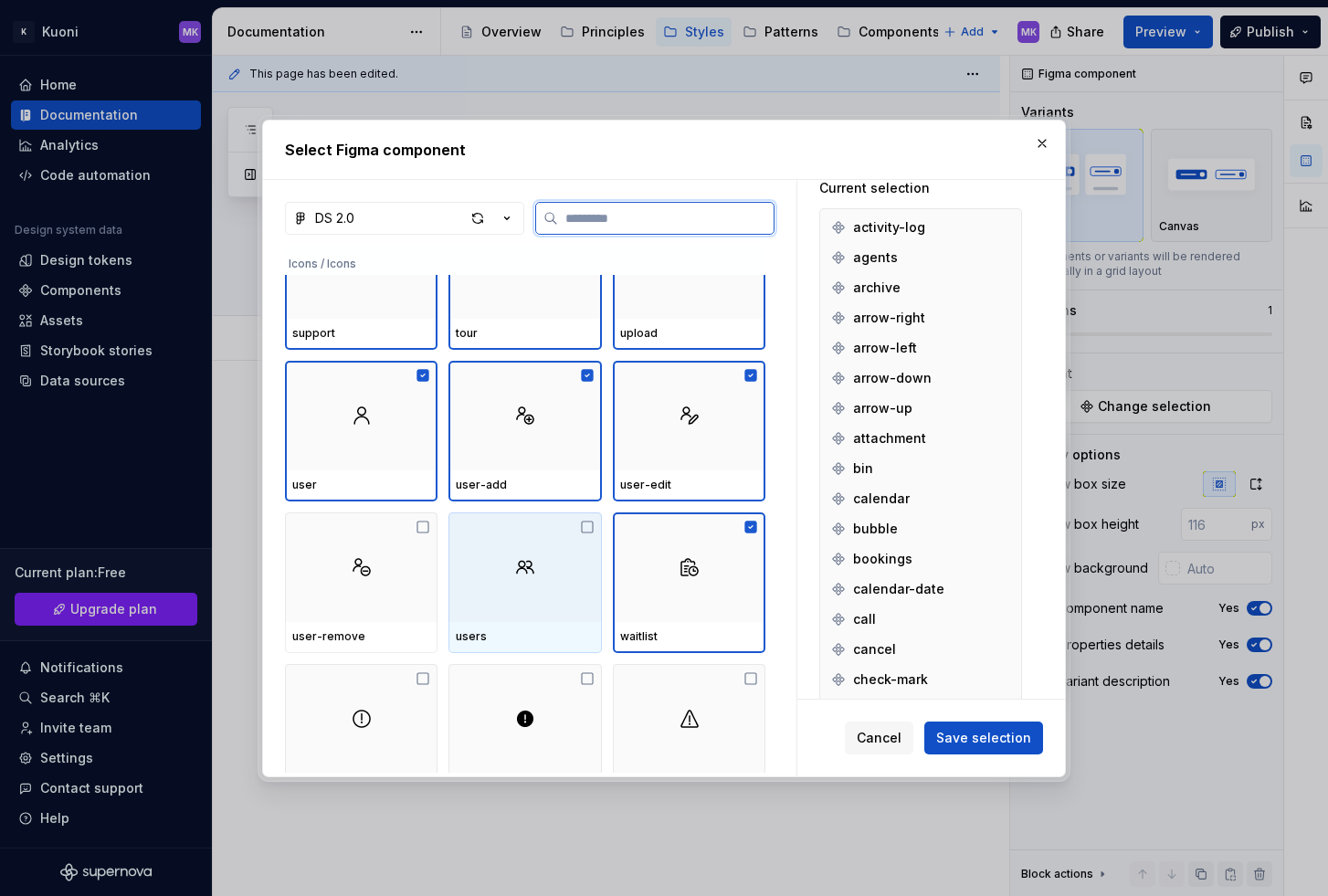
click at [494, 569] on div at bounding box center [525, 567] width 152 height 109
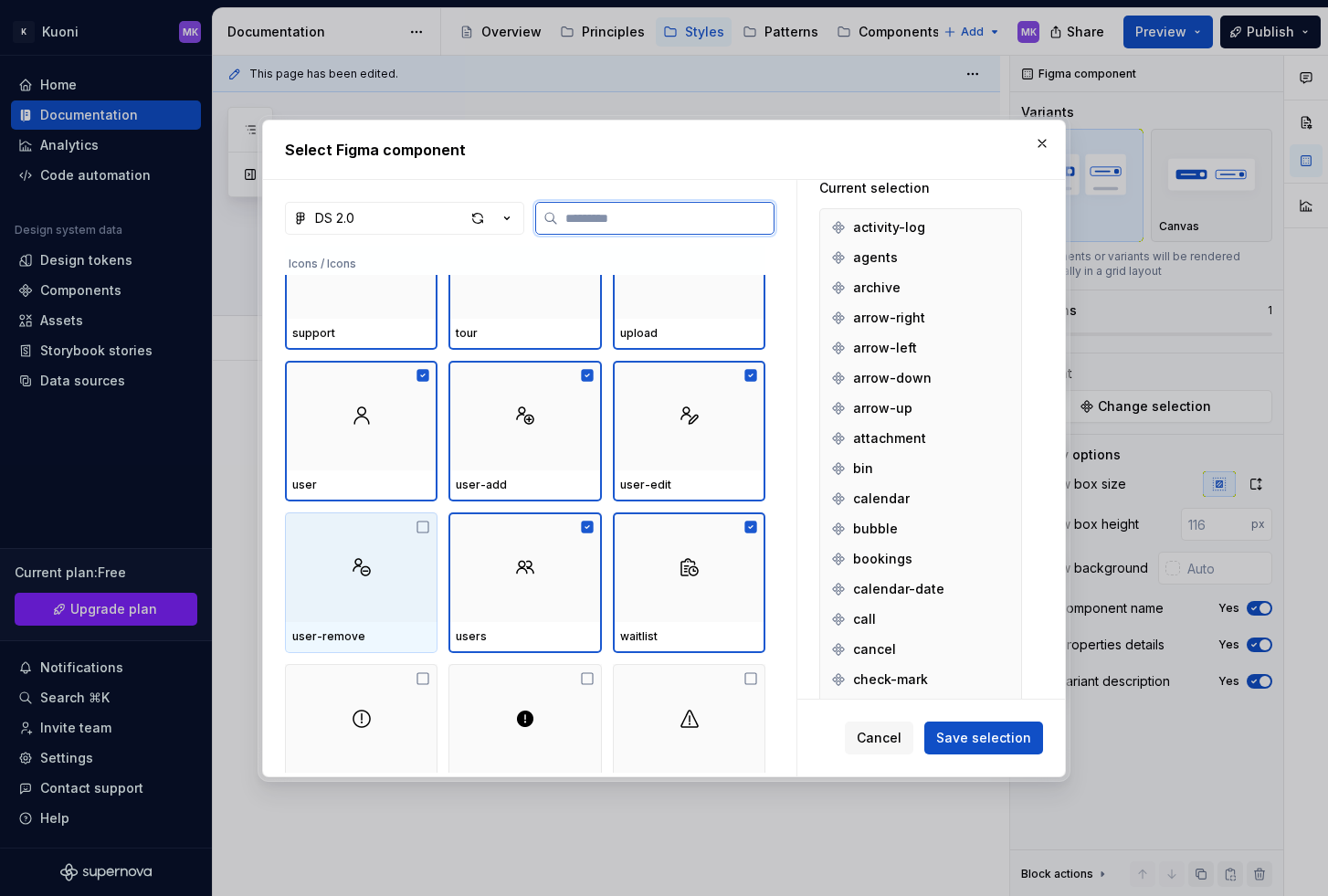
click at [370, 576] on img at bounding box center [362, 567] width 21 height 21
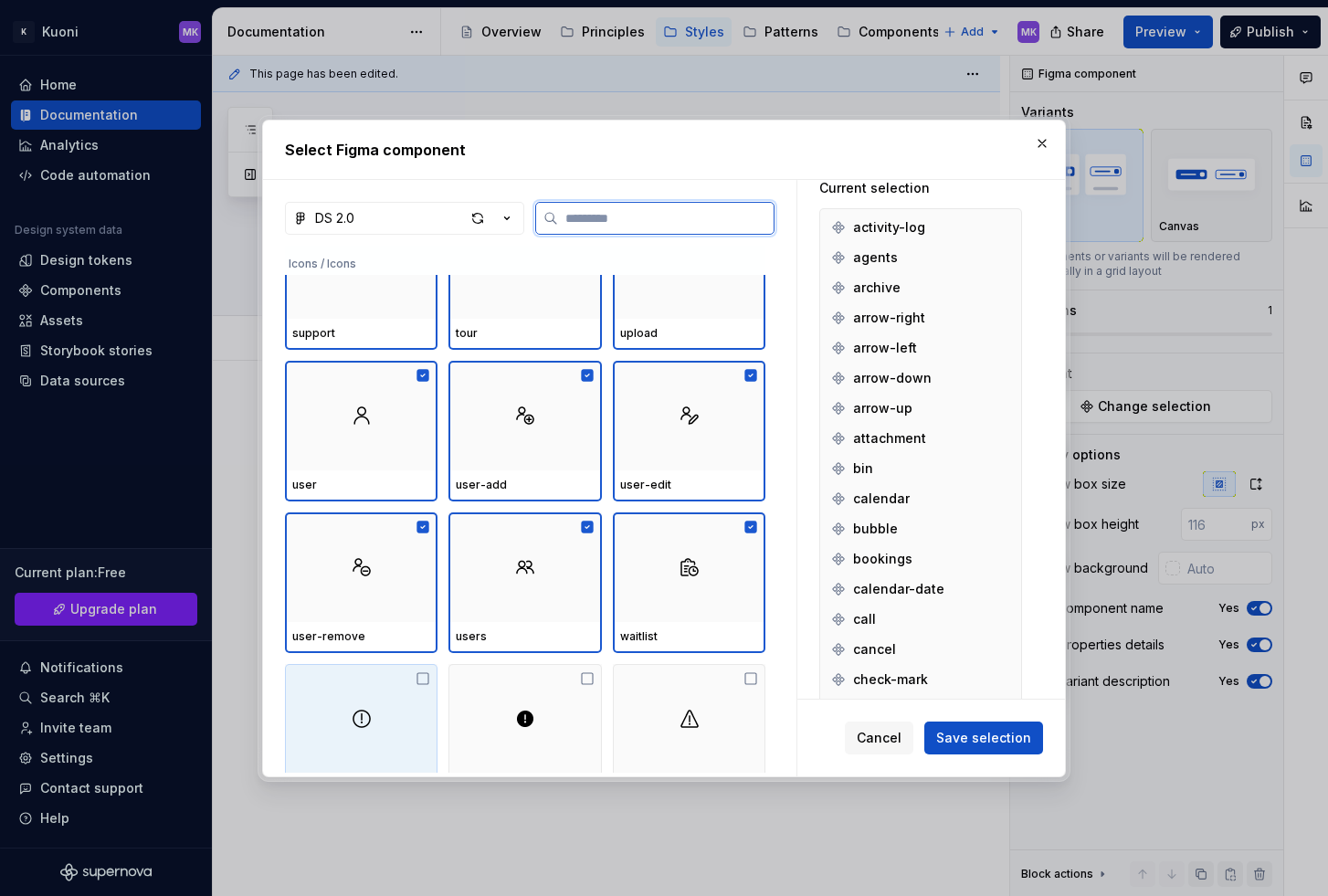
click at [388, 681] on div at bounding box center [362, 718] width 152 height 109
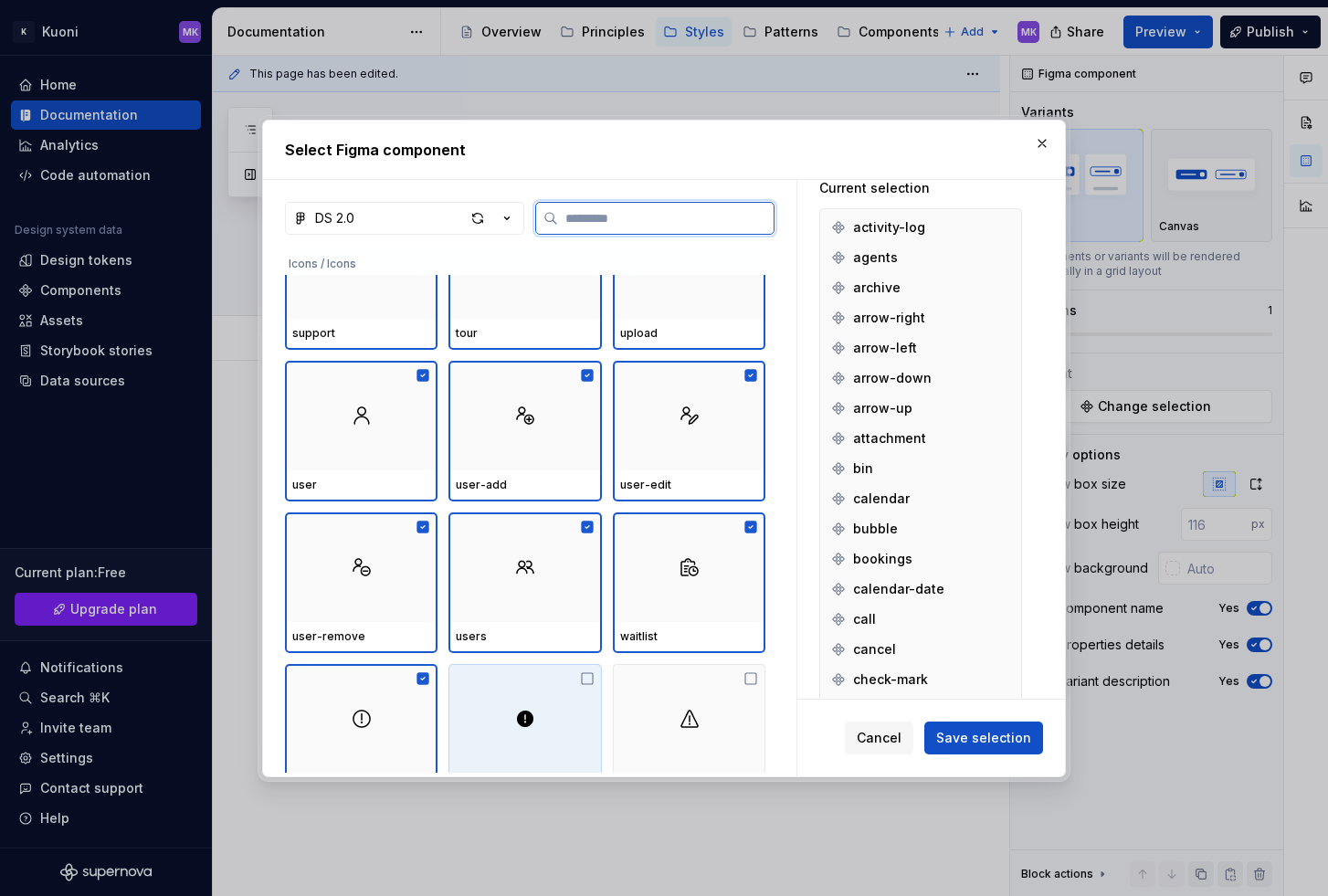
drag, startPoint x: 533, startPoint y: 682, endPoint x: 622, endPoint y: 697, distance: 90.3
click at [533, 682] on div at bounding box center [525, 718] width 152 height 109
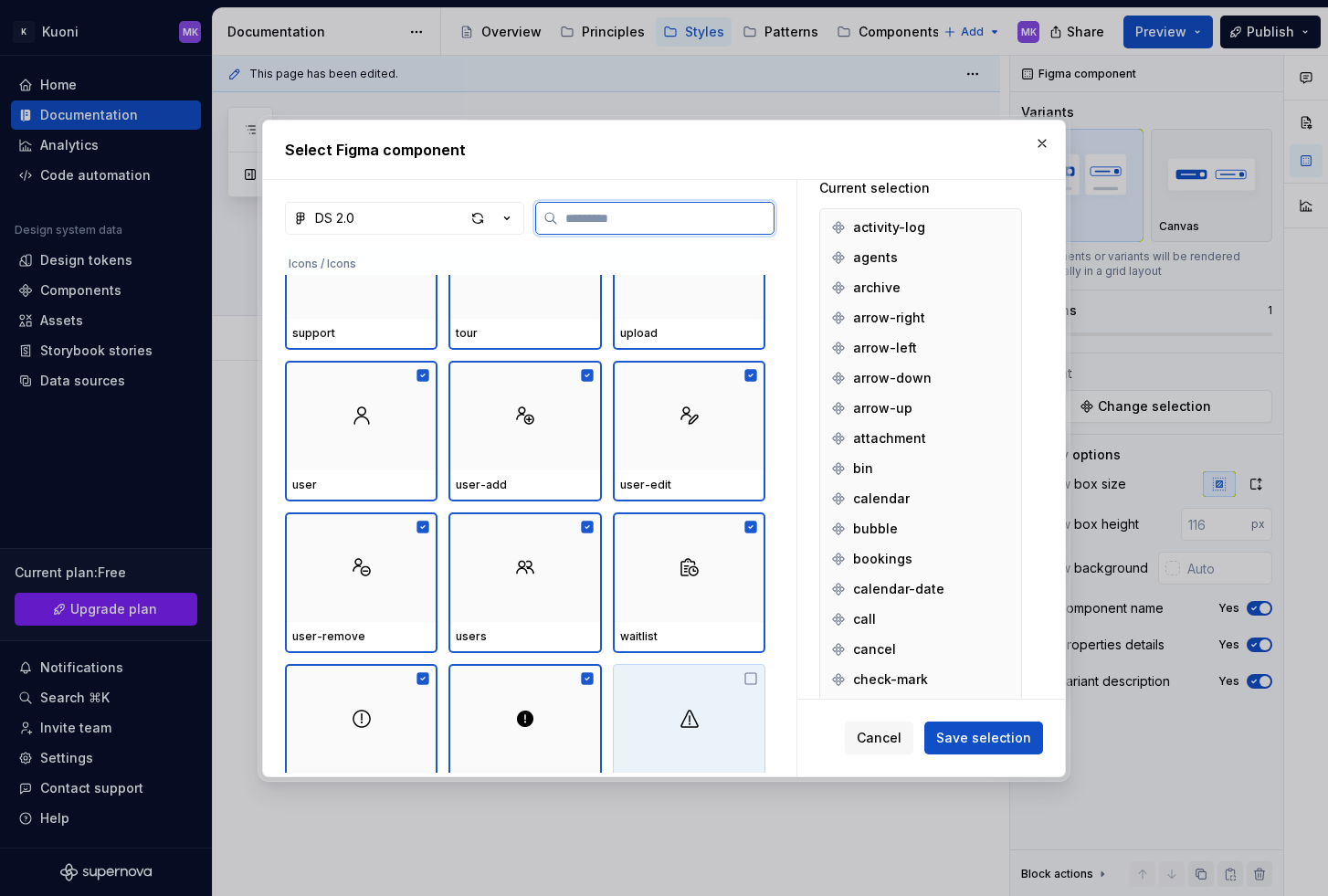
click at [681, 699] on div at bounding box center [689, 718] width 152 height 109
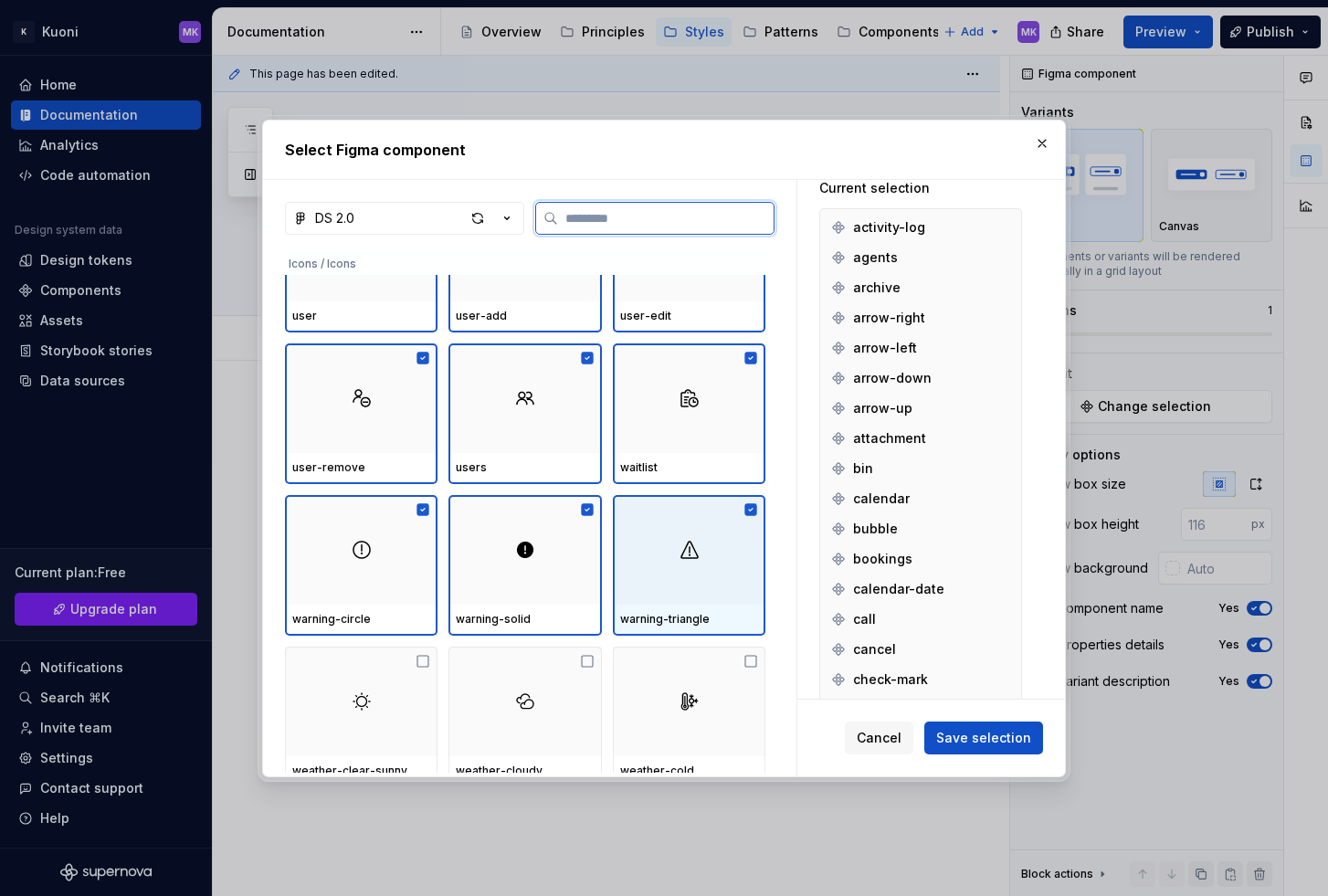
scroll to position [6716, 0]
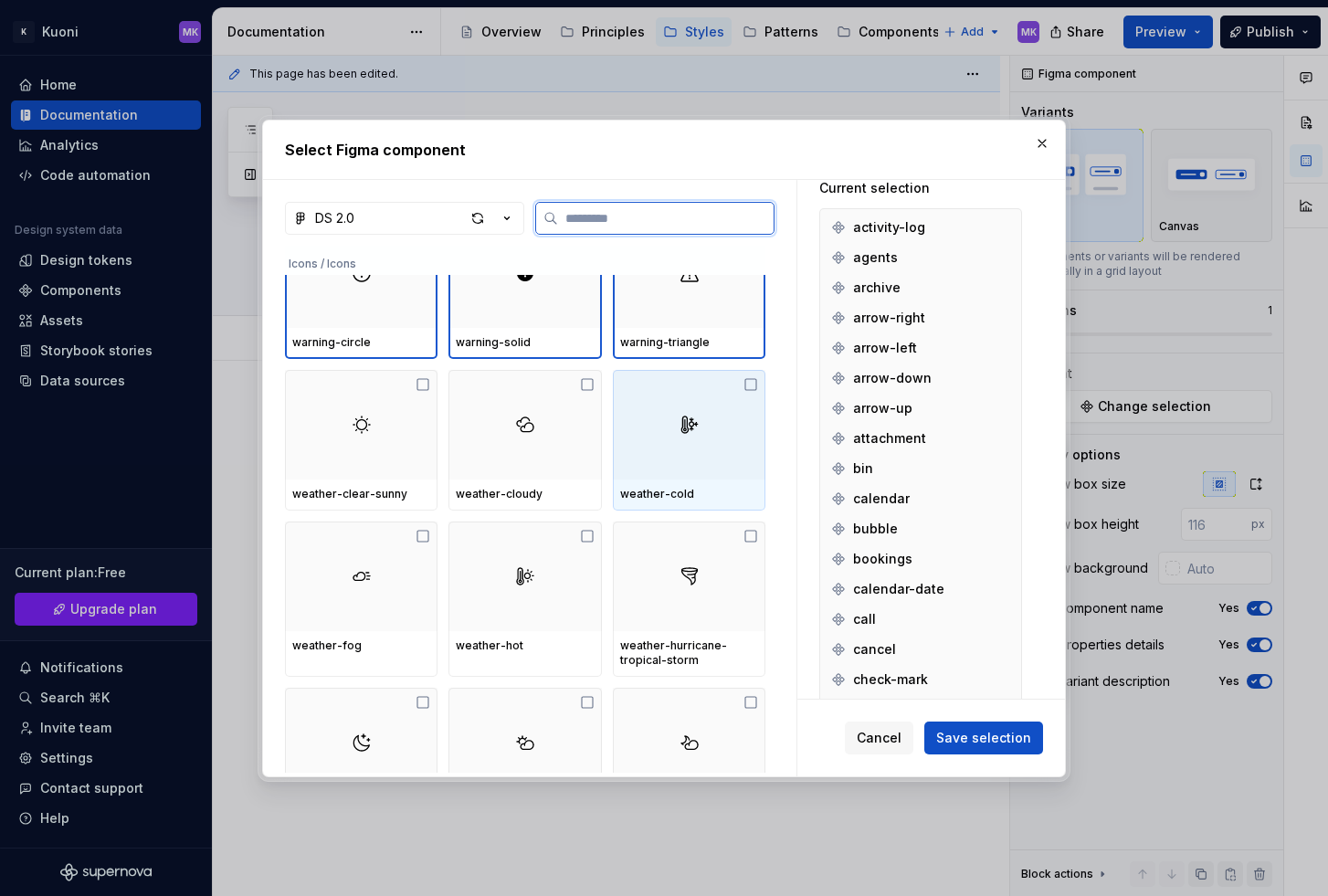
click at [648, 433] on div at bounding box center [689, 424] width 152 height 109
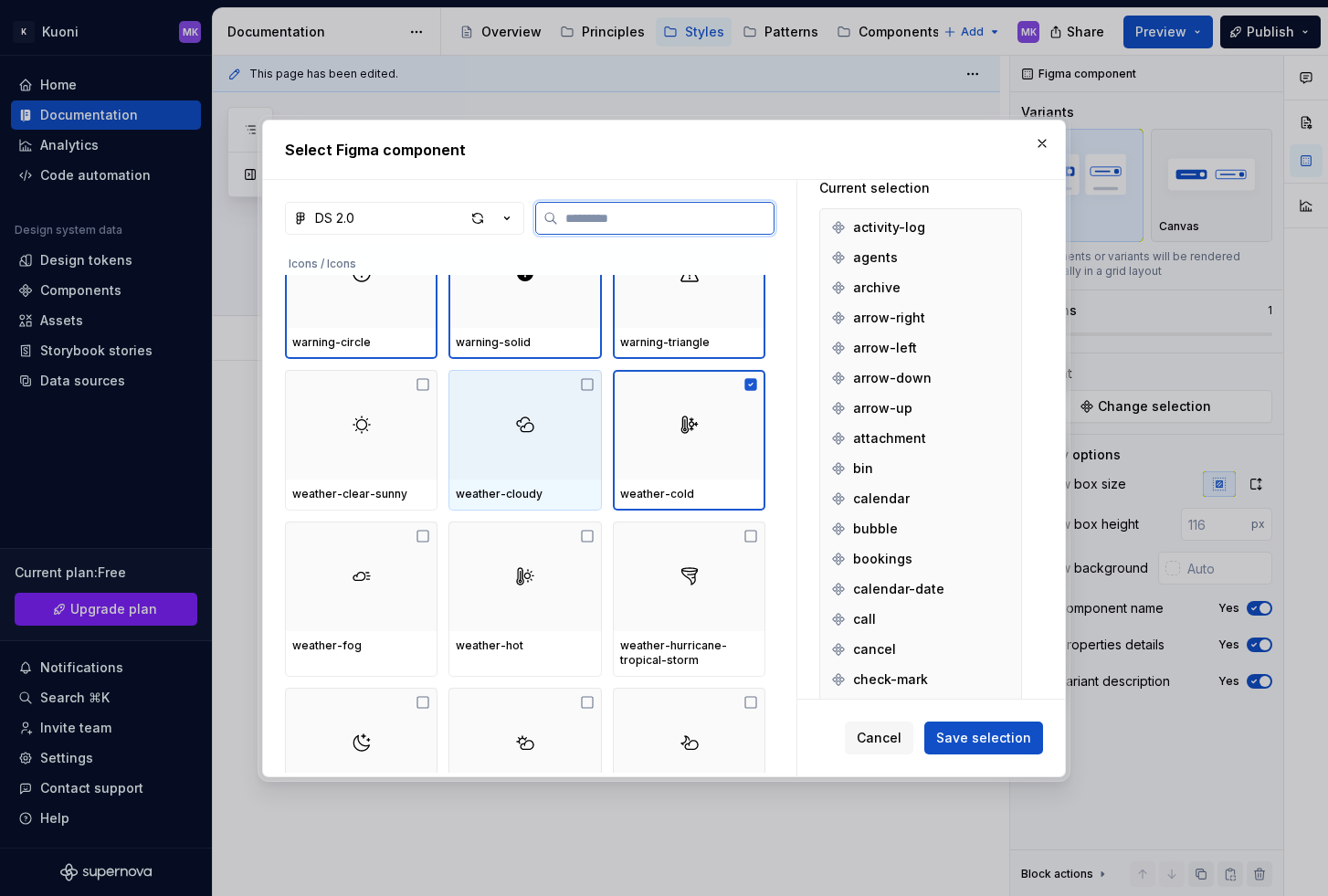
click at [537, 450] on div at bounding box center [525, 424] width 152 height 109
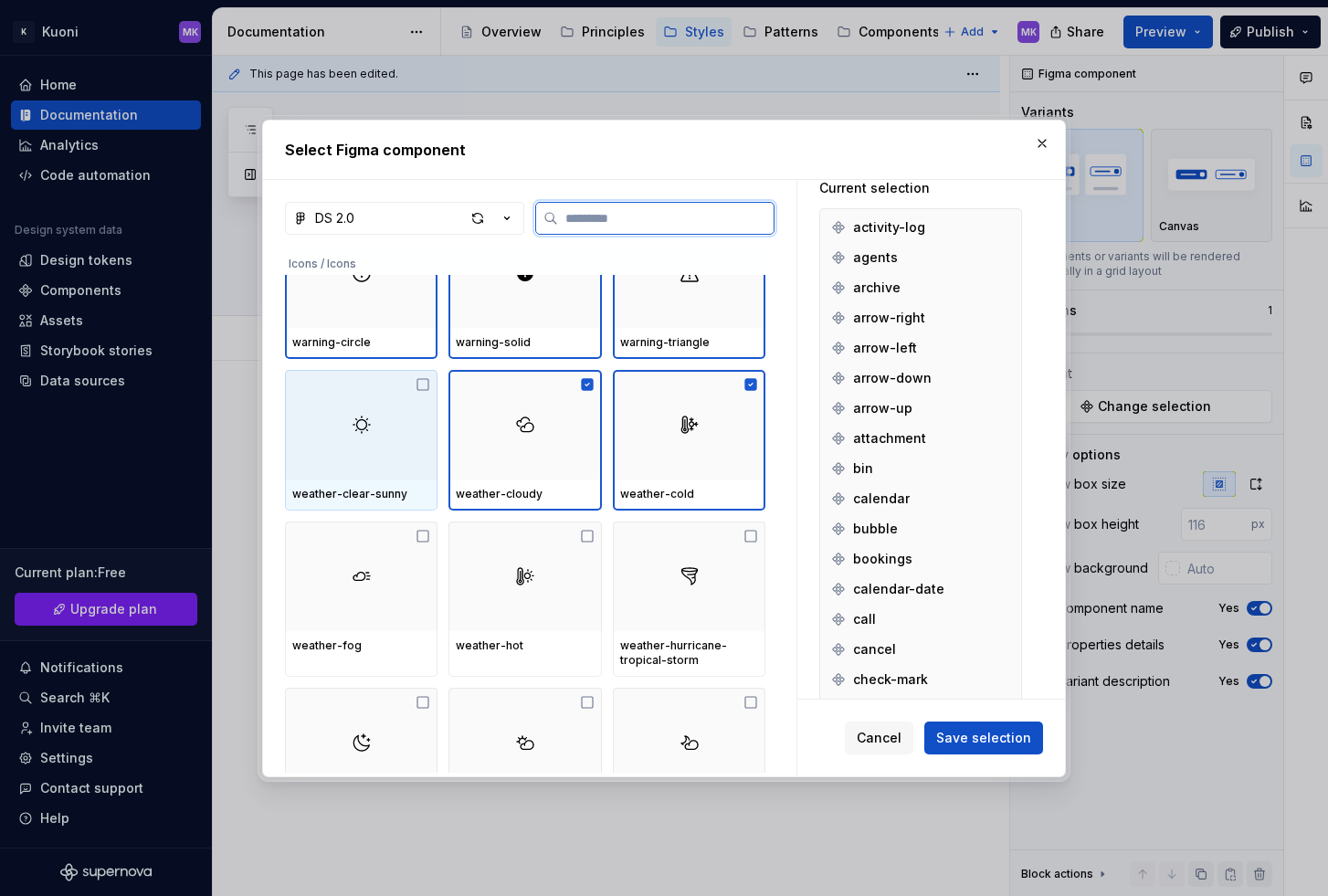
click at [358, 449] on div at bounding box center [362, 424] width 152 height 109
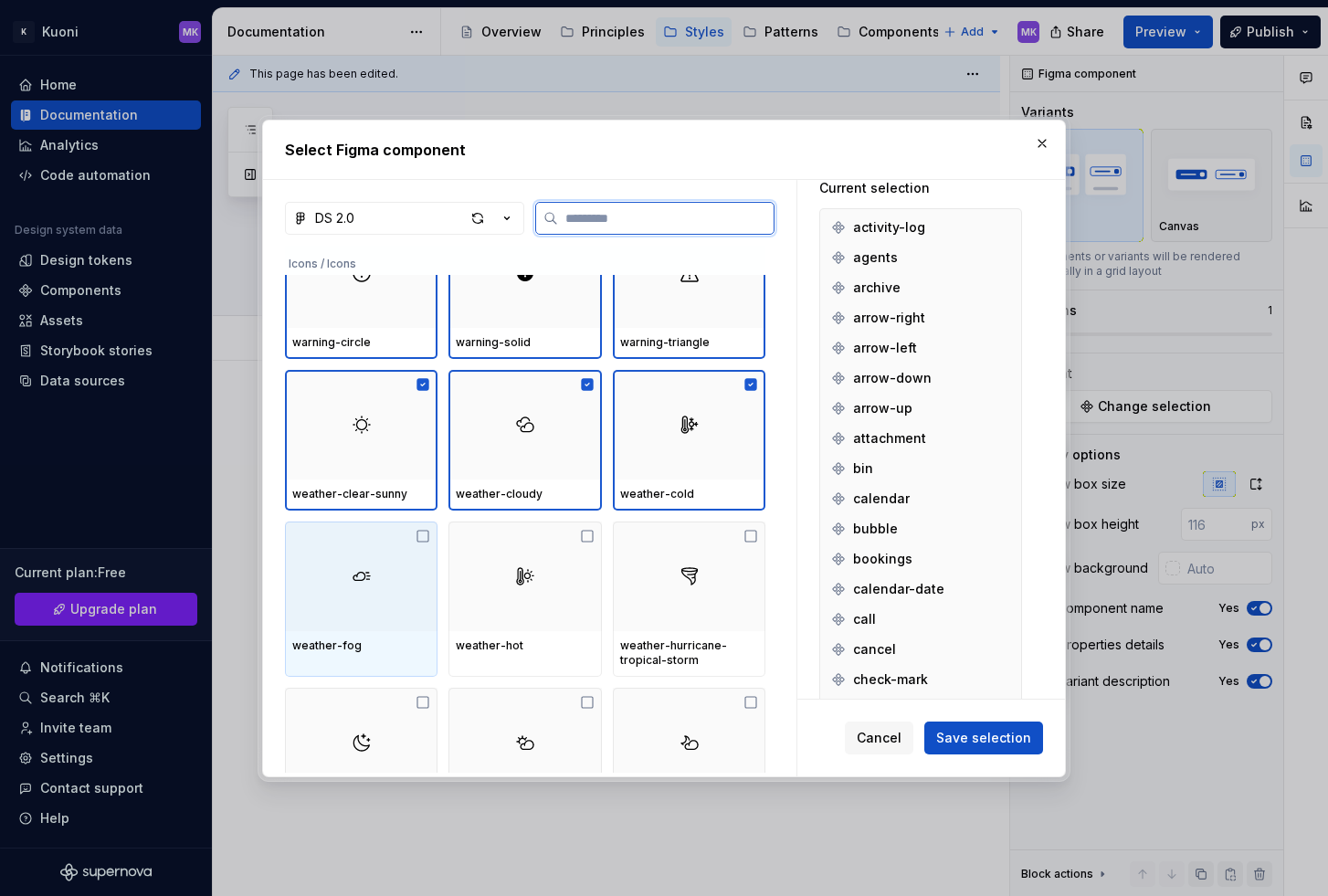
click at [364, 569] on img at bounding box center [362, 576] width 21 height 21
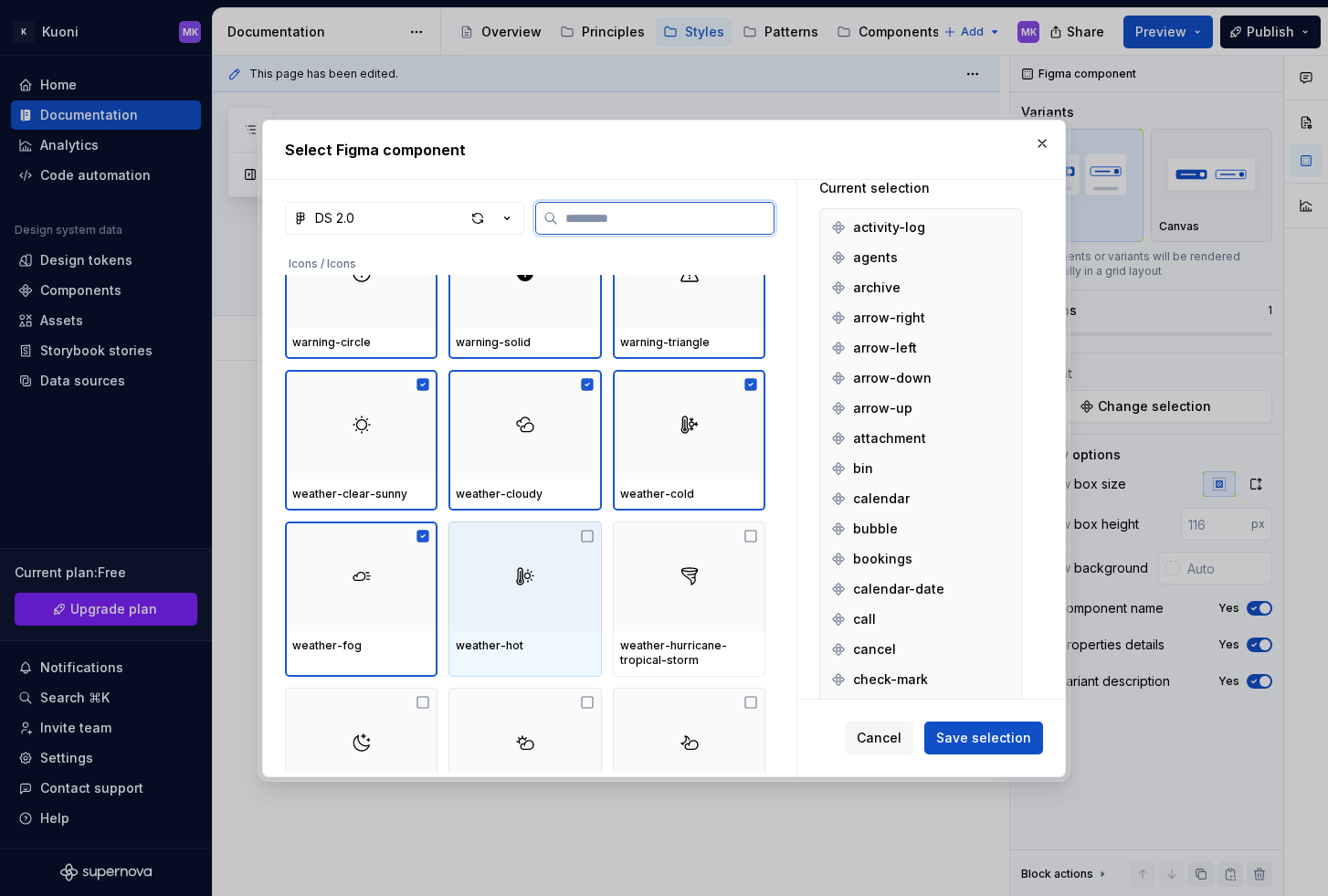
click at [527, 576] on img at bounding box center [525, 576] width 21 height 21
click at [681, 572] on img at bounding box center [689, 576] width 21 height 21
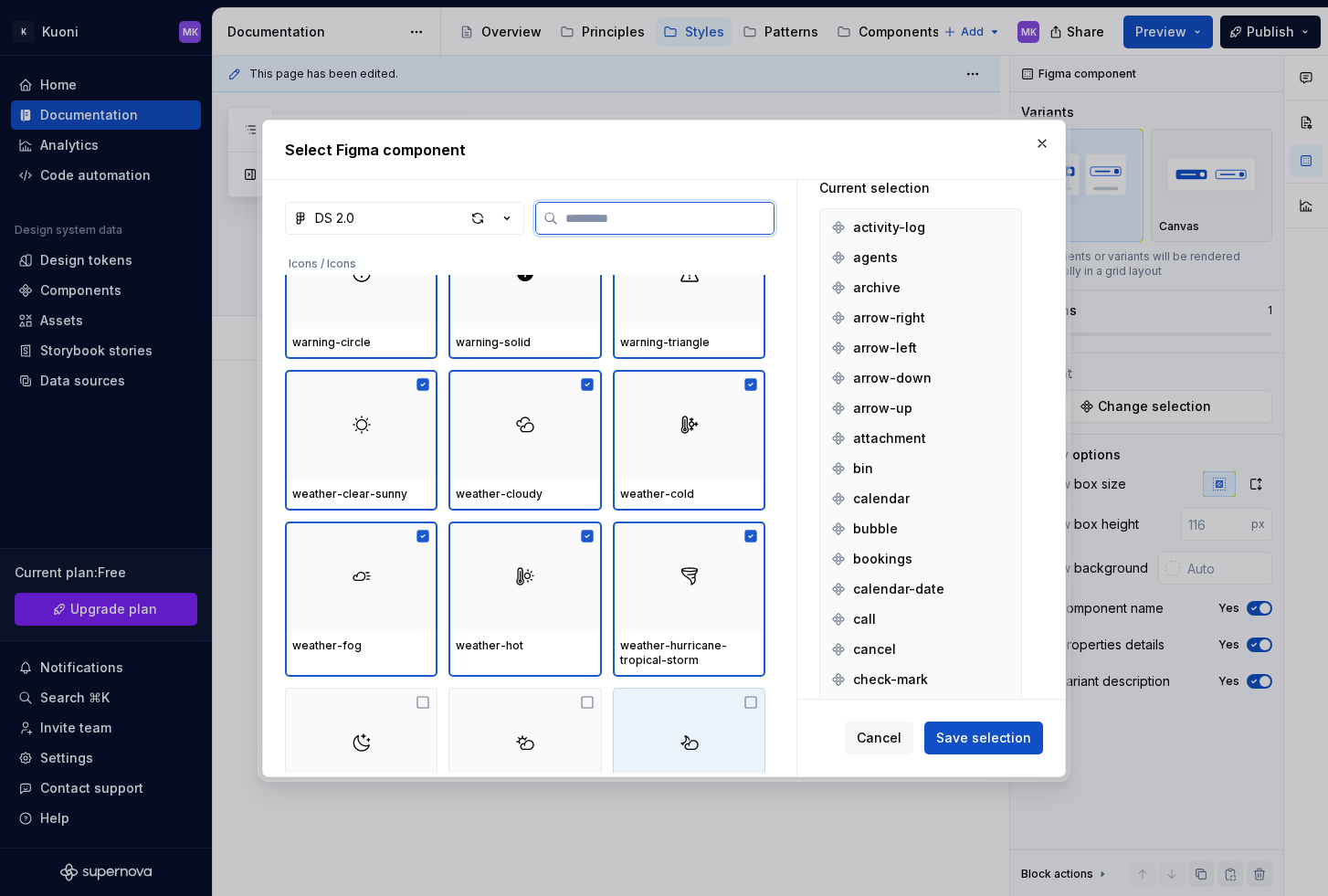
click at [682, 701] on div at bounding box center [689, 743] width 152 height 109
click at [515, 724] on div at bounding box center [525, 743] width 152 height 109
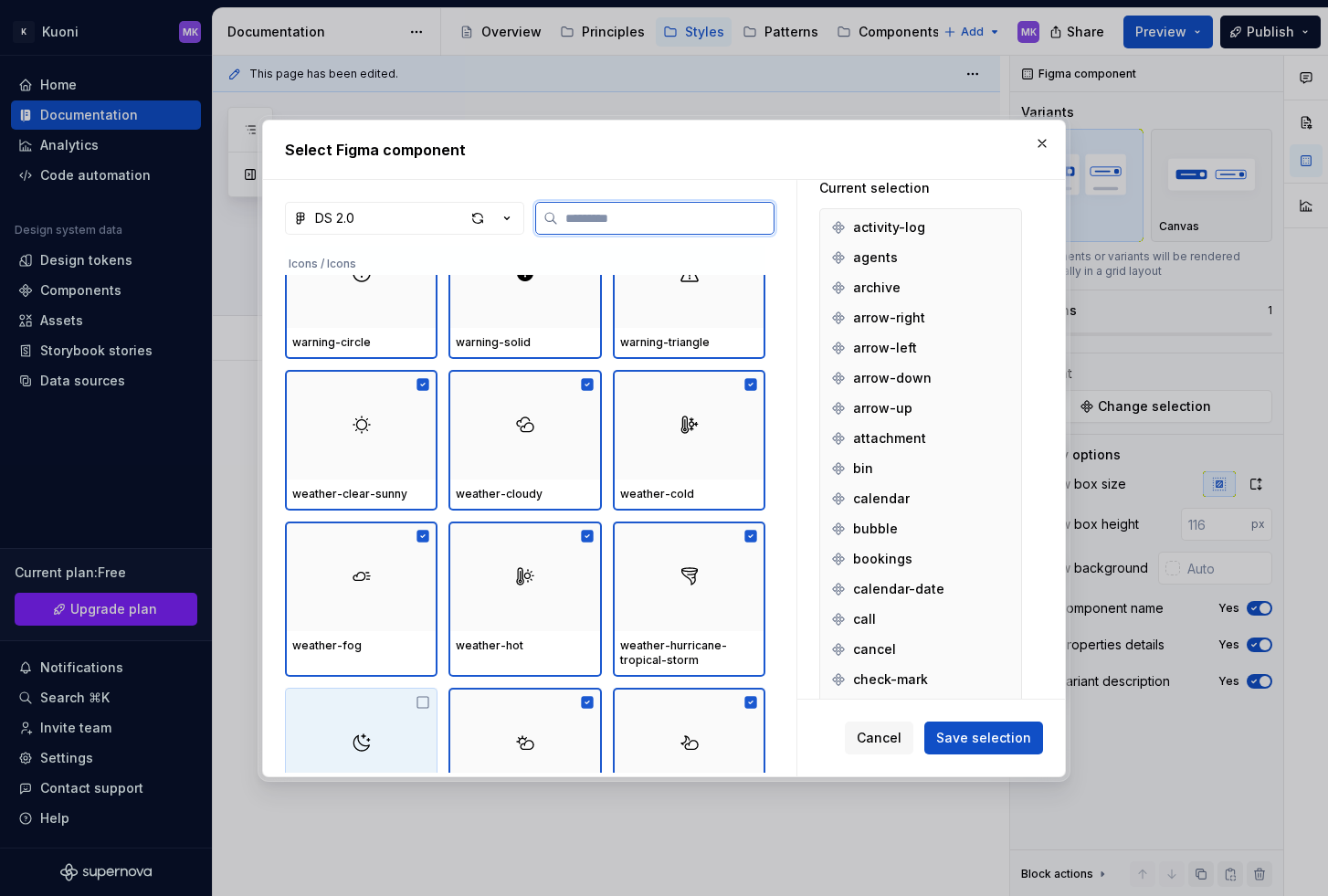
click at [360, 738] on img at bounding box center [362, 742] width 21 height 21
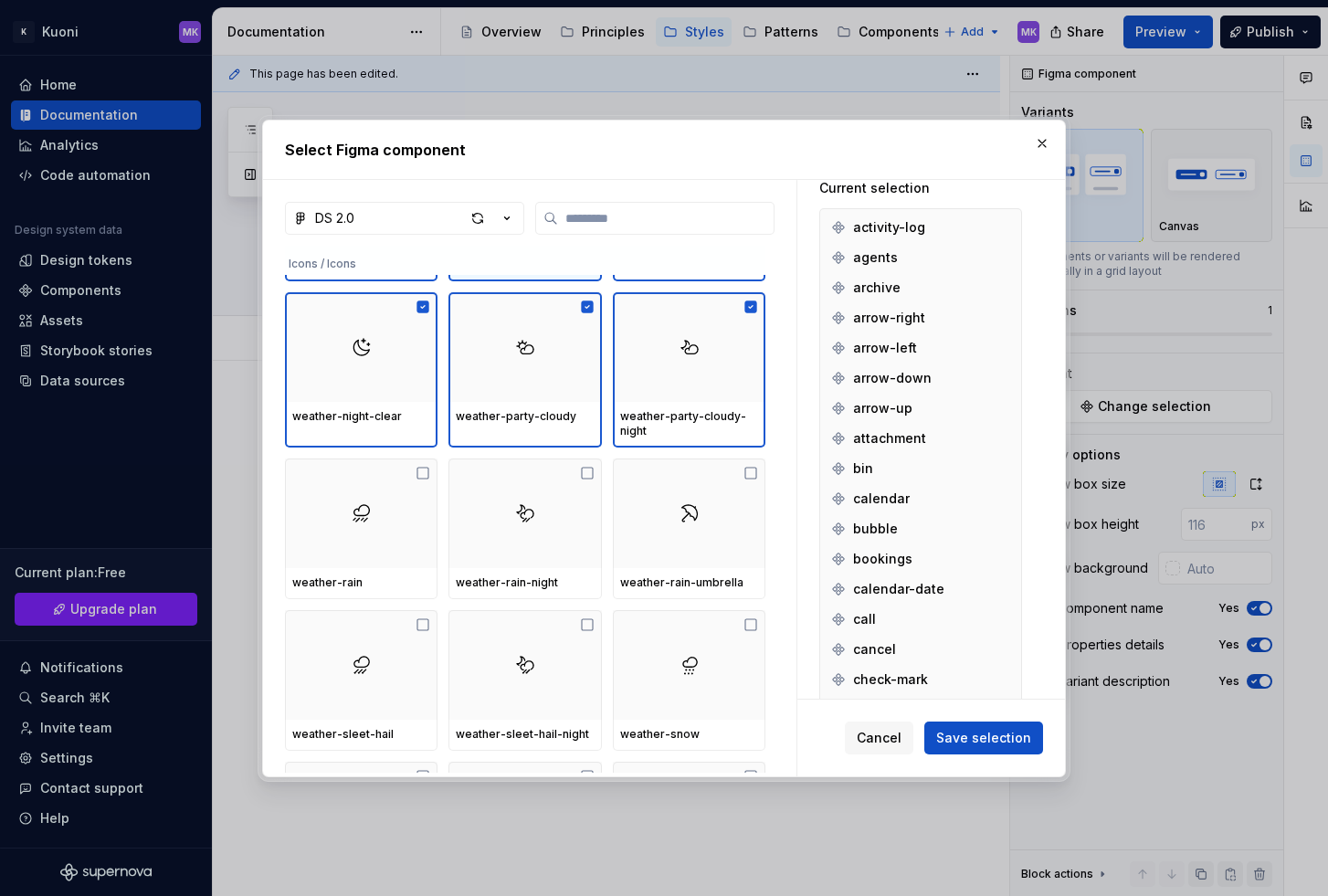
scroll to position [7079, 0]
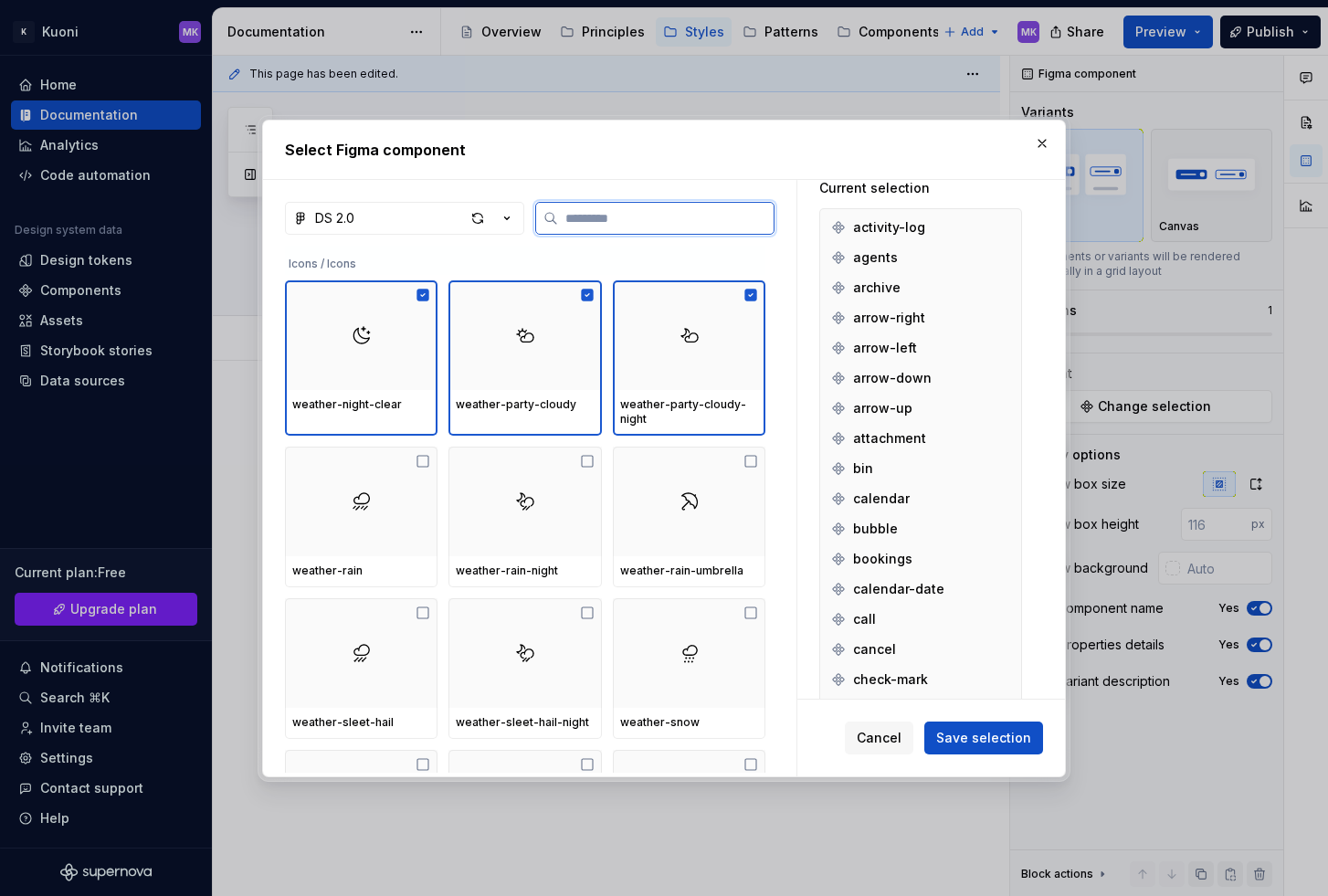
click at [372, 533] on div at bounding box center [362, 501] width 152 height 109
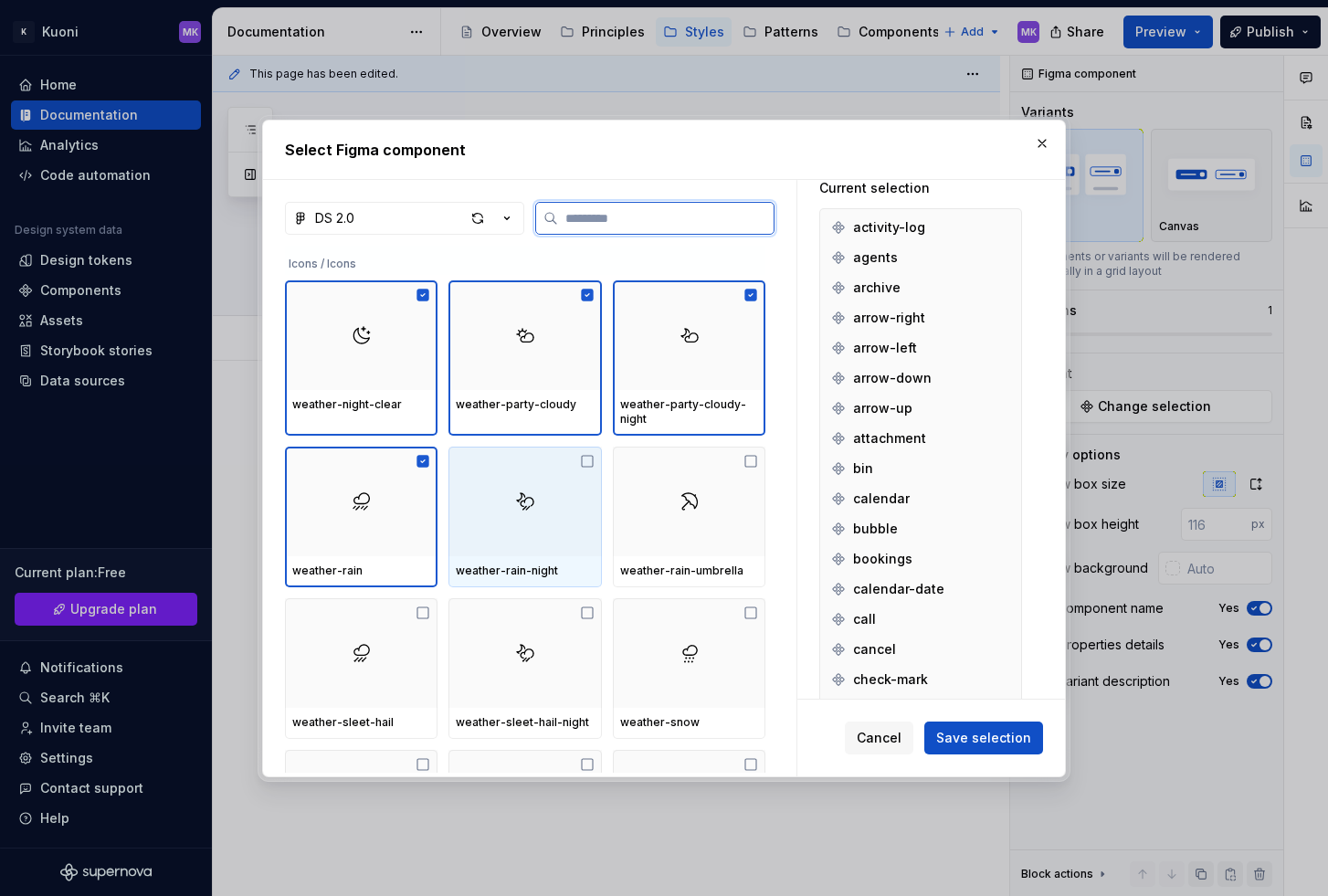
click at [522, 509] on img at bounding box center [525, 501] width 21 height 21
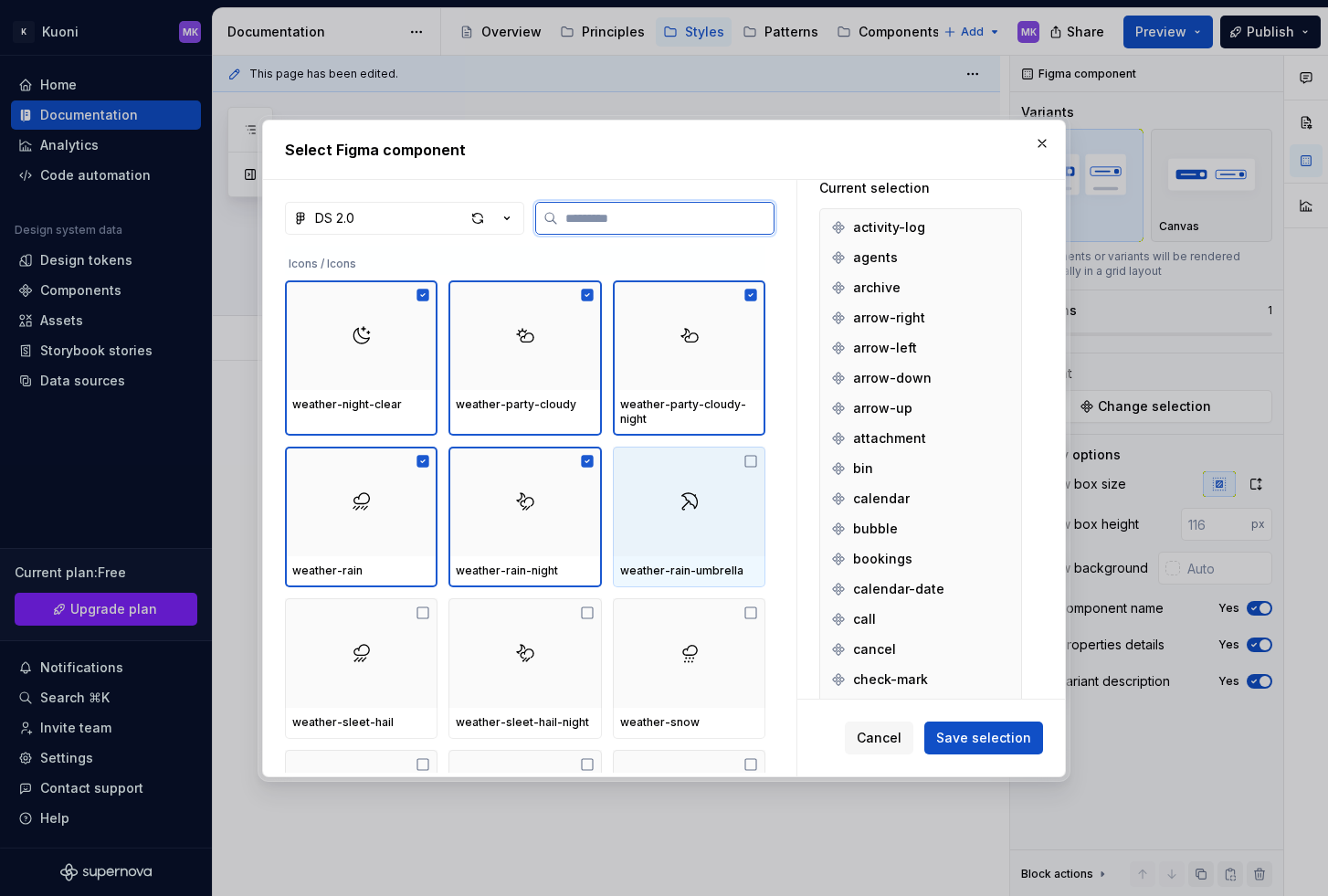
click at [678, 508] on img at bounding box center [689, 501] width 21 height 21
click at [682, 632] on div at bounding box center [689, 653] width 152 height 109
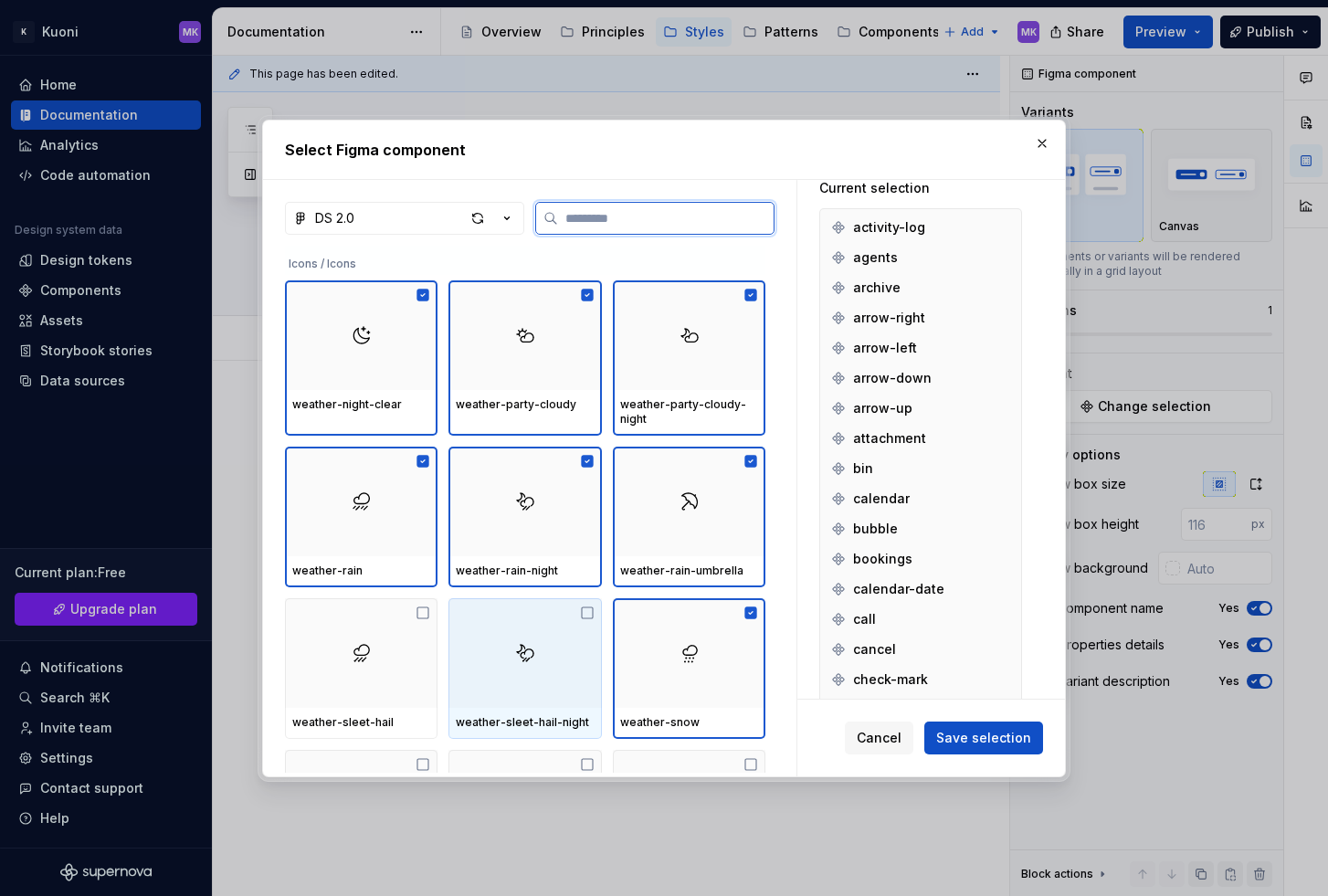
click at [555, 652] on div at bounding box center [525, 653] width 152 height 109
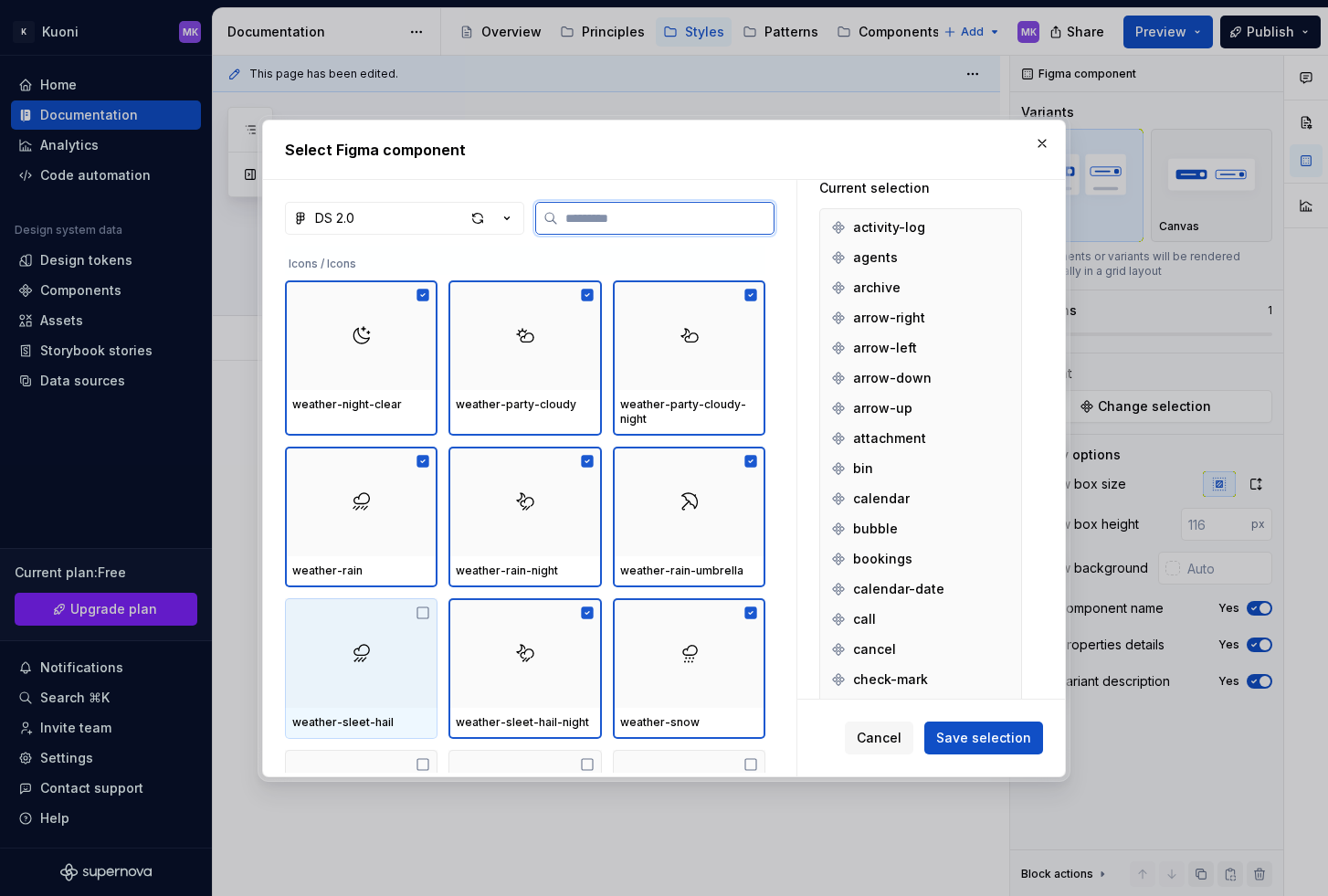
click at [339, 658] on div at bounding box center [362, 653] width 152 height 109
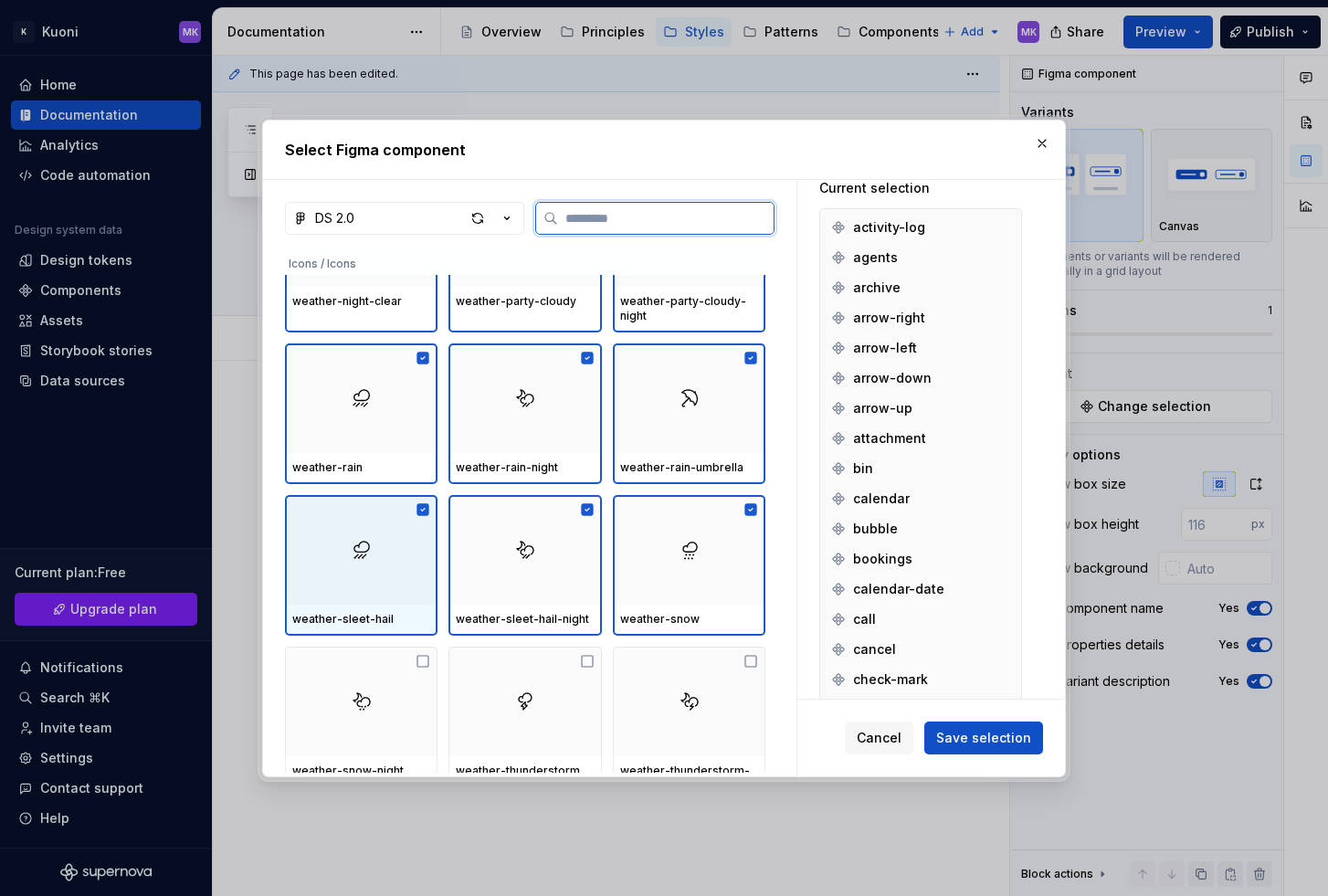
scroll to position [7206, 0]
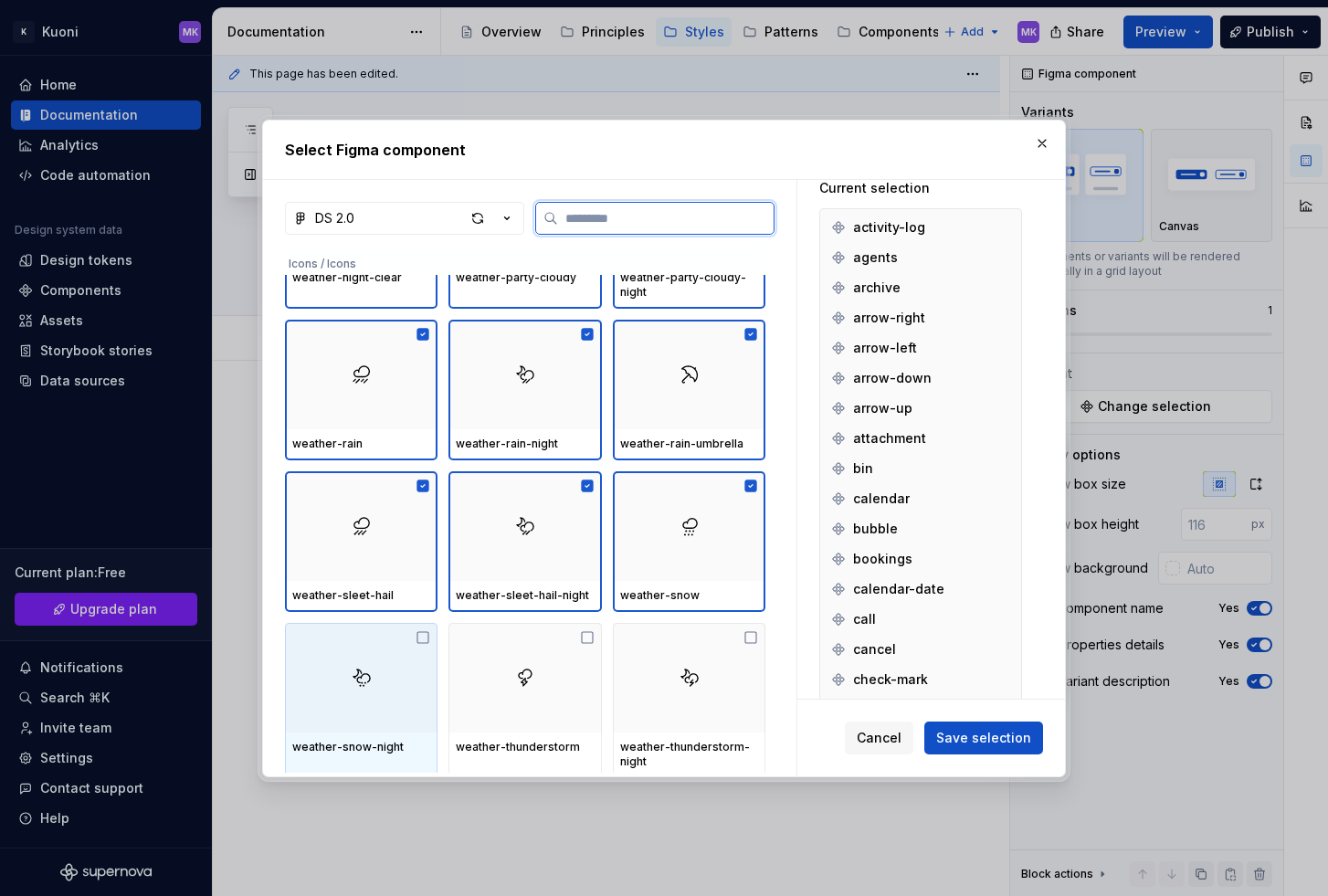
click at [366, 635] on div at bounding box center [362, 677] width 152 height 109
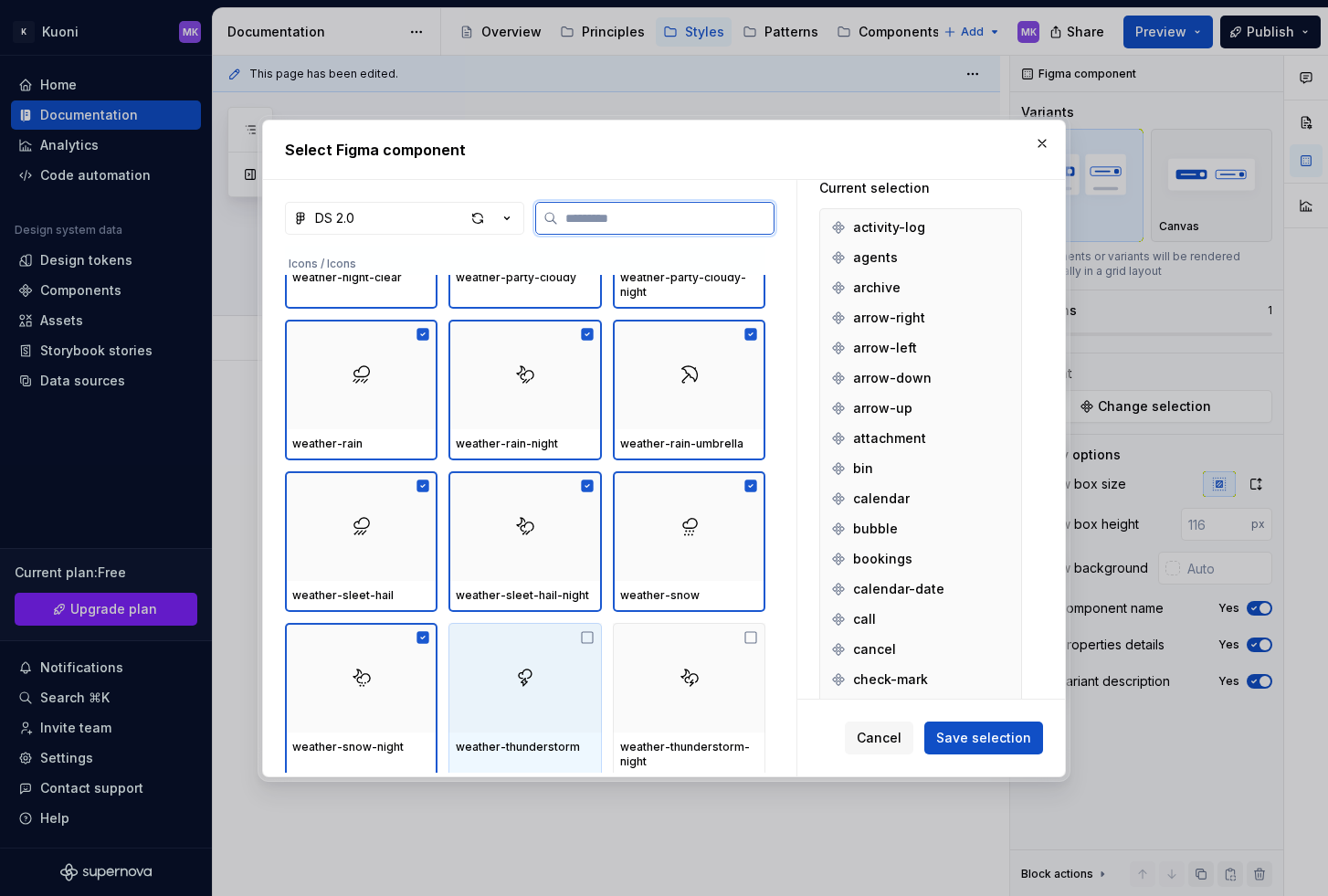
click at [494, 646] on div at bounding box center [525, 677] width 152 height 109
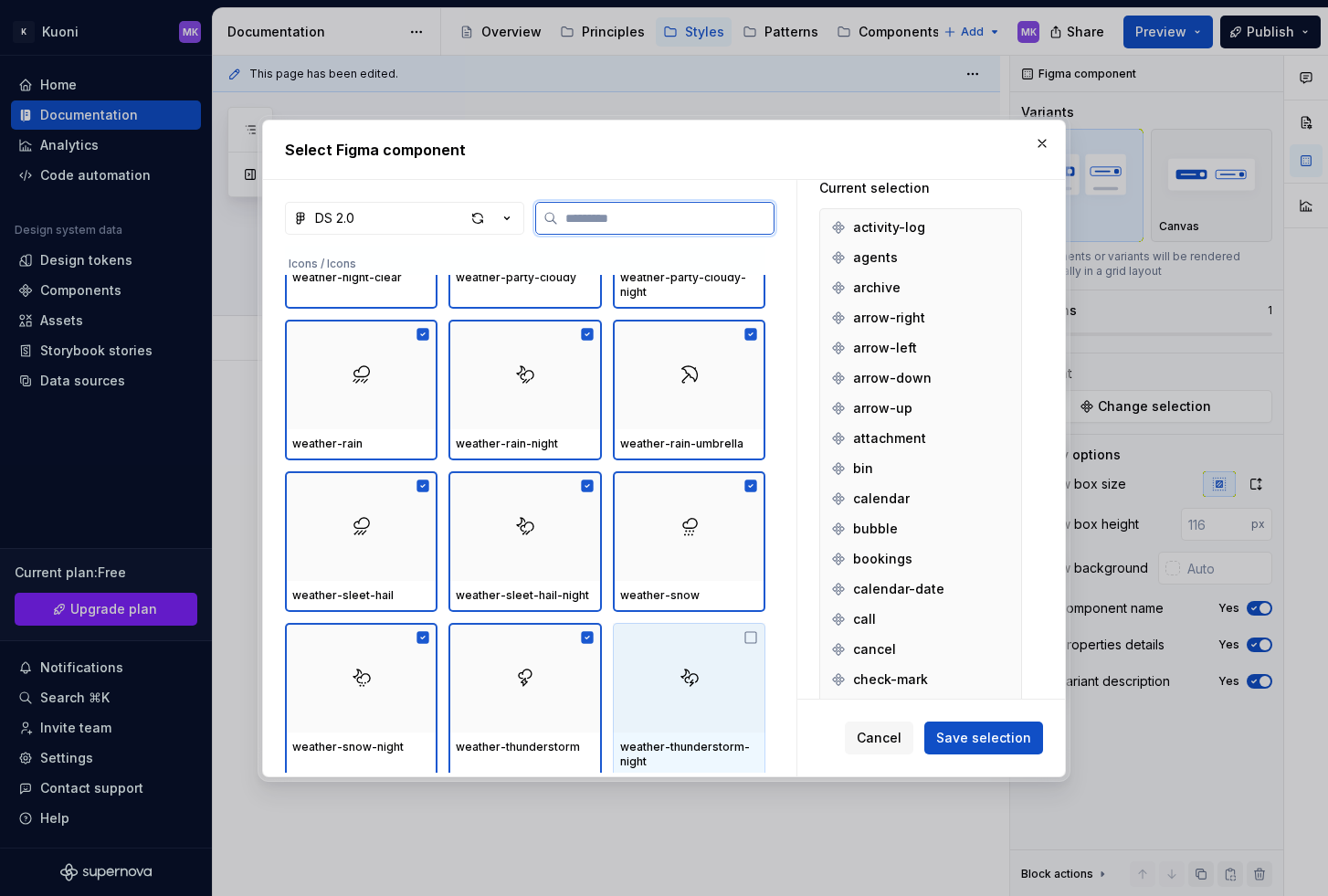
click at [696, 659] on div at bounding box center [689, 677] width 152 height 109
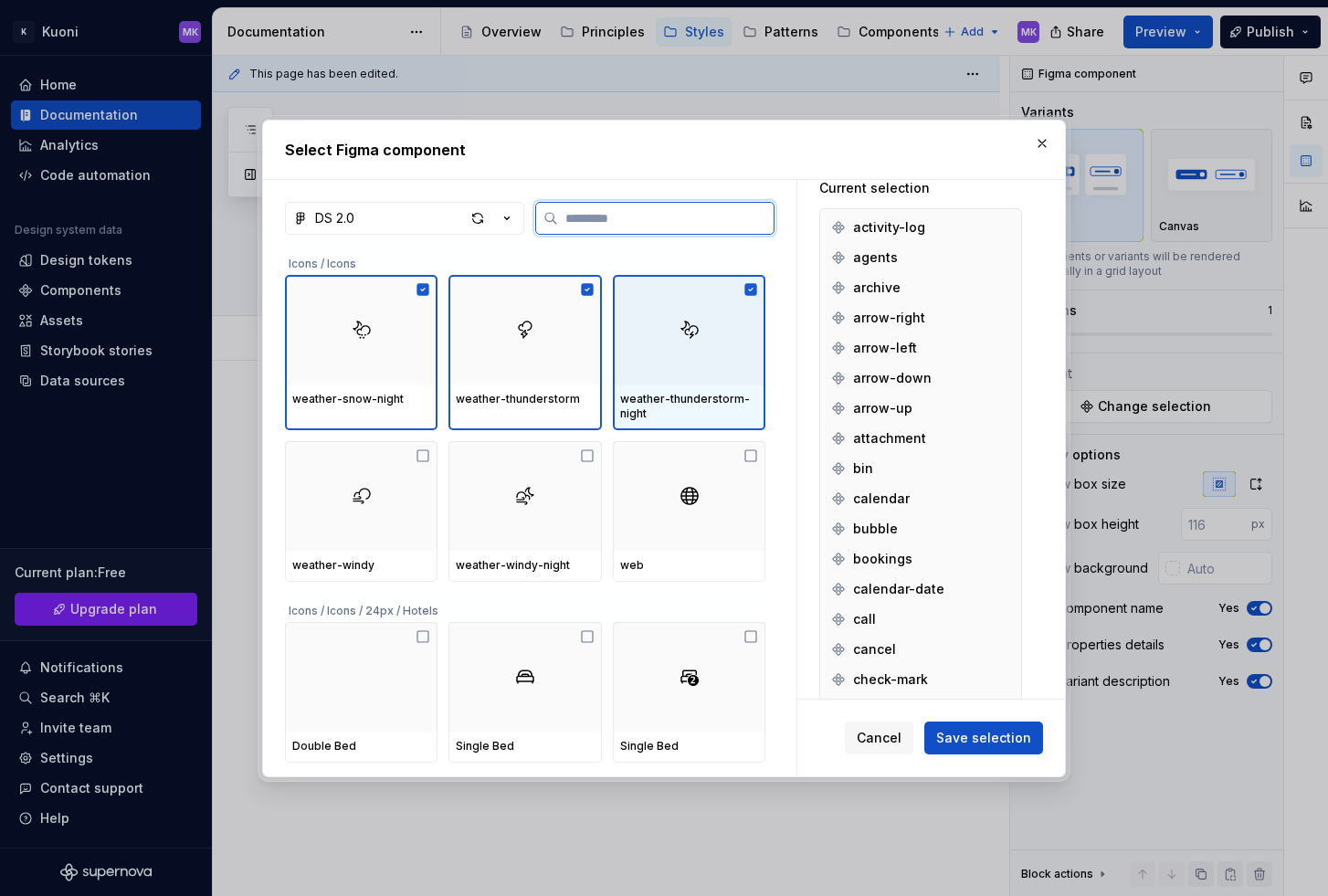
scroll to position [7577, 0]
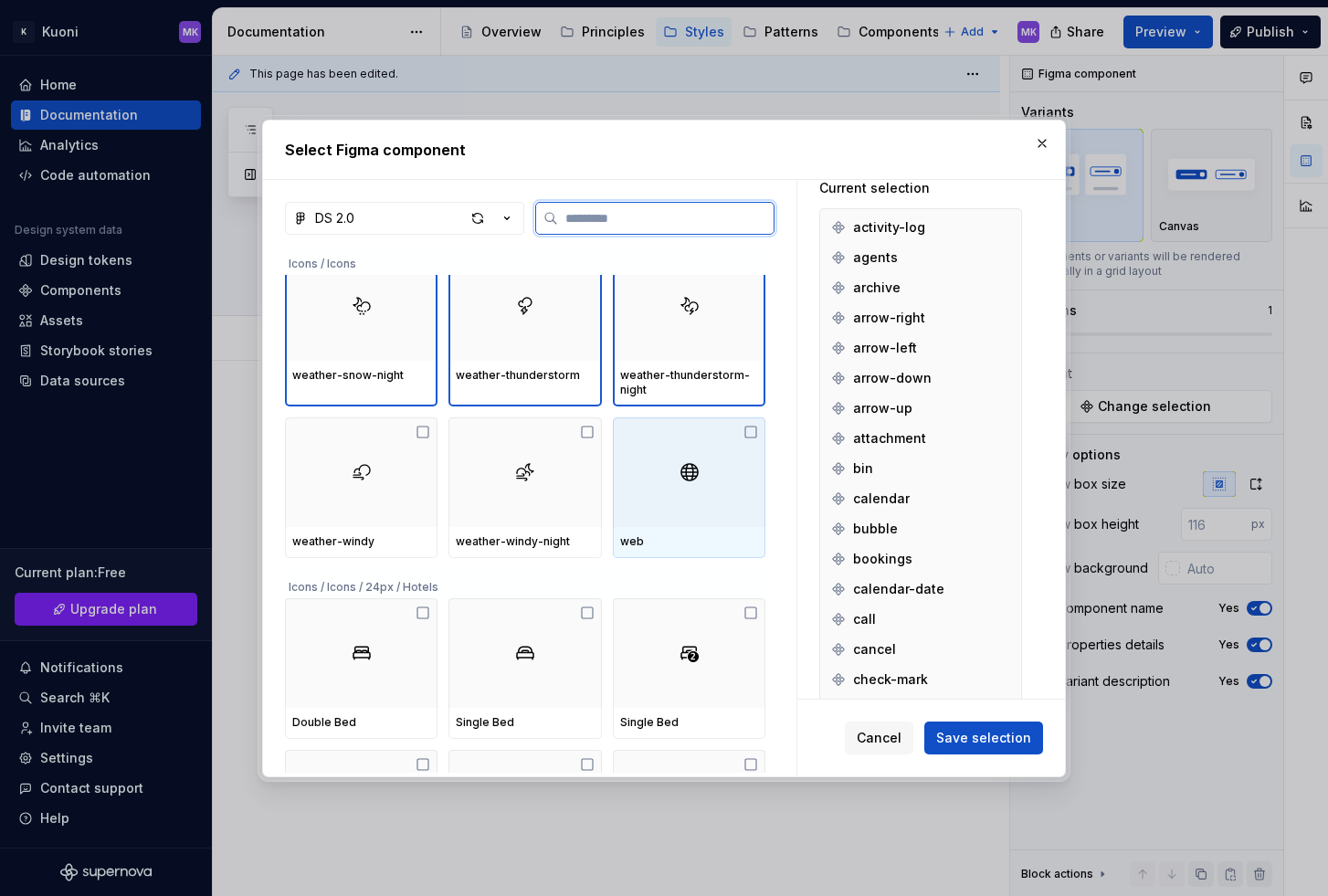
click at [633, 491] on div at bounding box center [689, 472] width 152 height 109
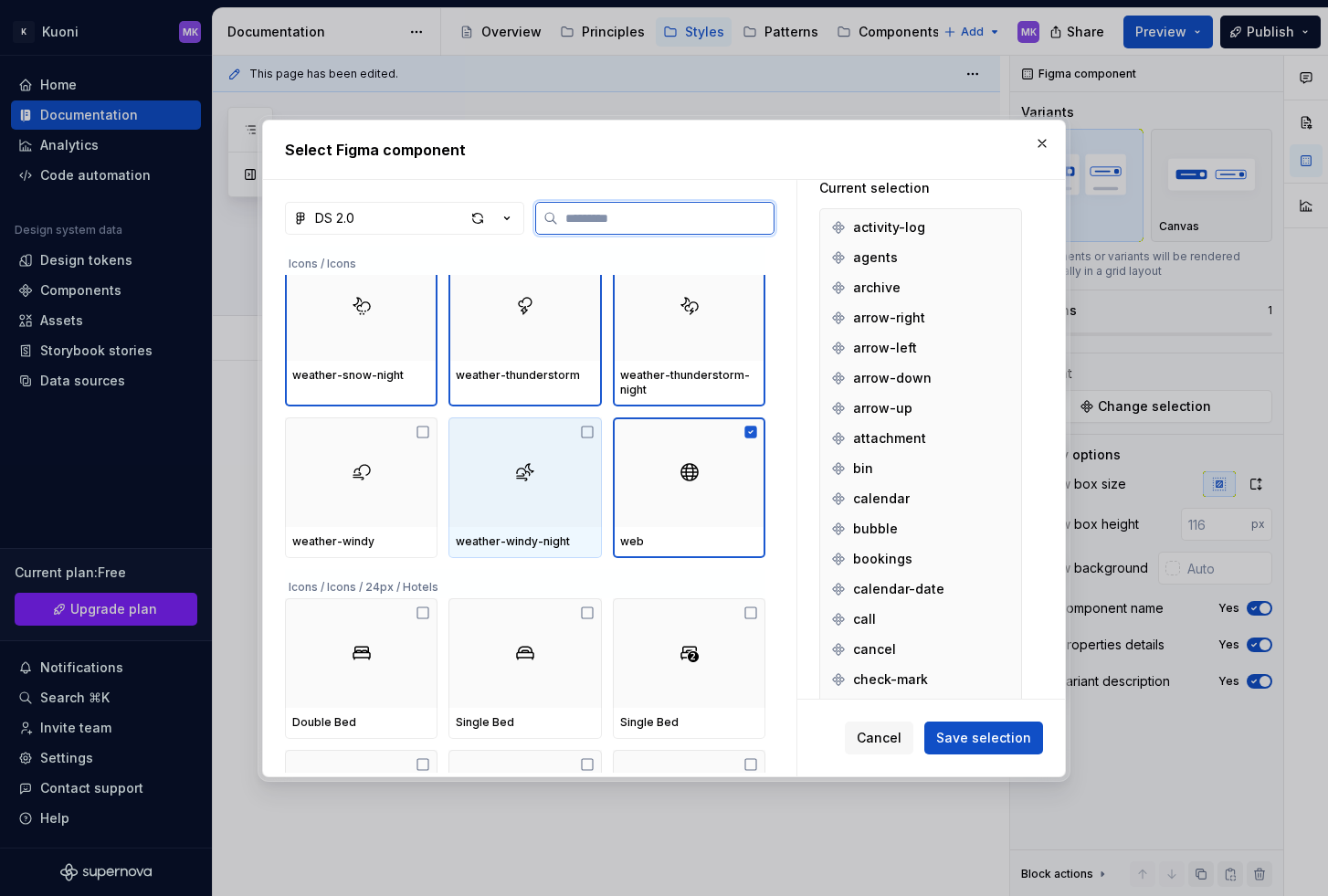
click at [537, 491] on div at bounding box center [525, 472] width 152 height 109
click at [378, 495] on div at bounding box center [362, 472] width 152 height 109
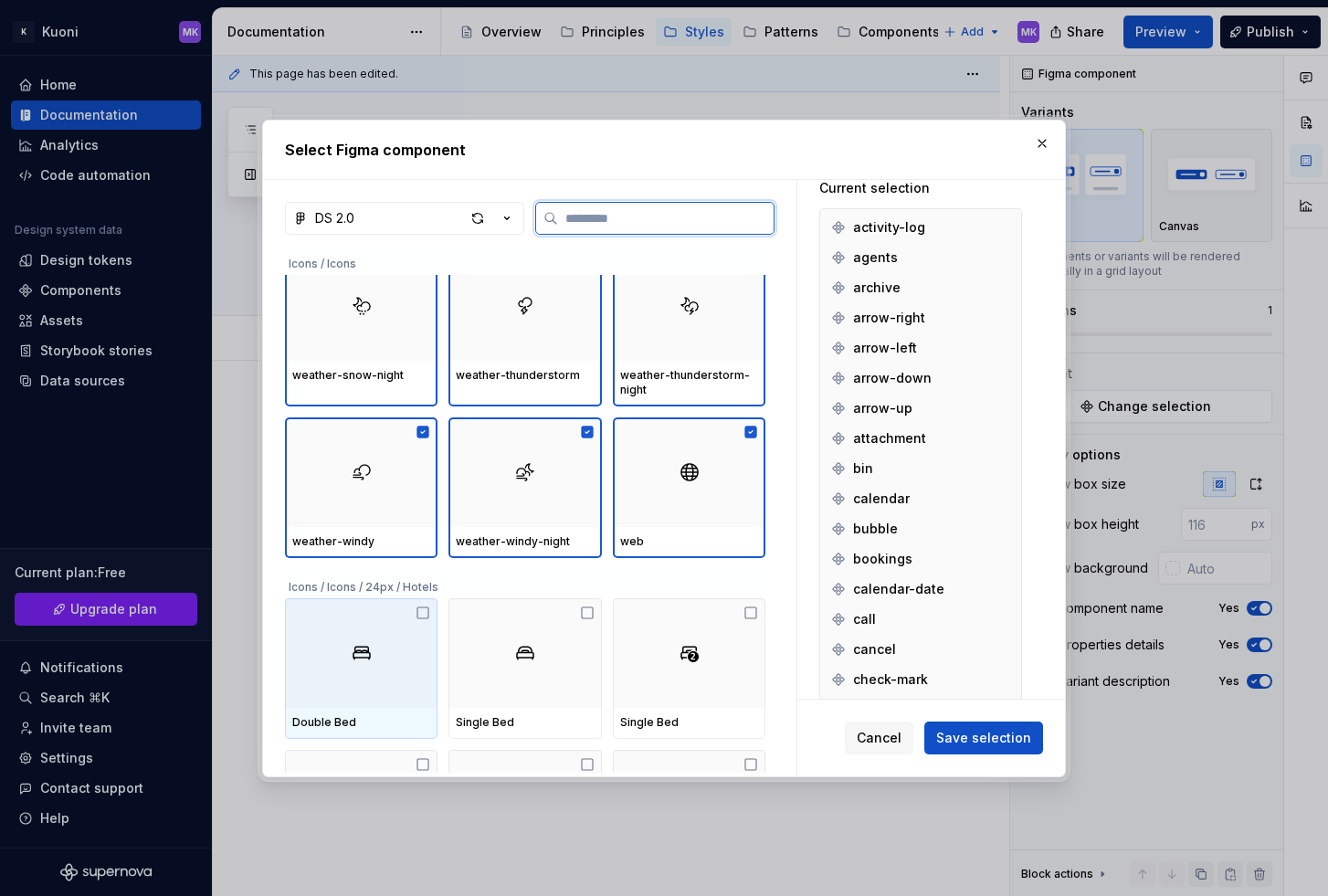
click at [368, 618] on div at bounding box center [362, 653] width 152 height 109
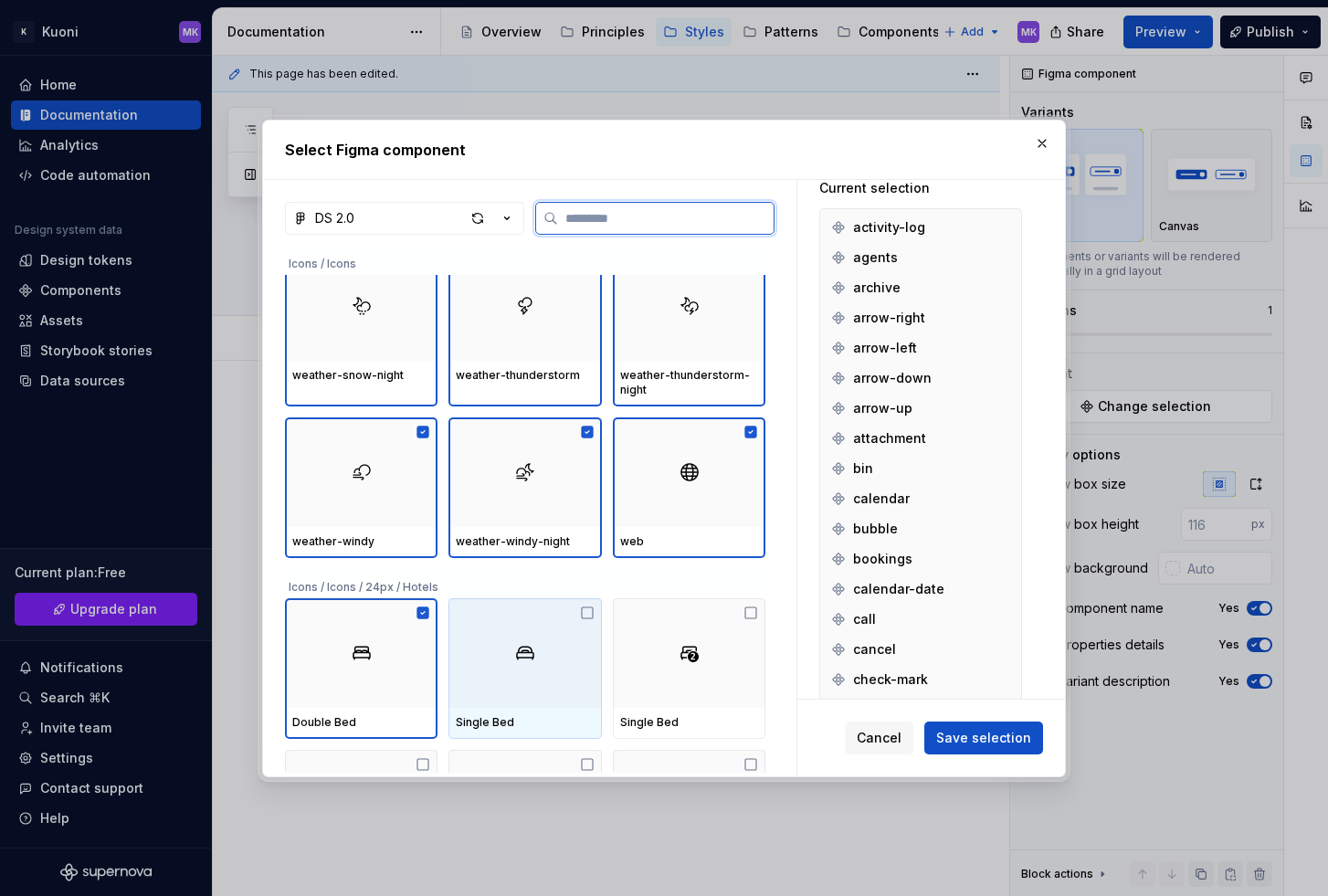
click at [516, 629] on div at bounding box center [525, 653] width 152 height 109
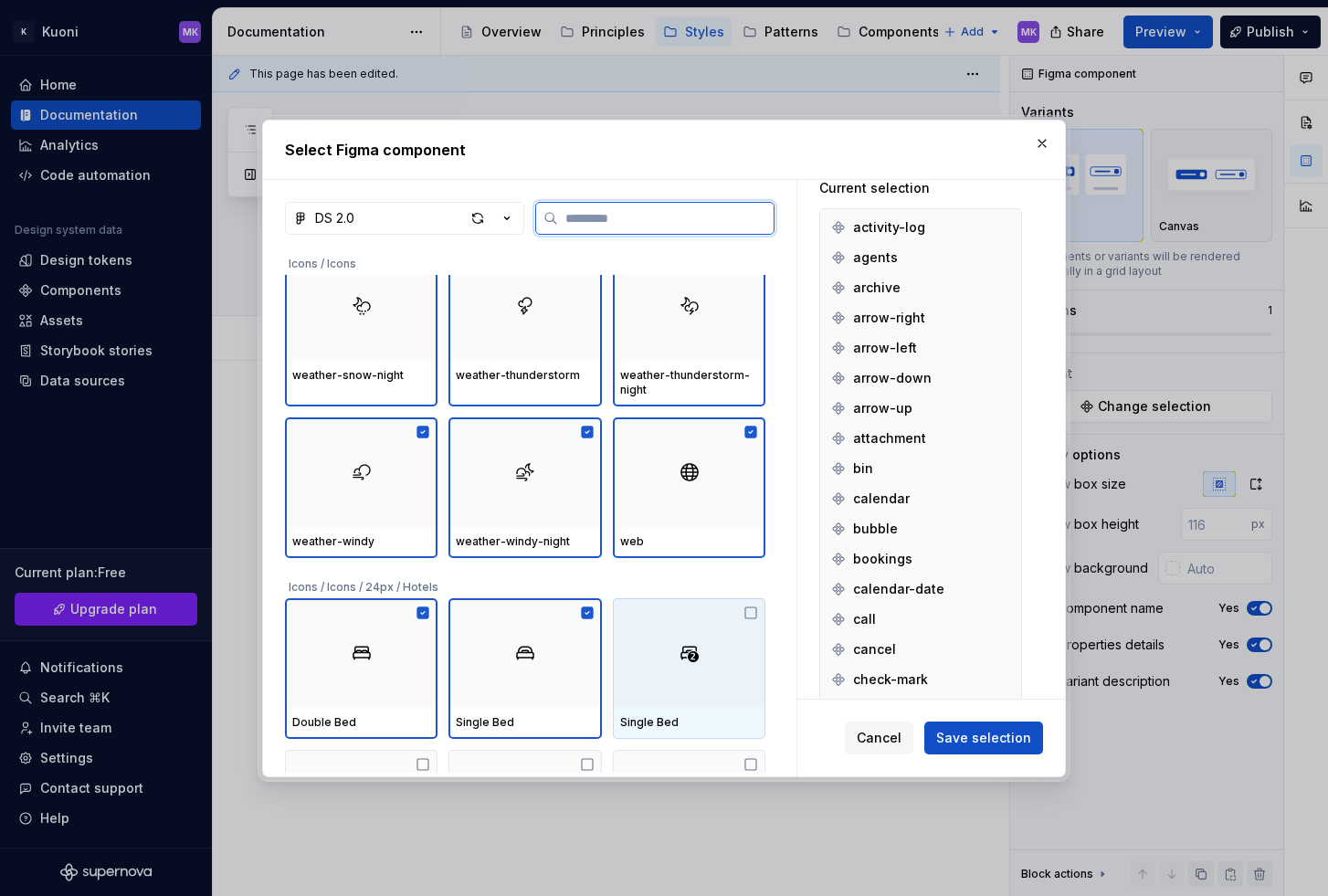
click at [692, 636] on div at bounding box center [689, 653] width 152 height 109
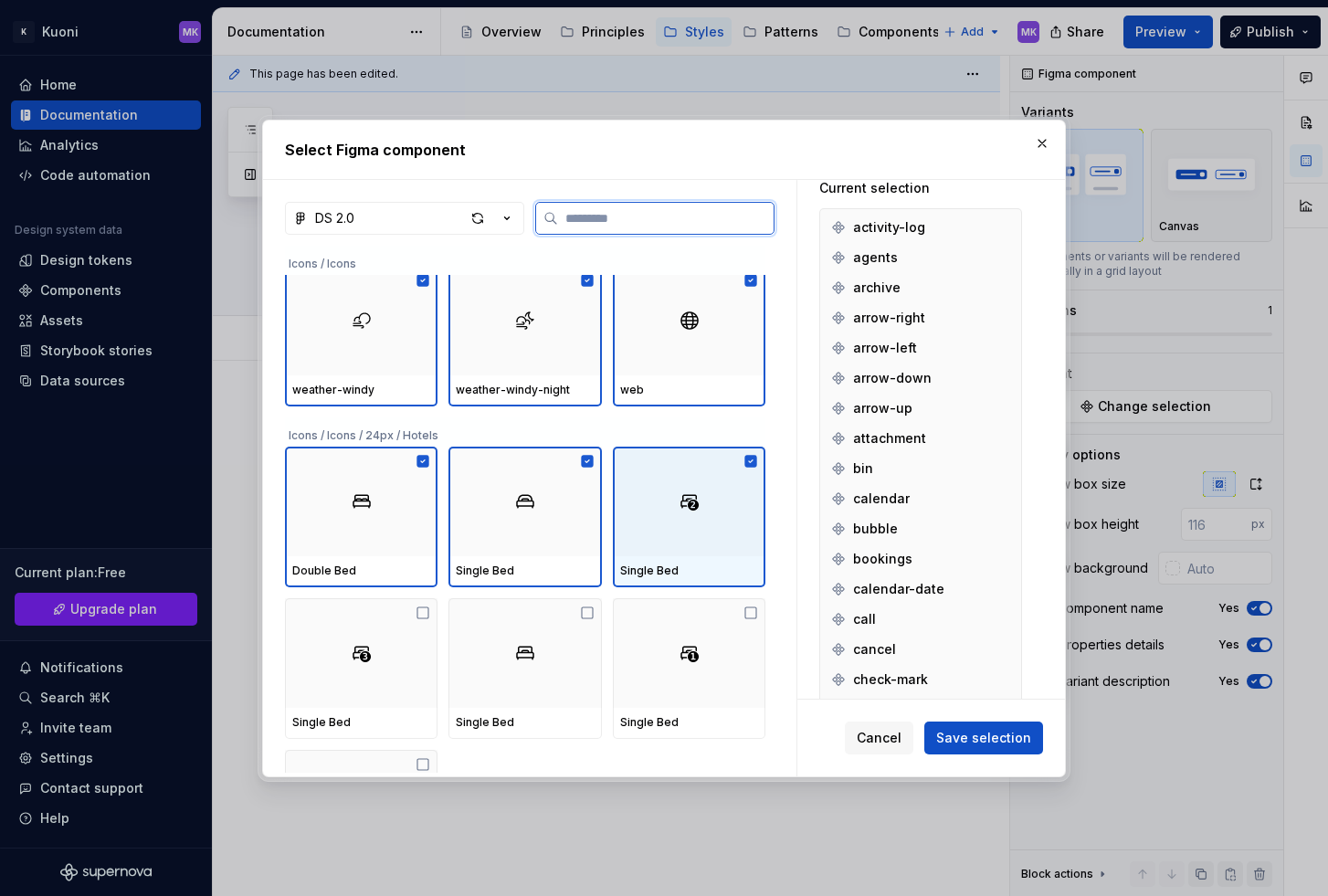
scroll to position [7721, 0]
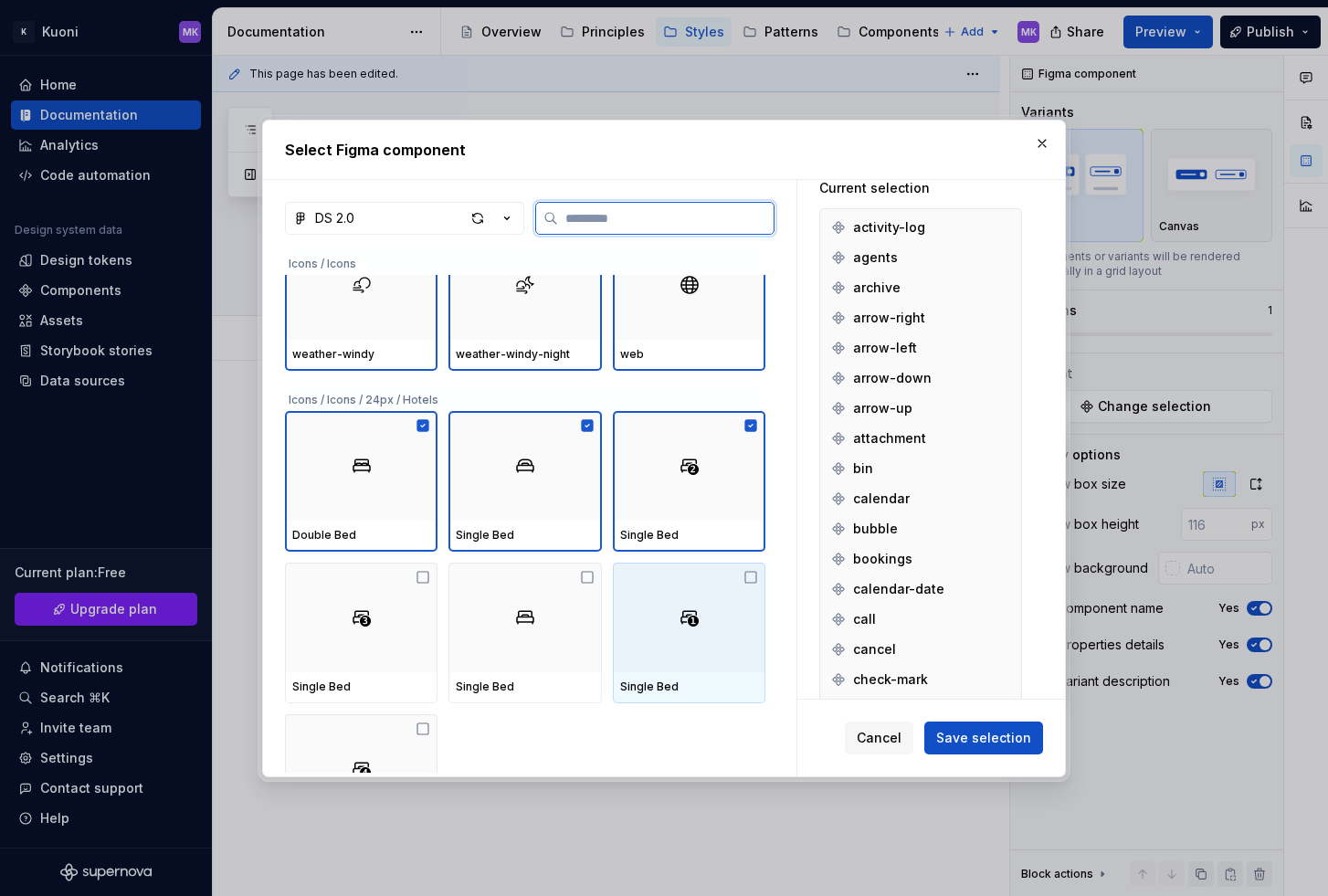
click at [640, 639] on div at bounding box center [689, 618] width 152 height 109
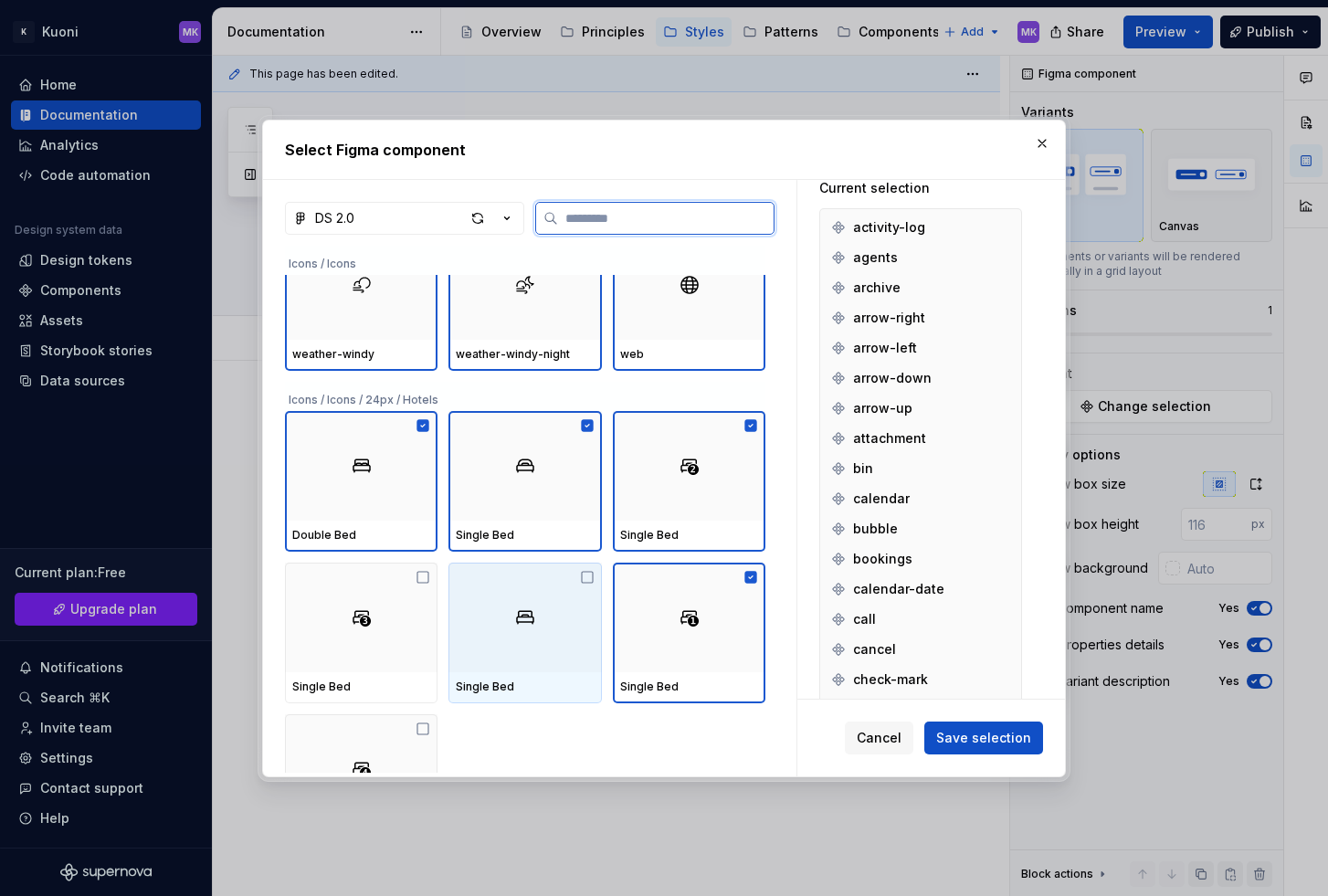
click at [545, 642] on div at bounding box center [525, 618] width 152 height 109
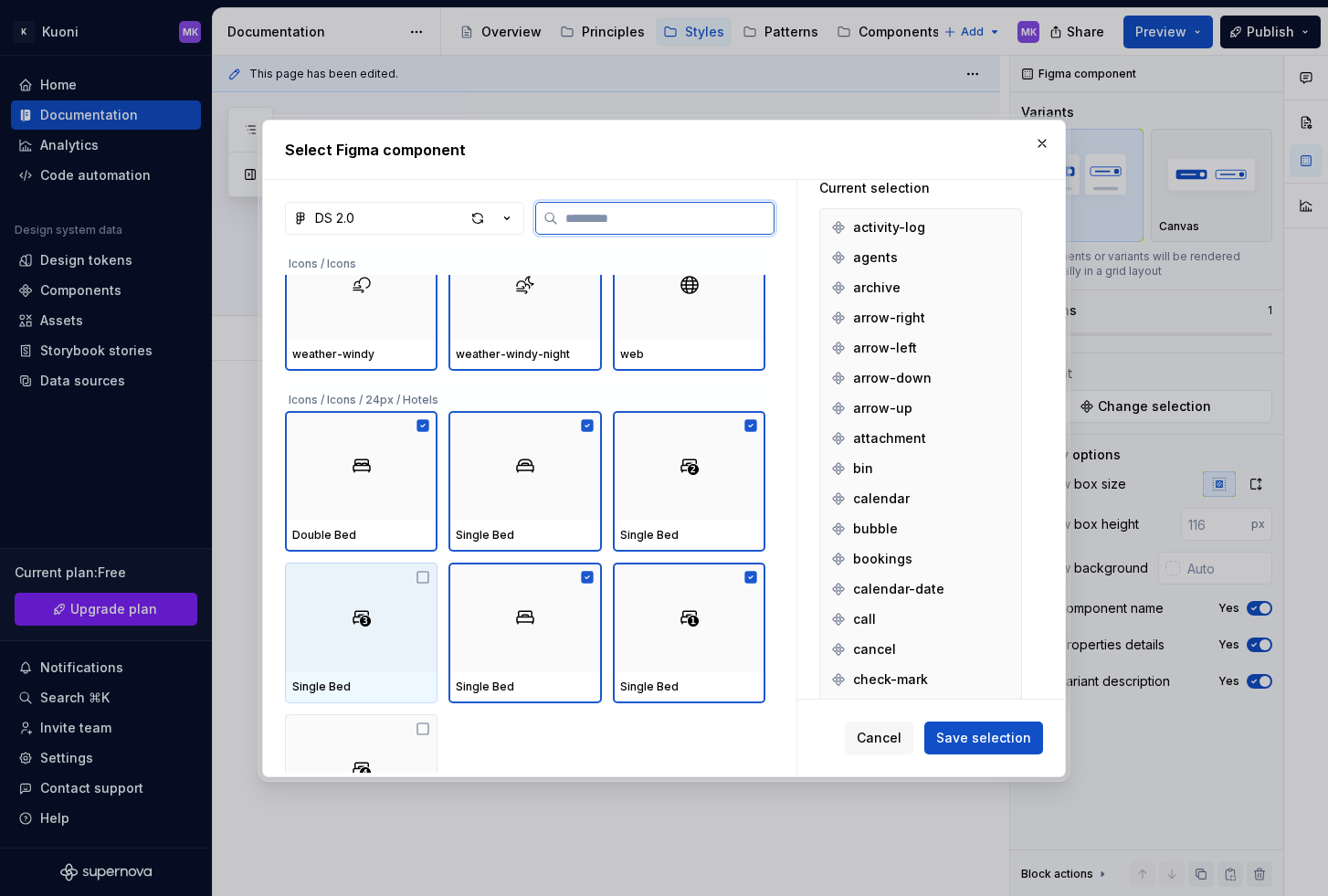
click at [355, 636] on div at bounding box center [362, 618] width 152 height 109
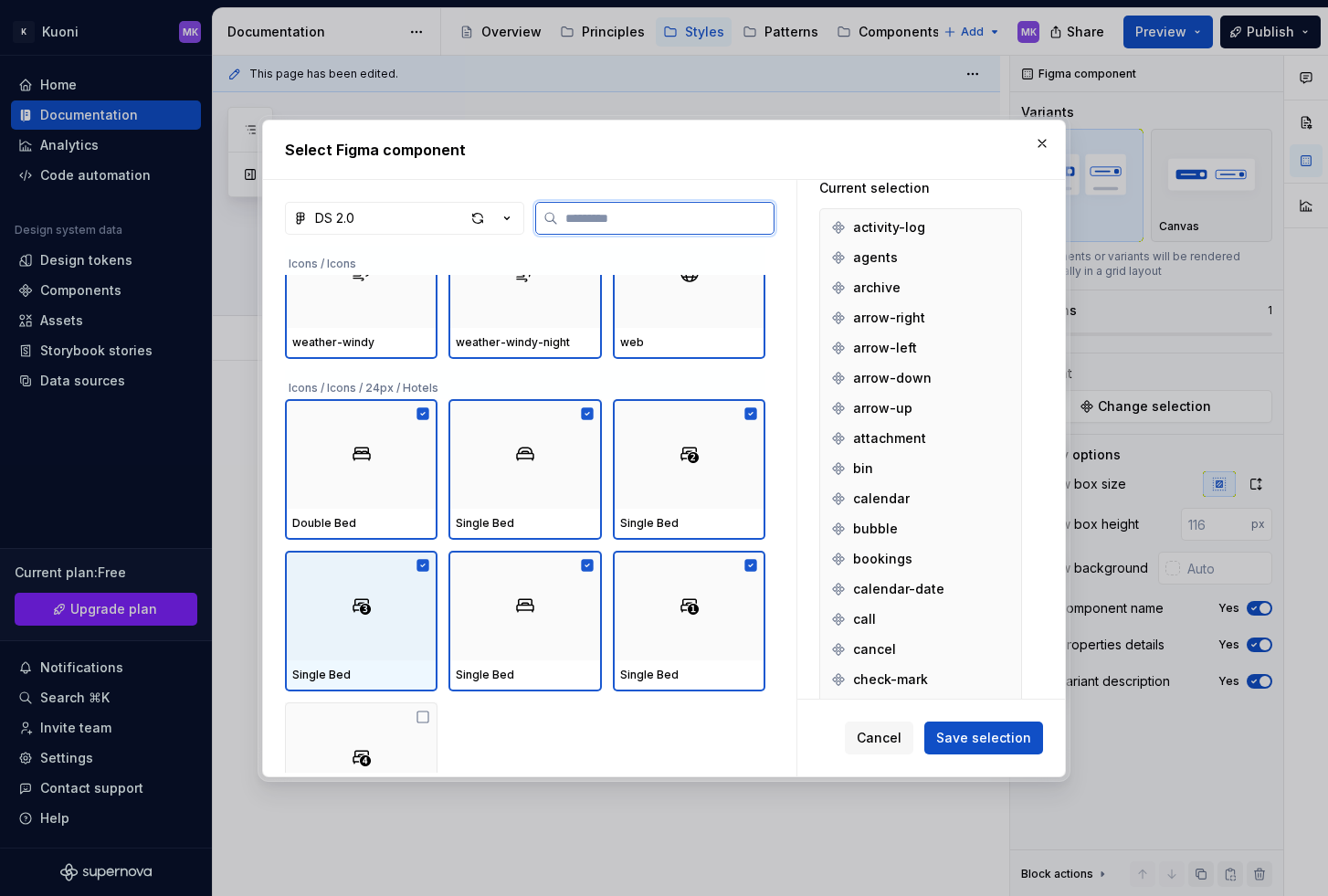
scroll to position [7842, 0]
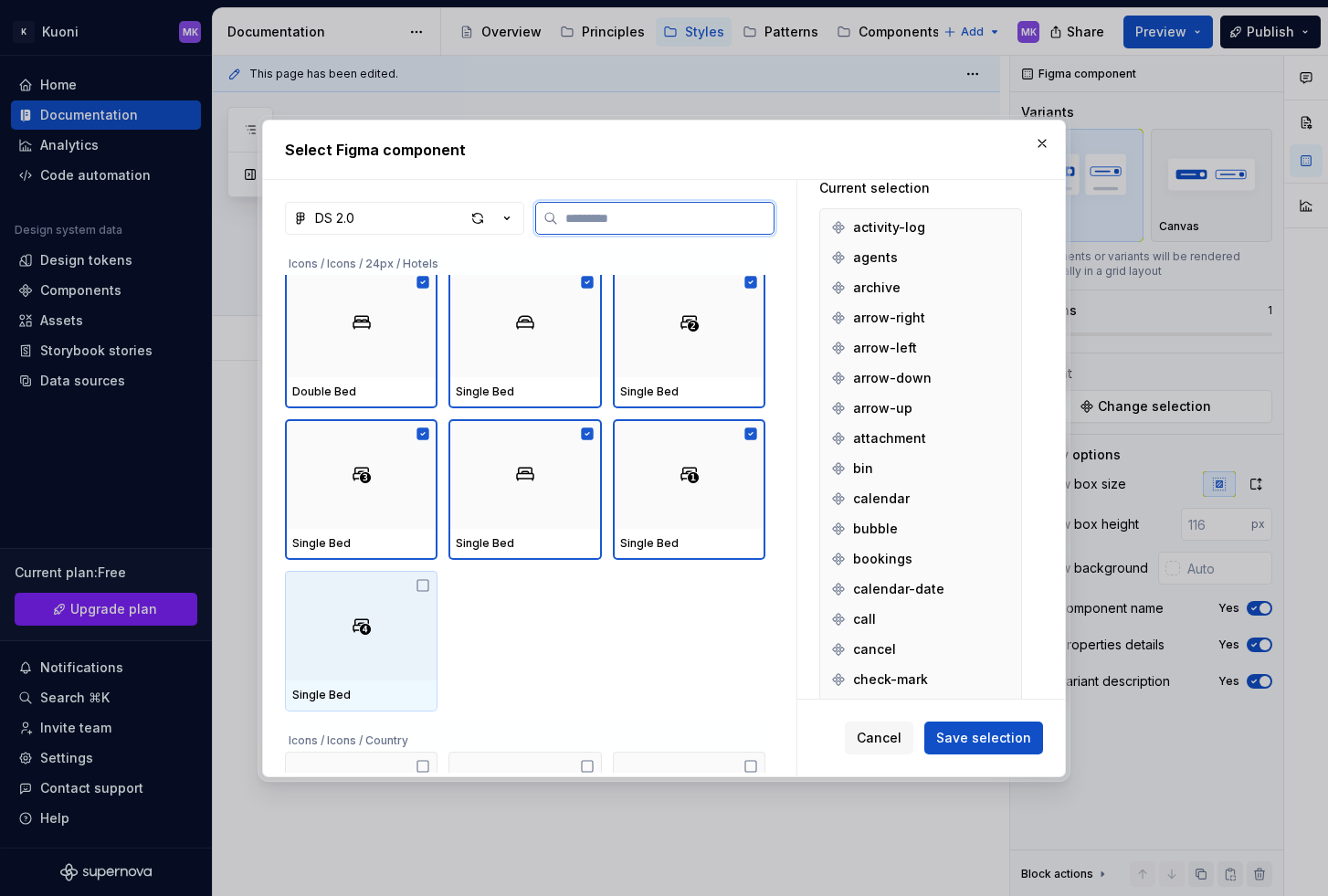
click at [345, 636] on div at bounding box center [362, 625] width 152 height 109
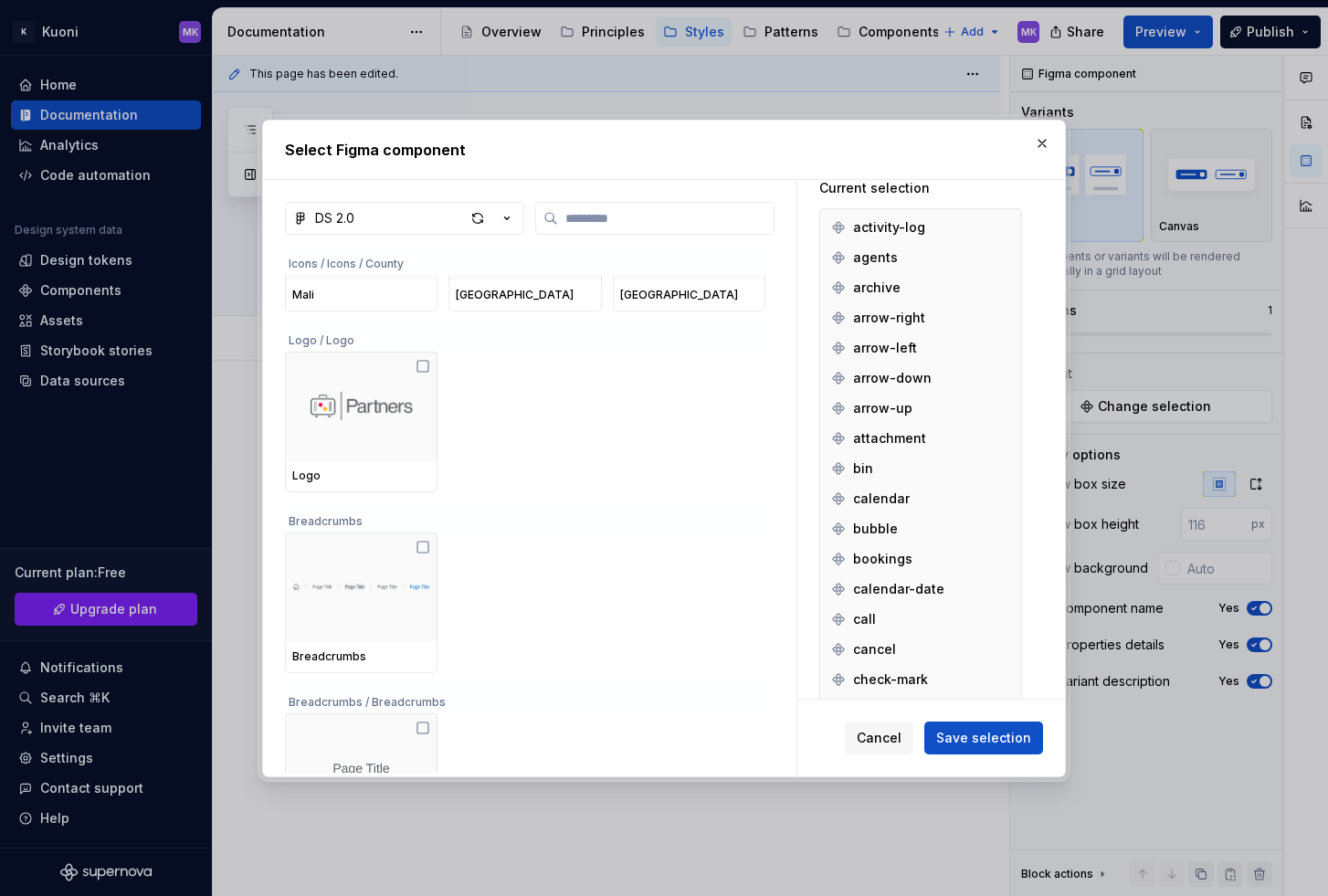
scroll to position [13045, 0]
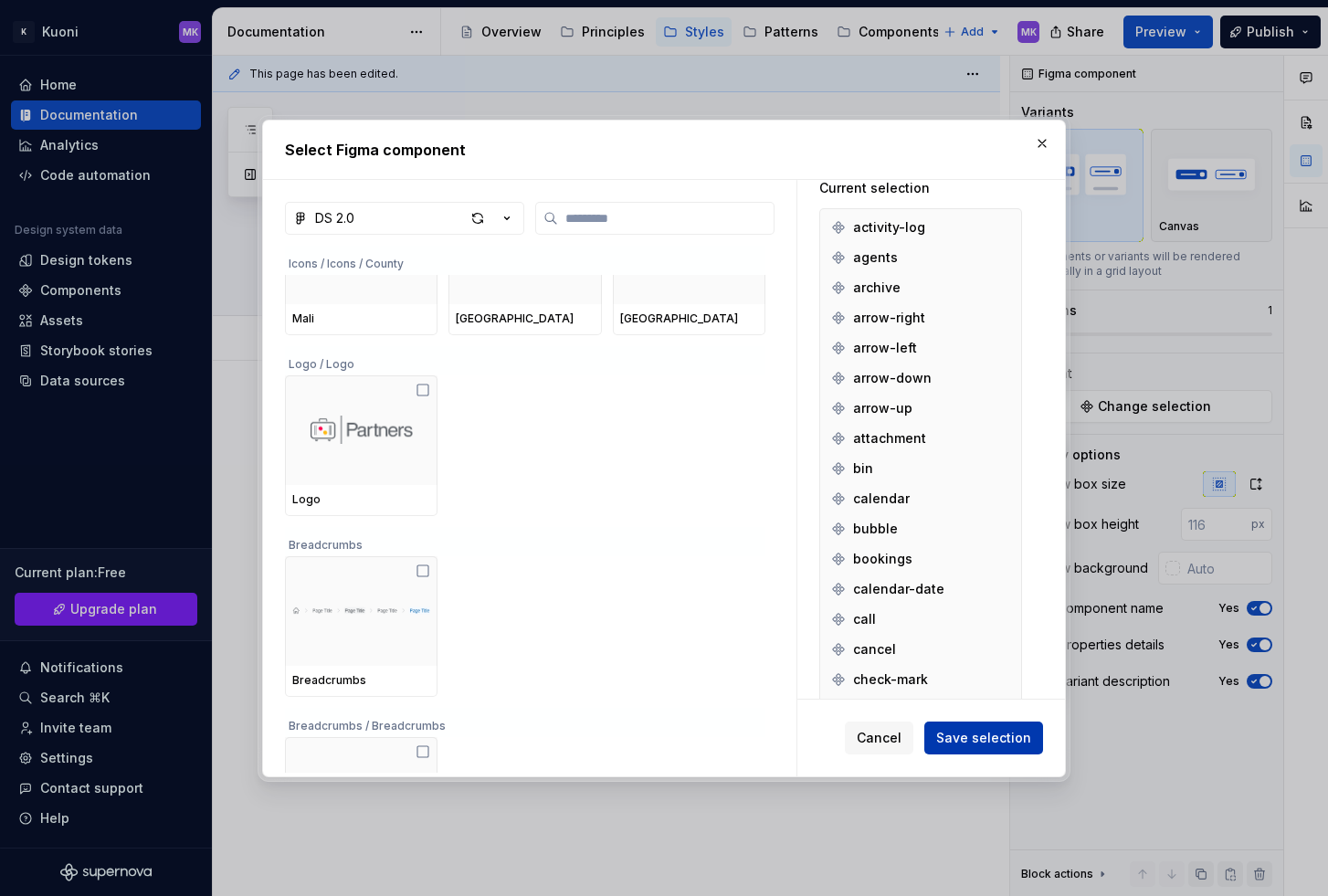
click at [990, 739] on span "Save selection" at bounding box center [983, 738] width 95 height 19
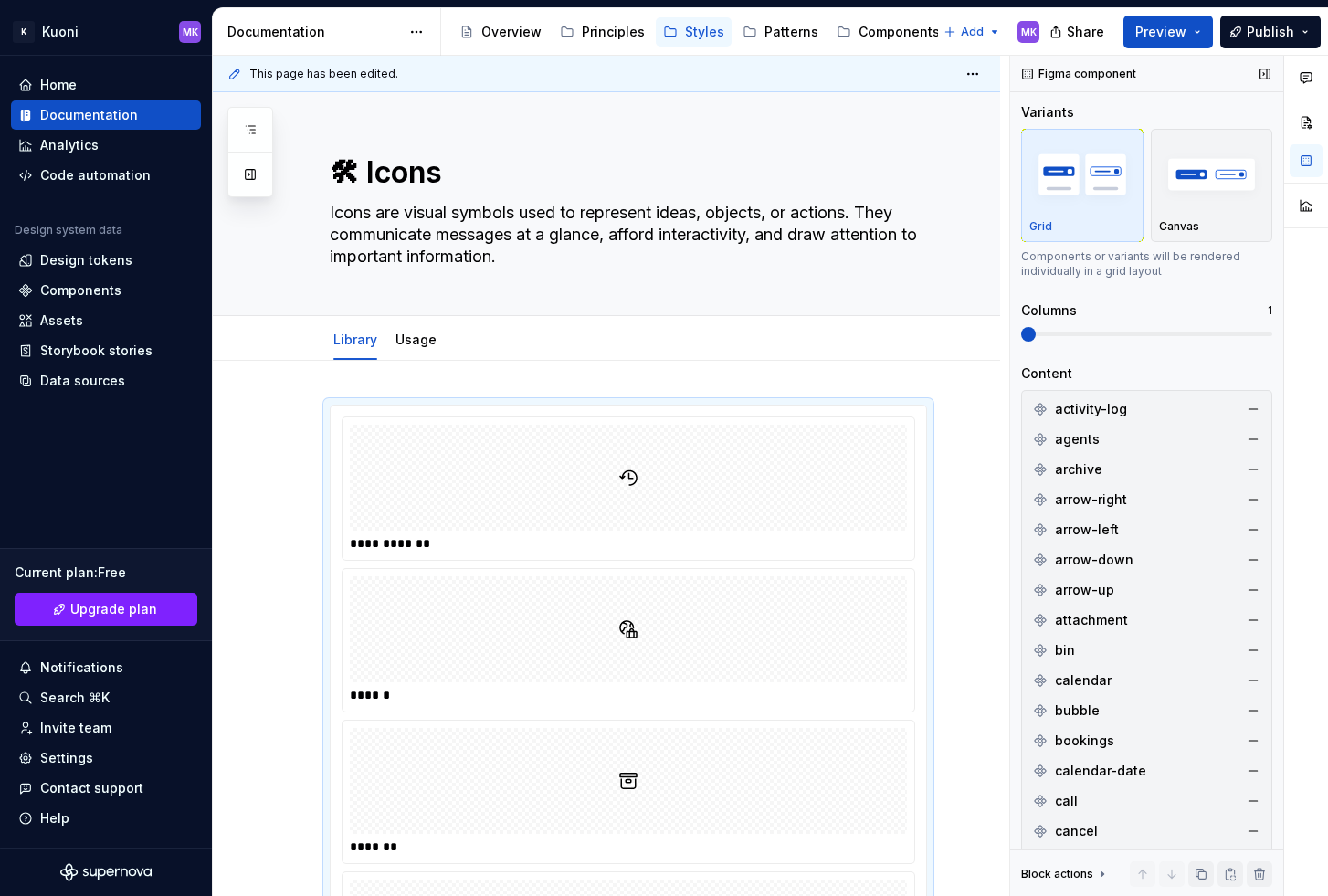
scroll to position [349, 0]
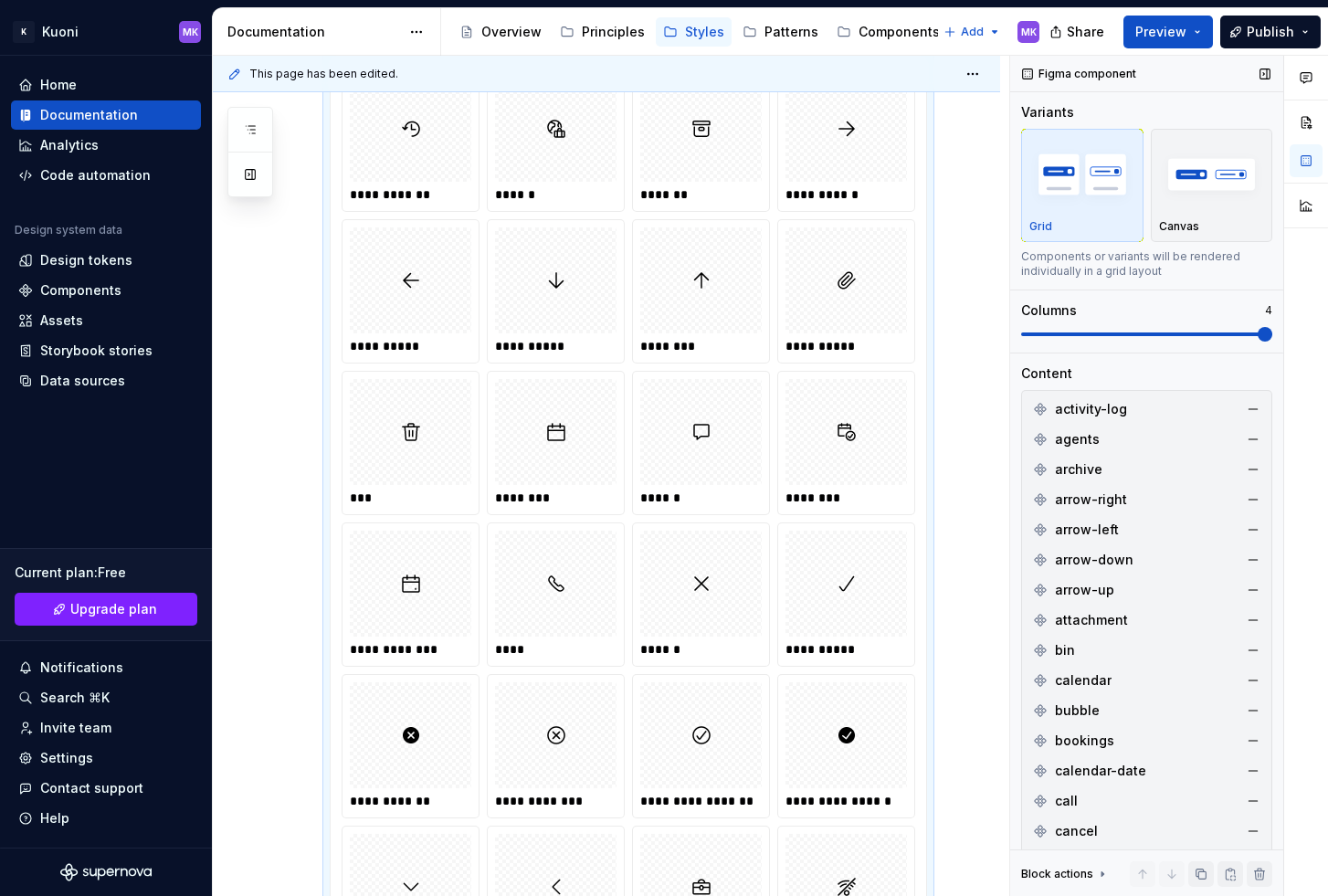
click at [1258, 328] on span at bounding box center [1264, 333] width 15 height 15
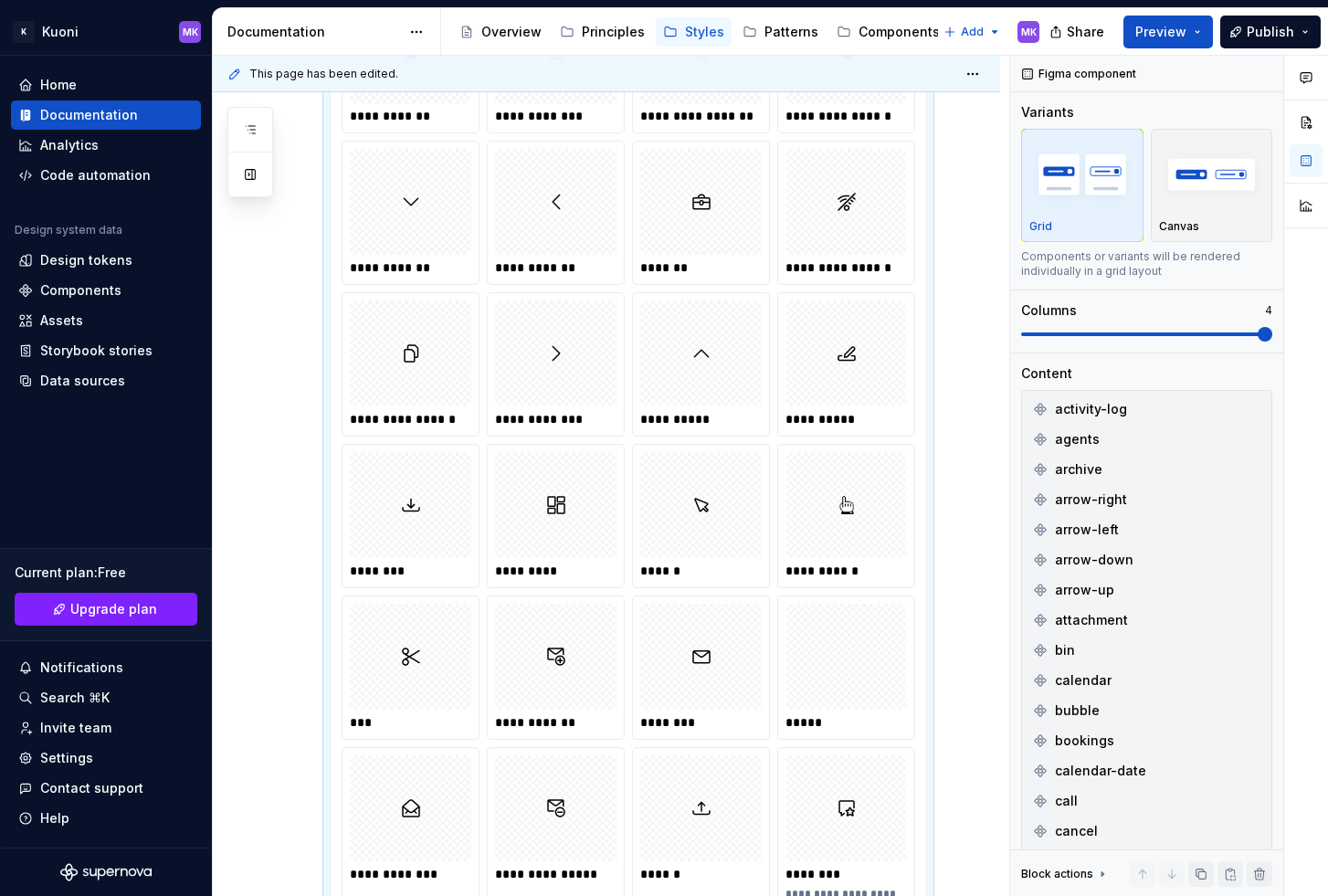
scroll to position [0, 0]
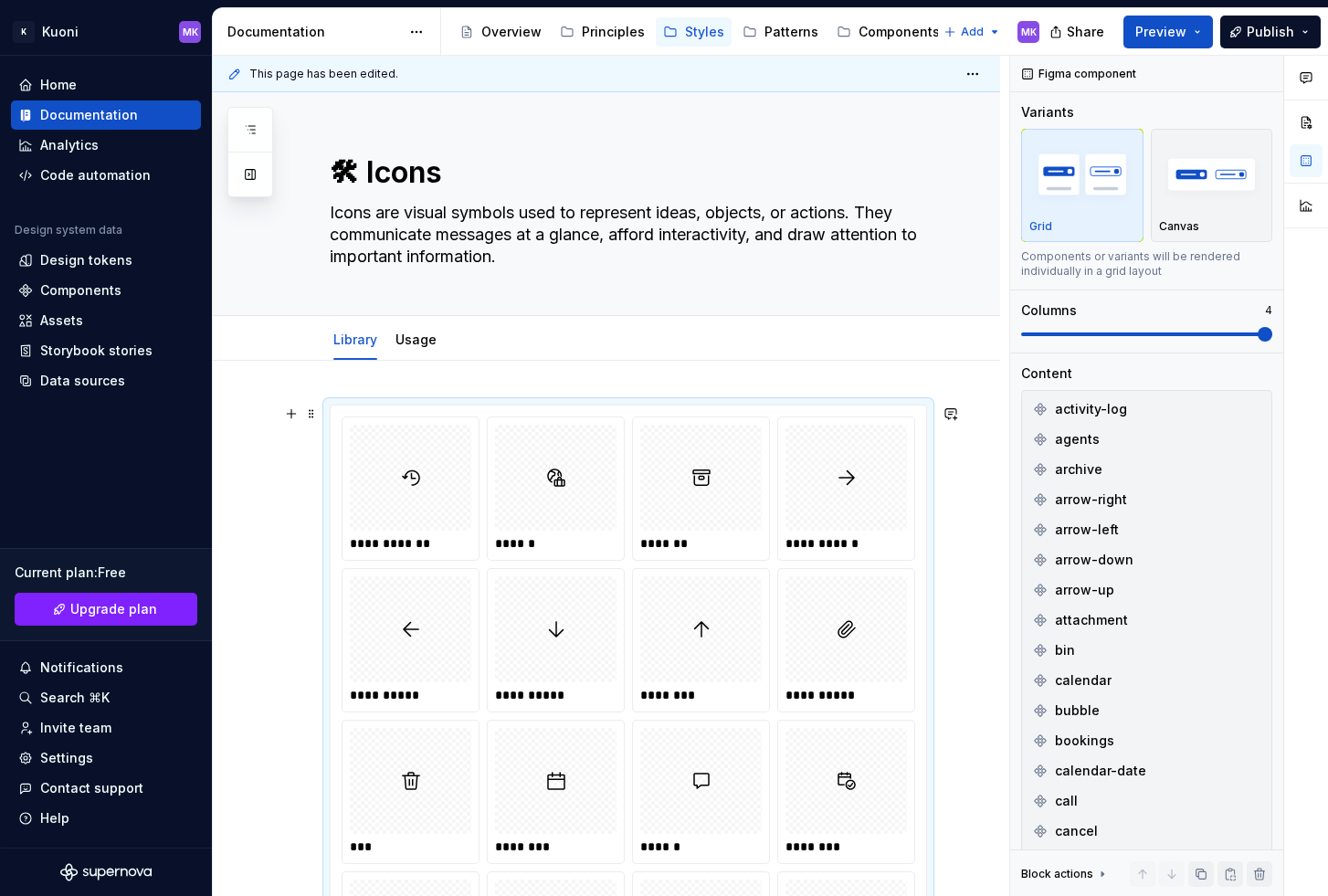
click at [578, 492] on div at bounding box center [555, 477] width 121 height 106
click at [1269, 32] on span "Publish" at bounding box center [1269, 31] width 48 height 19
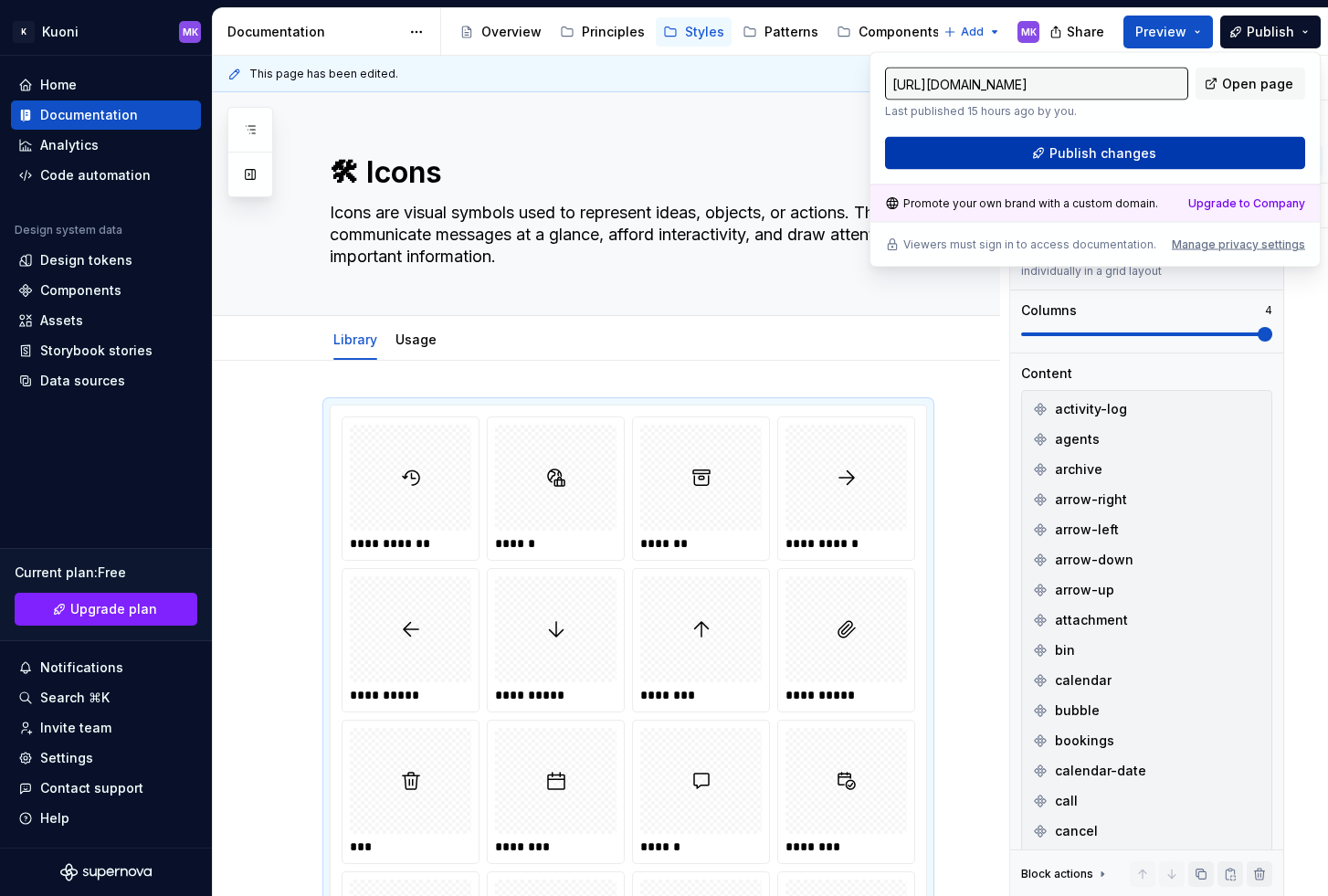
click at [1091, 151] on span "Publish changes" at bounding box center [1102, 153] width 107 height 19
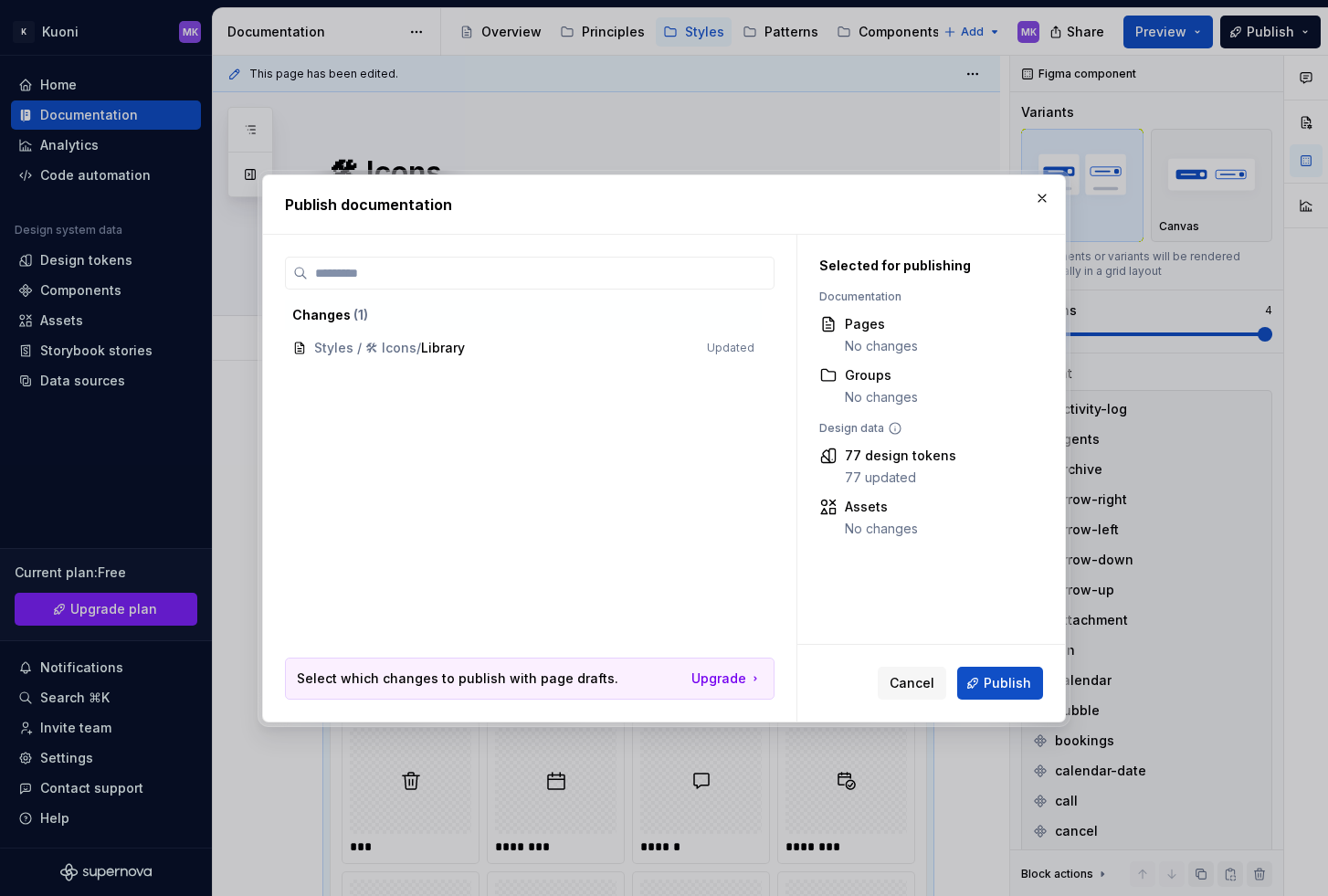
click at [988, 688] on span "Publish" at bounding box center [1007, 683] width 48 height 19
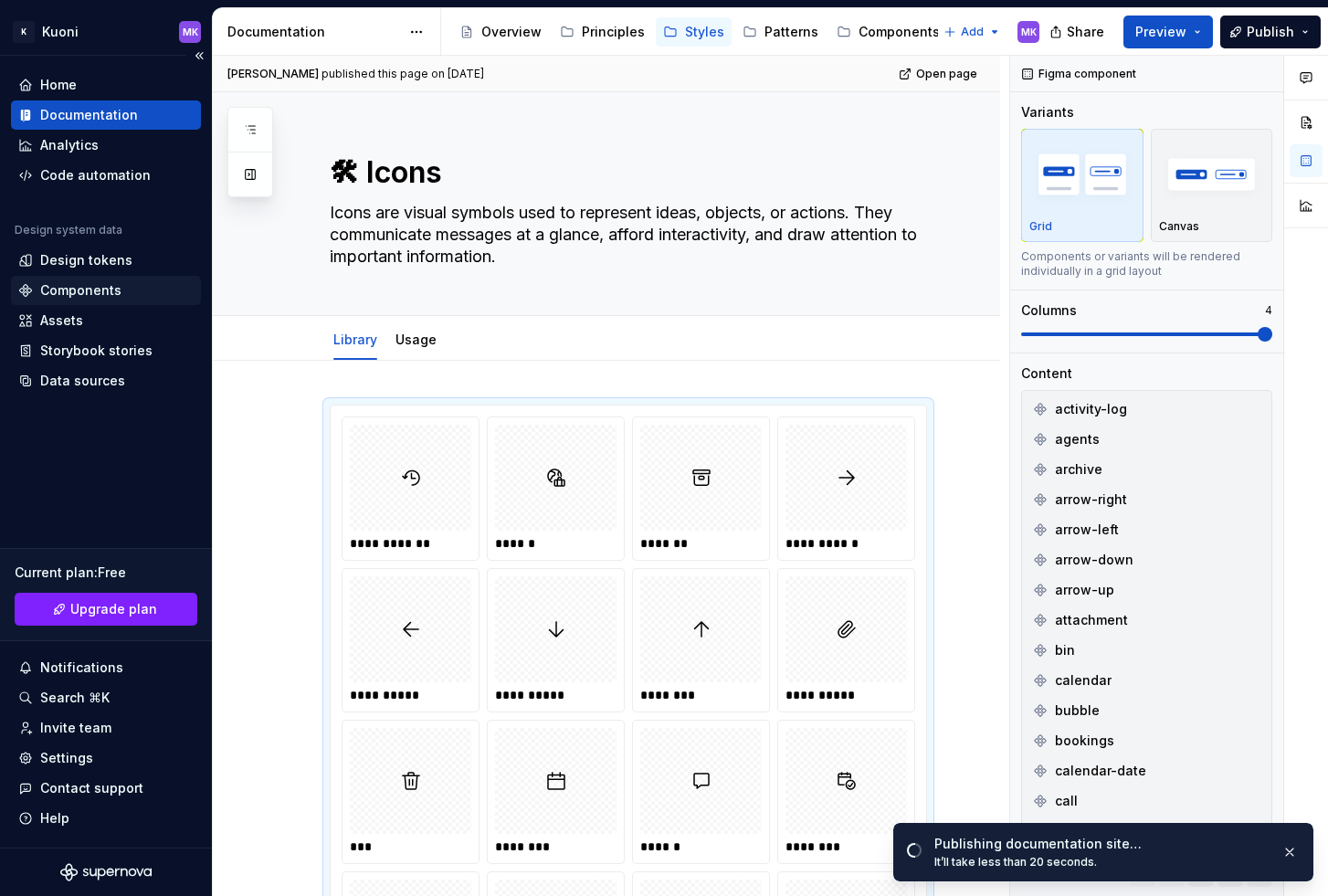
type textarea "*"
